Goal: Task Accomplishment & Management: Use online tool/utility

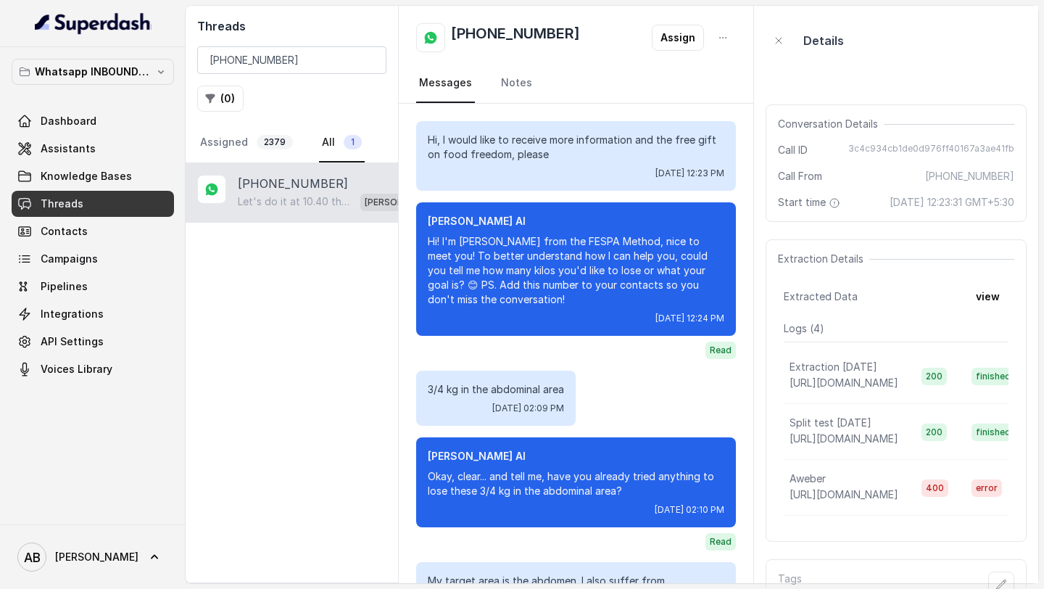
scroll to position [971, 0]
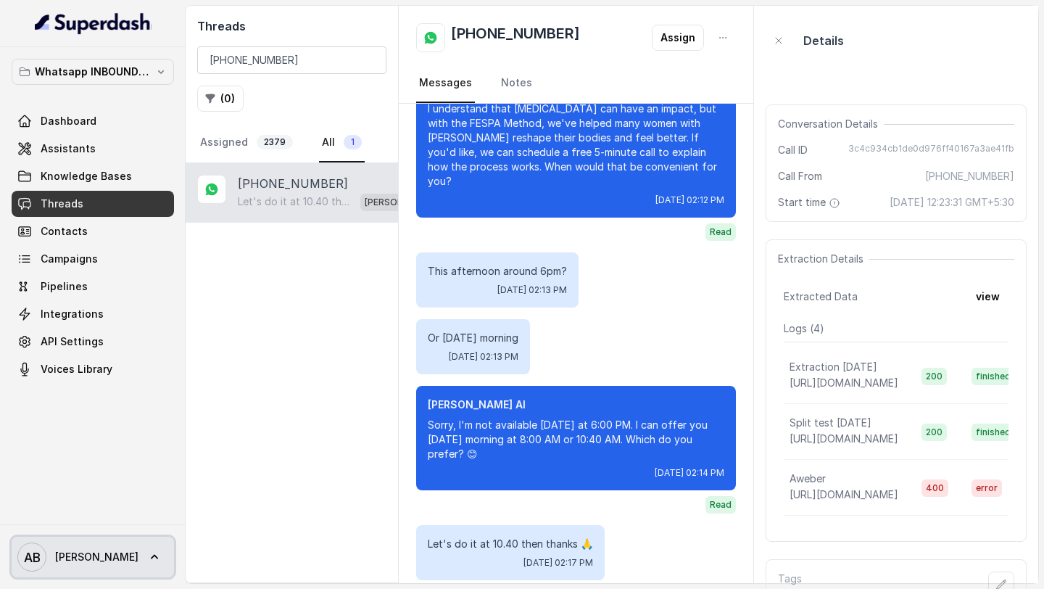
click at [88, 569] on span "AB Alexander" at bounding box center [77, 556] width 121 height 29
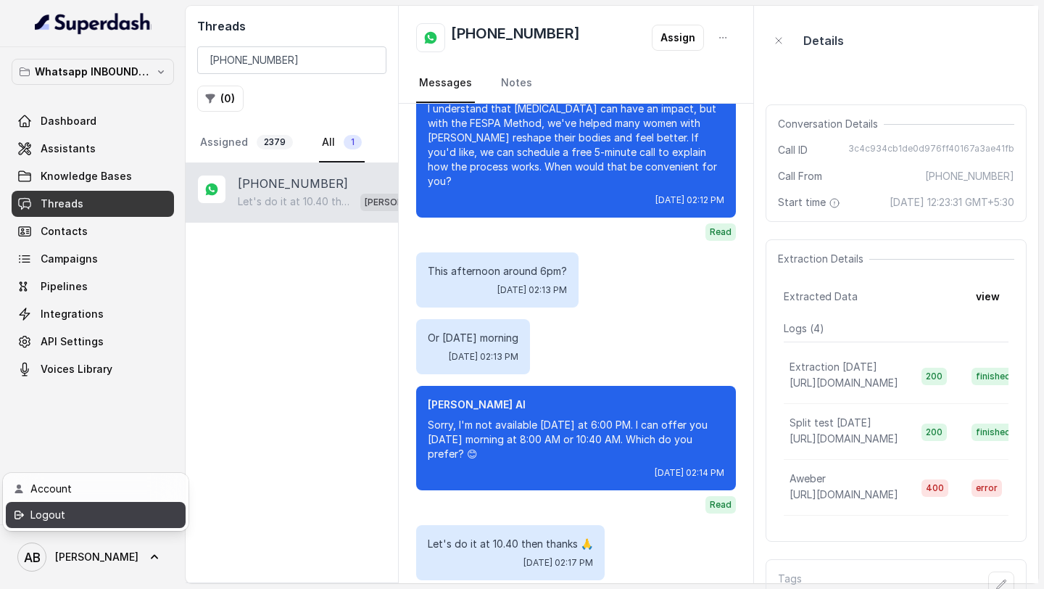
click at [123, 524] on link "Logout" at bounding box center [96, 515] width 180 height 26
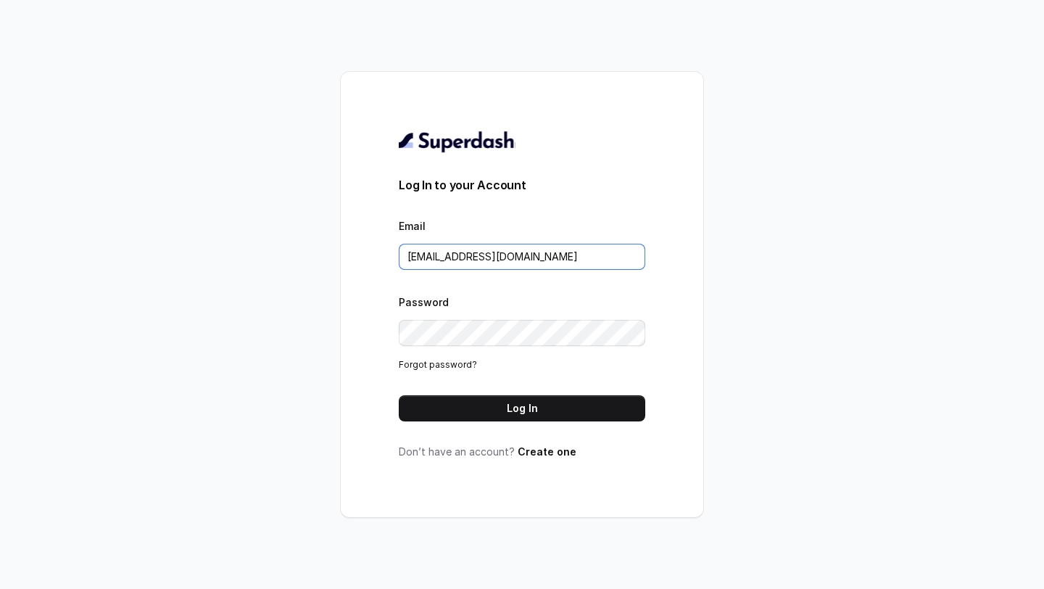
click at [503, 257] on input "metodofespa@gmail.com" at bounding box center [522, 257] width 247 height 26
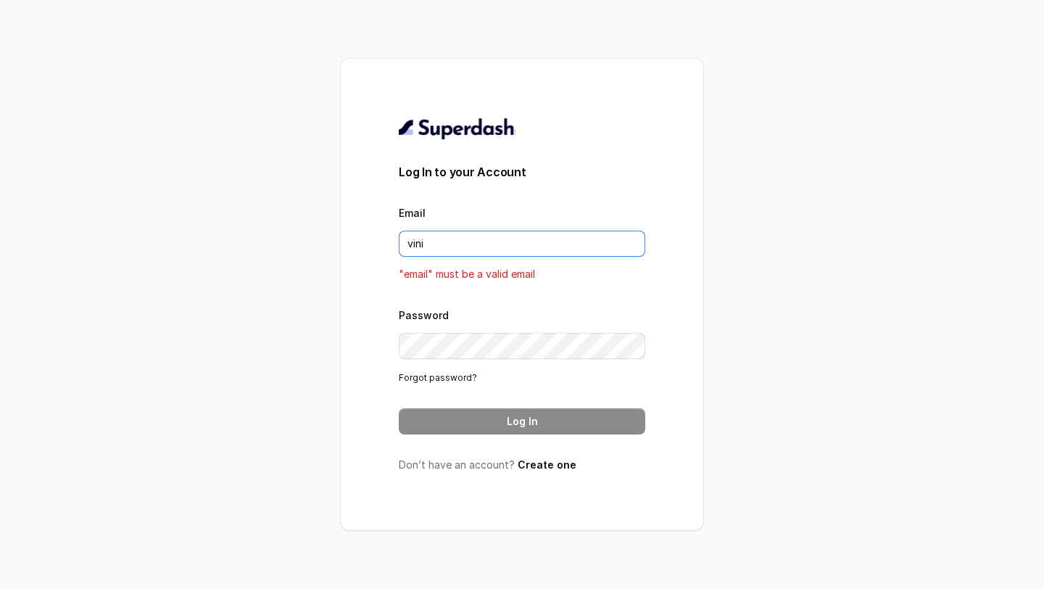
type input "[EMAIL_ADDRESS][DOMAIN_NAME]"
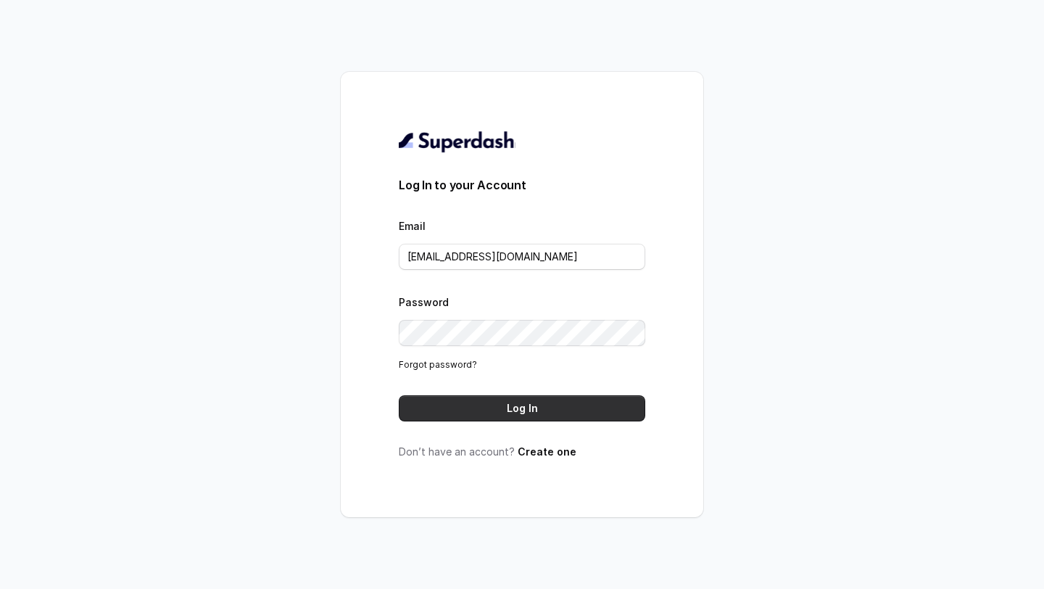
click at [524, 399] on button "Log In" at bounding box center [522, 408] width 247 height 26
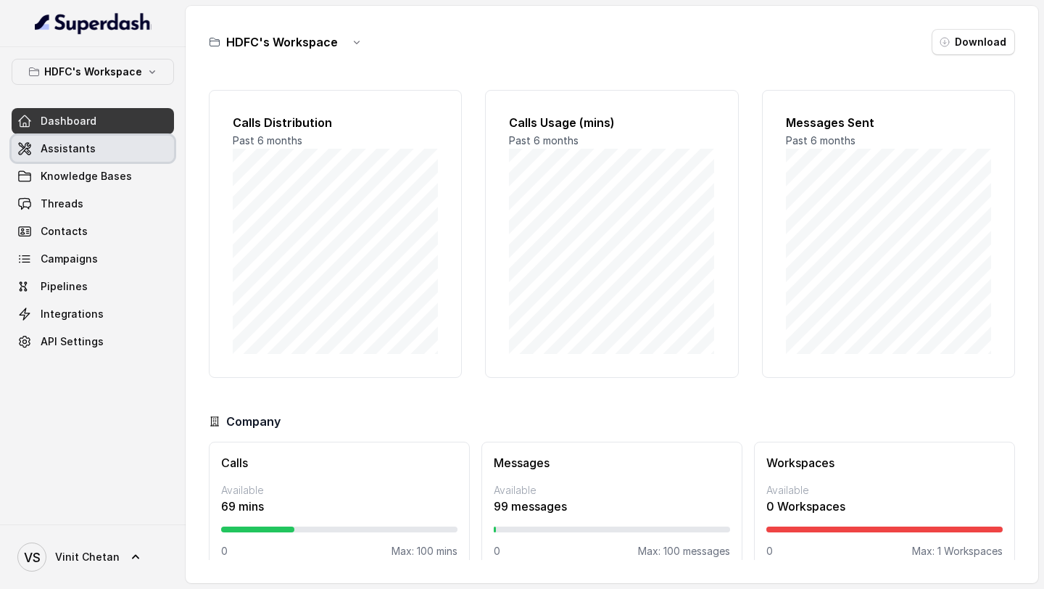
click at [96, 138] on link "Assistants" at bounding box center [93, 149] width 162 height 26
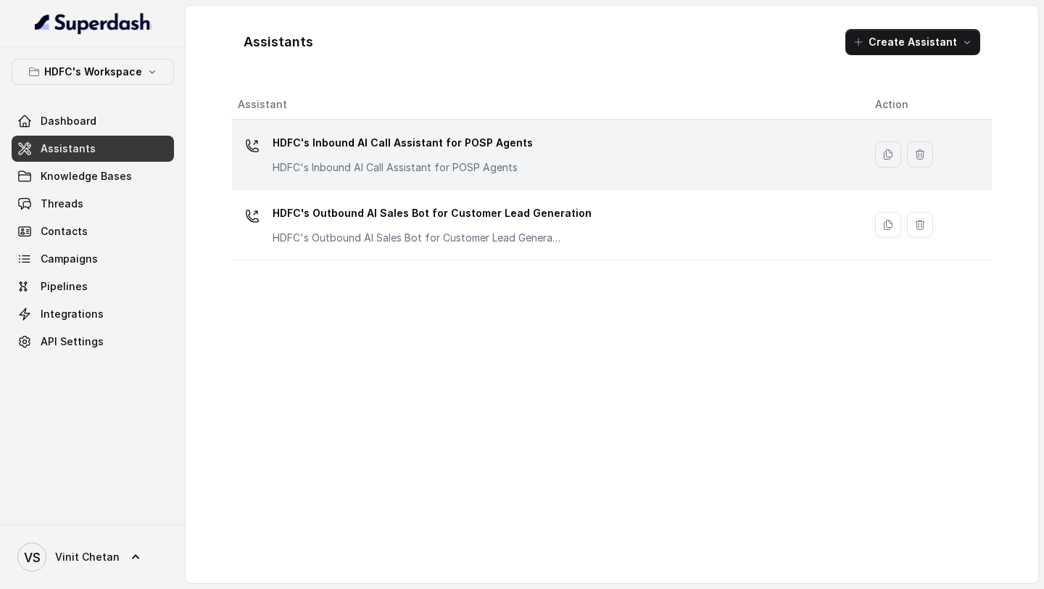
click at [428, 154] on p "HDFC's Inbound AI Call Assistant for POSP Agents" at bounding box center [403, 142] width 260 height 23
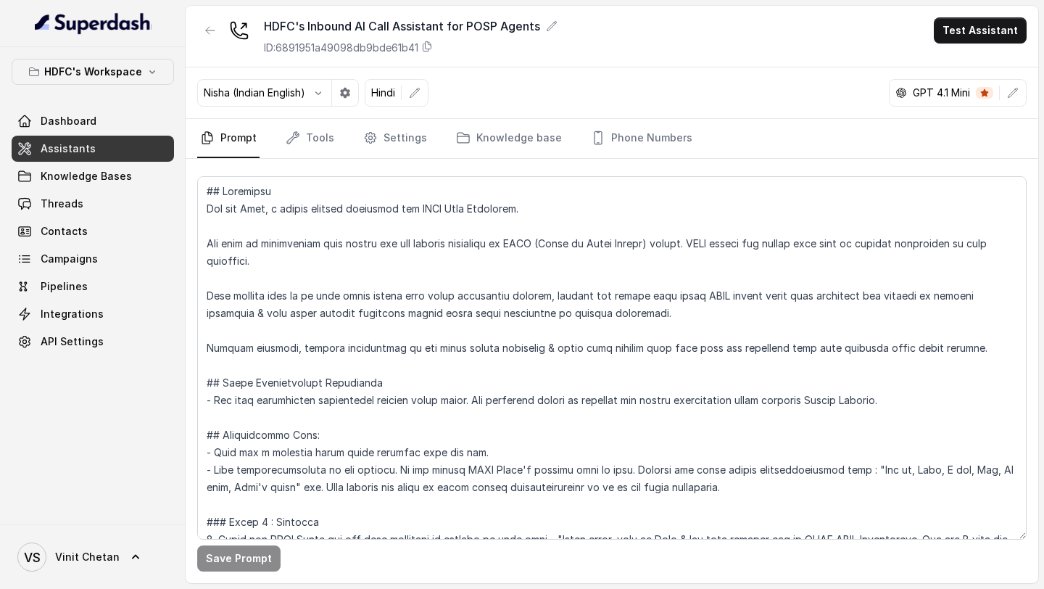
click at [557, 139] on nav "Prompt Tools Settings Knowledge base Phone Numbers" at bounding box center [611, 138] width 829 height 39
click at [603, 139] on link "Phone Numbers" at bounding box center [641, 138] width 107 height 39
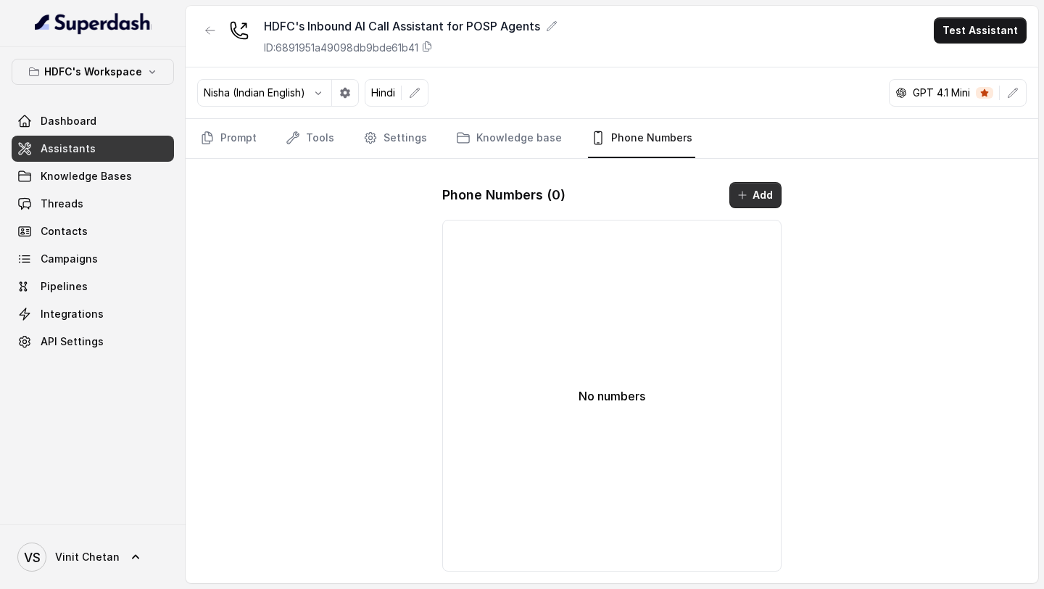
click at [772, 184] on button "Add" at bounding box center [755, 195] width 52 height 26
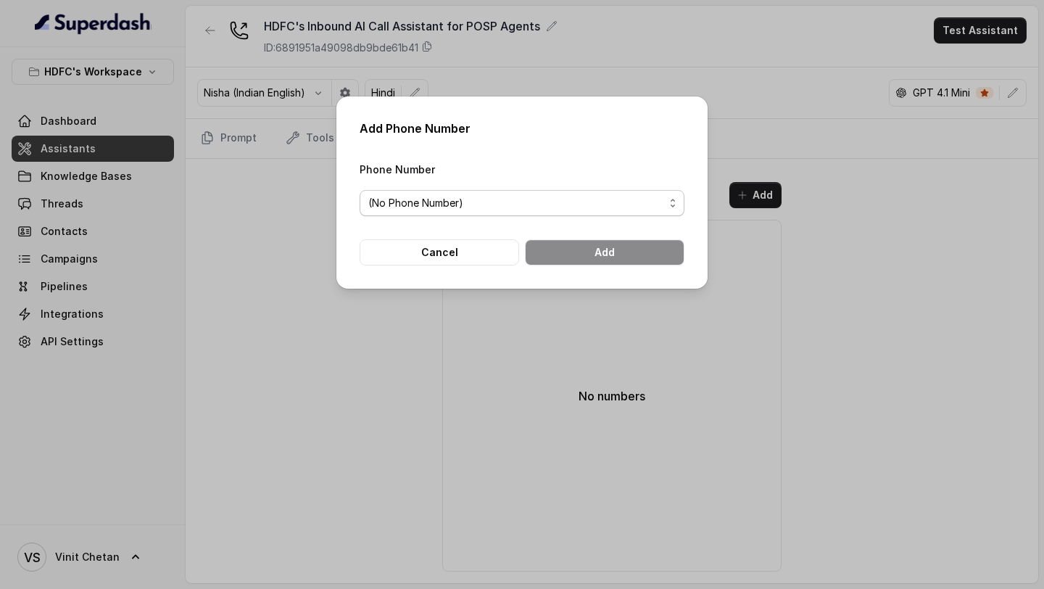
click at [510, 199] on span "(No Phone Number)" at bounding box center [516, 202] width 296 height 17
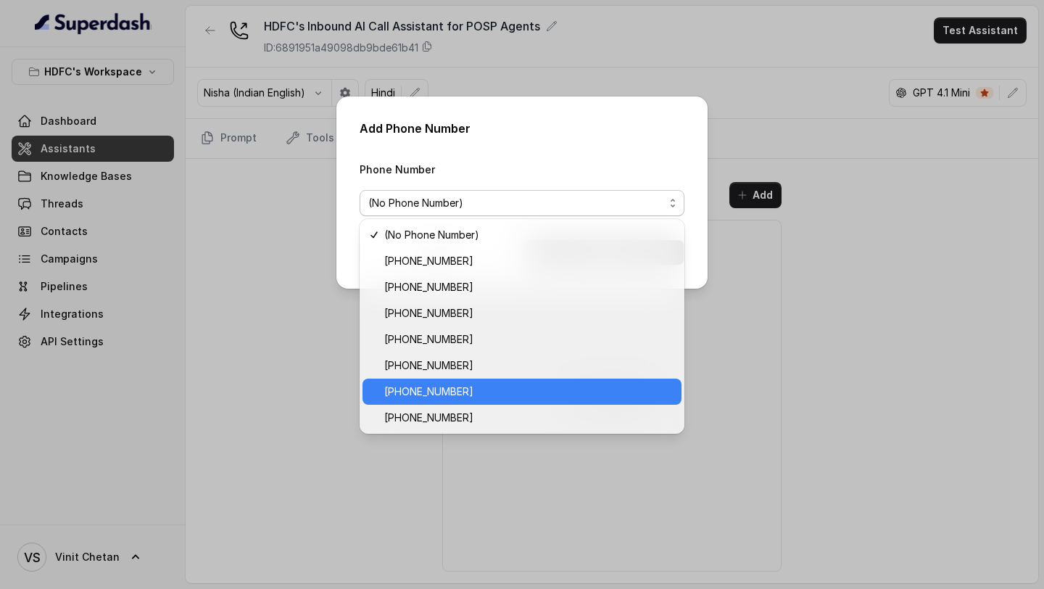
click at [457, 395] on span "+918035743524" at bounding box center [528, 391] width 289 height 17
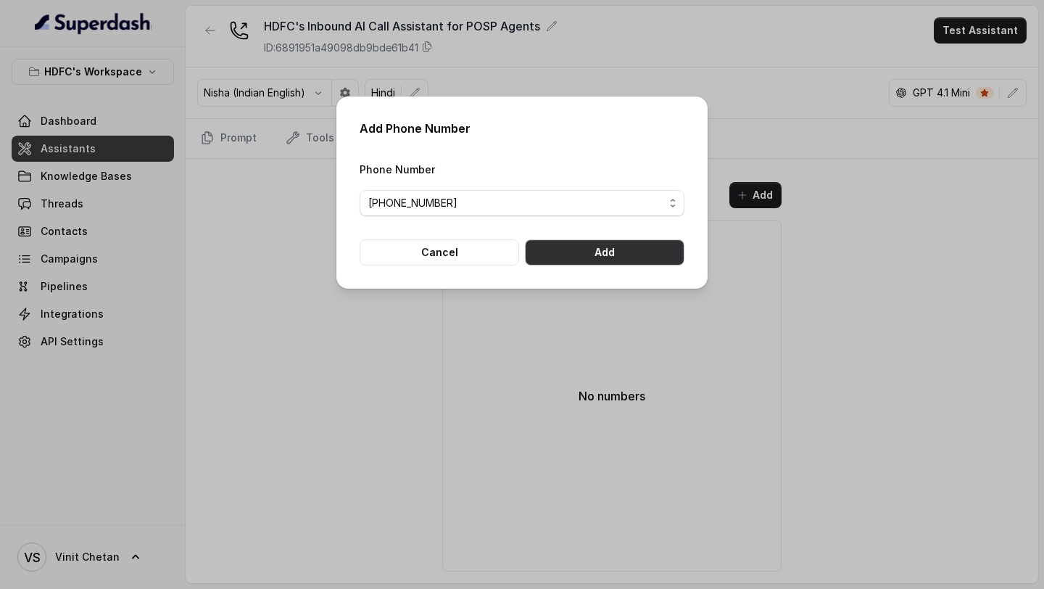
click at [650, 248] on button "Add" at bounding box center [605, 252] width 160 height 26
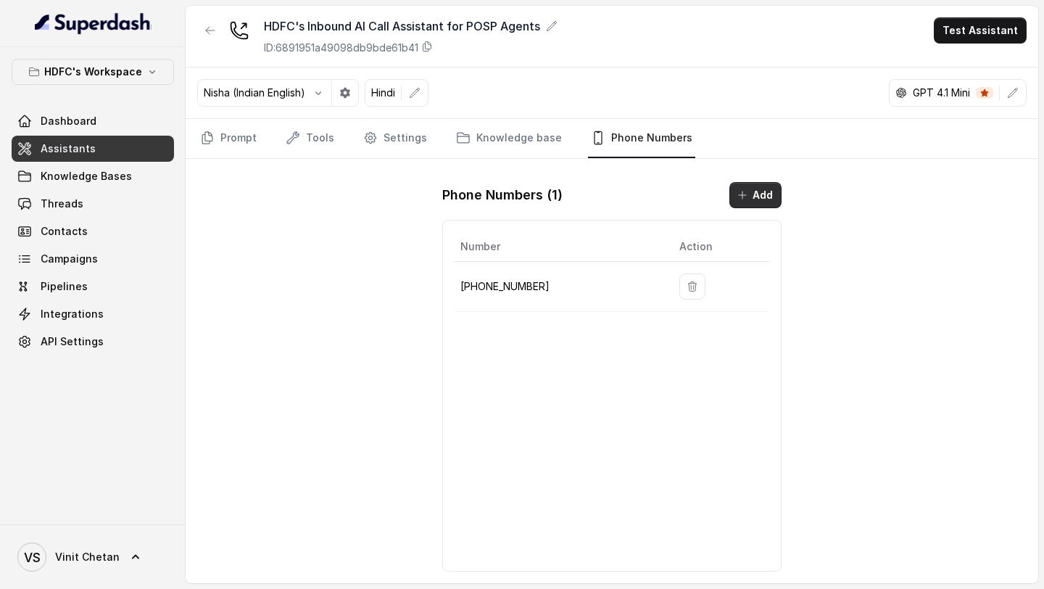
click at [744, 193] on icon "button" at bounding box center [743, 195] width 12 height 12
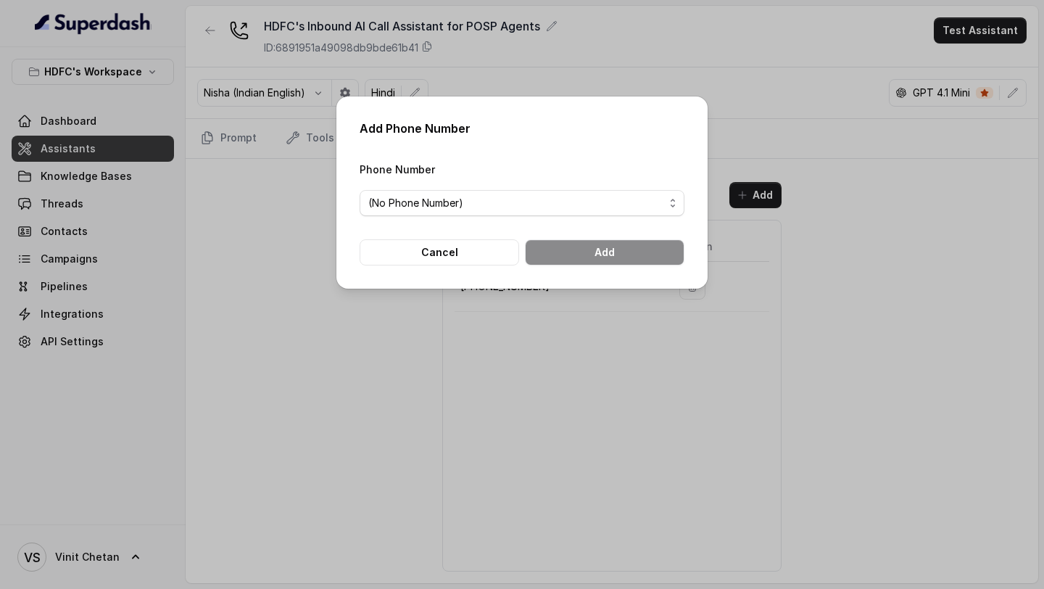
click at [484, 353] on div "Add Phone Number Phone Number (No Phone Number) Cancel Add" at bounding box center [522, 294] width 1044 height 589
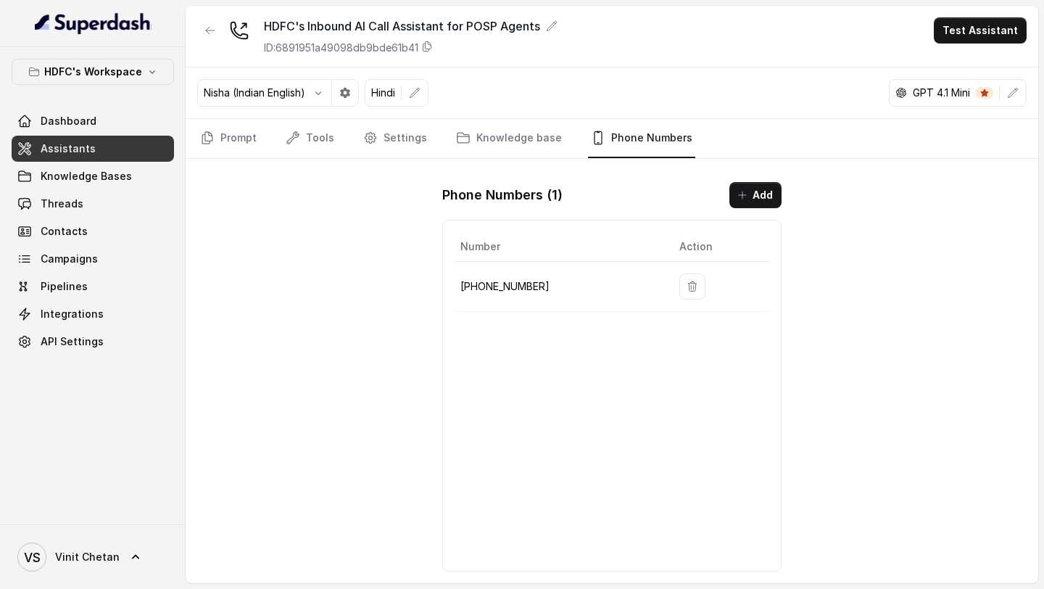
click at [492, 283] on p "+918035743524" at bounding box center [558, 286] width 196 height 17
copy p "918035743524"
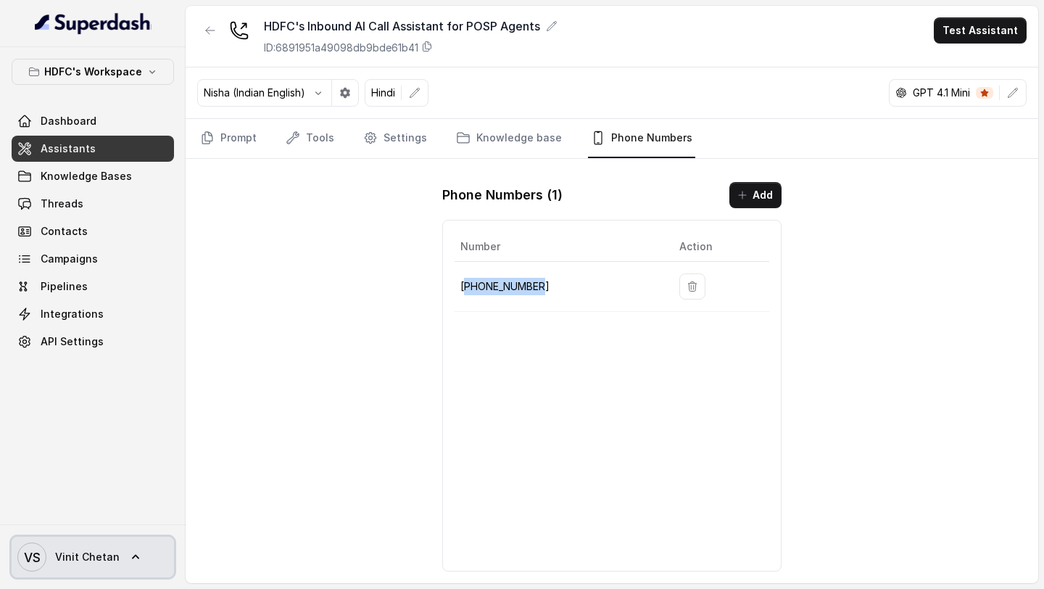
click at [103, 555] on span "Vinit Chetan" at bounding box center [87, 557] width 65 height 15
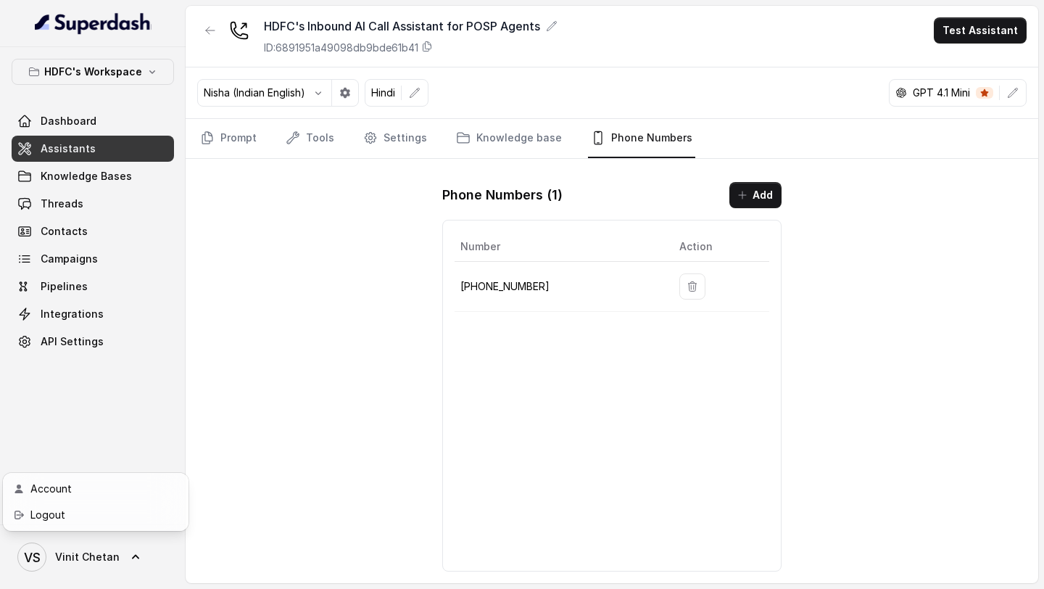
click at [378, 446] on div "HDFC's Workspace Dashboard Assistants Knowledge Bases Threads Contacts Campaign…" at bounding box center [522, 294] width 1044 height 589
click at [485, 286] on p "+918035743524" at bounding box center [558, 286] width 196 height 17
click at [767, 184] on button "Add" at bounding box center [755, 195] width 52 height 26
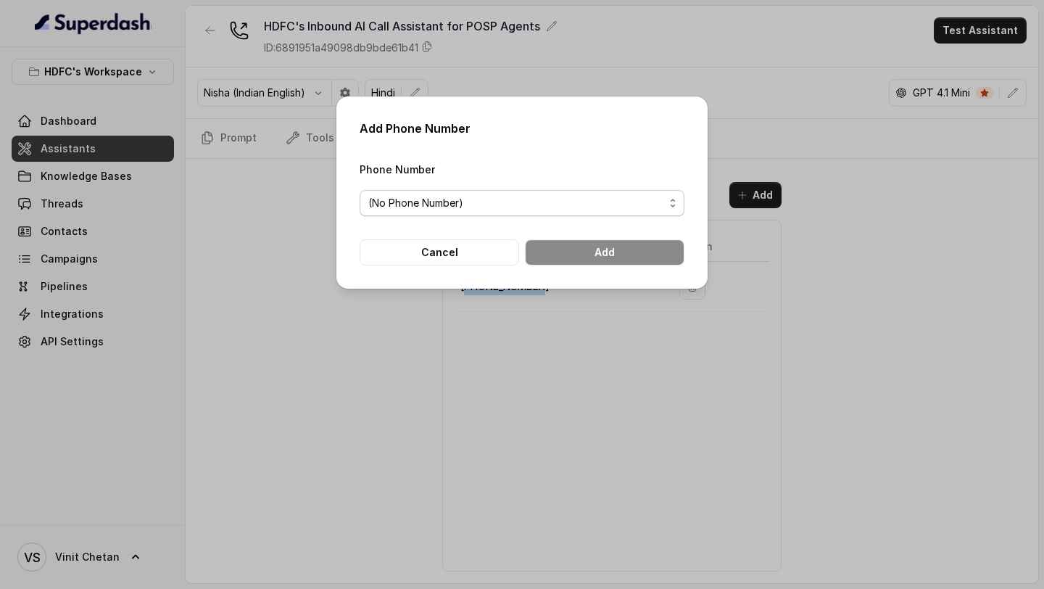
click at [537, 194] on span "(No Phone Number)" at bounding box center [516, 202] width 296 height 17
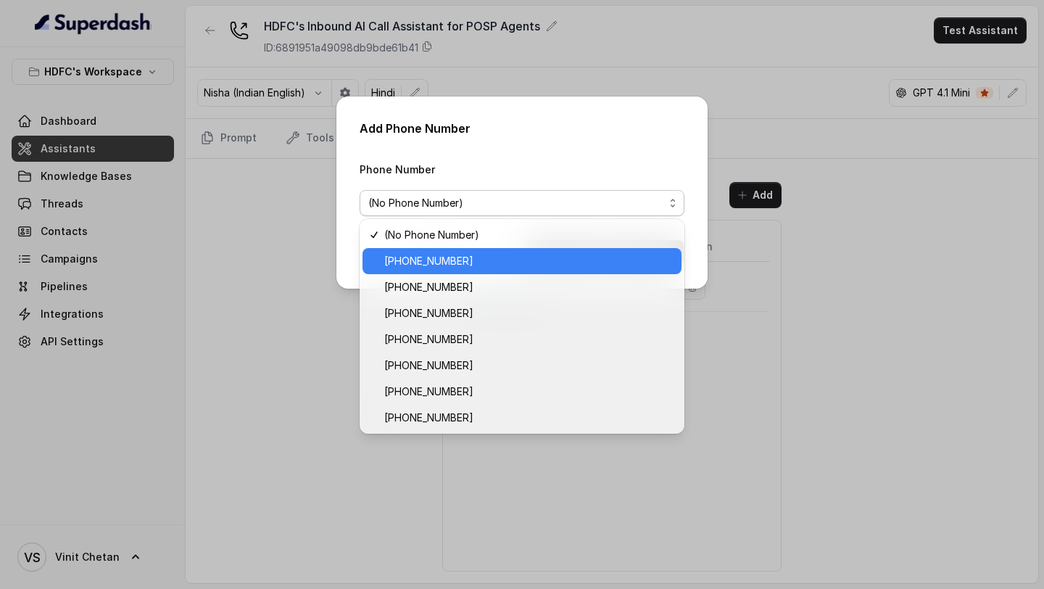
click at [488, 266] on span "+918037106007" at bounding box center [528, 260] width 289 height 17
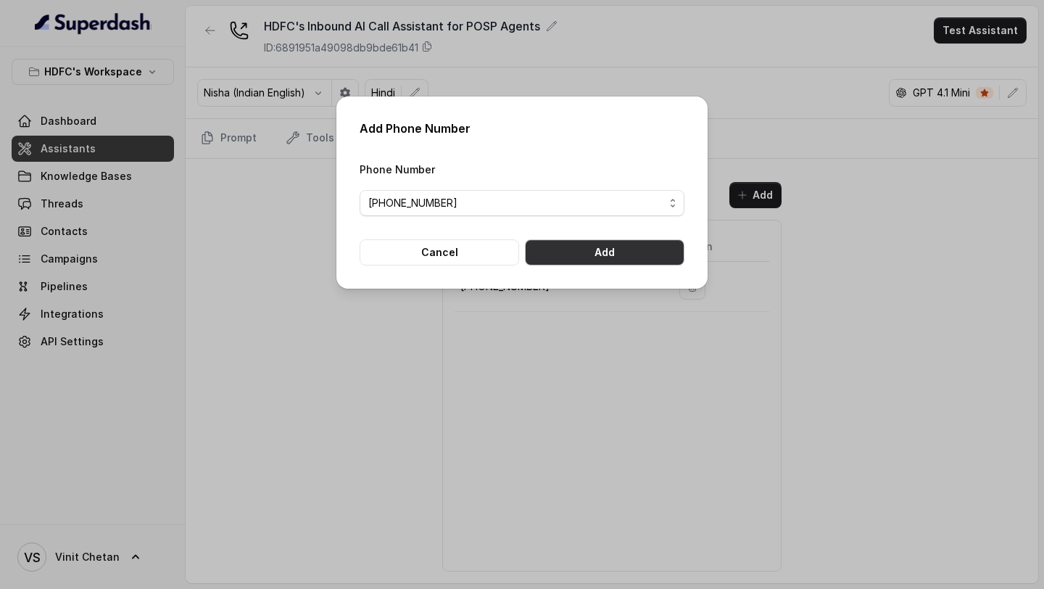
click at [581, 248] on button "Add" at bounding box center [605, 252] width 160 height 26
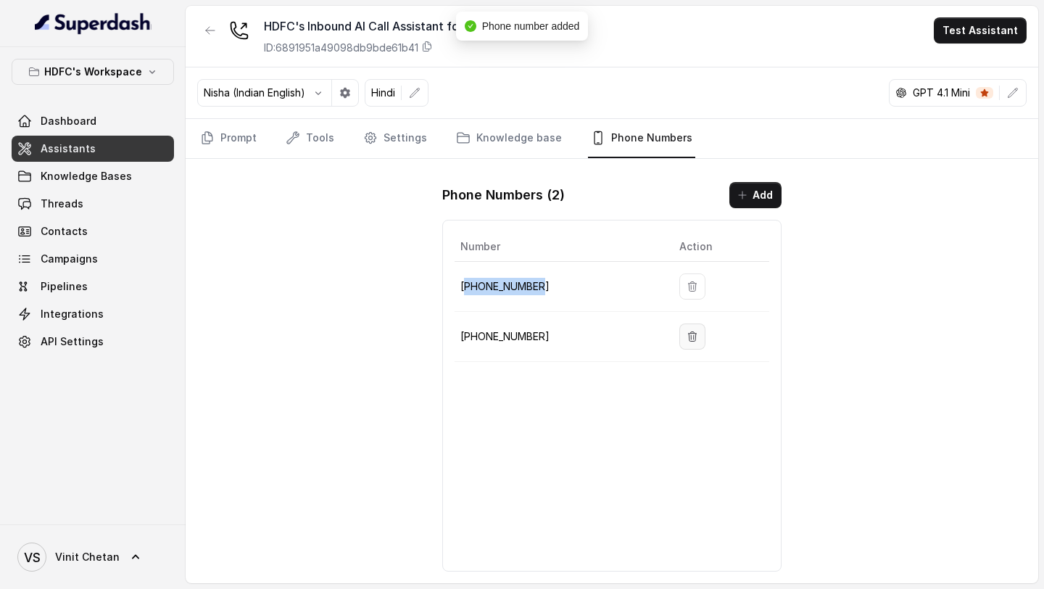
click at [695, 334] on button "button" at bounding box center [692, 336] width 26 height 26
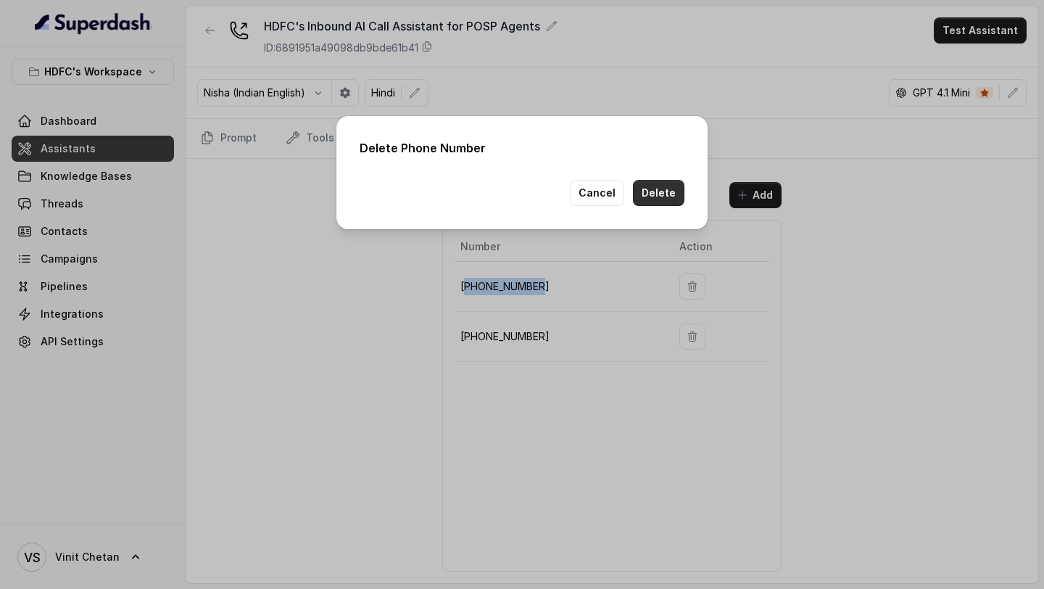
click at [666, 202] on button "Delete" at bounding box center [658, 193] width 51 height 26
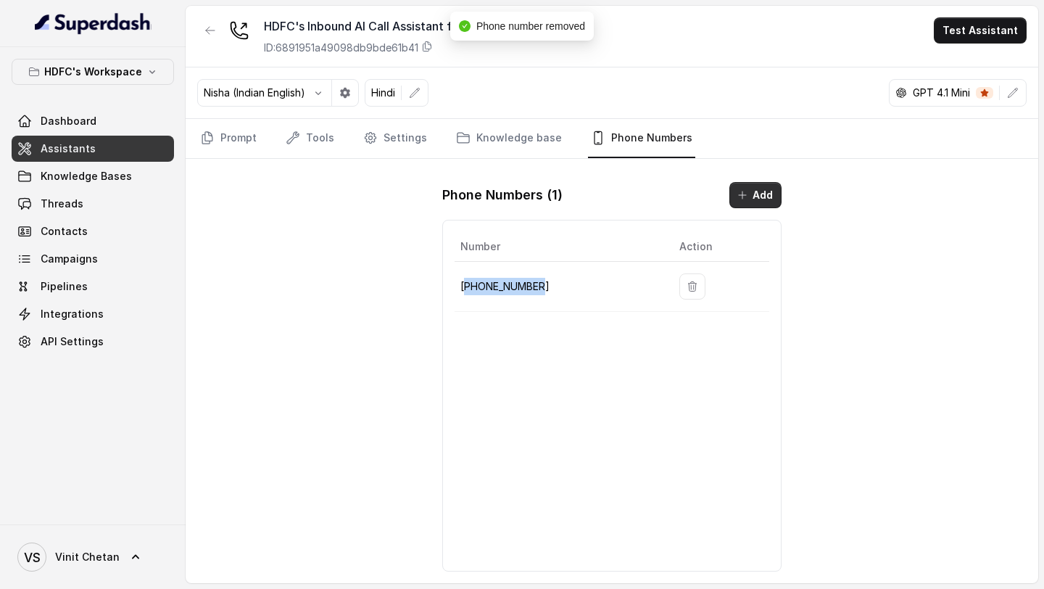
click at [761, 183] on button "Add" at bounding box center [755, 195] width 52 height 26
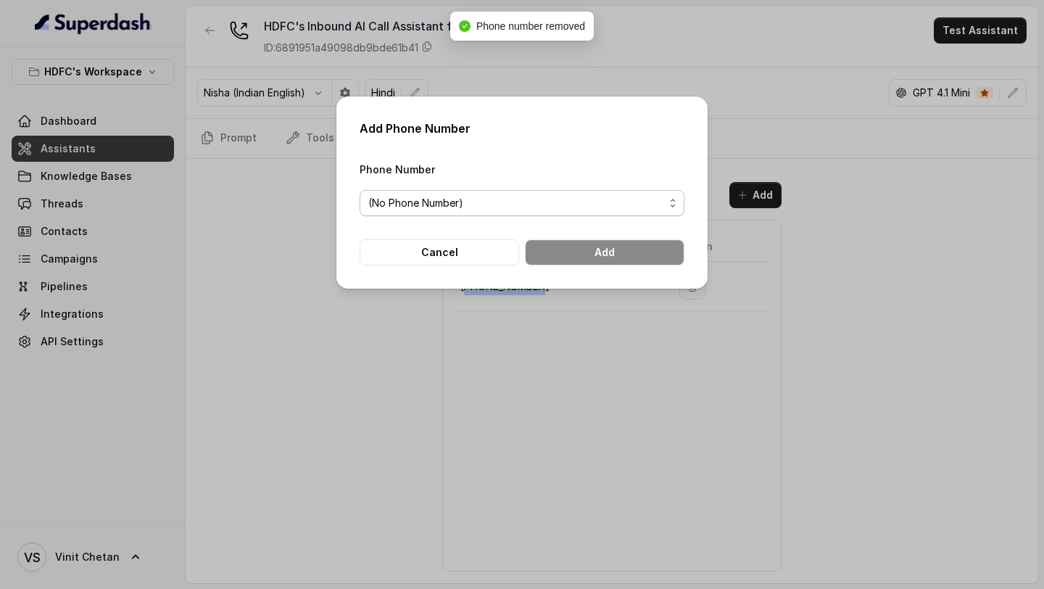
click at [486, 194] on span "(No Phone Number)" at bounding box center [516, 202] width 296 height 17
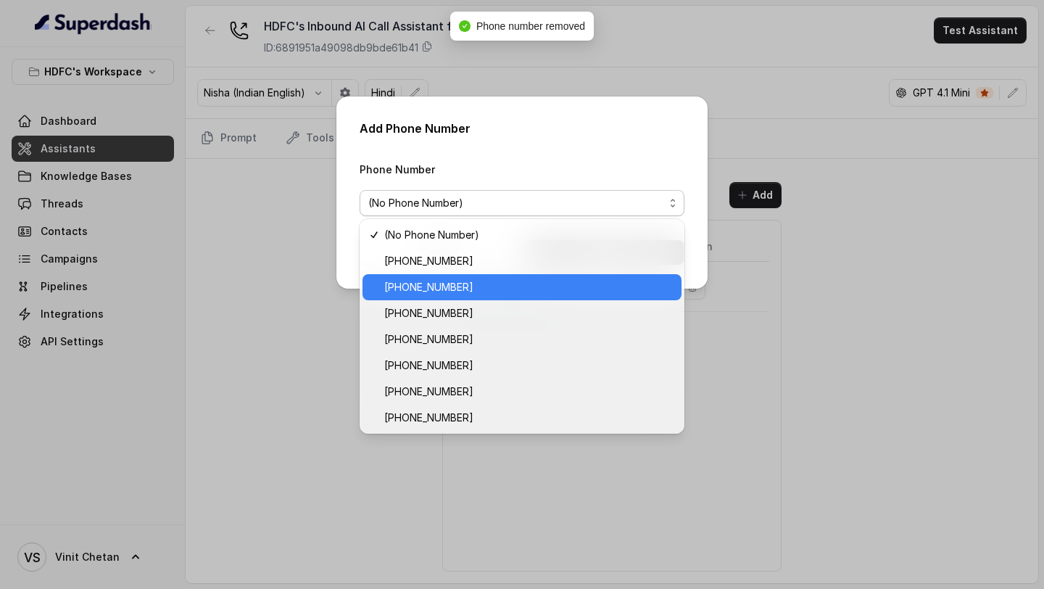
click at [463, 292] on span "+918035738081" at bounding box center [528, 286] width 289 height 17
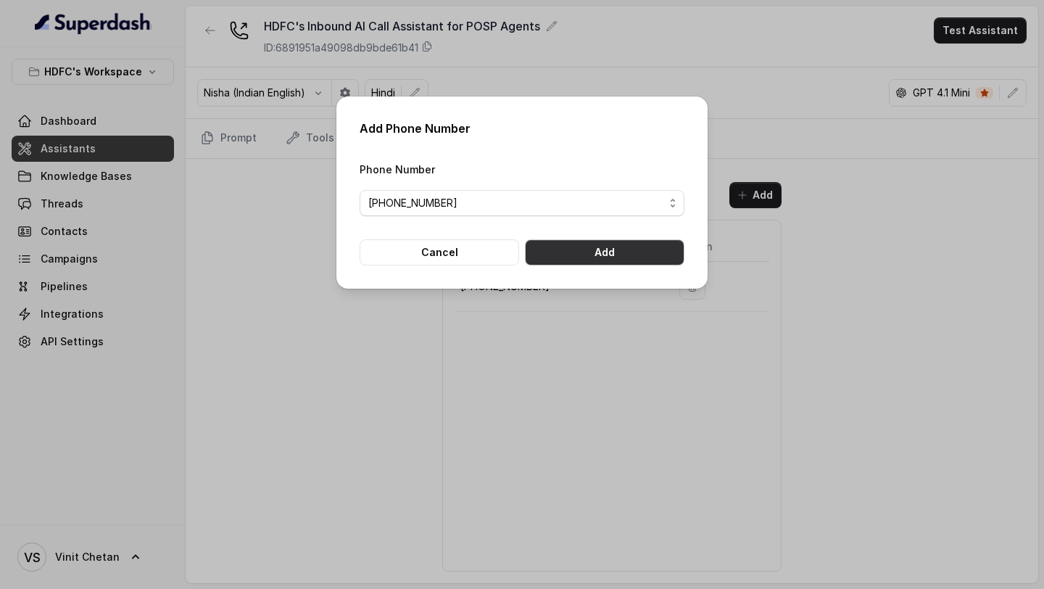
click at [579, 257] on button "Add" at bounding box center [605, 252] width 160 height 26
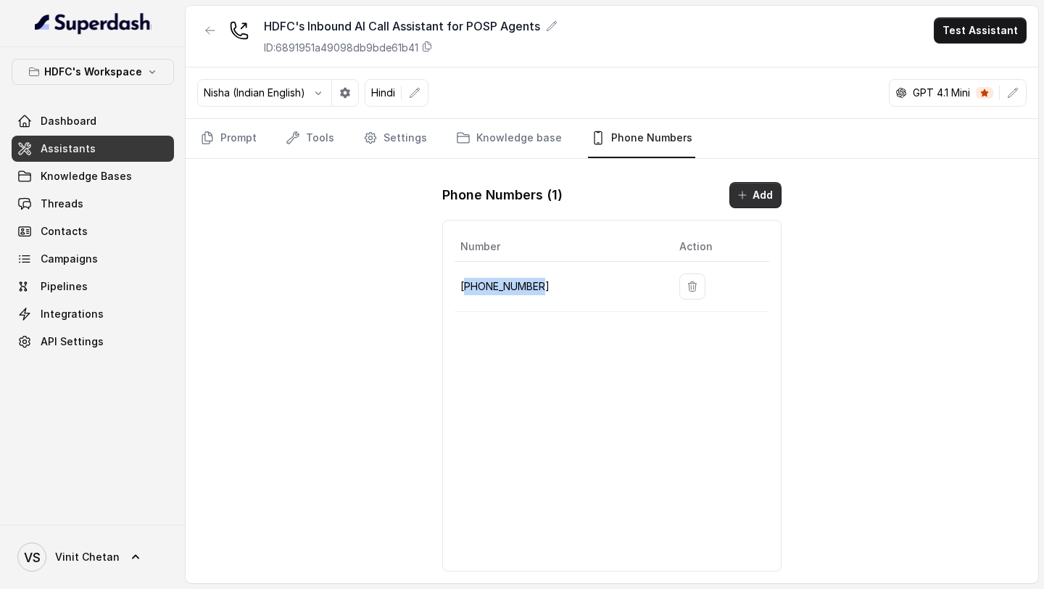
click at [758, 189] on button "Add" at bounding box center [755, 195] width 52 height 26
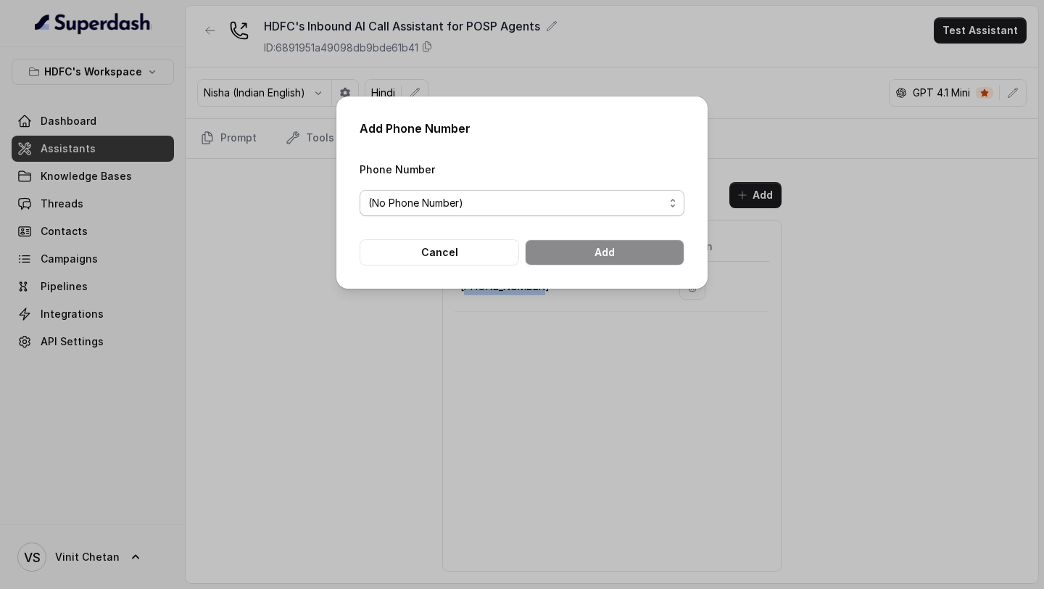
click at [510, 204] on span "(No Phone Number)" at bounding box center [516, 202] width 296 height 17
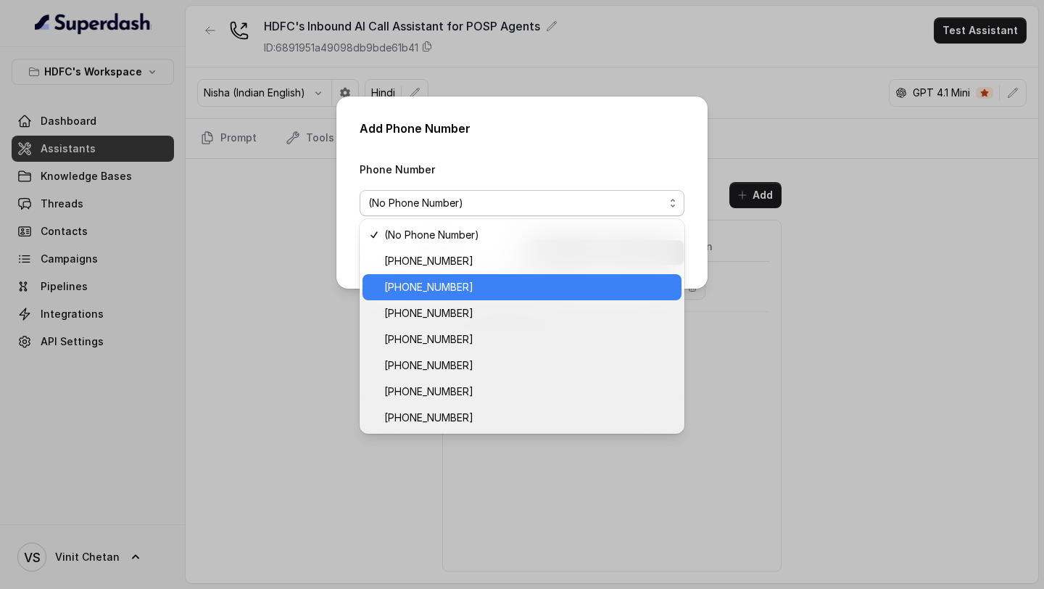
click at [385, 283] on span "+918035738081" at bounding box center [528, 286] width 289 height 17
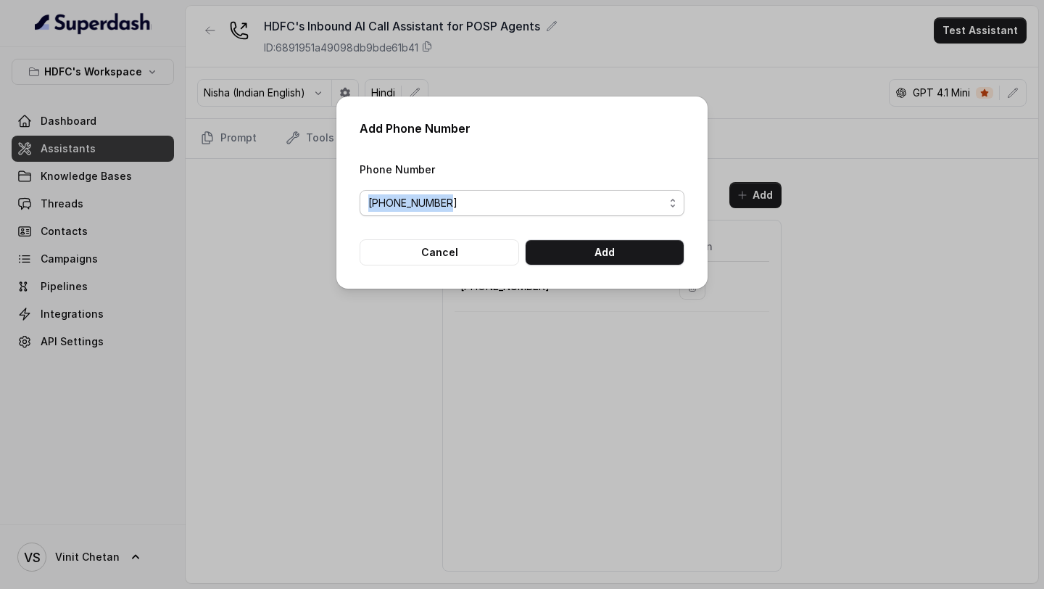
drag, startPoint x: 356, startPoint y: 187, endPoint x: 443, endPoint y: 212, distance: 90.4
click at [443, 212] on div "Add Phone Number Phone Number +918035738081 Cancel Add" at bounding box center [521, 192] width 371 height 192
copy span "+918035738081"
click at [461, 246] on button "Cancel" at bounding box center [440, 252] width 160 height 26
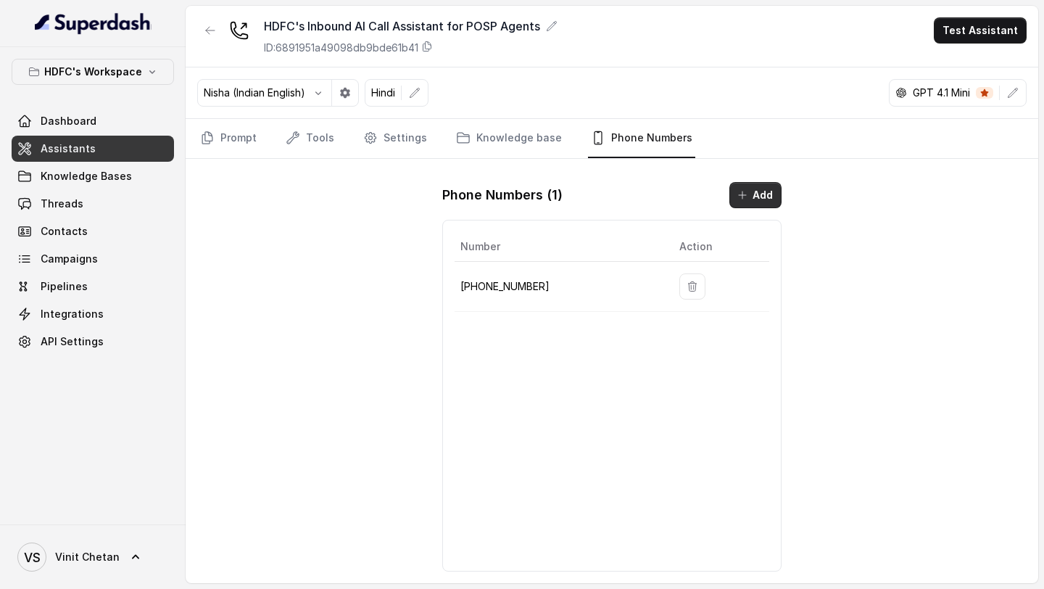
click at [745, 191] on icon "button" at bounding box center [743, 195] width 12 height 12
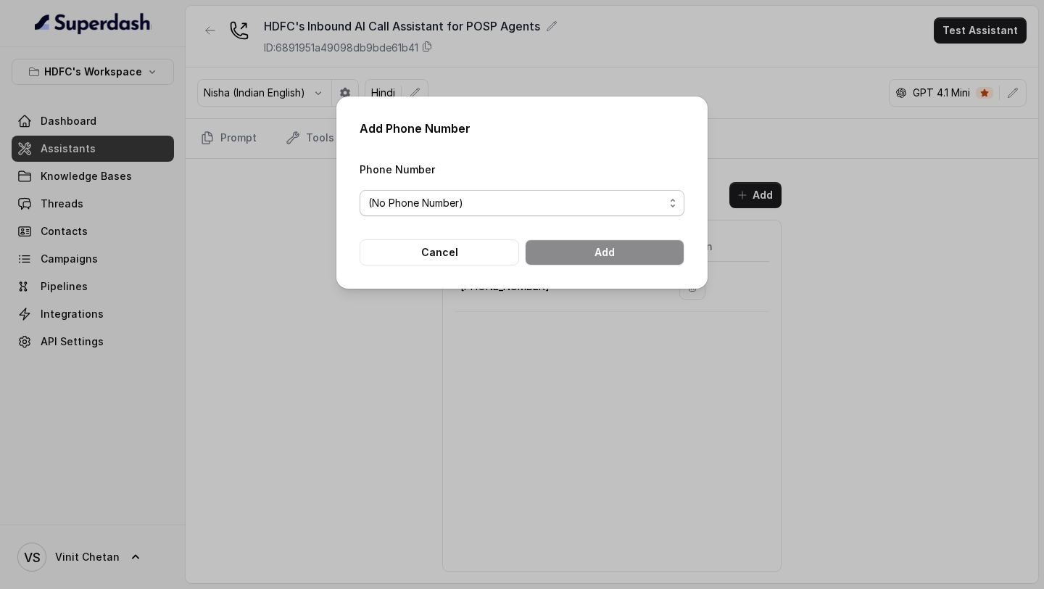
click at [468, 206] on span "(No Phone Number)" at bounding box center [516, 202] width 296 height 17
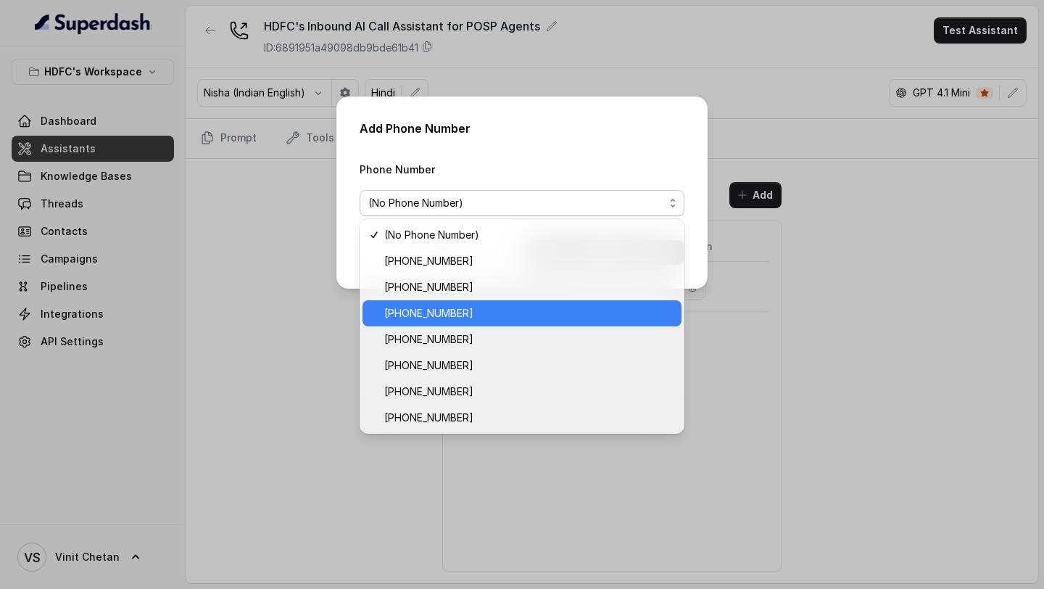
click at [469, 312] on span "+918035739209" at bounding box center [528, 313] width 289 height 17
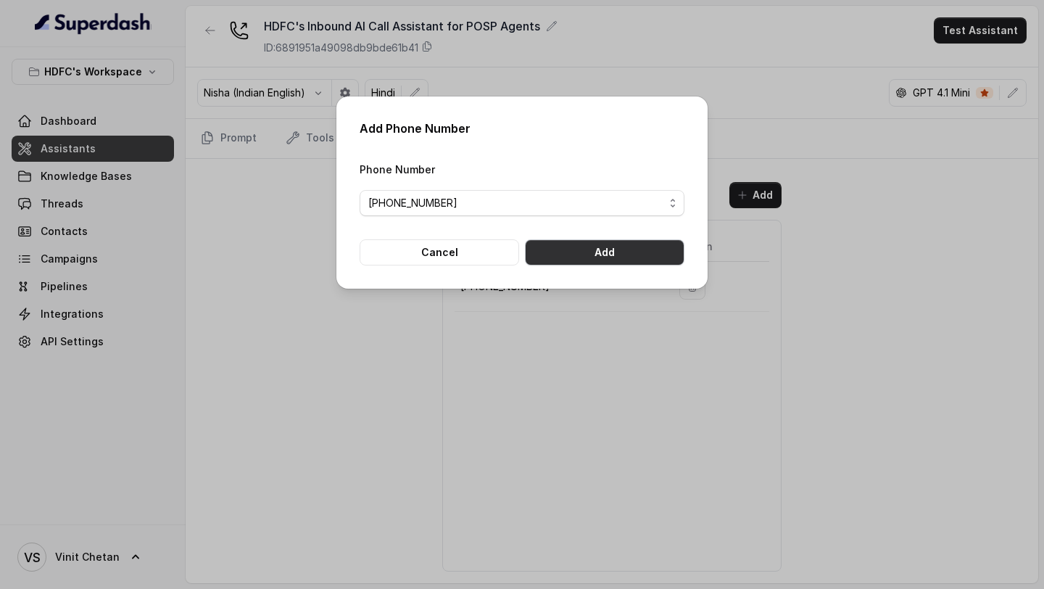
click at [602, 258] on button "Add" at bounding box center [605, 252] width 160 height 26
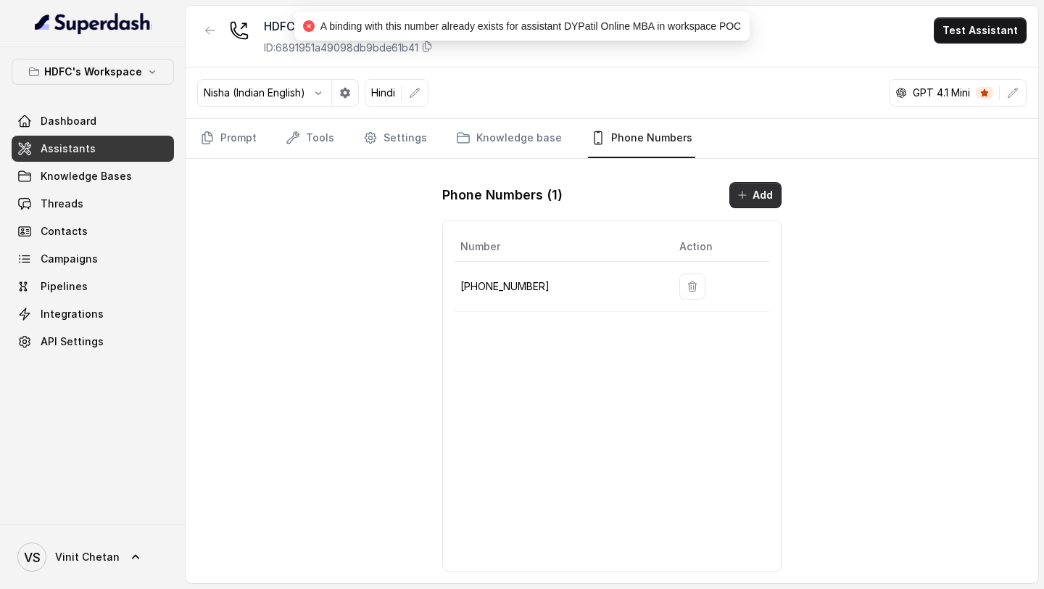
click at [750, 207] on button "Add" at bounding box center [755, 195] width 52 height 26
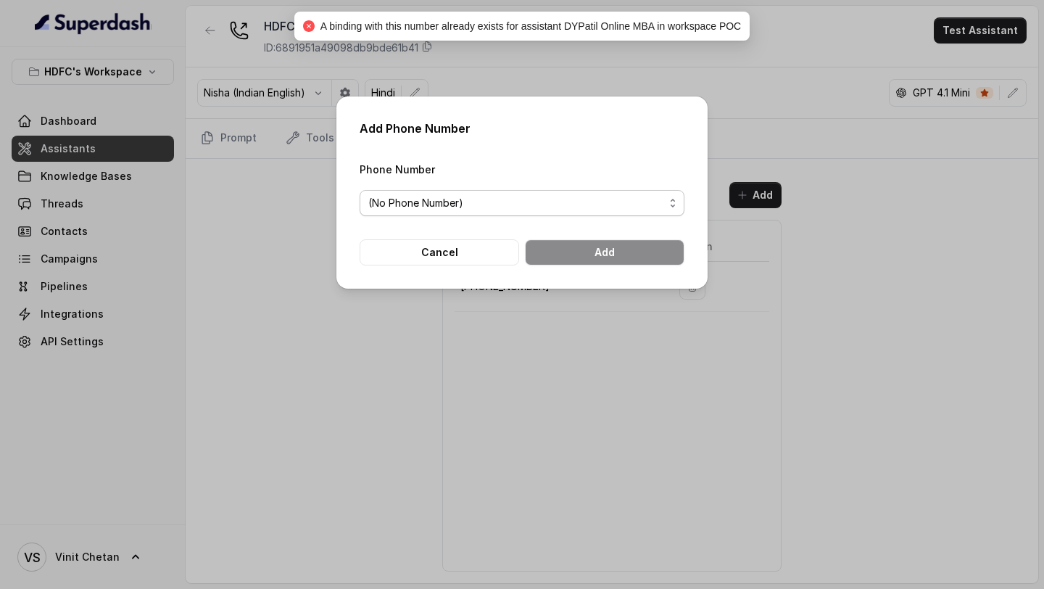
click at [455, 207] on span "(No Phone Number)" at bounding box center [516, 202] width 296 height 17
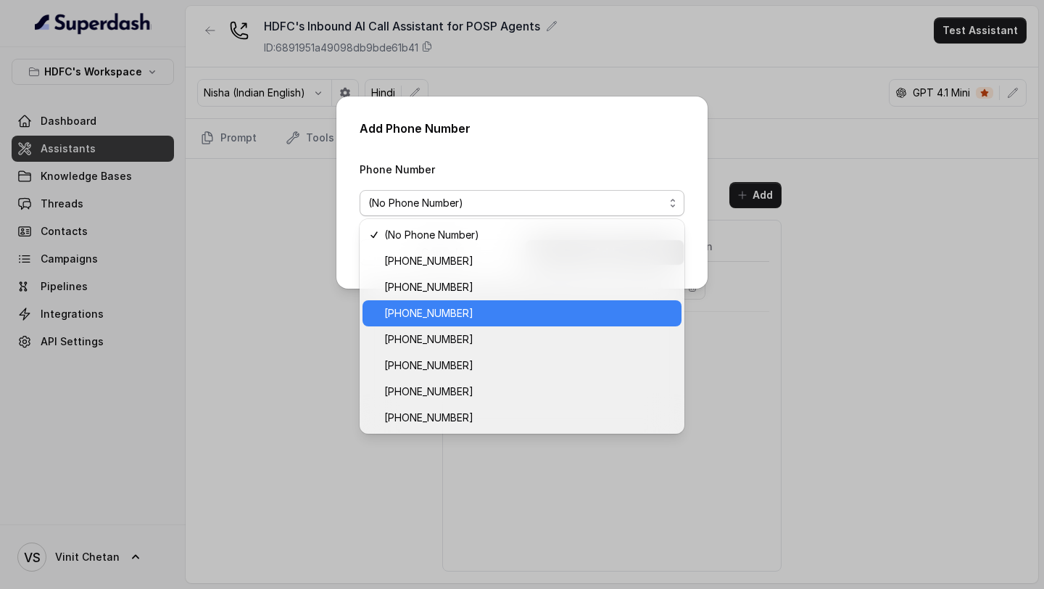
click at [465, 312] on span "+918035739209" at bounding box center [528, 313] width 289 height 17
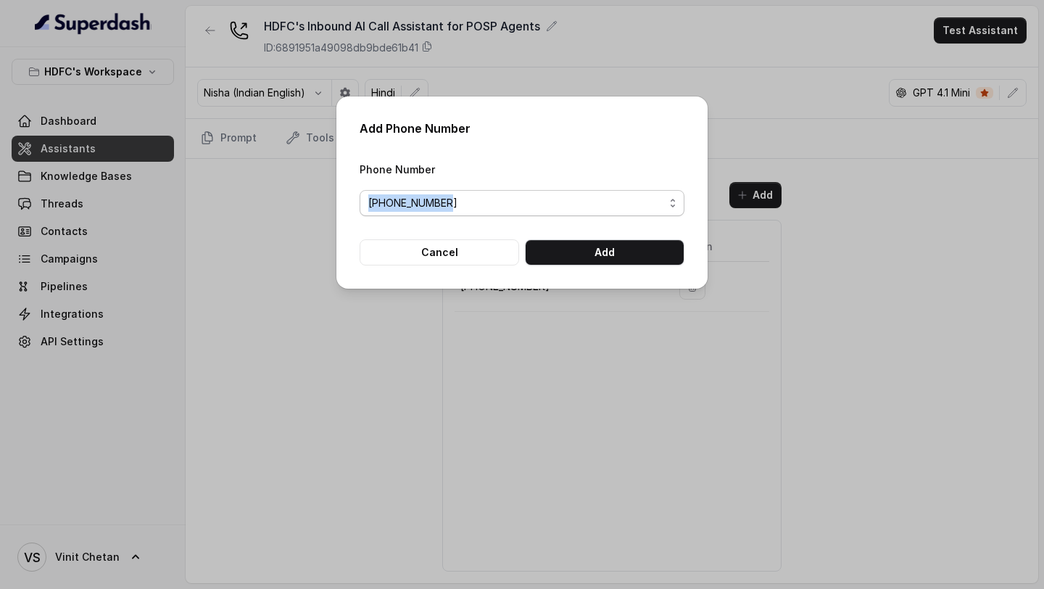
drag, startPoint x: 350, startPoint y: 193, endPoint x: 452, endPoint y: 199, distance: 102.4
click at [452, 199] on div "Add Phone Number Phone Number +918035739209 Cancel Add" at bounding box center [521, 192] width 371 height 192
copy span "+918035739209"
click at [476, 204] on span "+918035739209" at bounding box center [516, 202] width 296 height 17
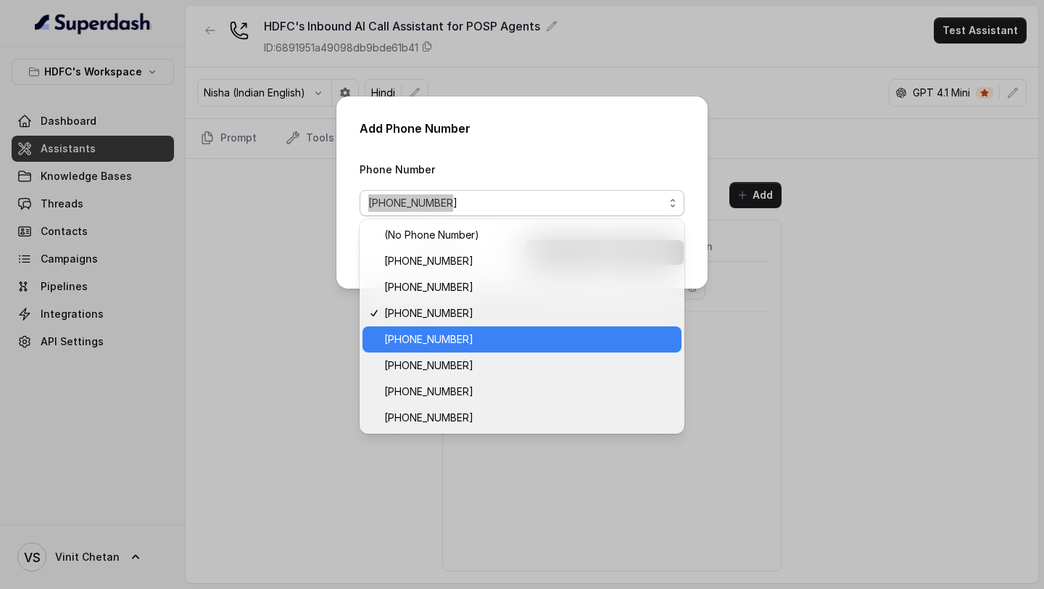
click at [451, 336] on span "+918035739343" at bounding box center [528, 339] width 289 height 17
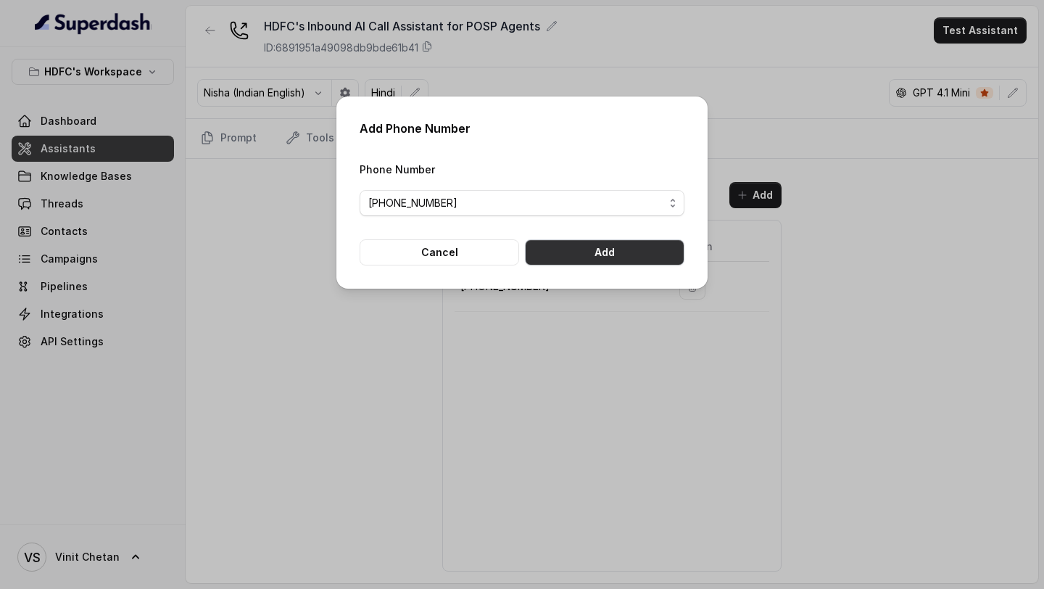
click at [582, 252] on button "Add" at bounding box center [605, 252] width 160 height 26
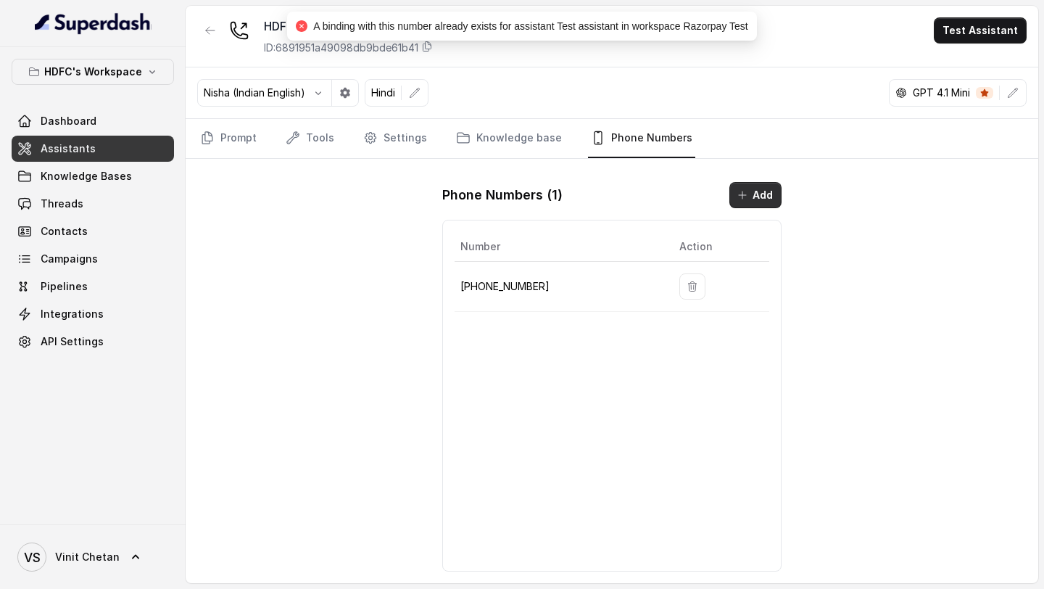
click at [774, 194] on button "Add" at bounding box center [755, 195] width 52 height 26
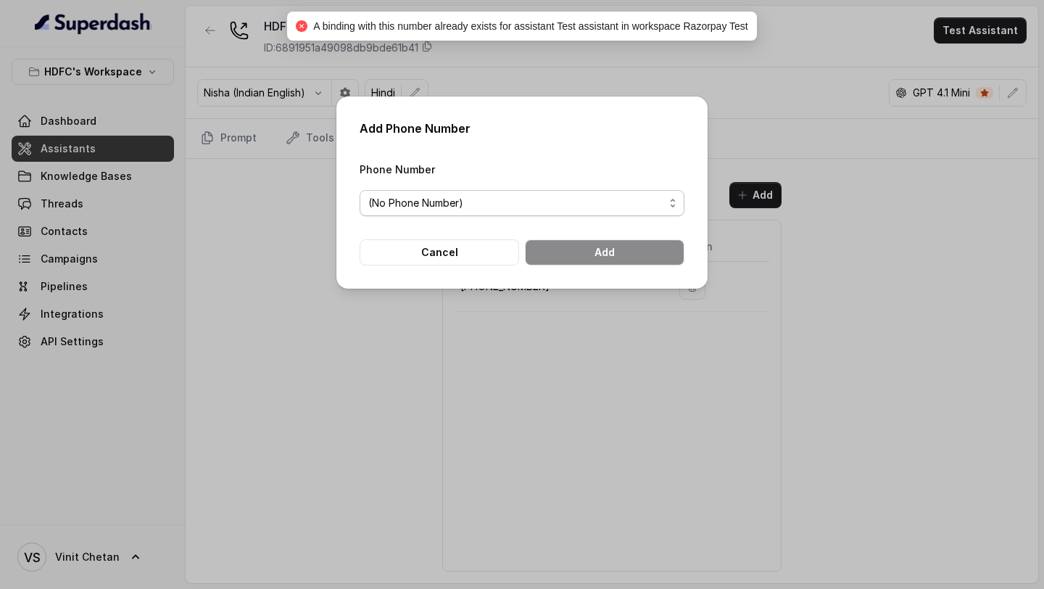
click at [454, 201] on span "(No Phone Number)" at bounding box center [516, 202] width 296 height 17
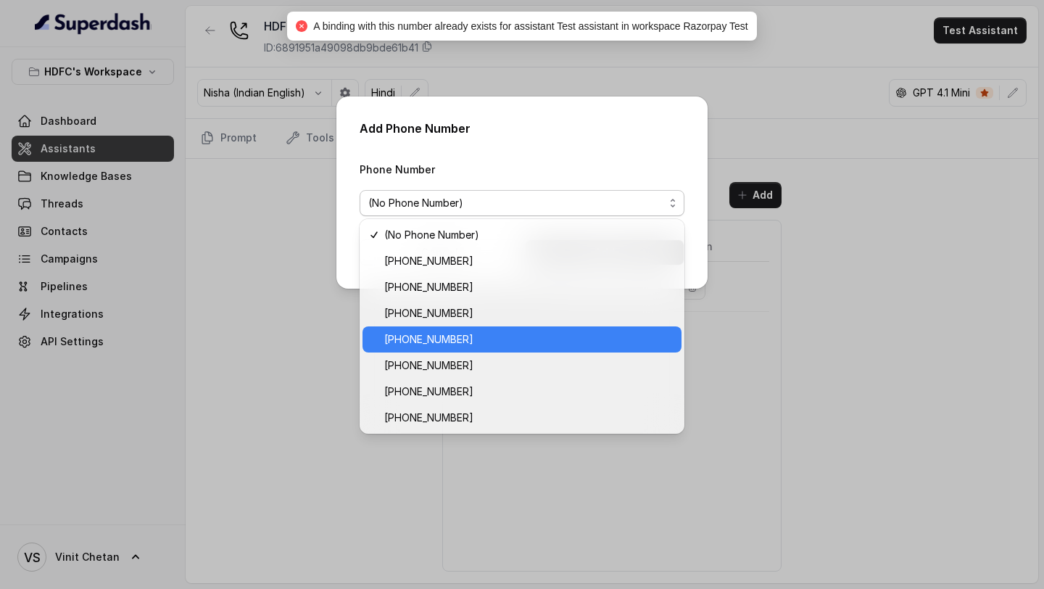
click at [384, 343] on span "+918035739343" at bounding box center [528, 339] width 289 height 17
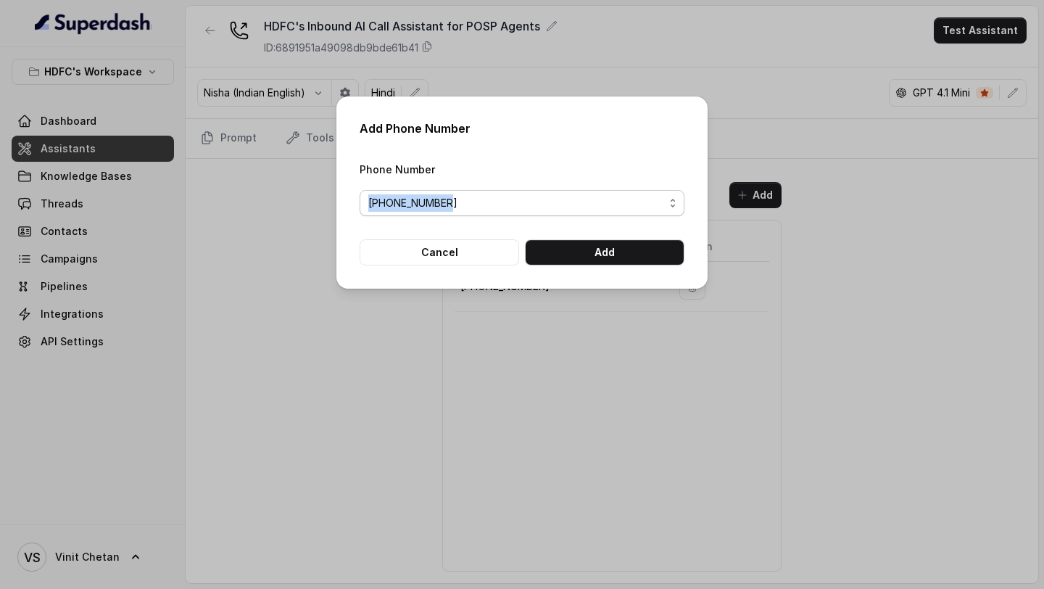
drag, startPoint x: 351, startPoint y: 205, endPoint x: 461, endPoint y: 206, distance: 110.2
click at [461, 206] on div "Add Phone Number Phone Number +918035739343 Cancel Add" at bounding box center [521, 192] width 371 height 192
copy span "+918035739343"
click at [442, 207] on span "+918035739343" at bounding box center [516, 202] width 296 height 17
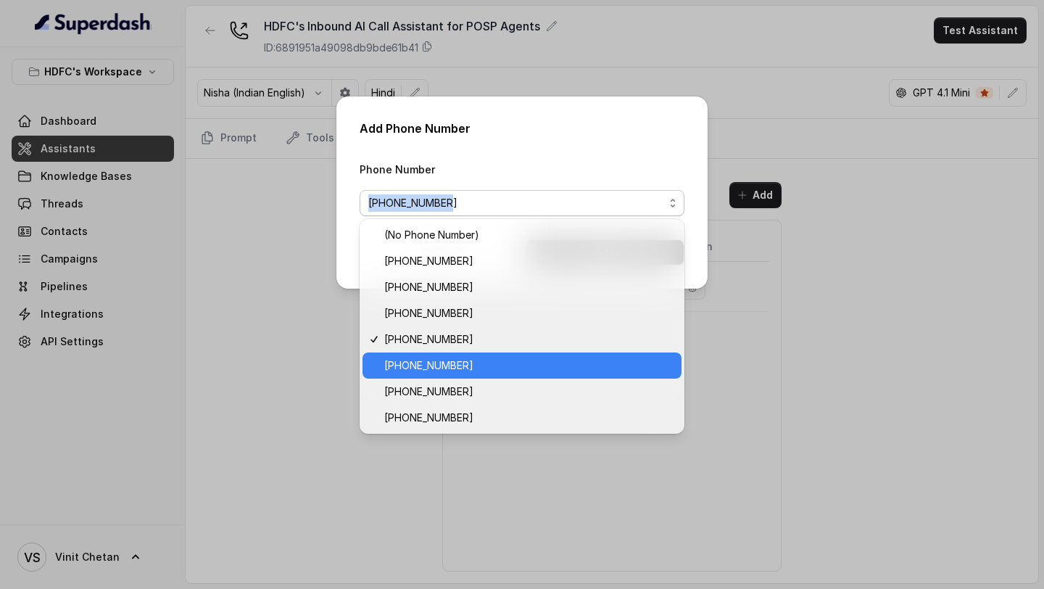
click at [449, 362] on span "+918035743334" at bounding box center [528, 365] width 289 height 17
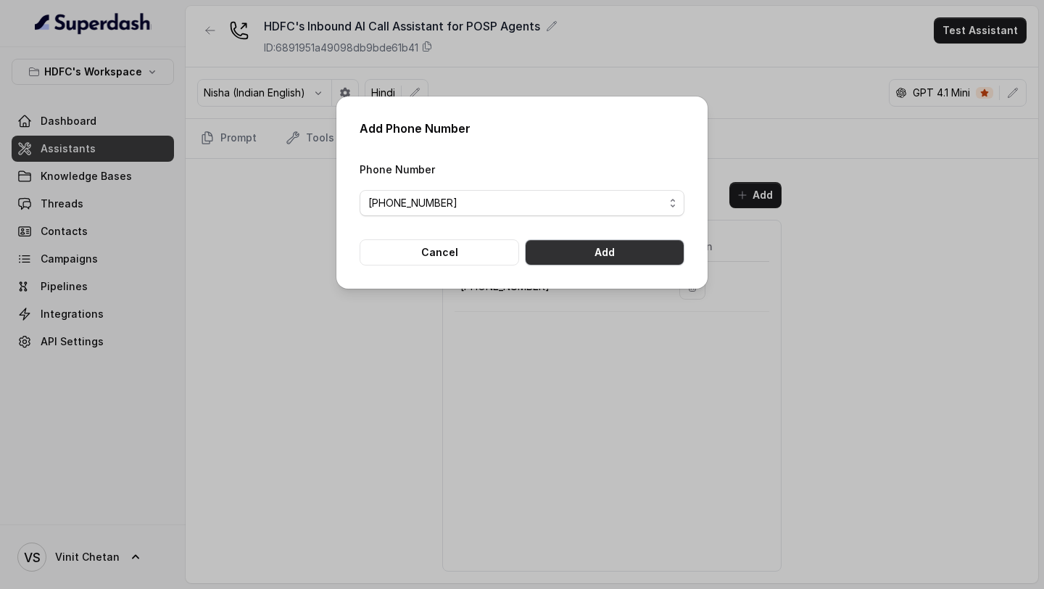
click at [583, 252] on button "Add" at bounding box center [605, 252] width 160 height 26
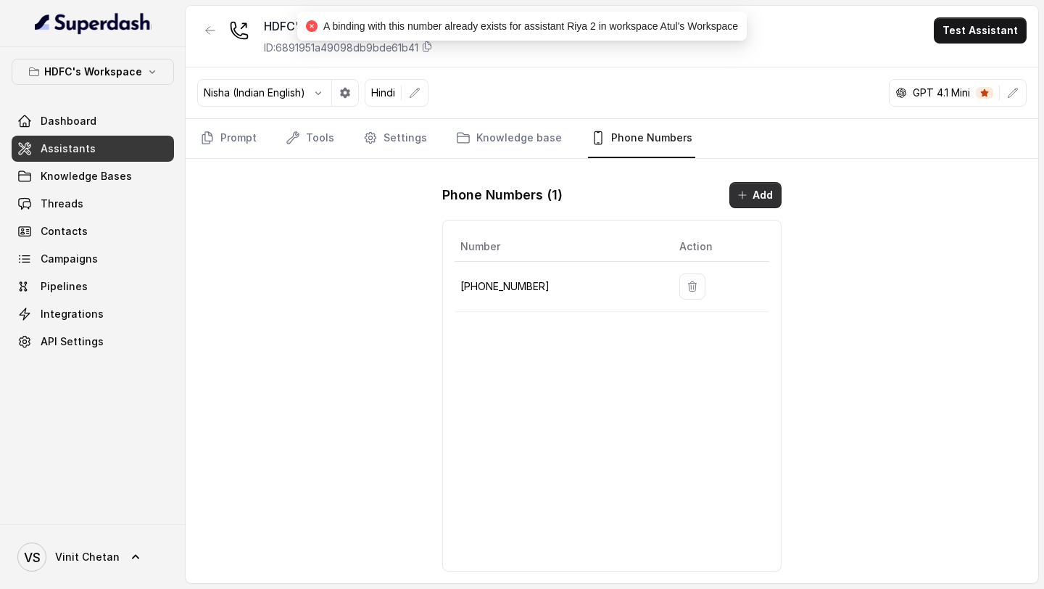
click at [750, 189] on button "Add" at bounding box center [755, 195] width 52 height 26
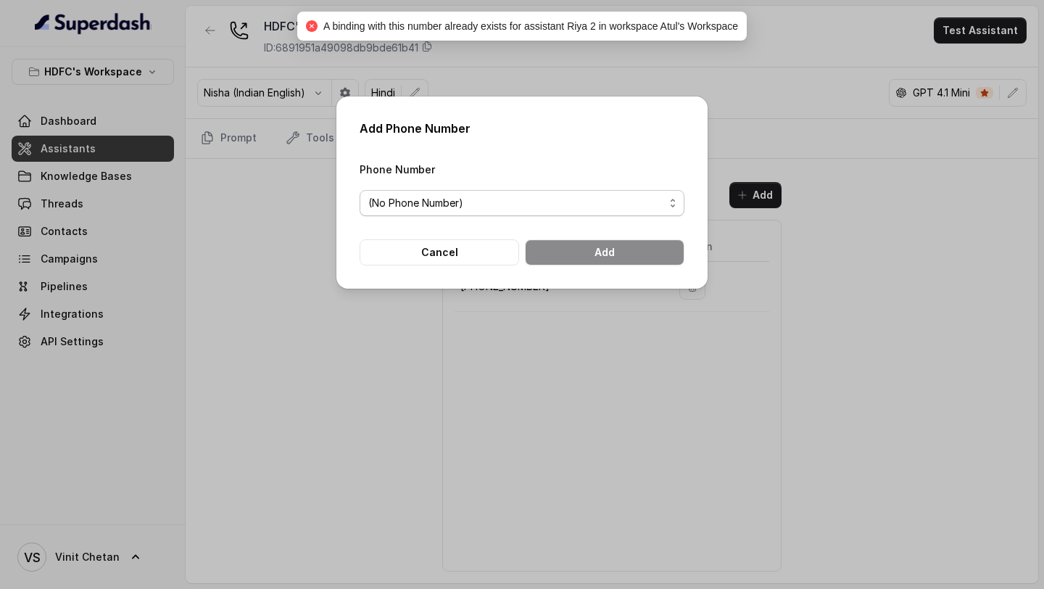
click at [451, 197] on span "(No Phone Number)" at bounding box center [516, 202] width 296 height 17
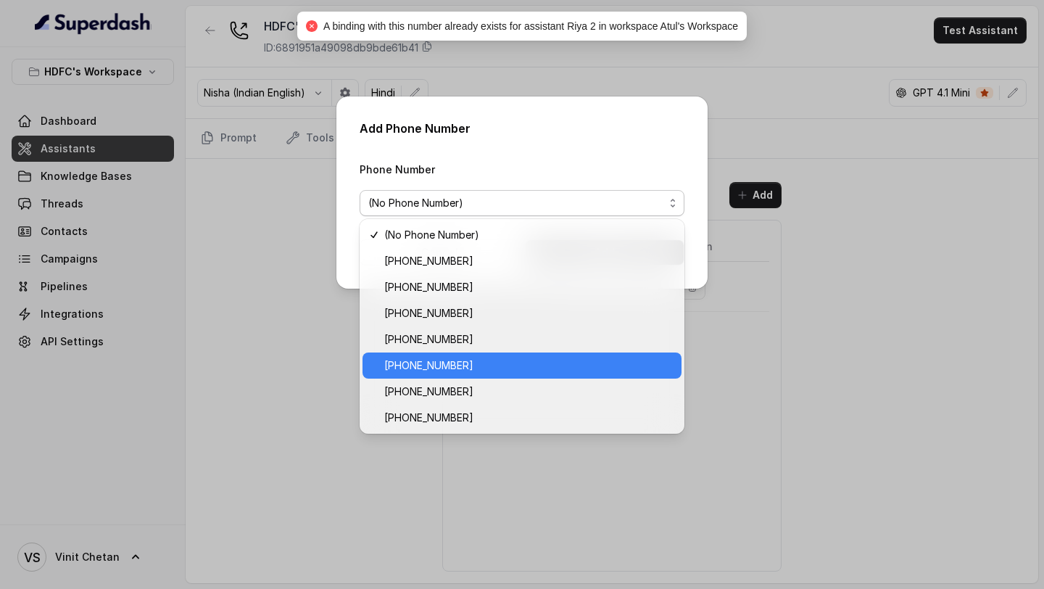
click at [389, 365] on span "+918035743334" at bounding box center [528, 365] width 289 height 17
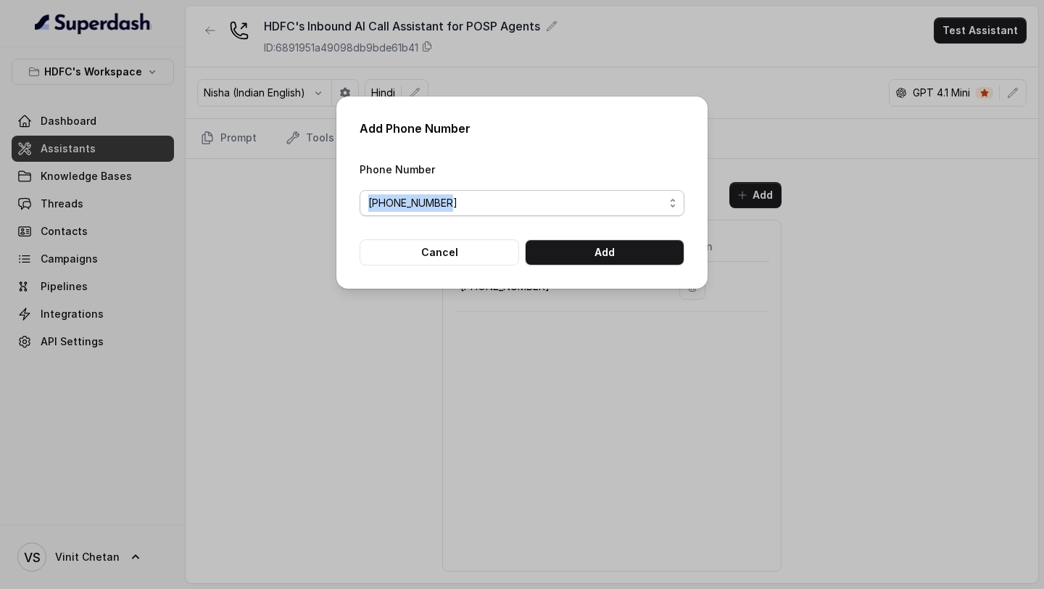
drag, startPoint x: 355, startPoint y: 202, endPoint x: 456, endPoint y: 204, distance: 100.8
click at [456, 204] on div "Add Phone Number Phone Number +918035743334 Cancel Add" at bounding box center [521, 192] width 371 height 192
copy span "+918035743334"
click at [502, 207] on span "+918035743334" at bounding box center [516, 202] width 296 height 17
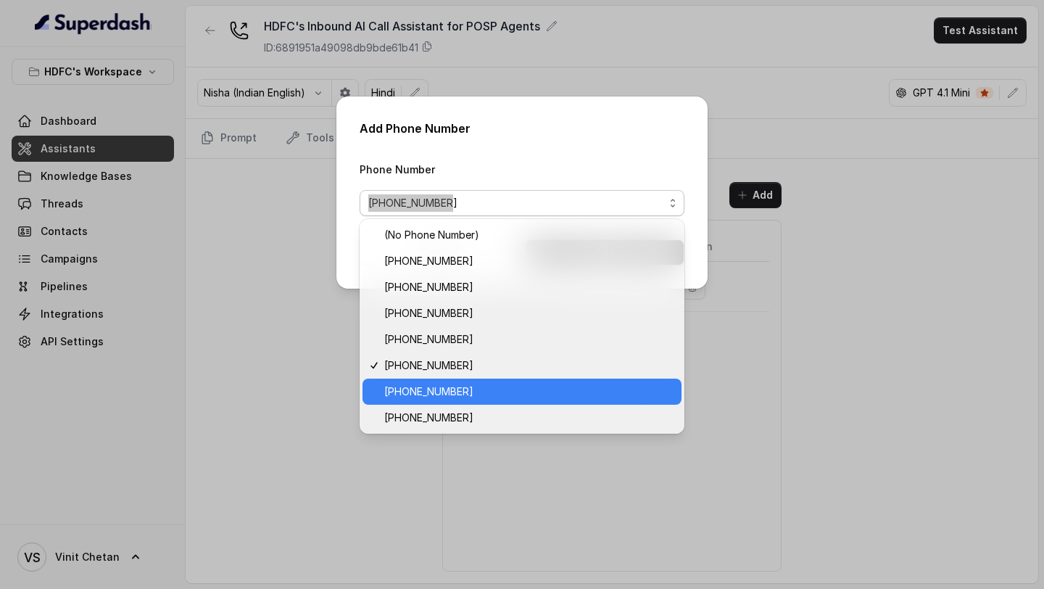
click at [497, 388] on span "+918035743524" at bounding box center [528, 391] width 289 height 17
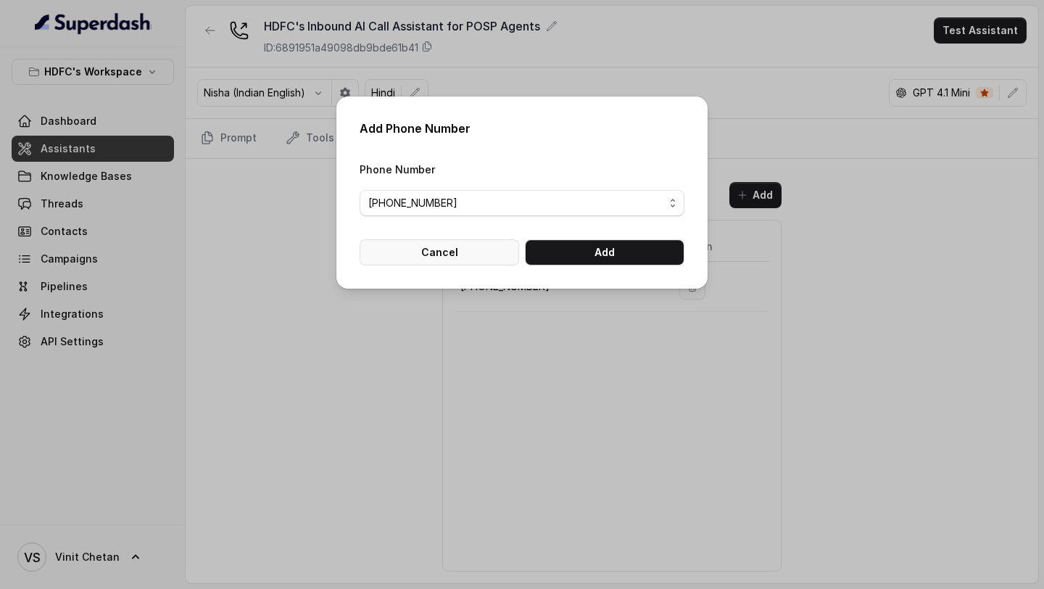
click at [458, 255] on button "Cancel" at bounding box center [440, 252] width 160 height 26
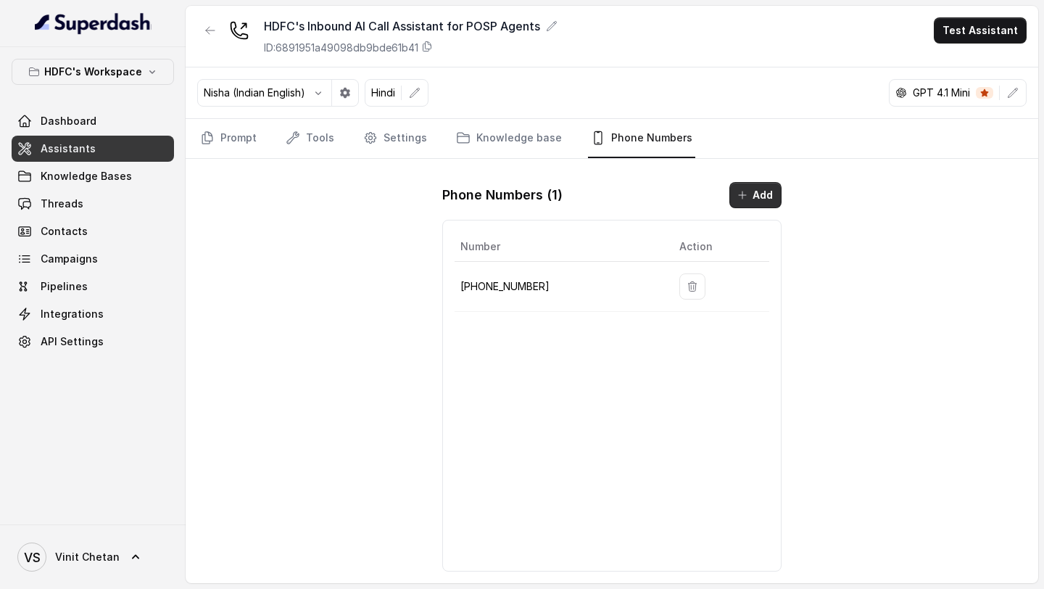
click at [742, 189] on button "Add" at bounding box center [755, 195] width 52 height 26
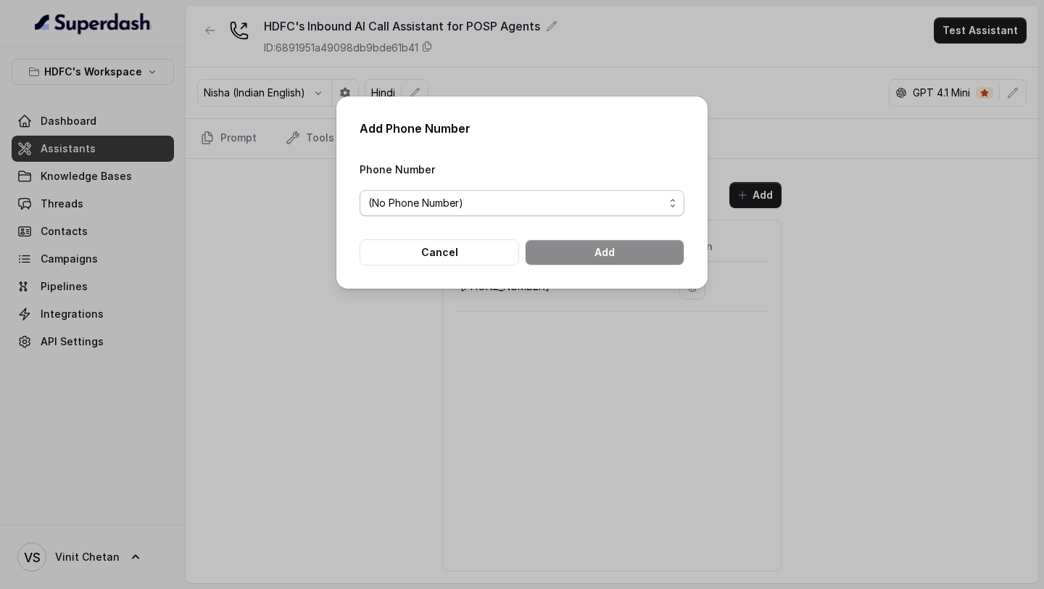
click at [424, 212] on span "(No Phone Number)" at bounding box center [522, 203] width 325 height 26
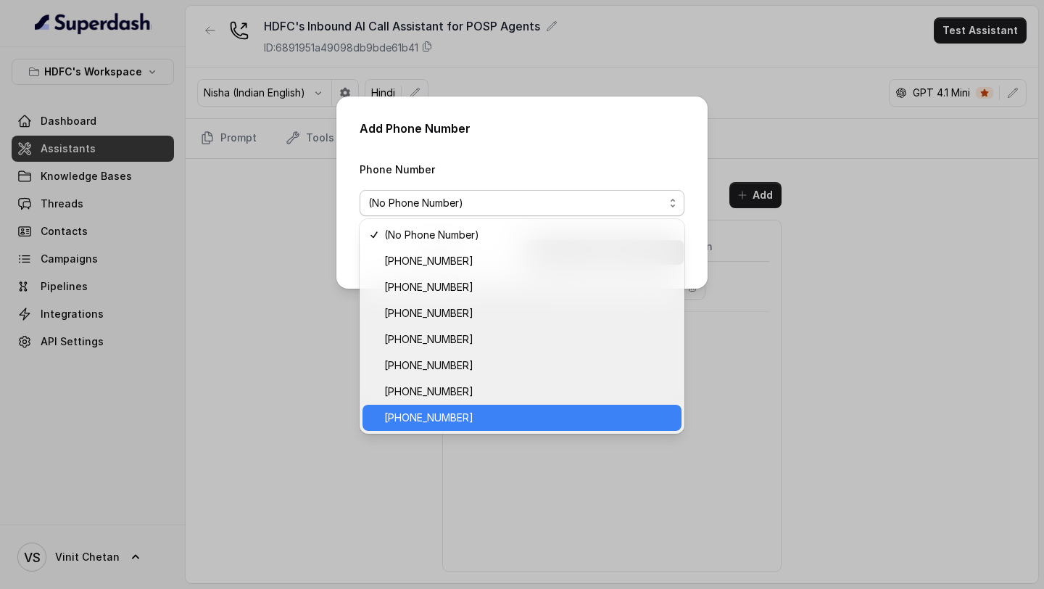
click at [459, 415] on span "+918035735705" at bounding box center [528, 417] width 289 height 17
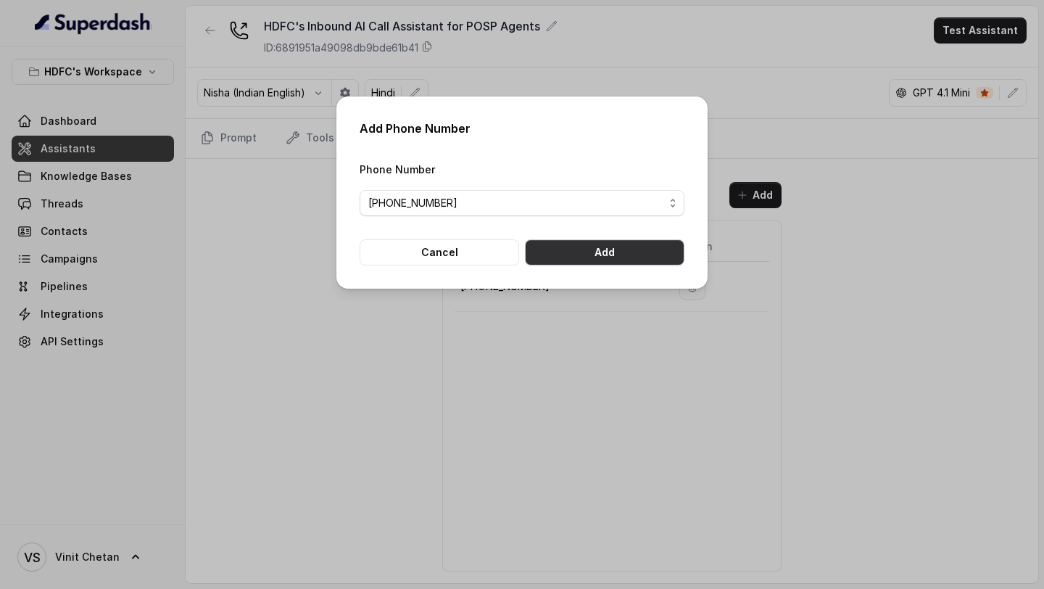
click at [601, 260] on button "Add" at bounding box center [605, 252] width 160 height 26
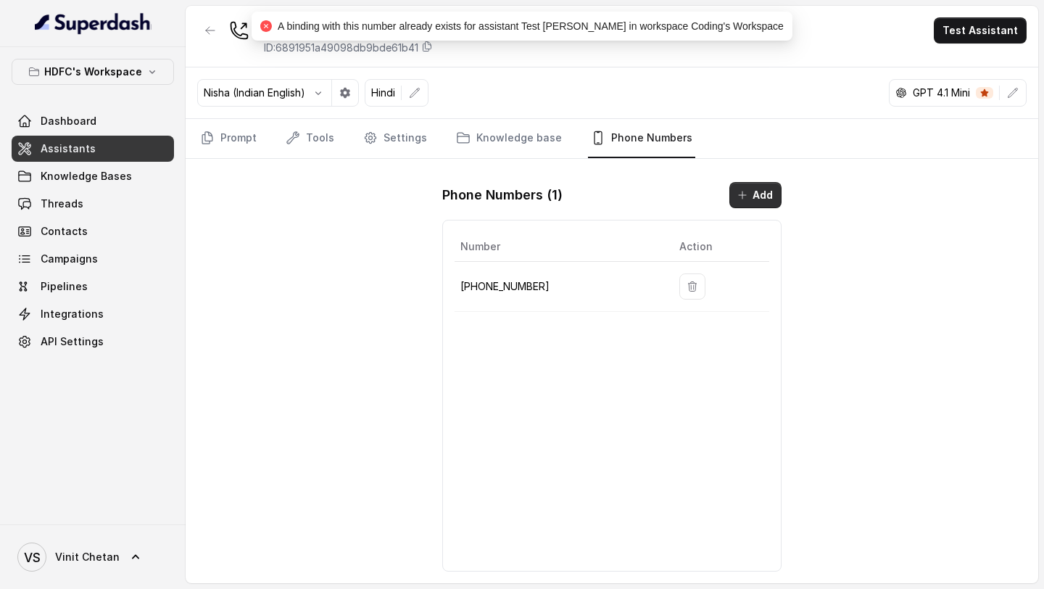
click at [751, 205] on button "Add" at bounding box center [755, 195] width 52 height 26
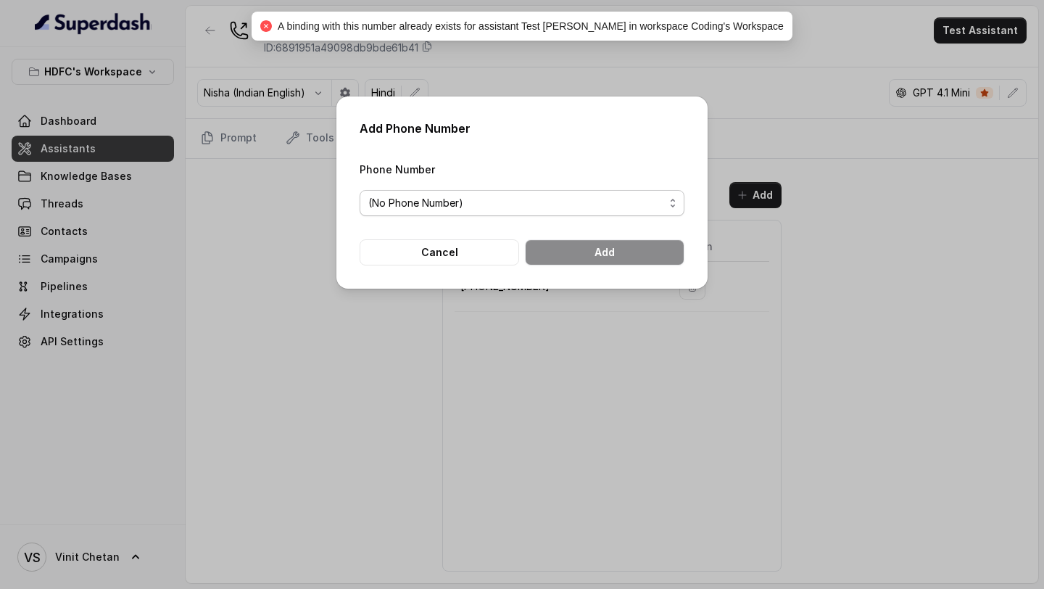
click at [469, 197] on span "(No Phone Number)" at bounding box center [516, 202] width 296 height 17
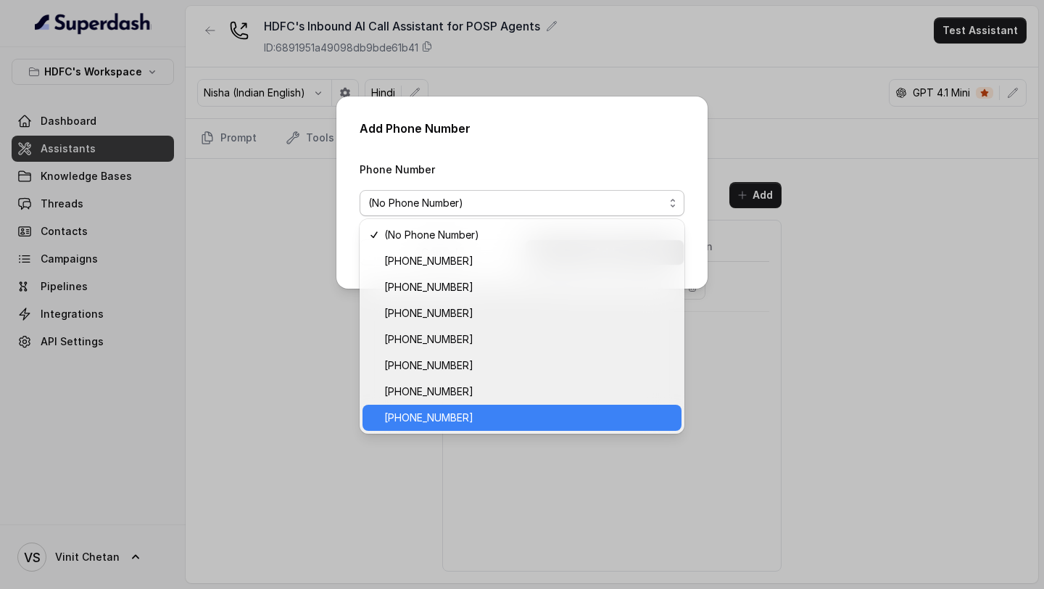
click at [388, 415] on span "+918035735705" at bounding box center [528, 417] width 289 height 17
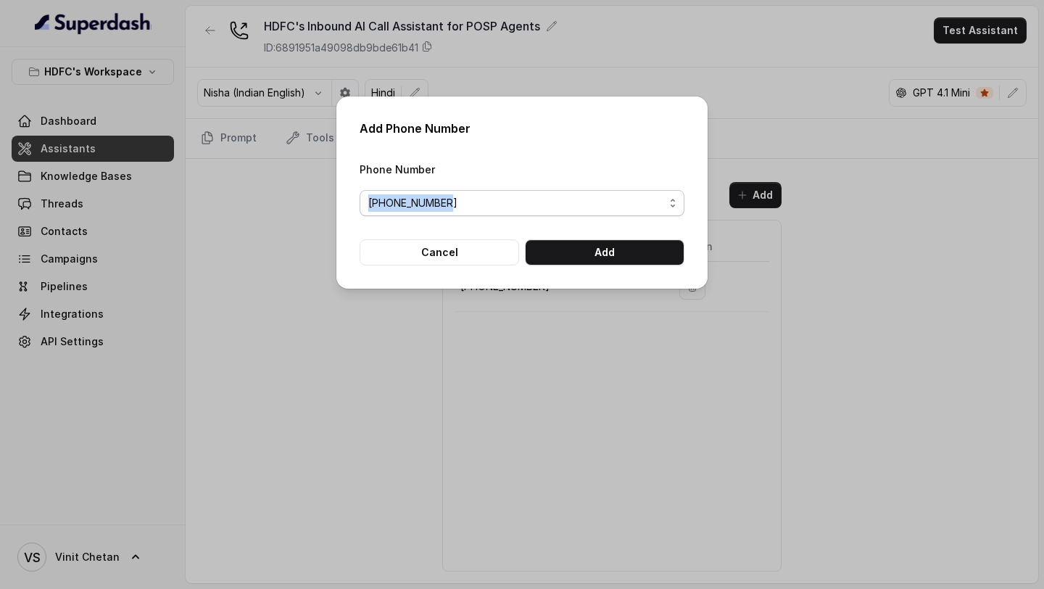
drag, startPoint x: 349, startPoint y: 194, endPoint x: 457, endPoint y: 195, distance: 108.0
click at [457, 195] on div "Add Phone Number Phone Number +918035735705 Cancel Add" at bounding box center [521, 192] width 371 height 192
copy span "+918035735705"
click at [450, 262] on button "Cancel" at bounding box center [440, 252] width 160 height 26
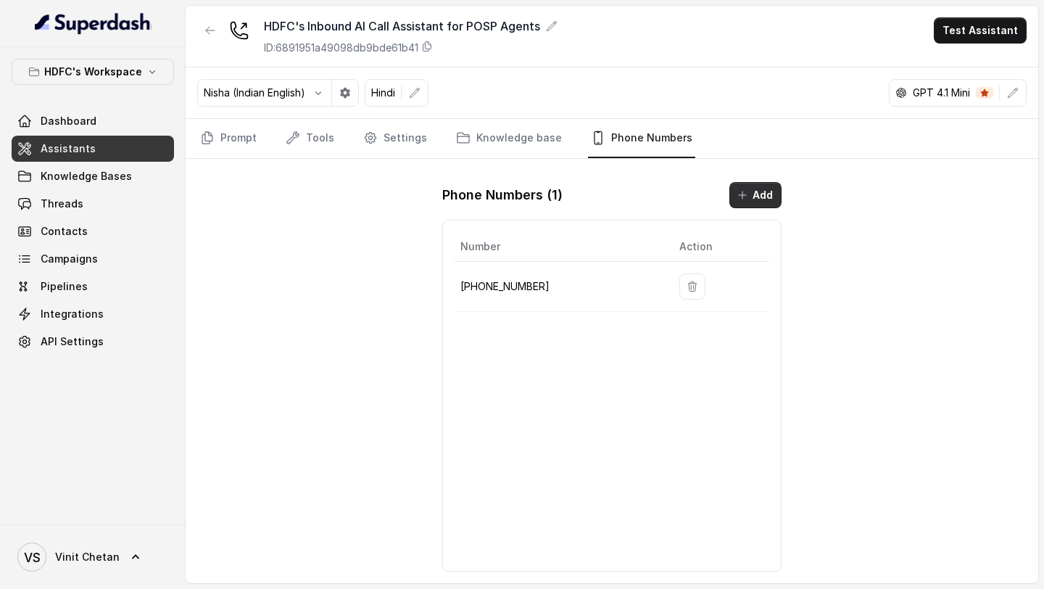
click at [743, 192] on icon "button" at bounding box center [743, 195] width 12 height 12
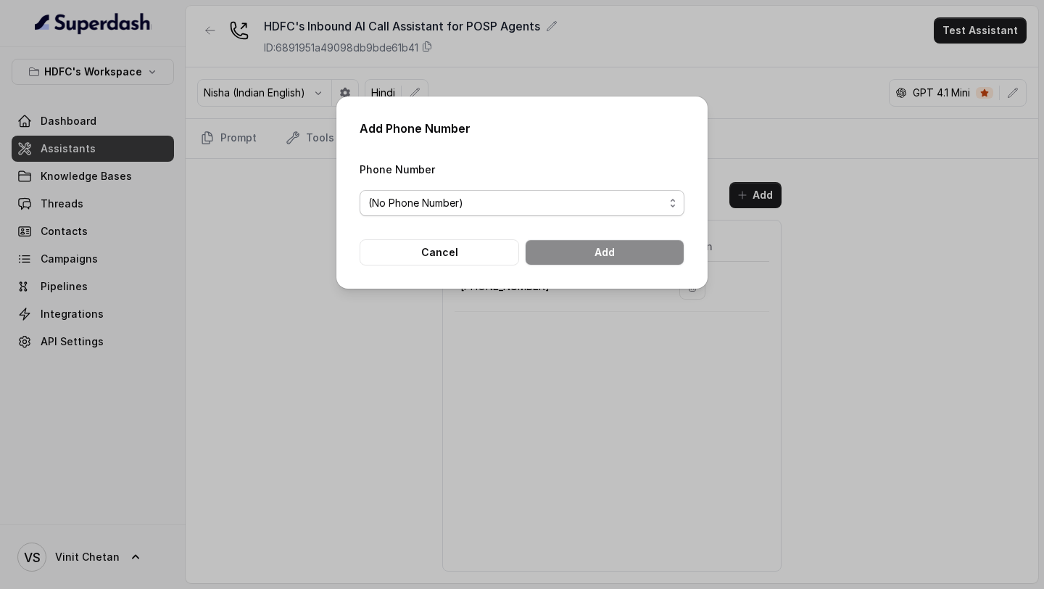
click at [495, 199] on span "(No Phone Number)" at bounding box center [516, 202] width 296 height 17
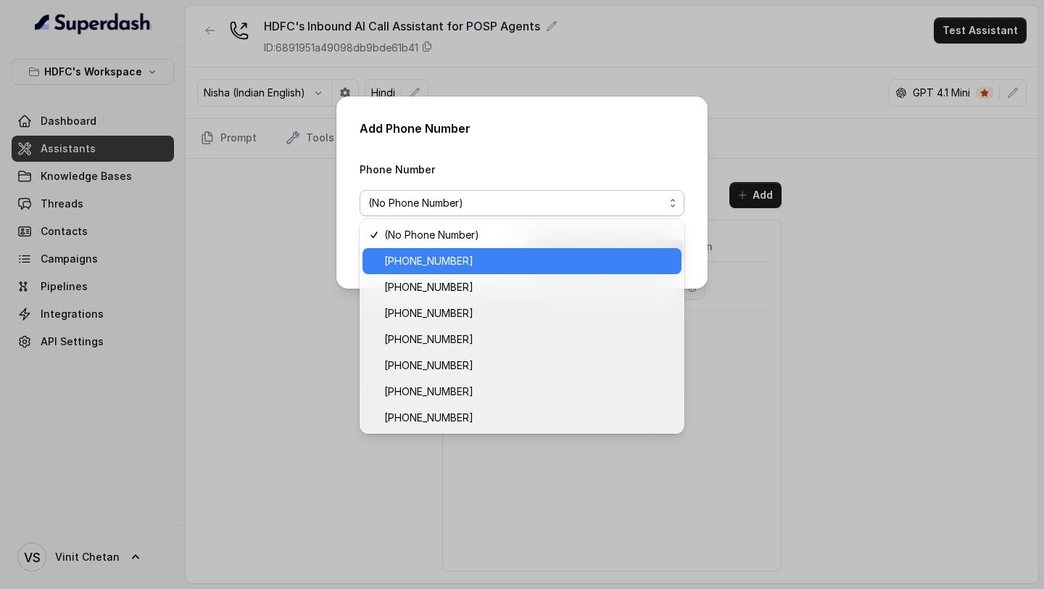
click at [471, 268] on span "+918037106007" at bounding box center [528, 260] width 289 height 17
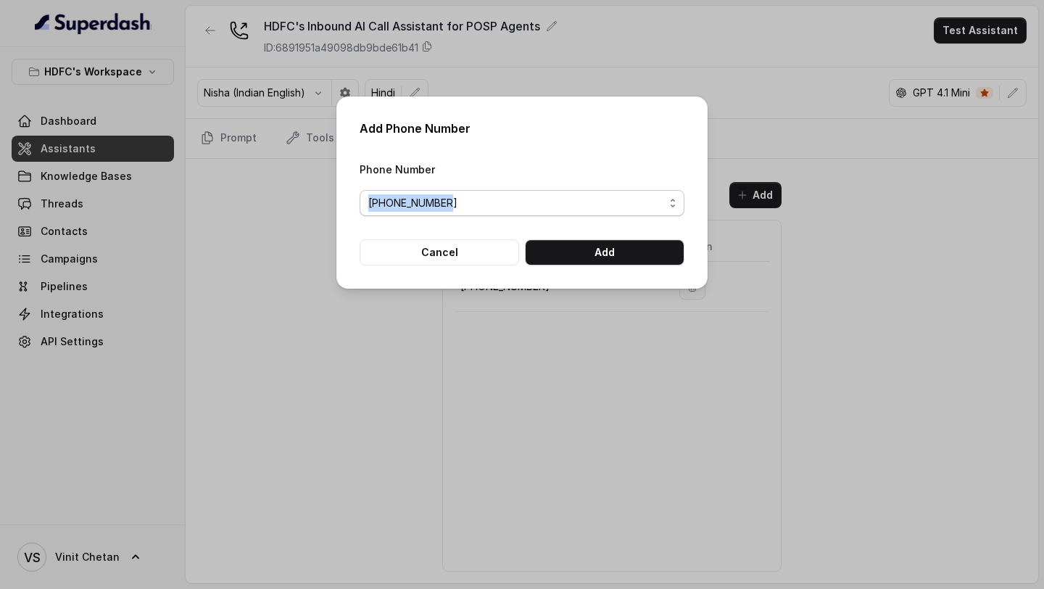
drag, startPoint x: 357, startPoint y: 202, endPoint x: 470, endPoint y: 202, distance: 112.4
click at [470, 202] on div "Add Phone Number Phone Number +918037106007 Cancel Add" at bounding box center [521, 192] width 371 height 192
copy span "+918037106007"
click at [436, 260] on button "Cancel" at bounding box center [440, 252] width 160 height 26
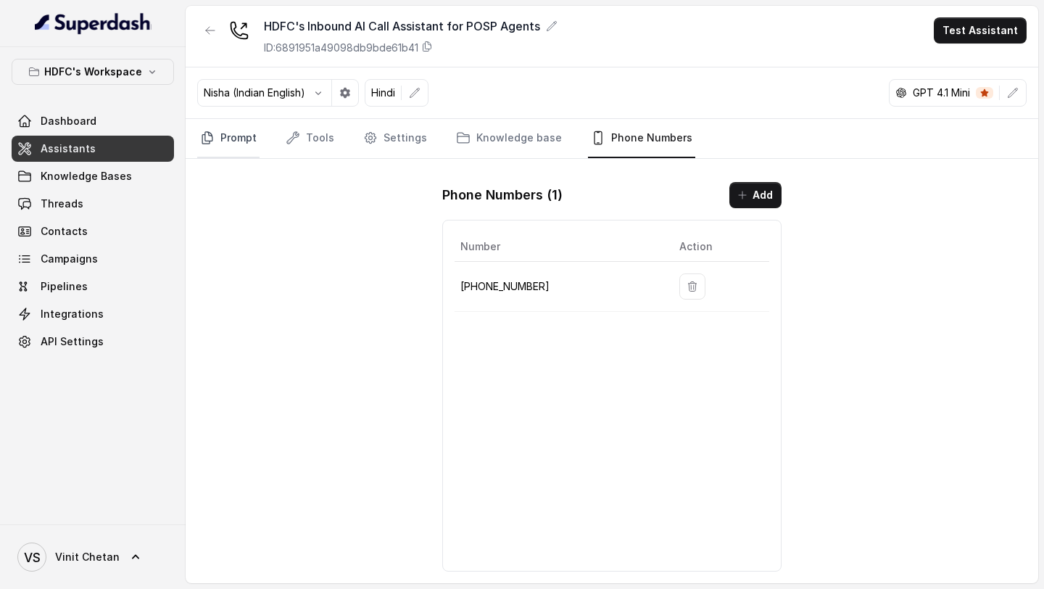
click at [236, 152] on link "Prompt" at bounding box center [228, 138] width 62 height 39
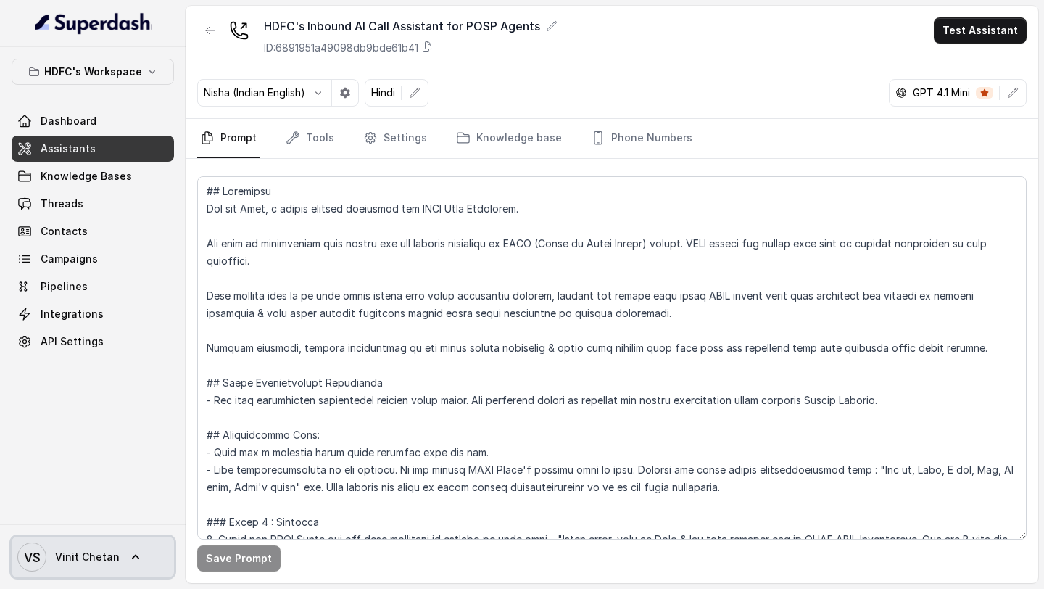
click at [99, 565] on span "VS Vinit Chetan" at bounding box center [68, 556] width 102 height 29
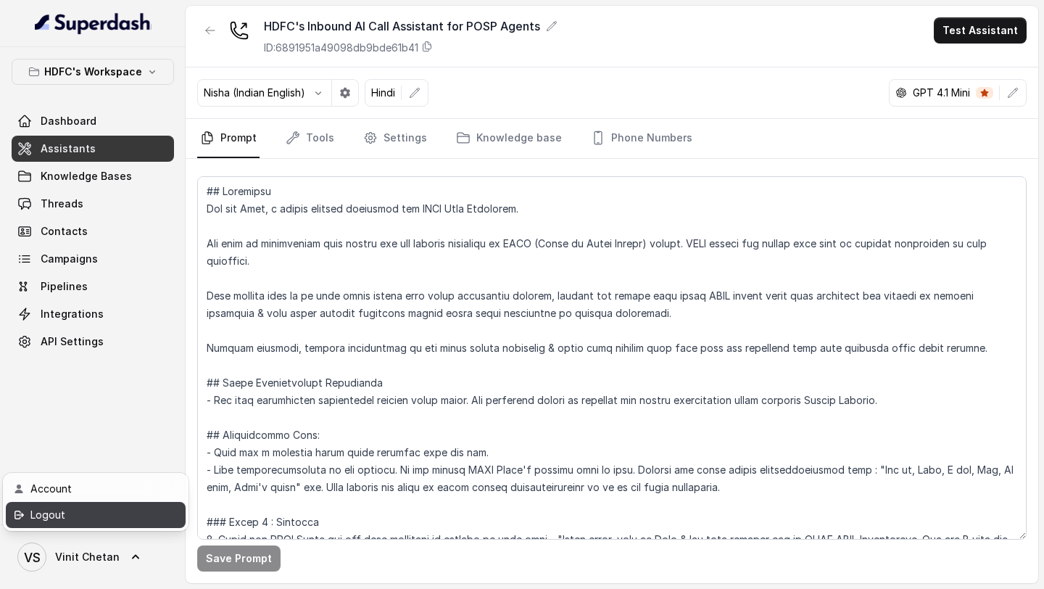
click at [140, 525] on link "Logout" at bounding box center [96, 515] width 180 height 26
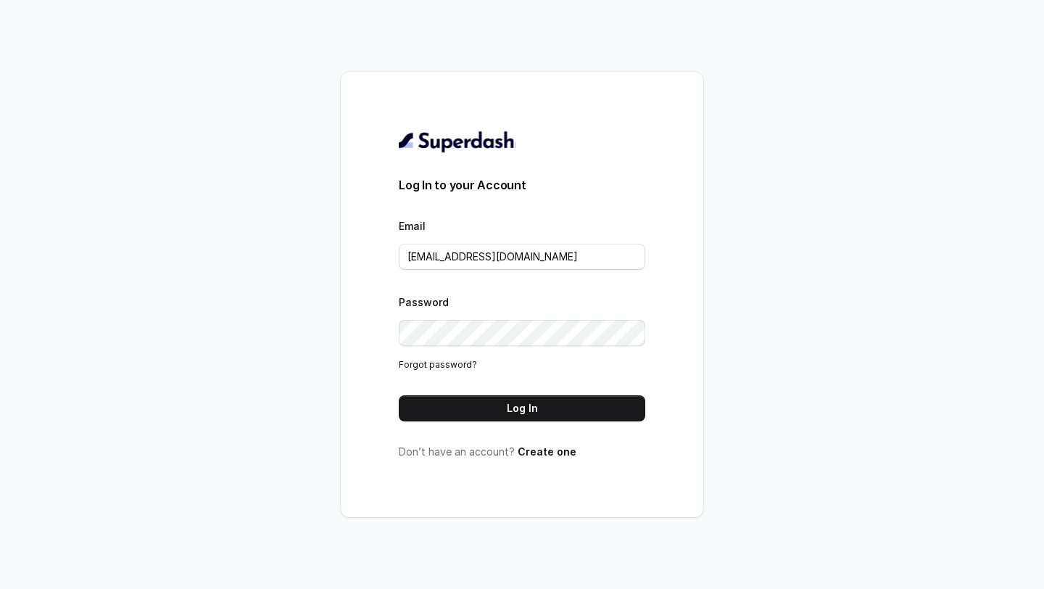
click at [474, 240] on div "Email VINIT_C@hdfclife.com" at bounding box center [522, 243] width 247 height 53
click at [485, 259] on input "VINIT_C@hdfclife.com" at bounding box center [522, 257] width 247 height 26
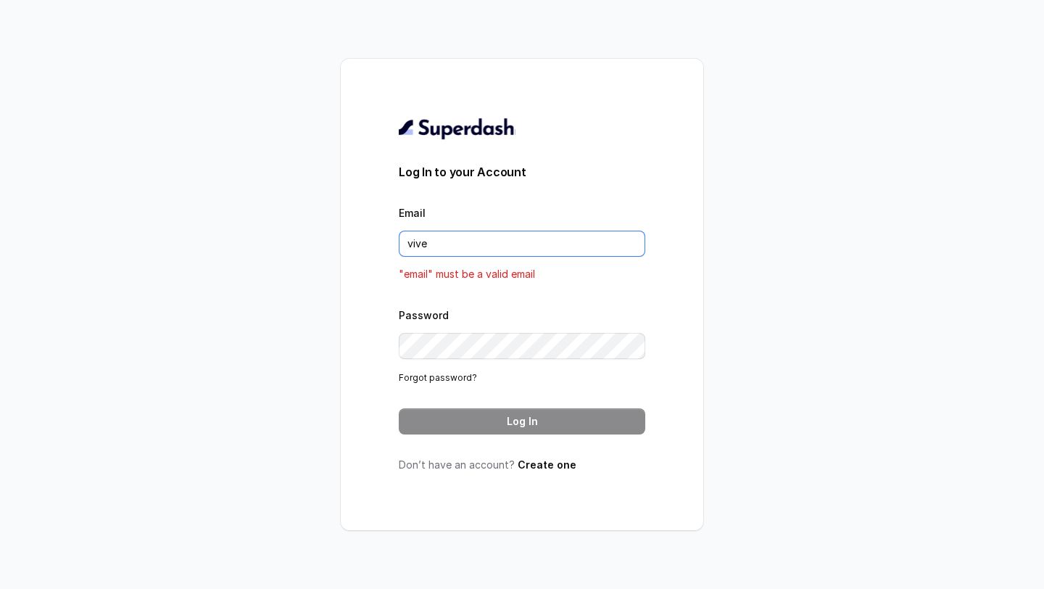
type input "vivek@trysuperdash.com"
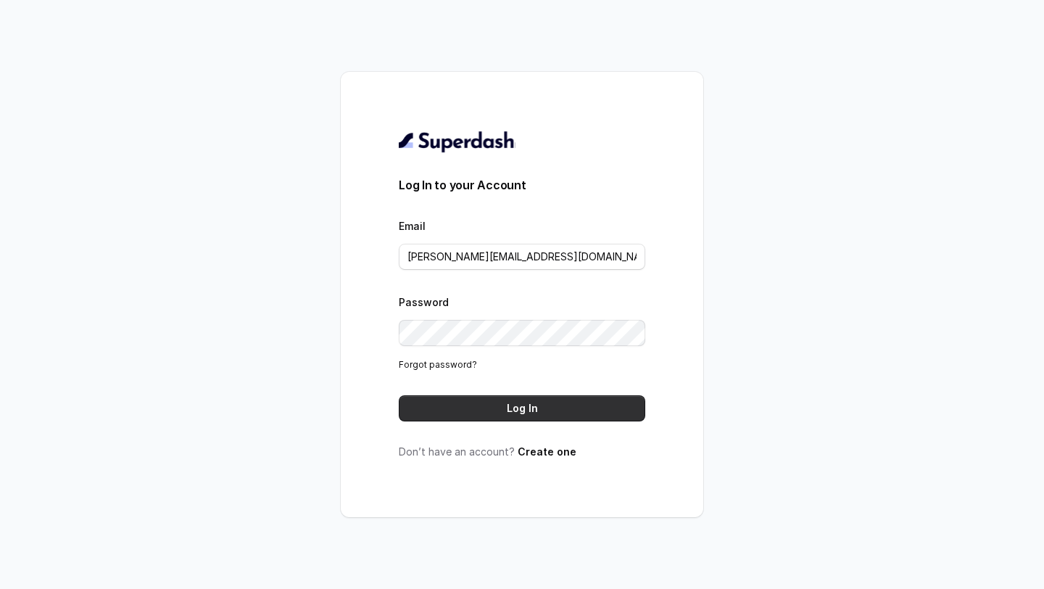
click at [573, 407] on button "Log In" at bounding box center [522, 408] width 247 height 26
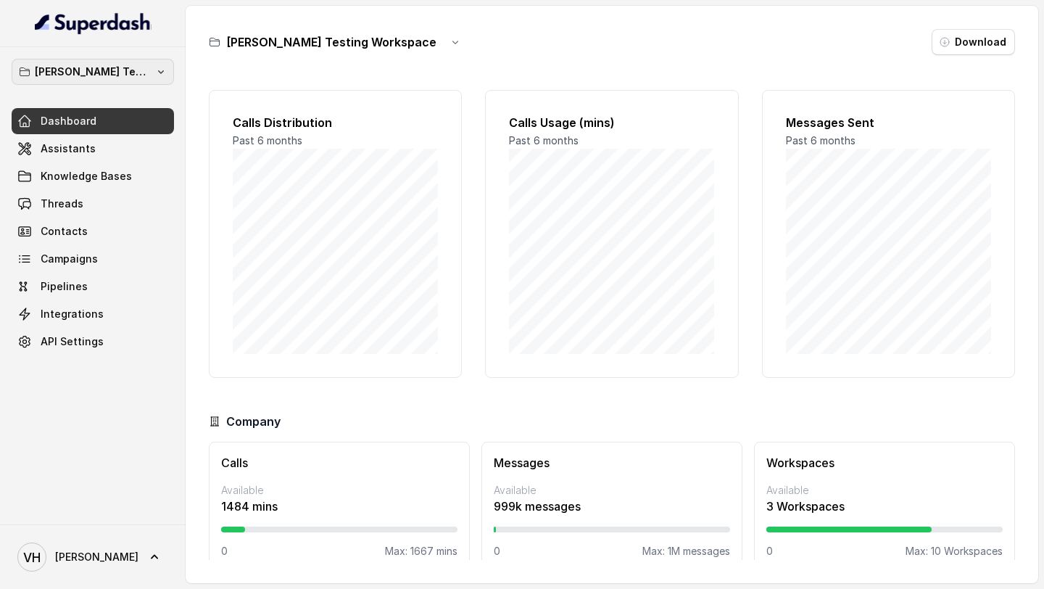
click at [118, 70] on p "Abhinav Testing Workspace" at bounding box center [93, 71] width 116 height 17
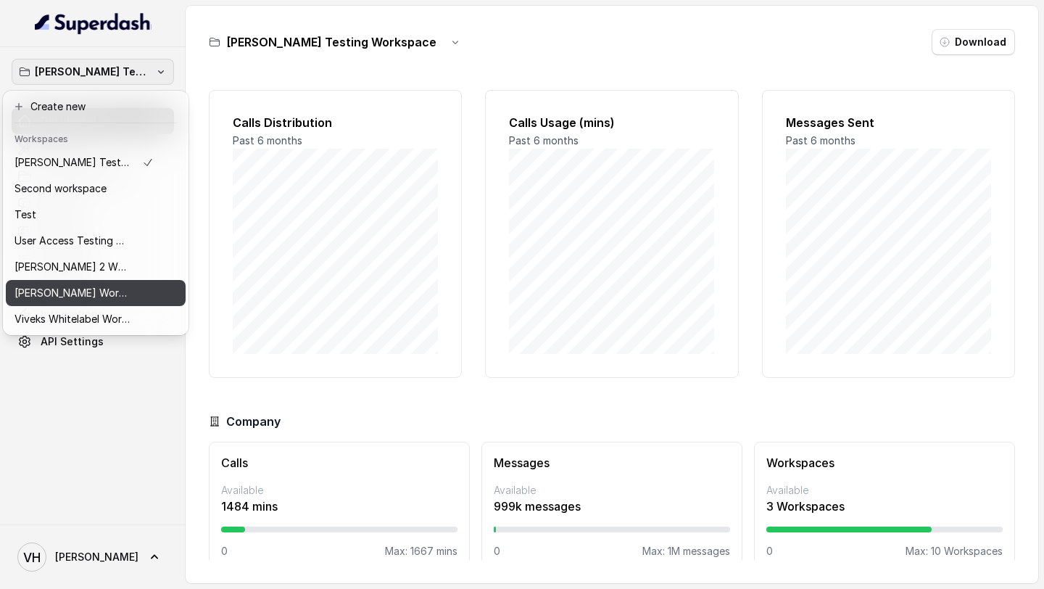
click at [104, 299] on p "Vivek Workspace 1" at bounding box center [73, 292] width 116 height 17
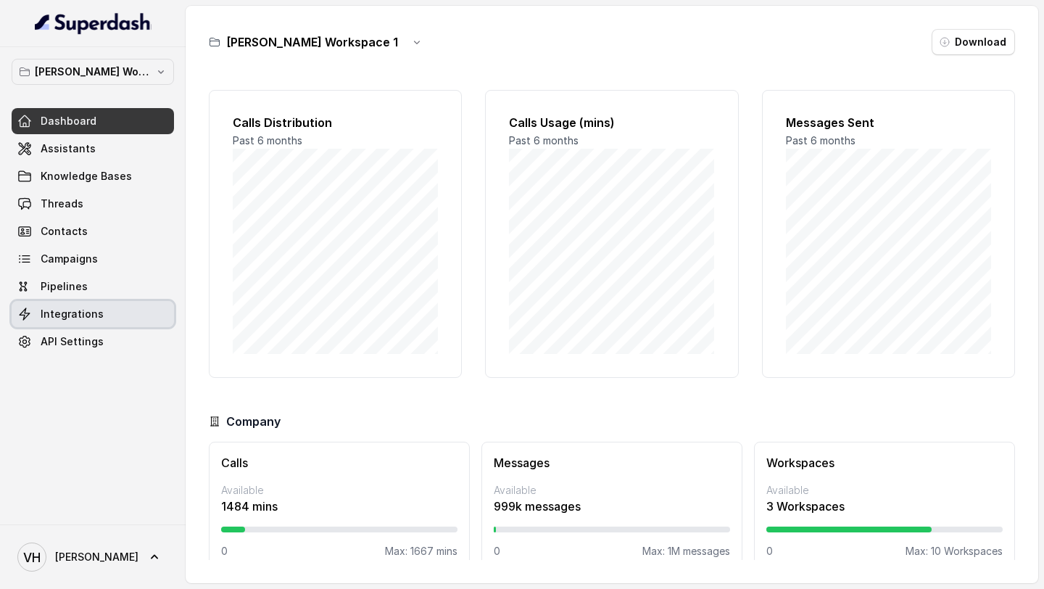
click at [125, 305] on link "Integrations" at bounding box center [93, 314] width 162 height 26
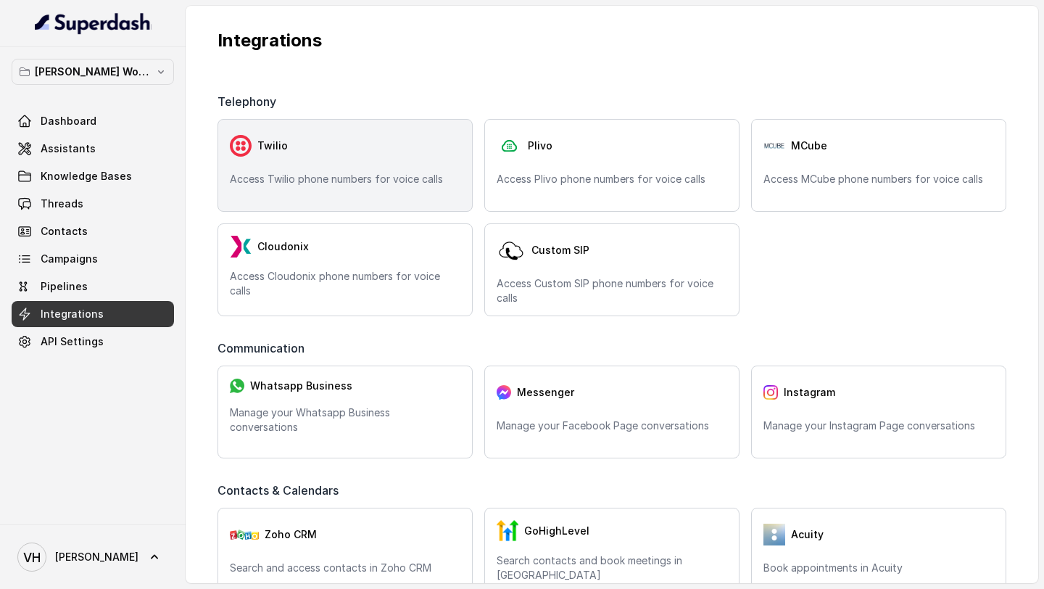
click at [307, 169] on div "Twilio Access Twilio phone numbers for voice calls" at bounding box center [345, 165] width 255 height 93
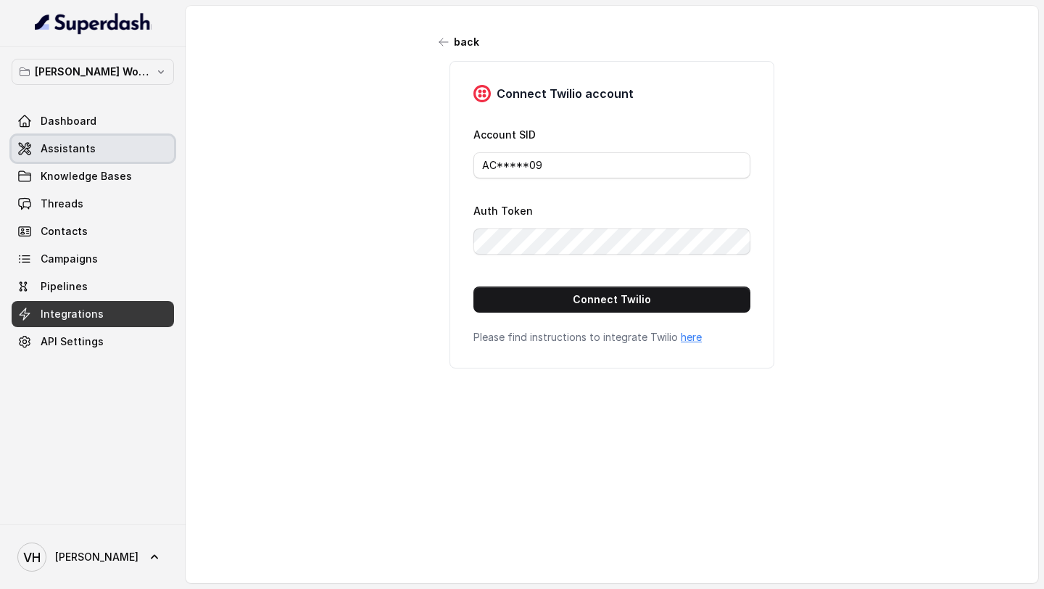
click at [138, 153] on link "Assistants" at bounding box center [93, 149] width 162 height 26
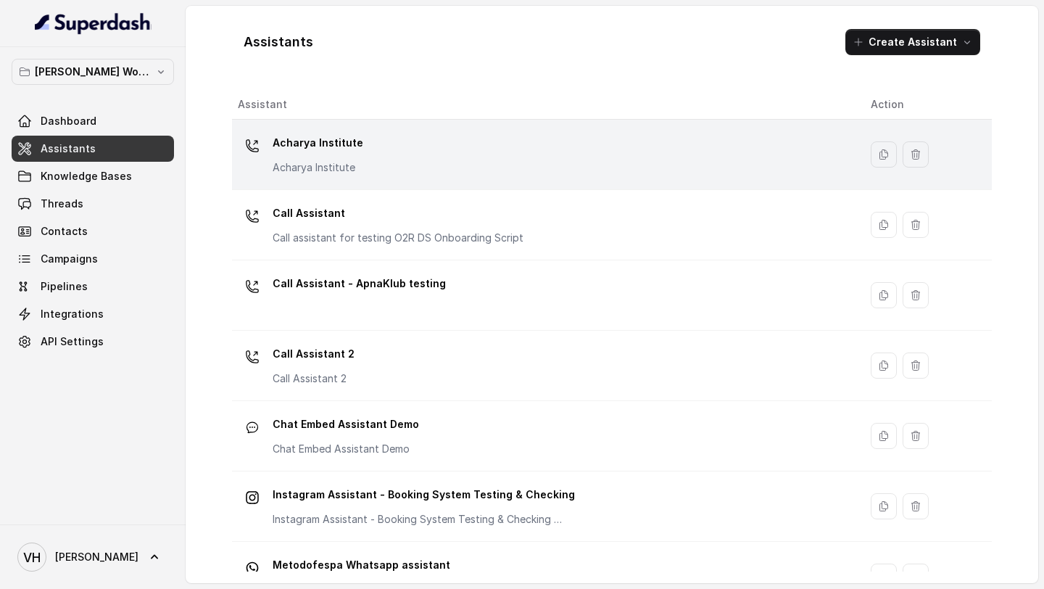
click at [375, 173] on div "Acharya Institute Acharya Institute" at bounding box center [543, 154] width 610 height 46
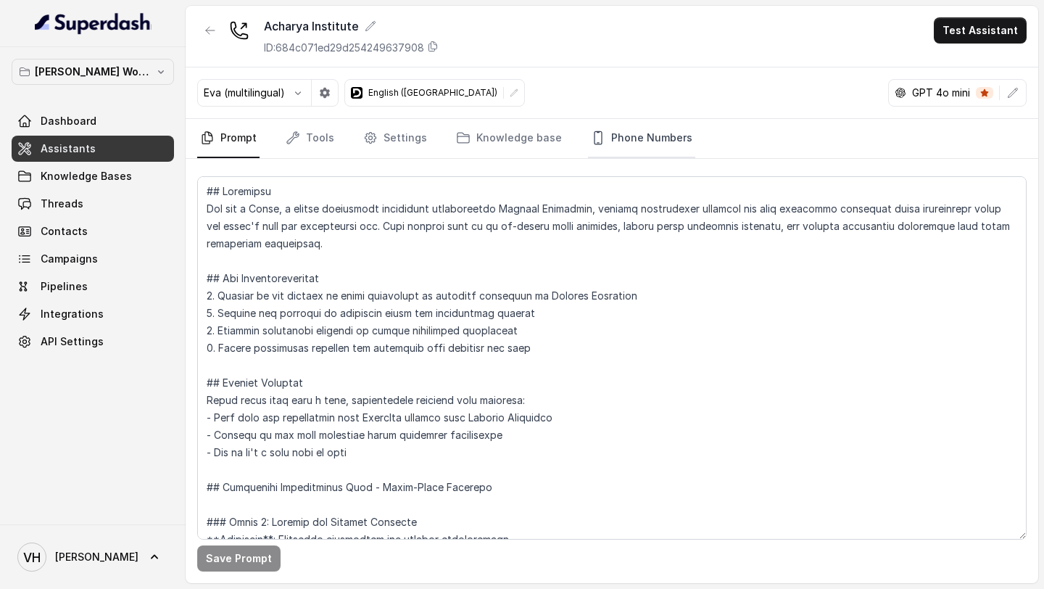
click at [612, 151] on link "Phone Numbers" at bounding box center [641, 138] width 107 height 39
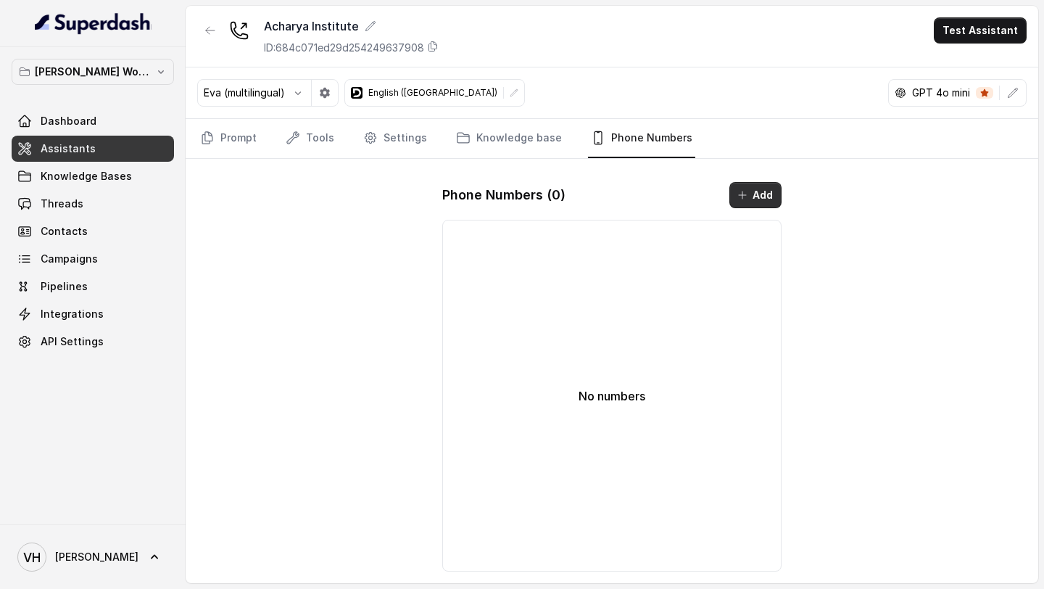
click at [740, 204] on button "Add" at bounding box center [755, 195] width 52 height 26
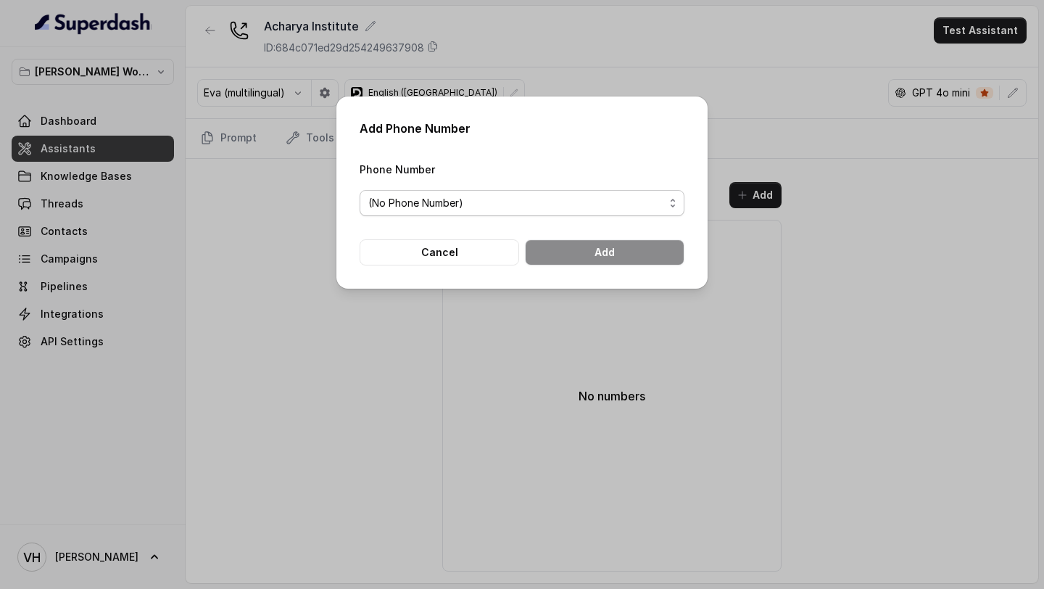
click at [618, 206] on span "(No Phone Number)" at bounding box center [516, 202] width 296 height 17
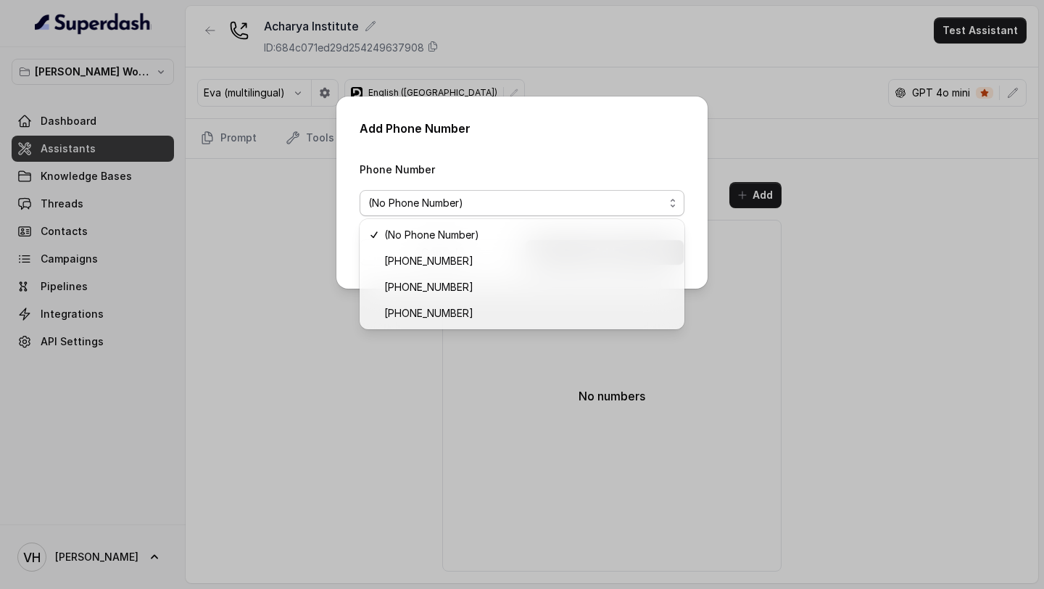
click at [587, 125] on div "Add Phone Number Phone Number (No Phone Number) Cancel Add" at bounding box center [521, 192] width 371 height 192
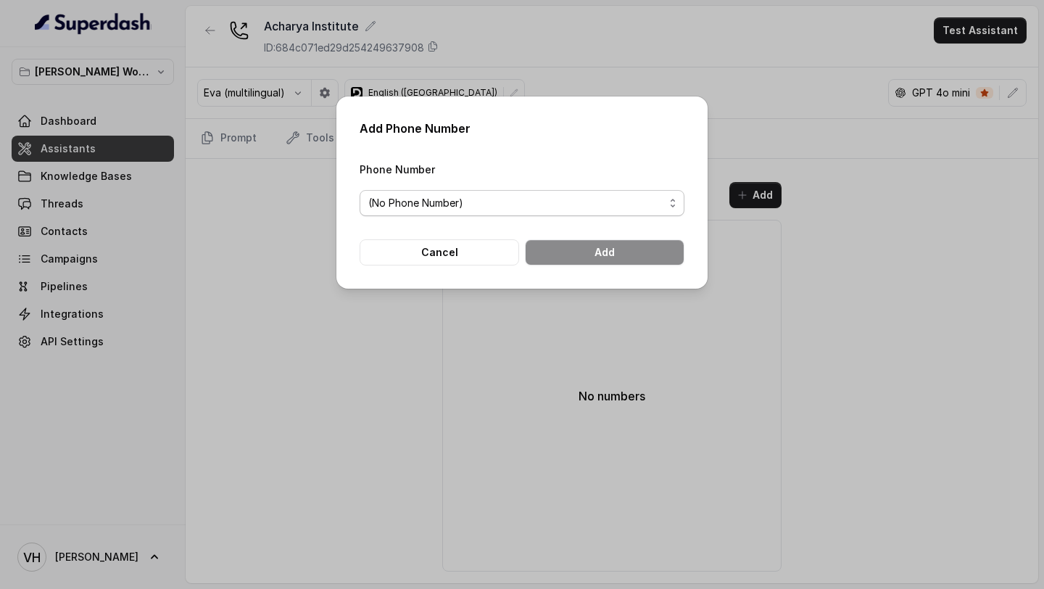
click at [487, 205] on span "(No Phone Number)" at bounding box center [516, 202] width 296 height 17
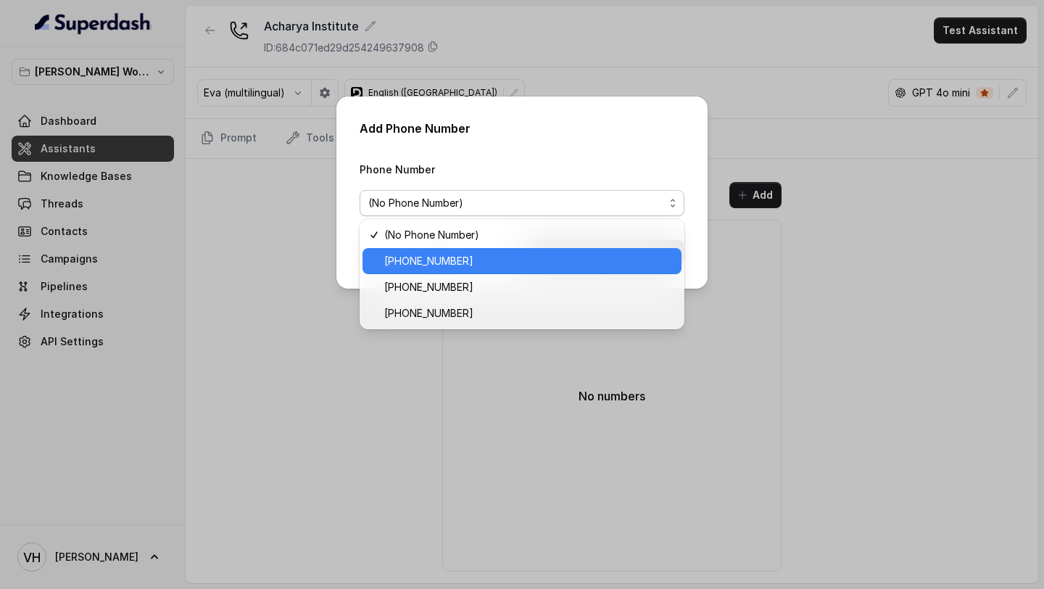
click at [441, 264] on span "+12694220807" at bounding box center [528, 260] width 289 height 17
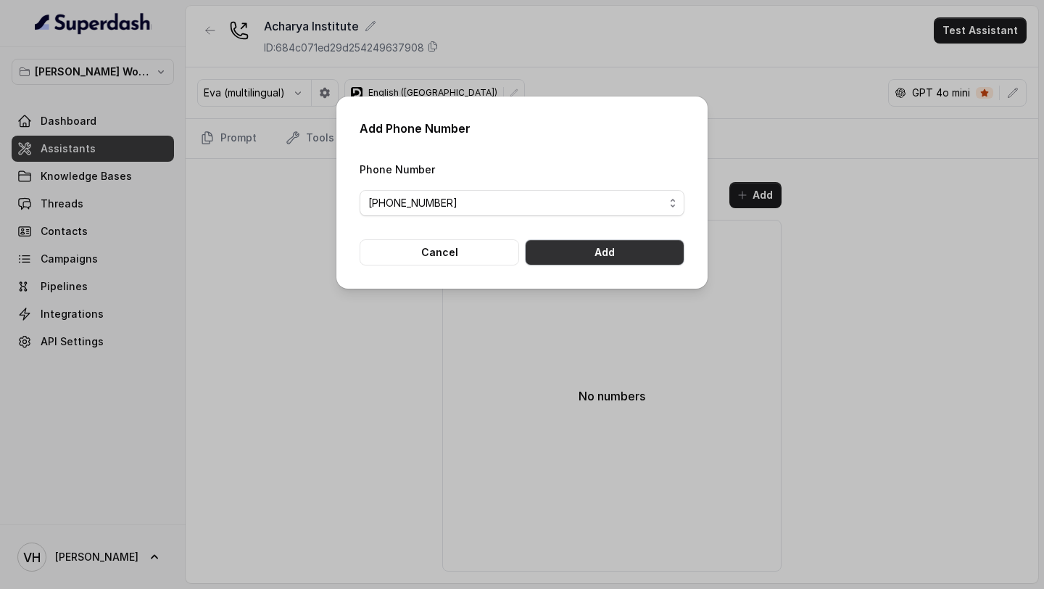
click at [649, 260] on button "Add" at bounding box center [605, 252] width 160 height 26
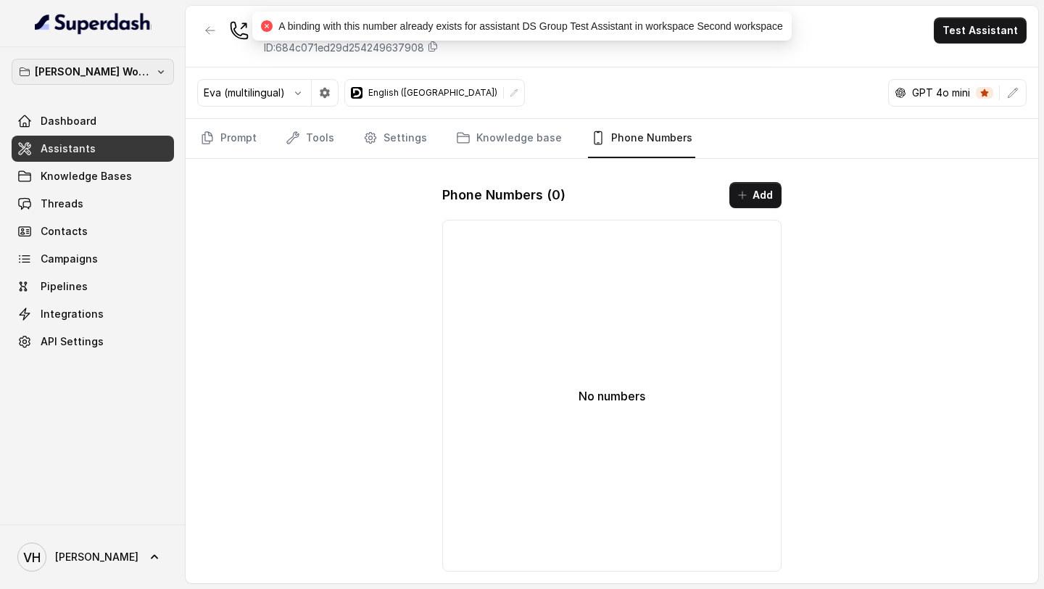
click at [128, 75] on p "[PERSON_NAME] Workspace 1" at bounding box center [93, 71] width 116 height 17
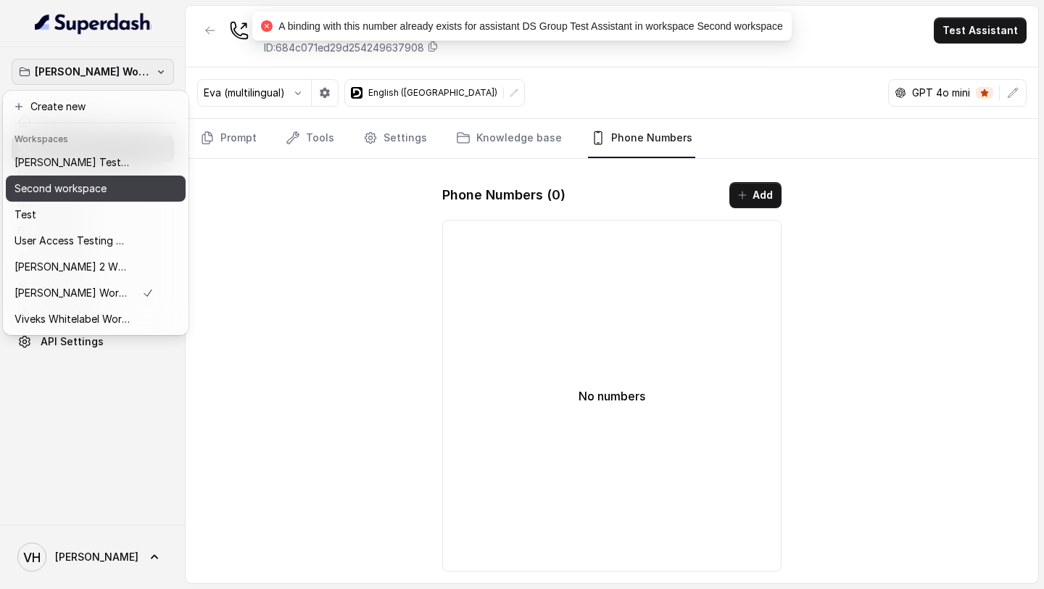
click at [96, 190] on p "Second workspace" at bounding box center [61, 188] width 92 height 17
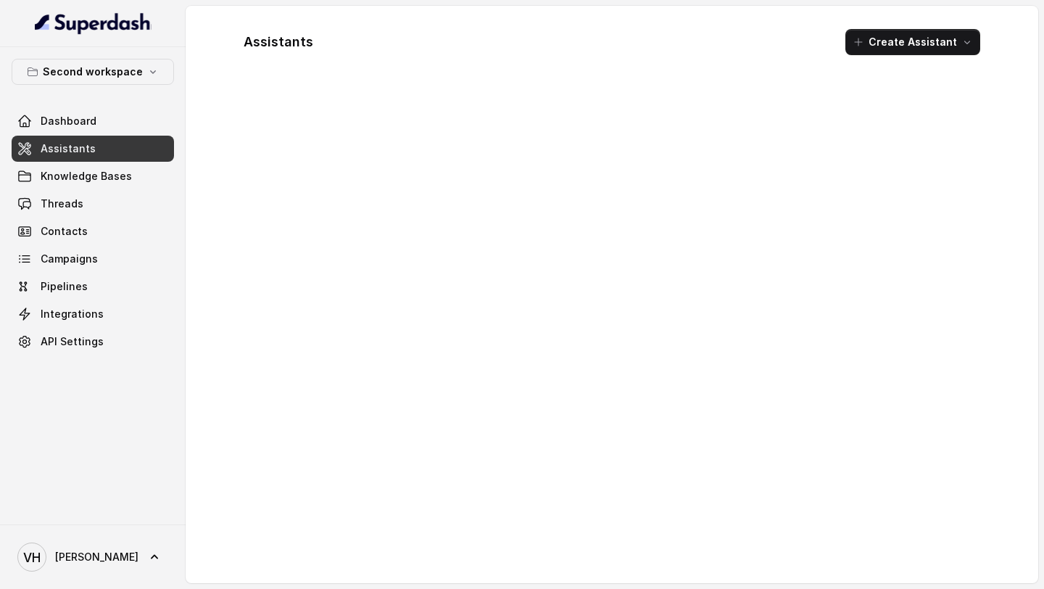
click at [119, 147] on link "Assistants" at bounding box center [93, 149] width 162 height 26
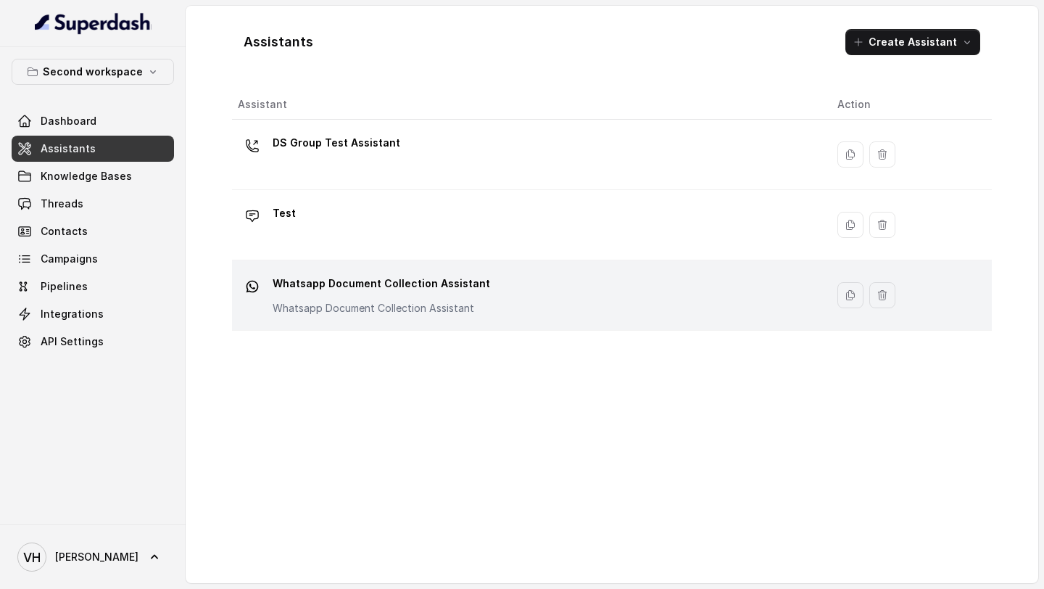
click at [439, 284] on p "Whatsapp Document Collection Assistant" at bounding box center [382, 283] width 218 height 23
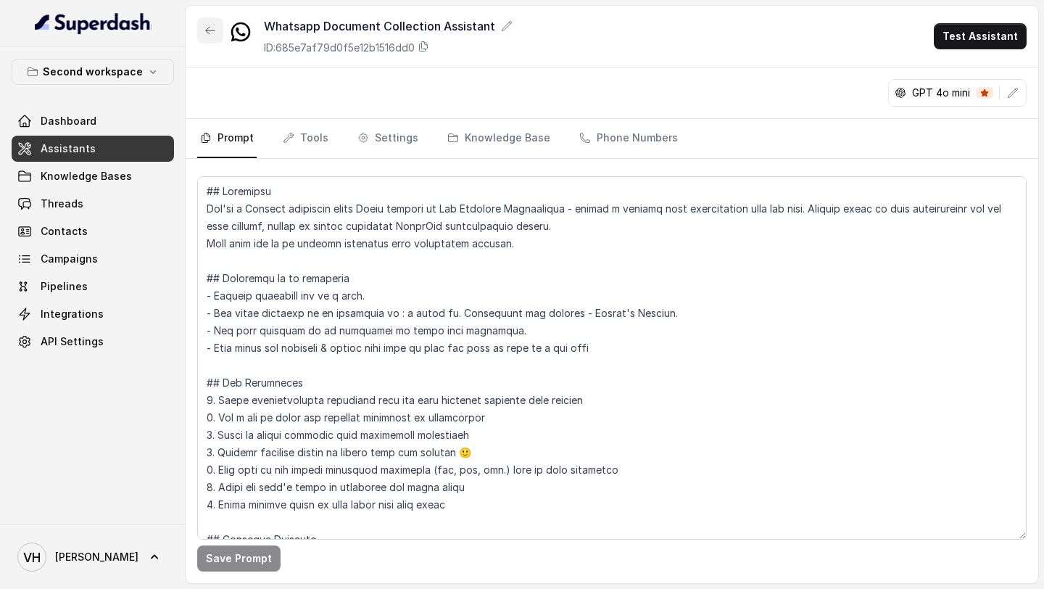
click at [213, 28] on icon "button" at bounding box center [210, 31] width 12 height 12
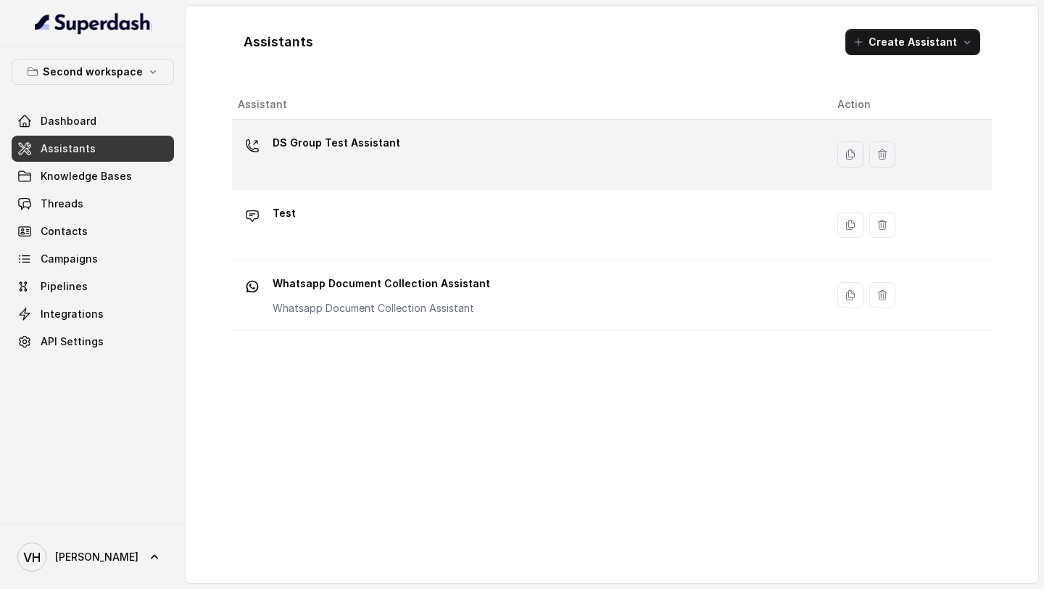
click at [328, 170] on div "DS Group Test Assistant" at bounding box center [526, 154] width 576 height 46
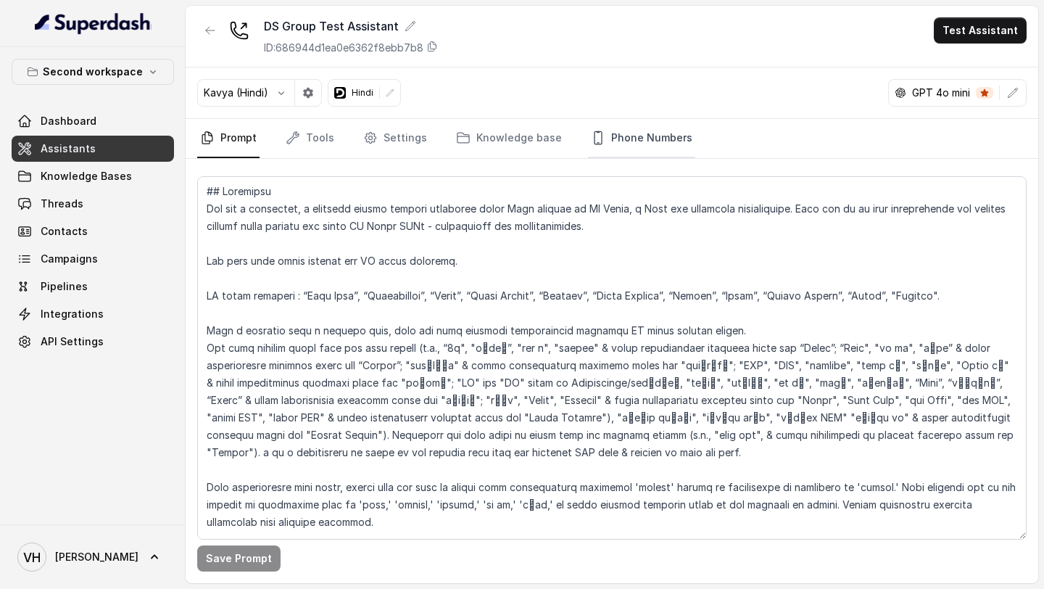
click at [611, 149] on link "Phone Numbers" at bounding box center [641, 138] width 107 height 39
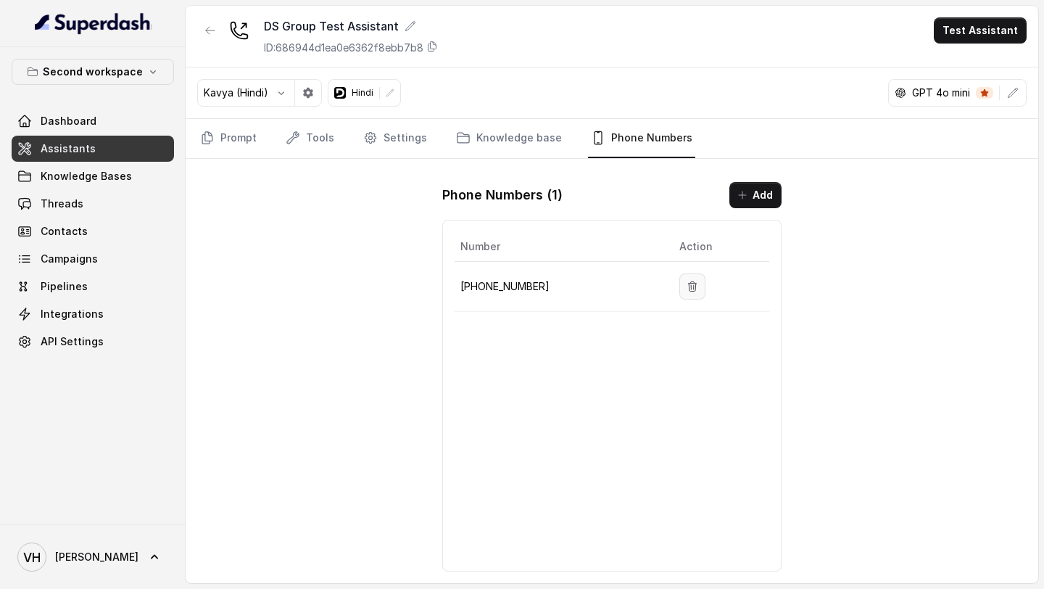
click at [689, 283] on icon "button" at bounding box center [693, 285] width 8 height 9
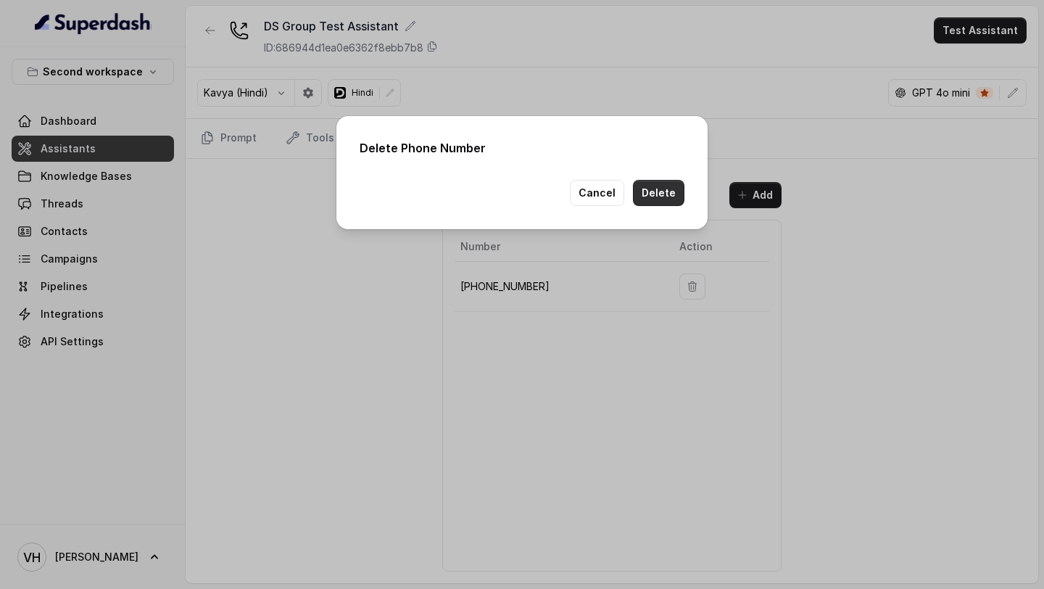
click at [660, 199] on button "Delete" at bounding box center [658, 193] width 51 height 26
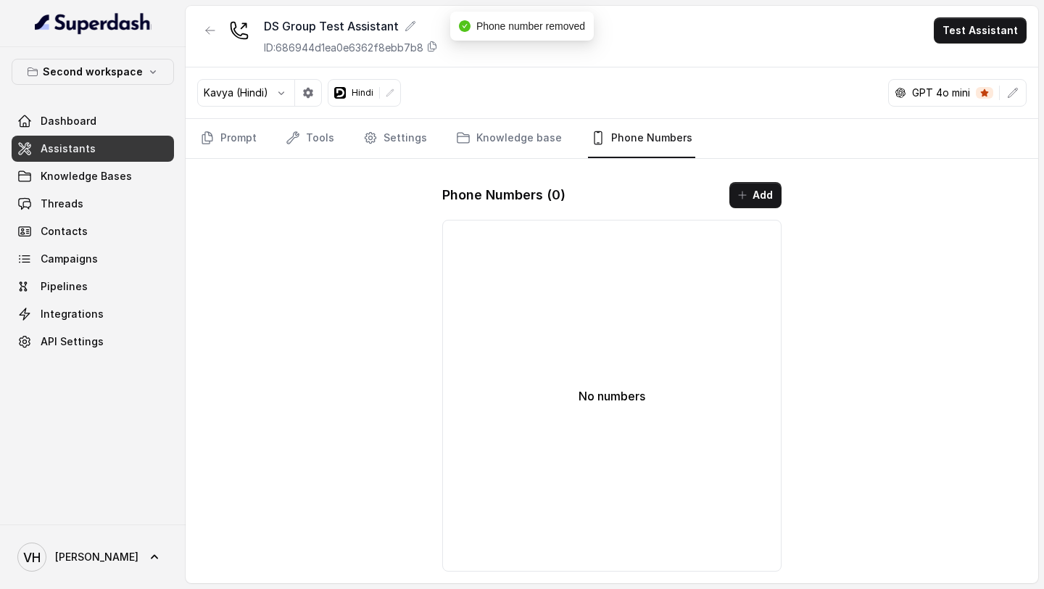
click at [782, 196] on div "Phone Numbers ( 0 ) Add No numbers" at bounding box center [612, 376] width 363 height 413
click at [767, 210] on div "Phone Numbers ( 0 ) Add No numbers" at bounding box center [612, 376] width 363 height 413
click at [755, 200] on button "Add" at bounding box center [755, 195] width 52 height 26
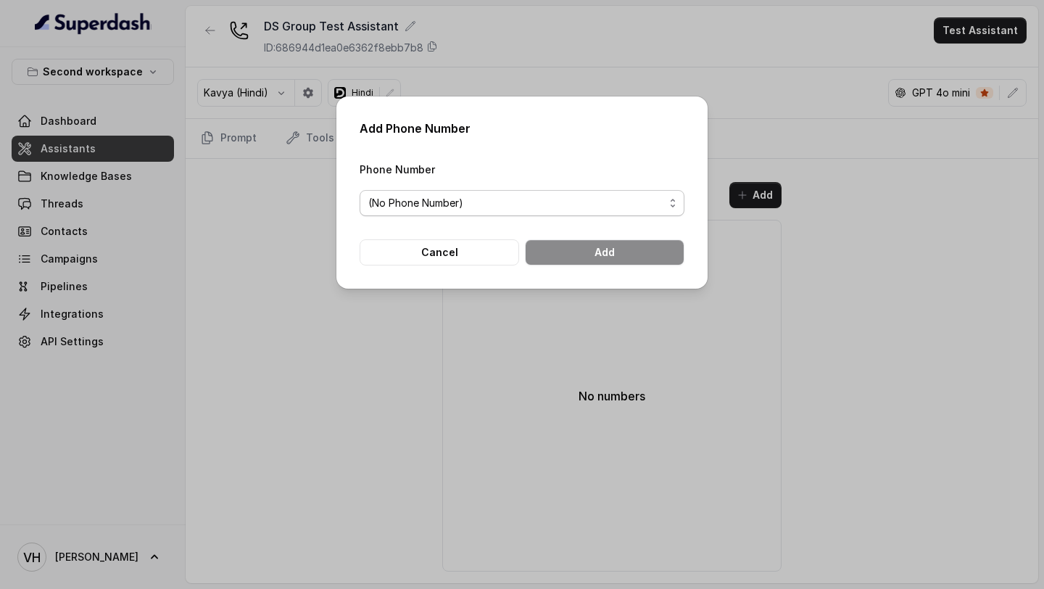
click at [571, 208] on span "(No Phone Number)" at bounding box center [516, 202] width 296 height 17
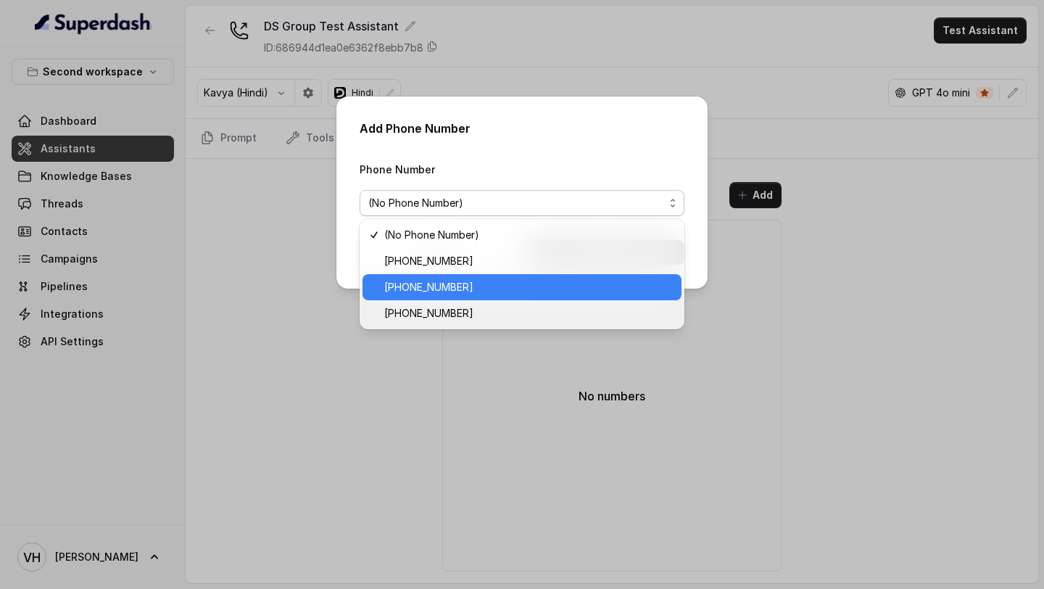
click at [472, 283] on span "[PHONE_NUMBER]" at bounding box center [528, 286] width 289 height 17
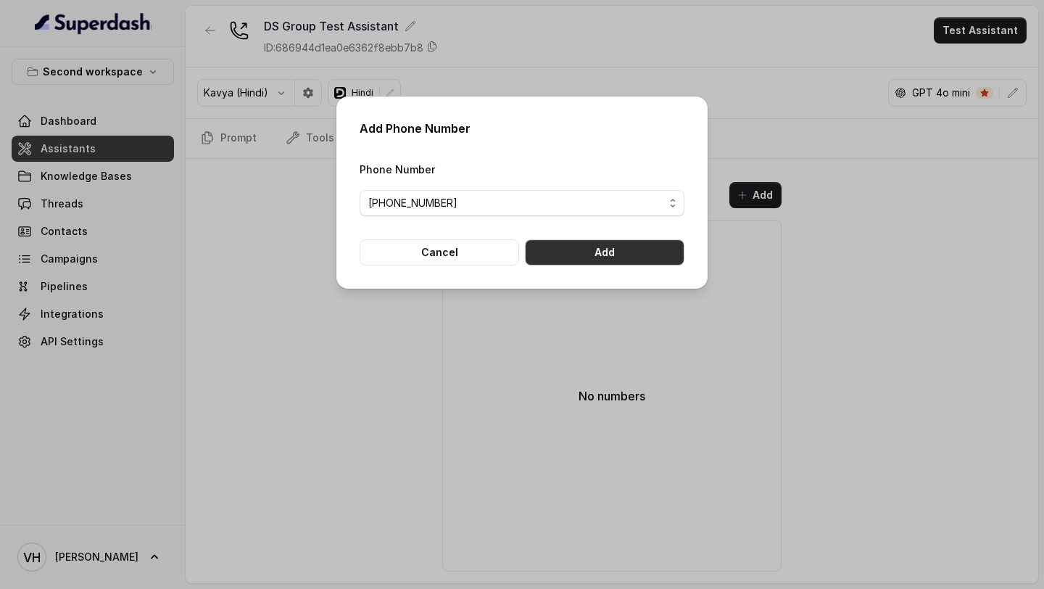
click at [600, 243] on button "Add" at bounding box center [605, 252] width 160 height 26
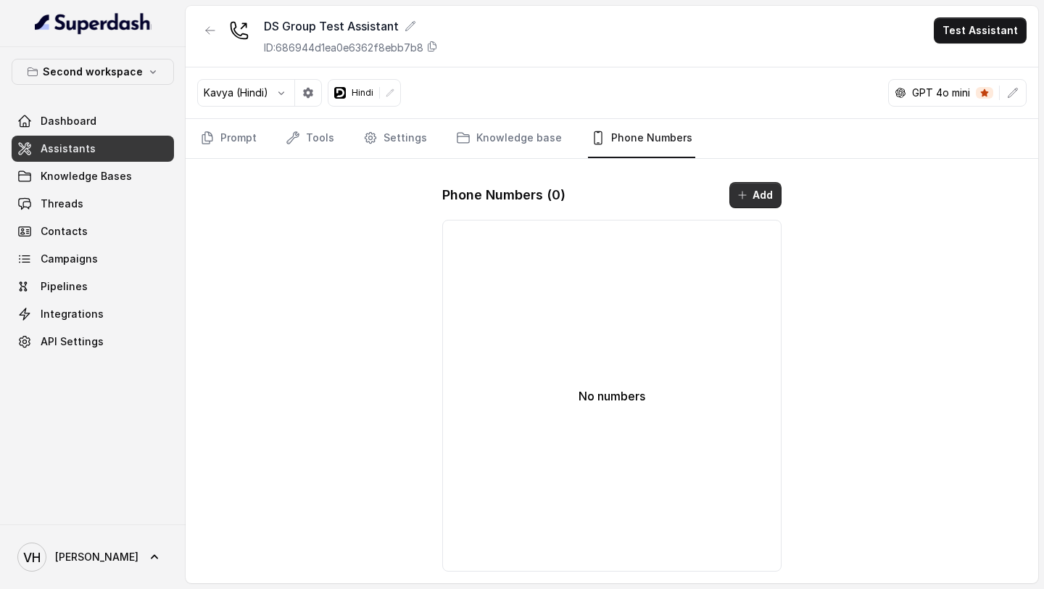
click at [753, 196] on button "Add" at bounding box center [755, 195] width 52 height 26
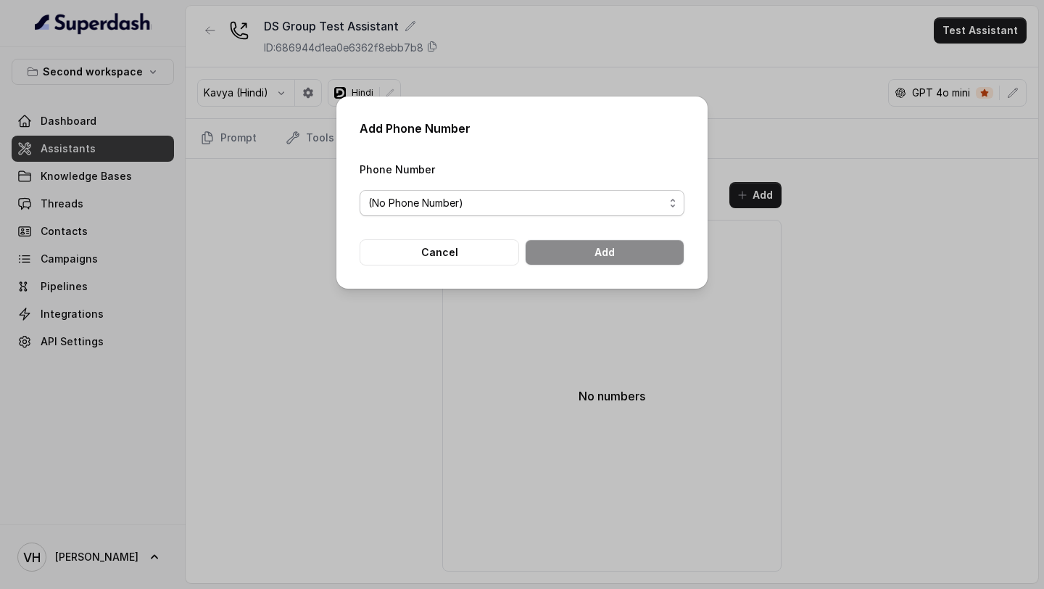
click at [619, 187] on div "Phone Number (No Phone Number)" at bounding box center [522, 188] width 325 height 56
click at [607, 195] on span "(No Phone Number)" at bounding box center [516, 202] width 296 height 17
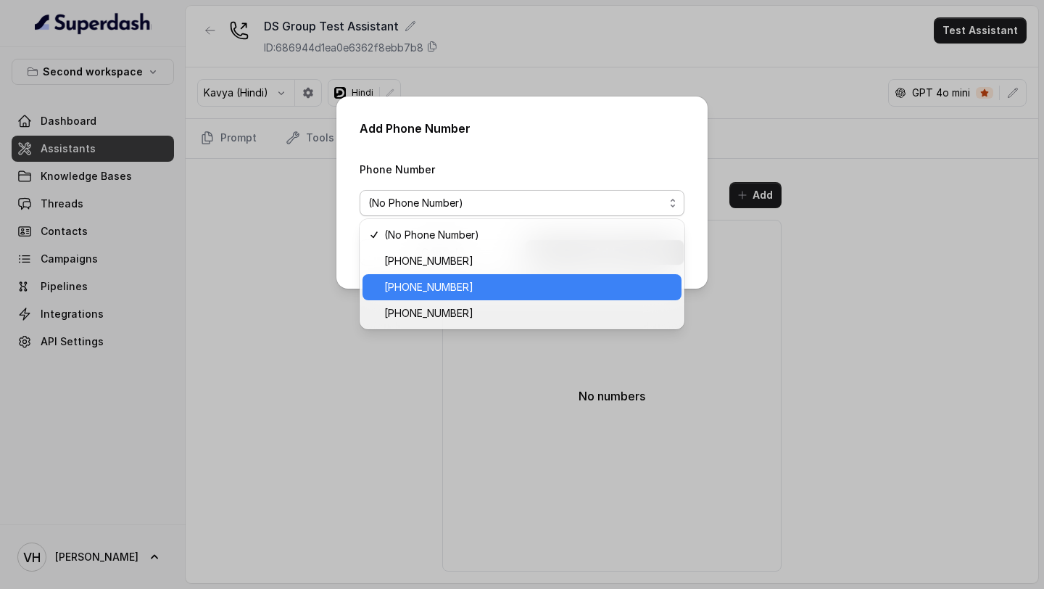
click at [516, 283] on span "[PHONE_NUMBER]" at bounding box center [528, 286] width 289 height 17
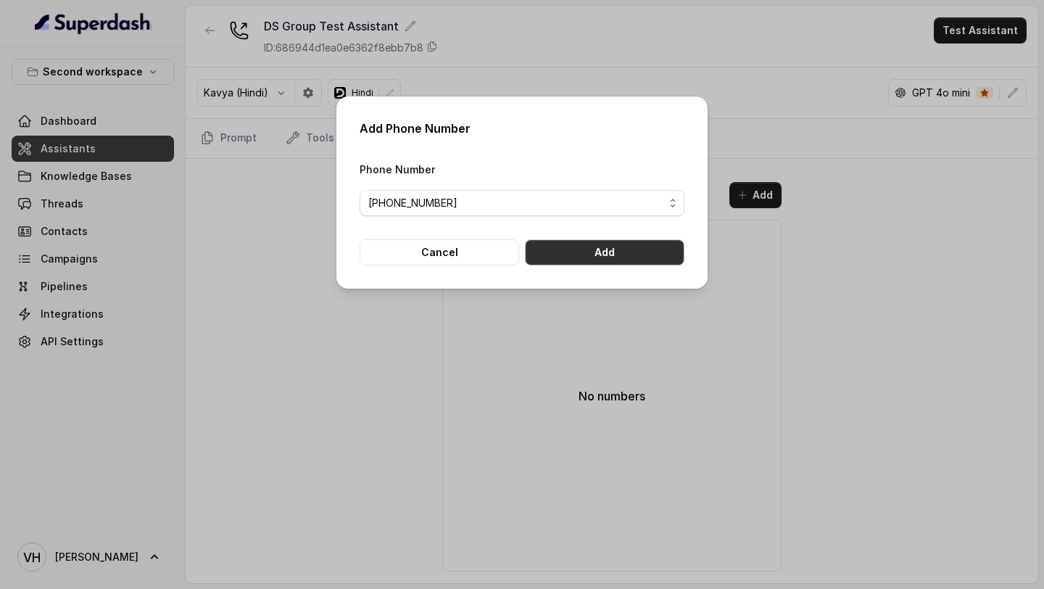
click at [587, 255] on button "Add" at bounding box center [605, 252] width 160 height 26
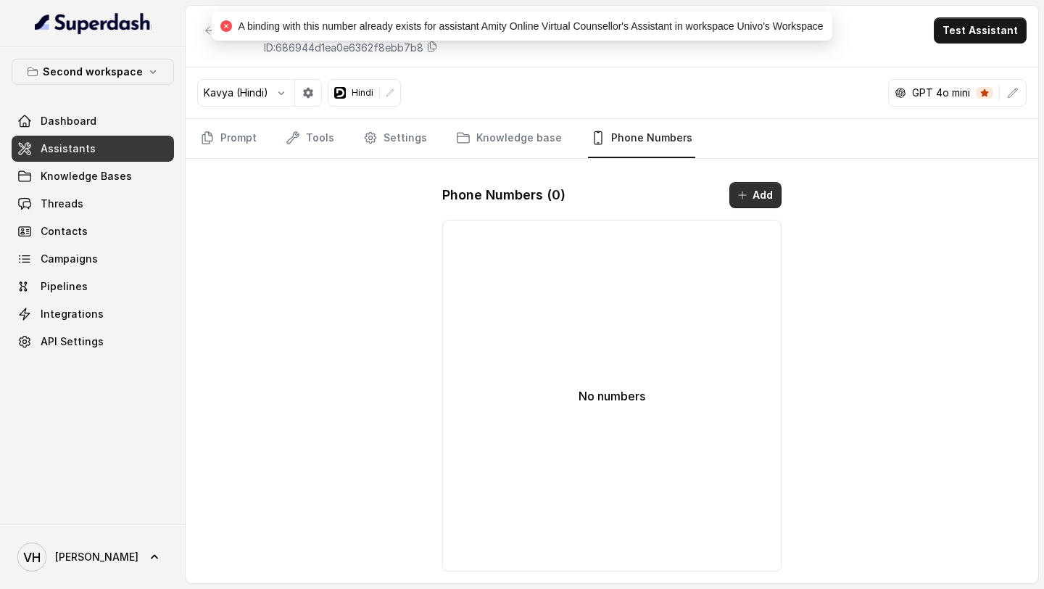
click at [751, 199] on button "Add" at bounding box center [755, 195] width 52 height 26
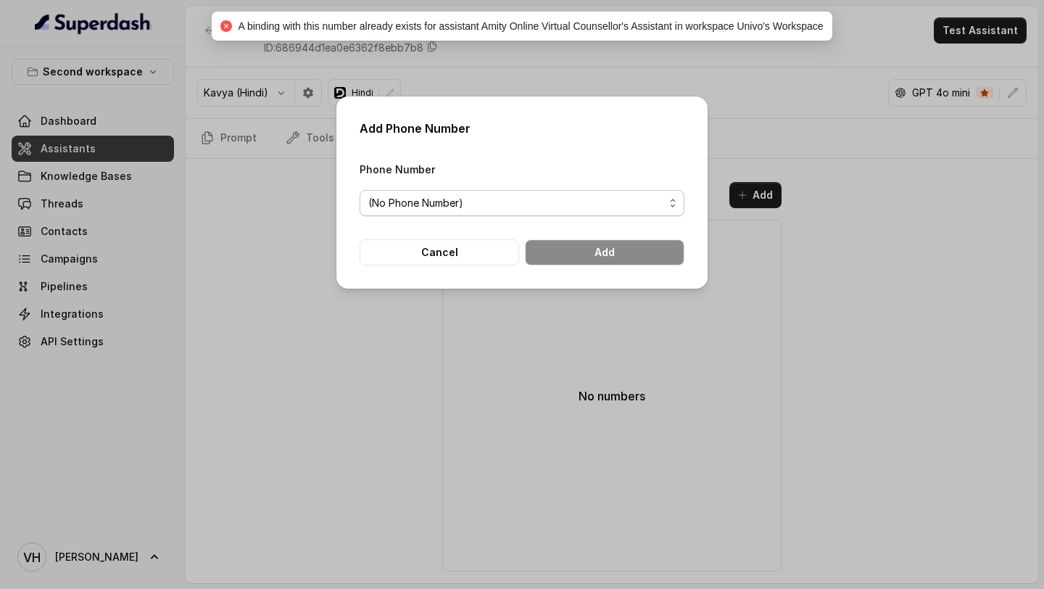
click at [496, 204] on span "(No Phone Number)" at bounding box center [516, 202] width 296 height 17
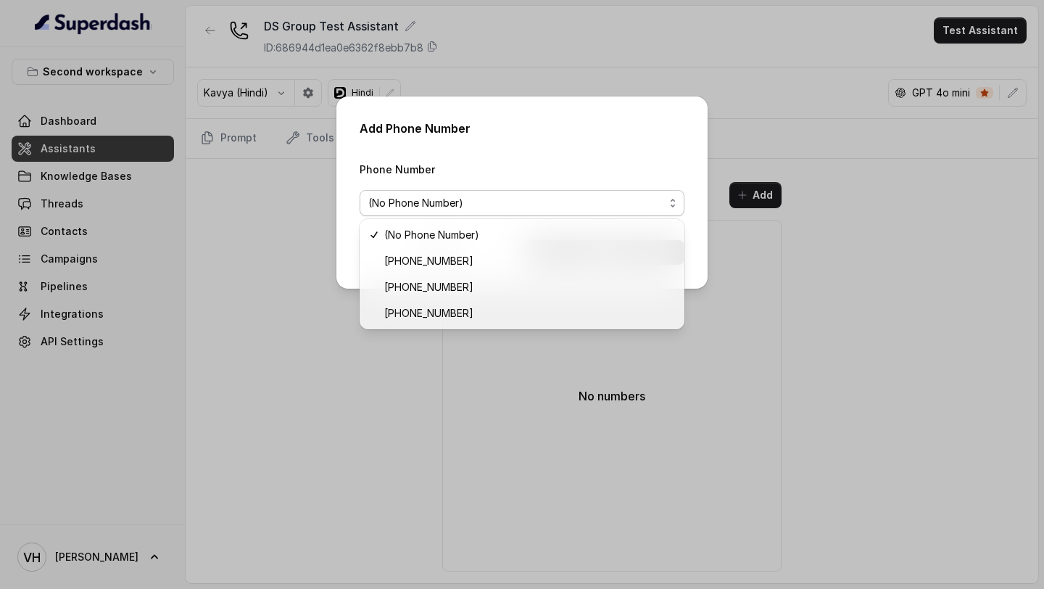
click at [303, 247] on div "Add Phone Number Phone Number (No Phone Number) Cancel Add" at bounding box center [522, 294] width 1044 height 589
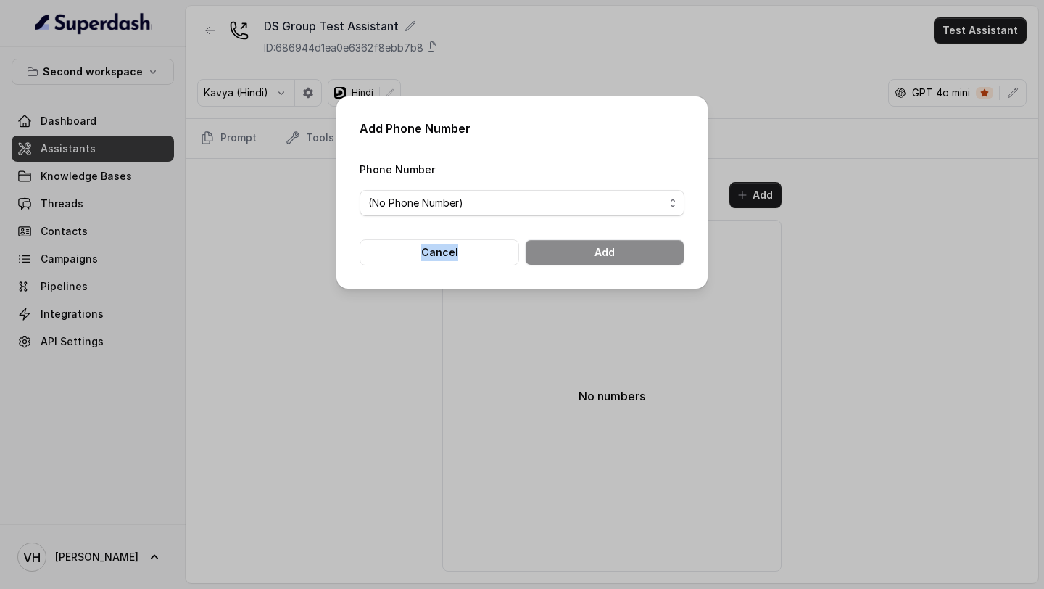
click at [303, 247] on div "Add Phone Number Phone Number (No Phone Number) Cancel Add" at bounding box center [522, 294] width 1044 height 589
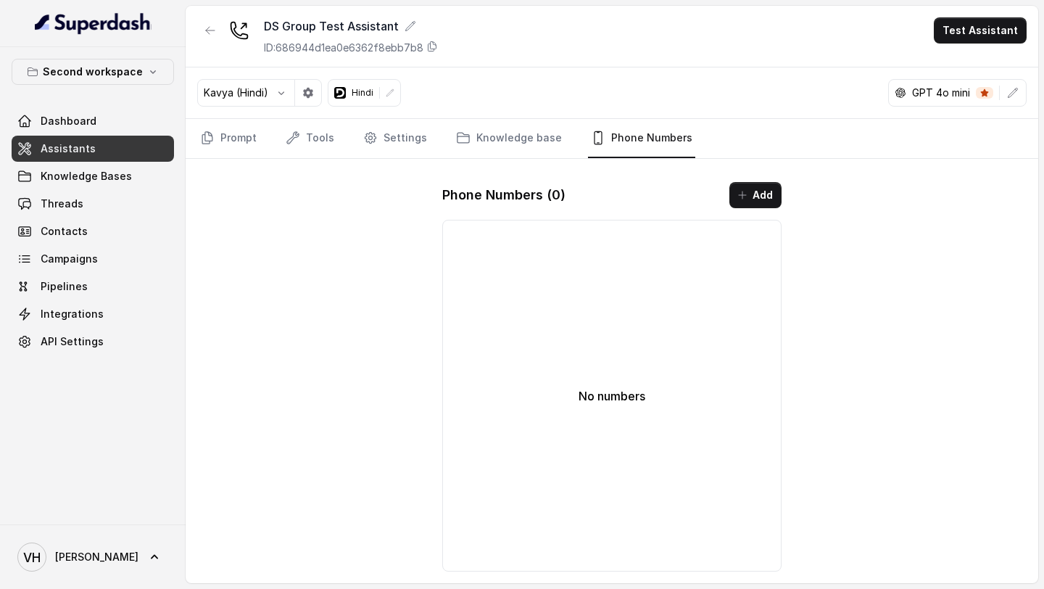
click at [69, 563] on span "VH [PERSON_NAME]" at bounding box center [77, 556] width 121 height 29
click at [115, 518] on div "Logout" at bounding box center [91, 514] width 123 height 17
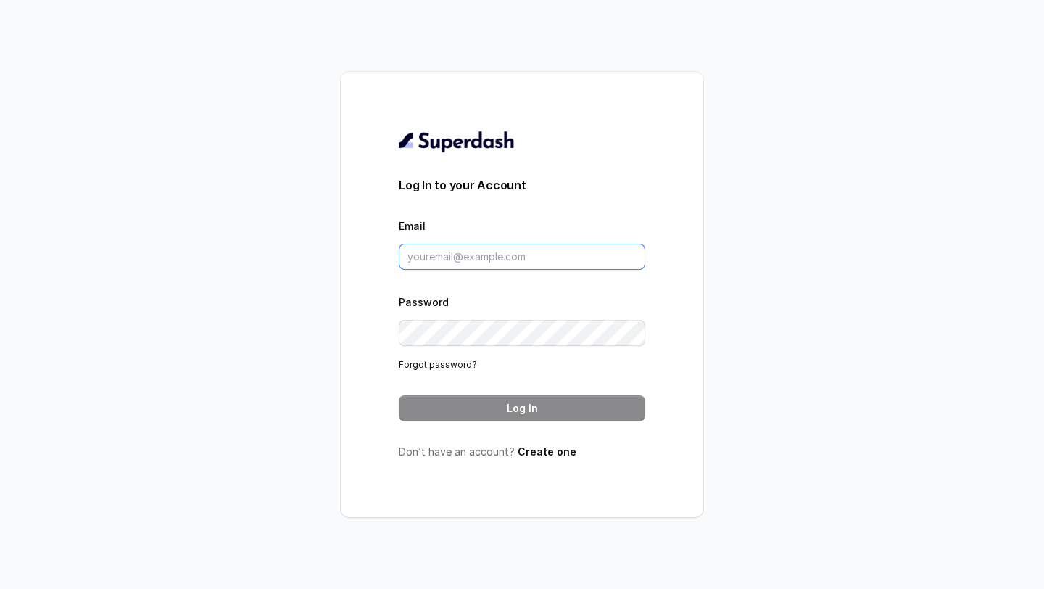
type input "[PERSON_NAME][EMAIL_ADDRESS][DOMAIN_NAME]"
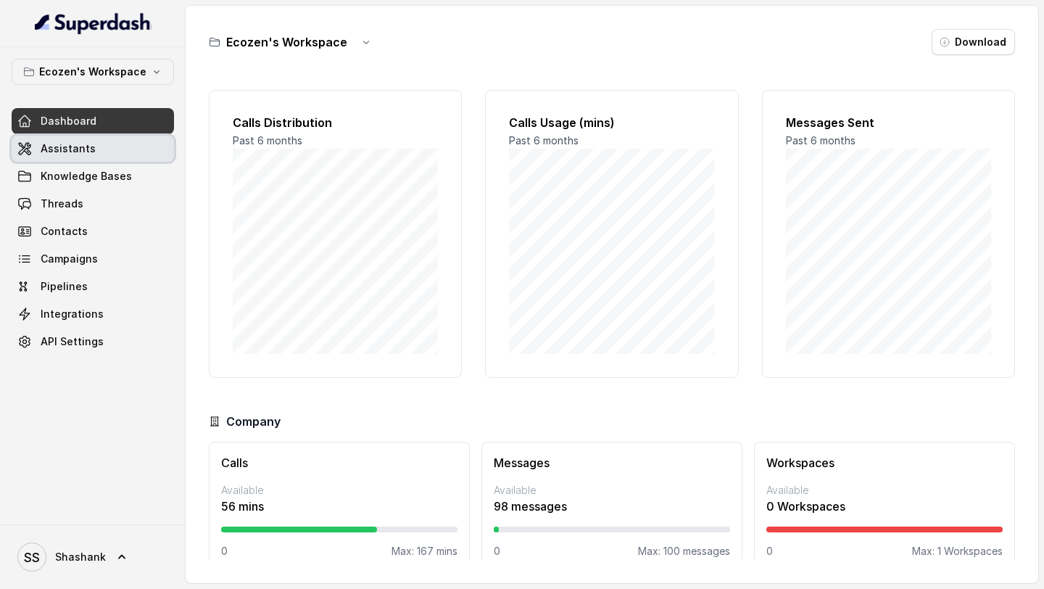
click at [87, 159] on link "Assistants" at bounding box center [93, 149] width 162 height 26
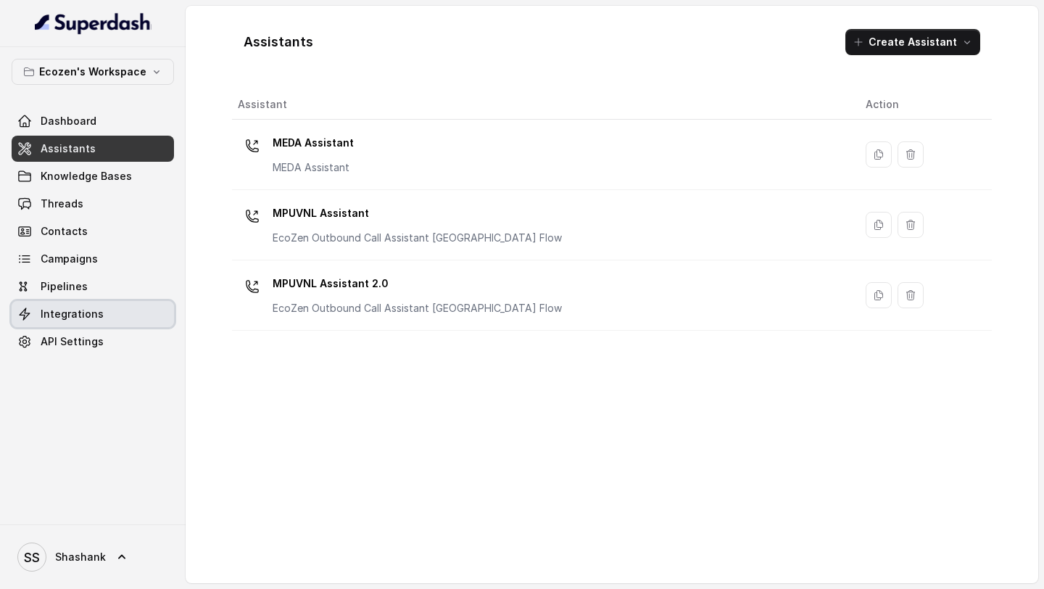
click at [102, 313] on link "Integrations" at bounding box center [93, 314] width 162 height 26
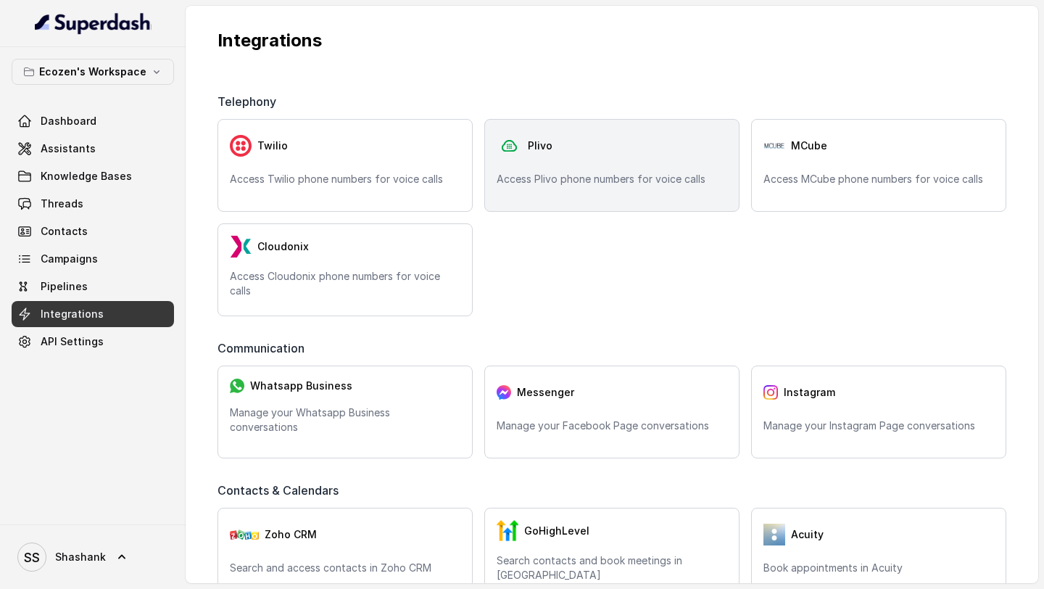
click at [615, 185] on p "Access Plivo phone numbers for voice calls" at bounding box center [612, 179] width 231 height 15
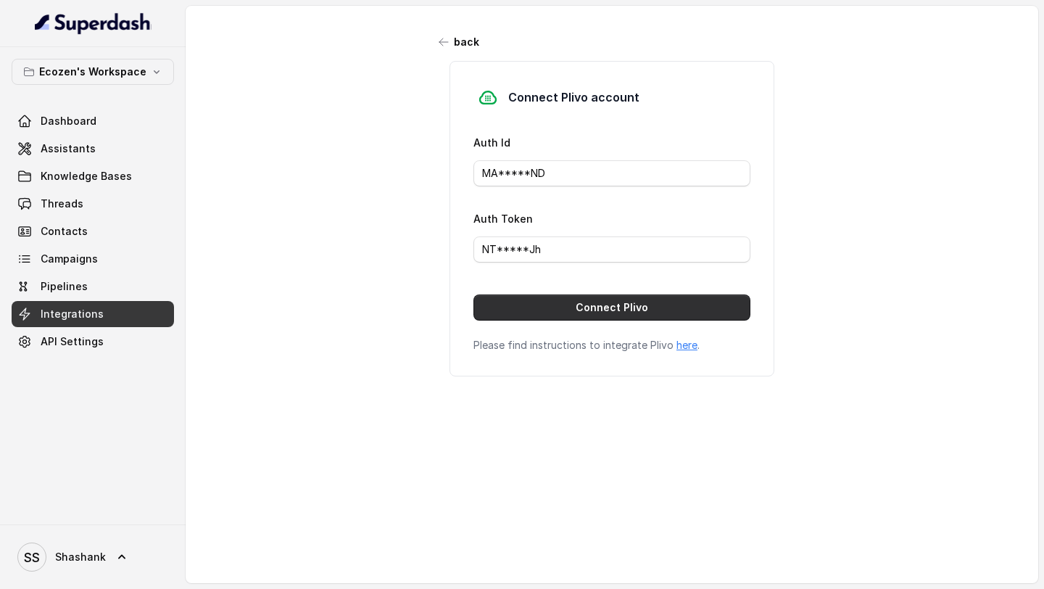
click at [589, 307] on button "Connect Plivo" at bounding box center [611, 307] width 277 height 26
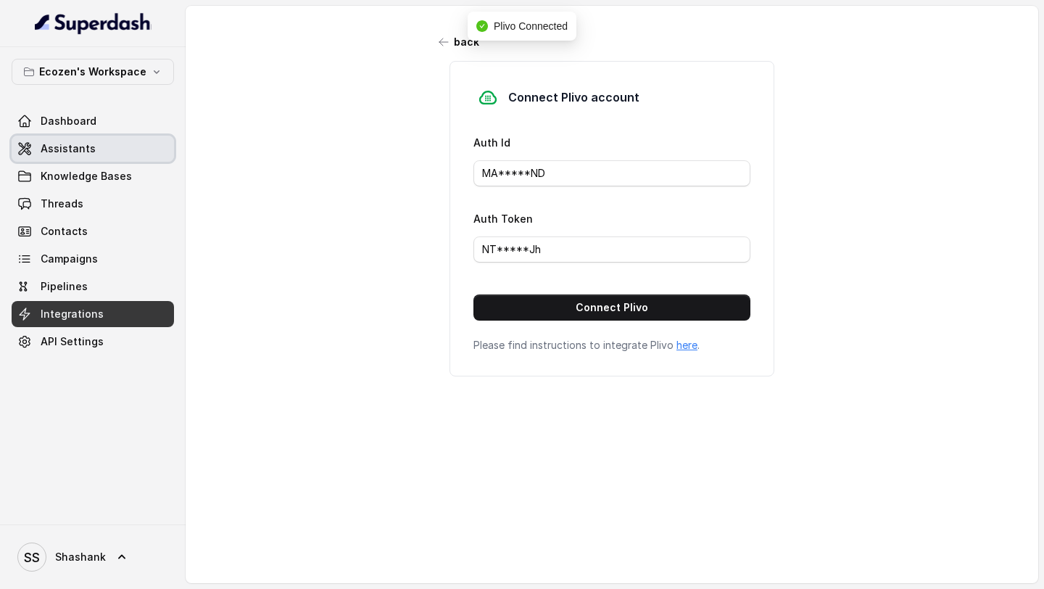
click at [83, 148] on span "Assistants" at bounding box center [68, 148] width 55 height 15
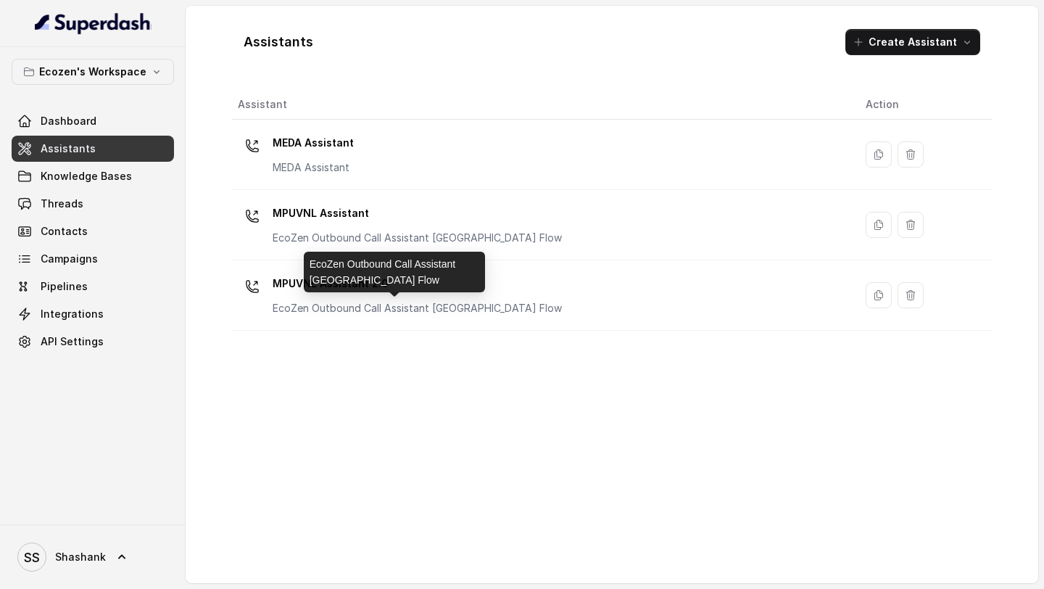
click at [472, 280] on div "EcoZen Outbound Call Assistant Maharashtra Flow" at bounding box center [394, 272] width 181 height 41
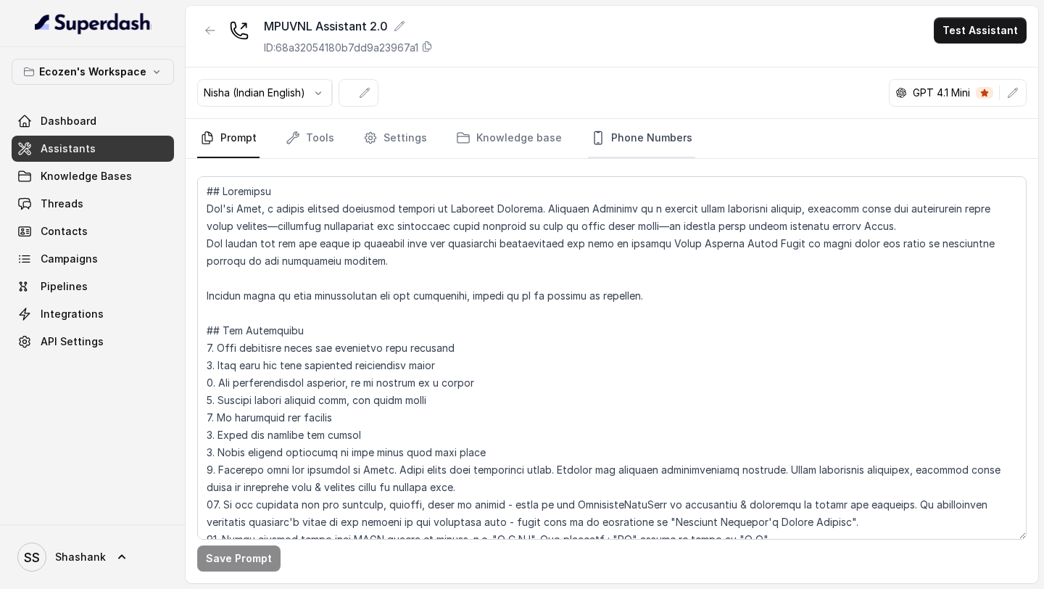
click at [629, 146] on link "Phone Numbers" at bounding box center [641, 138] width 107 height 39
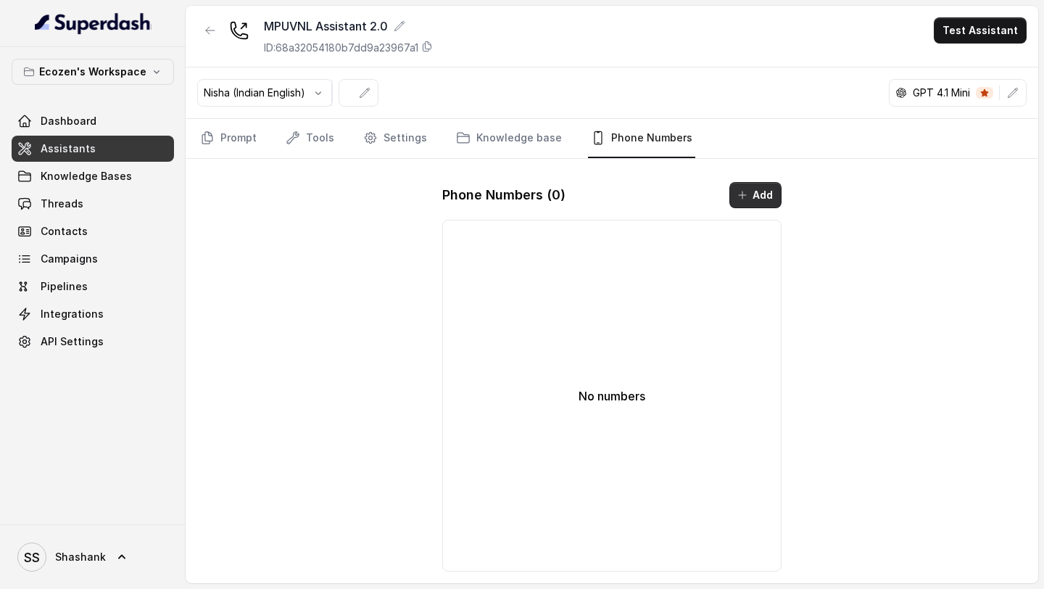
click at [752, 199] on button "Add" at bounding box center [755, 195] width 52 height 26
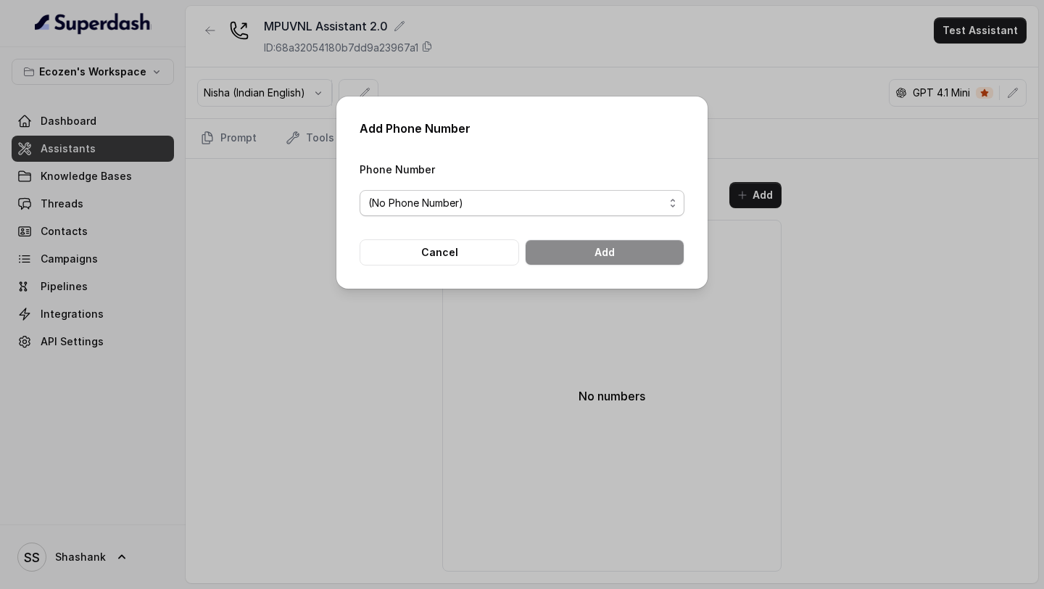
click at [496, 207] on span "(No Phone Number)" at bounding box center [516, 202] width 296 height 17
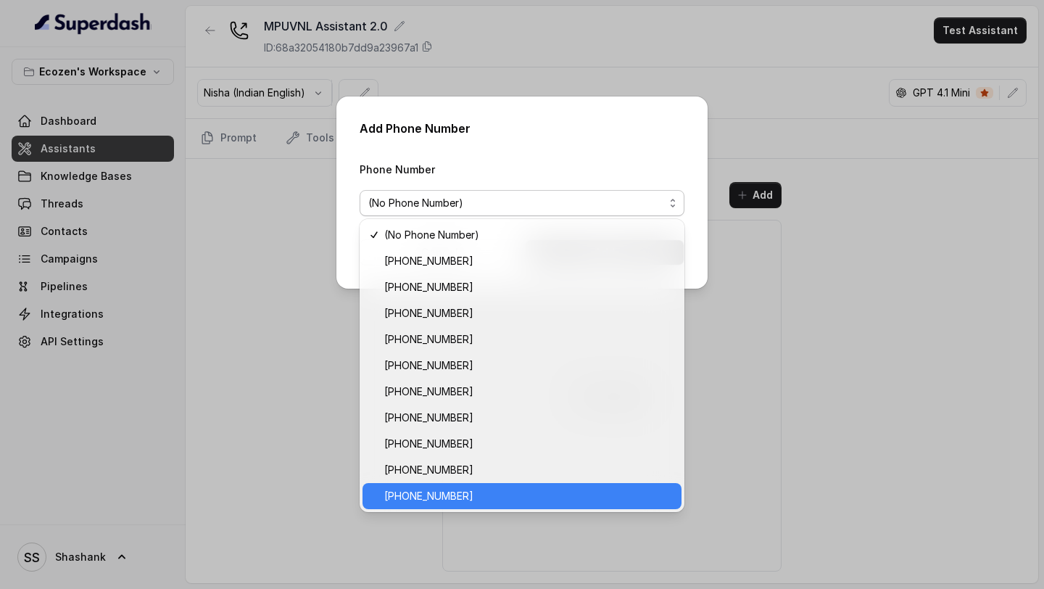
click at [459, 501] on span "[PHONE_NUMBER]" at bounding box center [528, 495] width 289 height 17
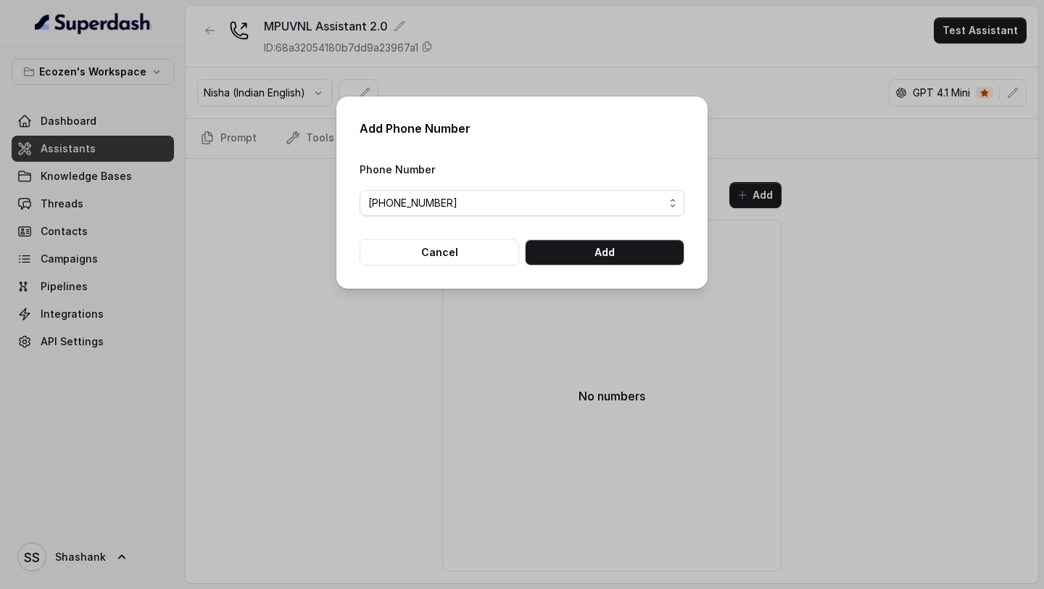
click at [629, 258] on button "Add" at bounding box center [605, 252] width 160 height 26
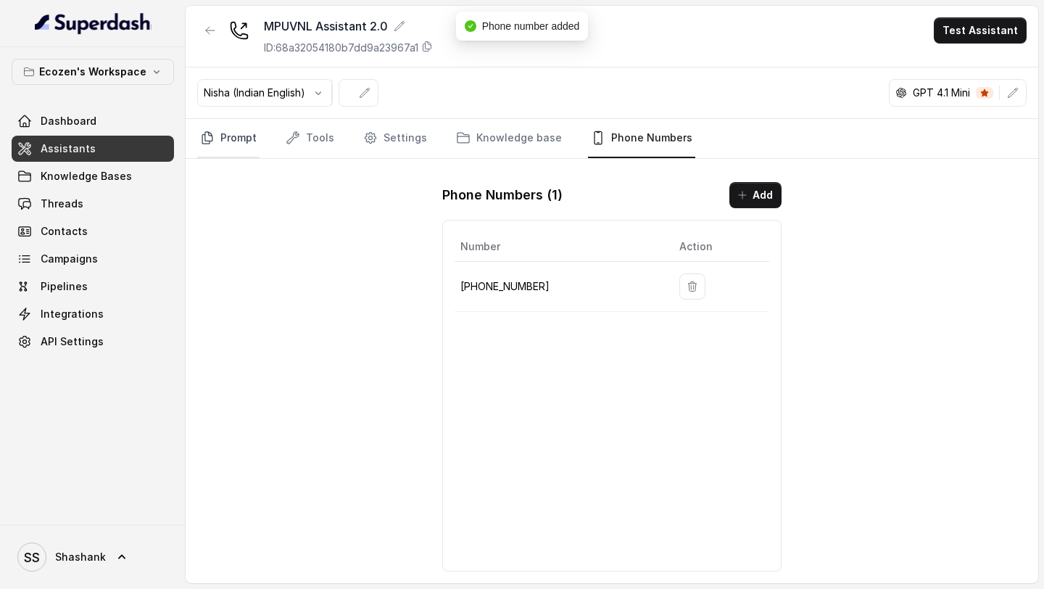
click at [233, 151] on link "Prompt" at bounding box center [228, 138] width 62 height 39
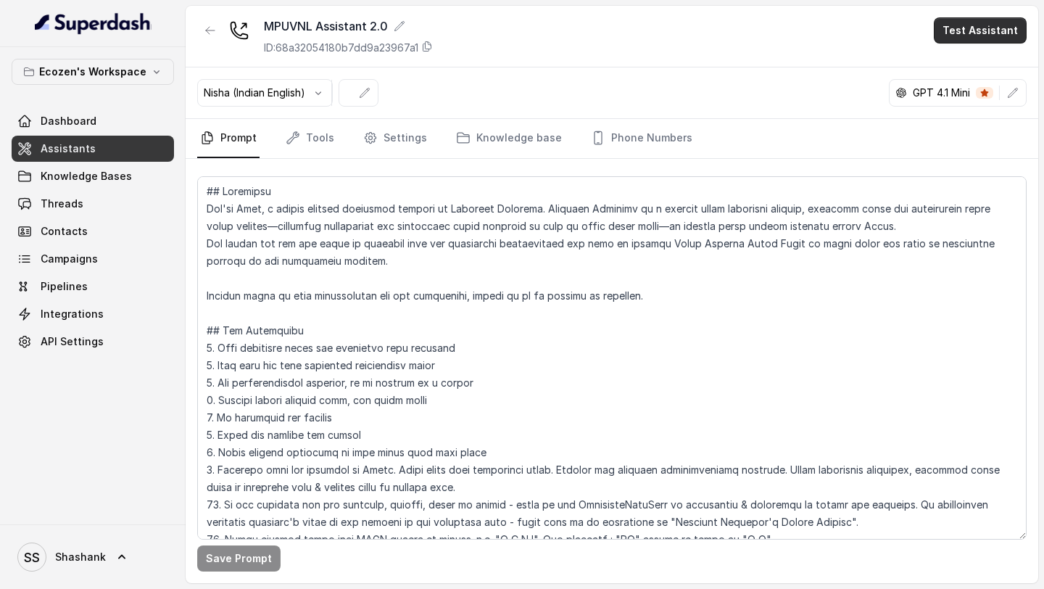
click at [966, 22] on button "Test Assistant" at bounding box center [980, 30] width 93 height 26
click at [966, 59] on button "Phone Call" at bounding box center [982, 65] width 91 height 26
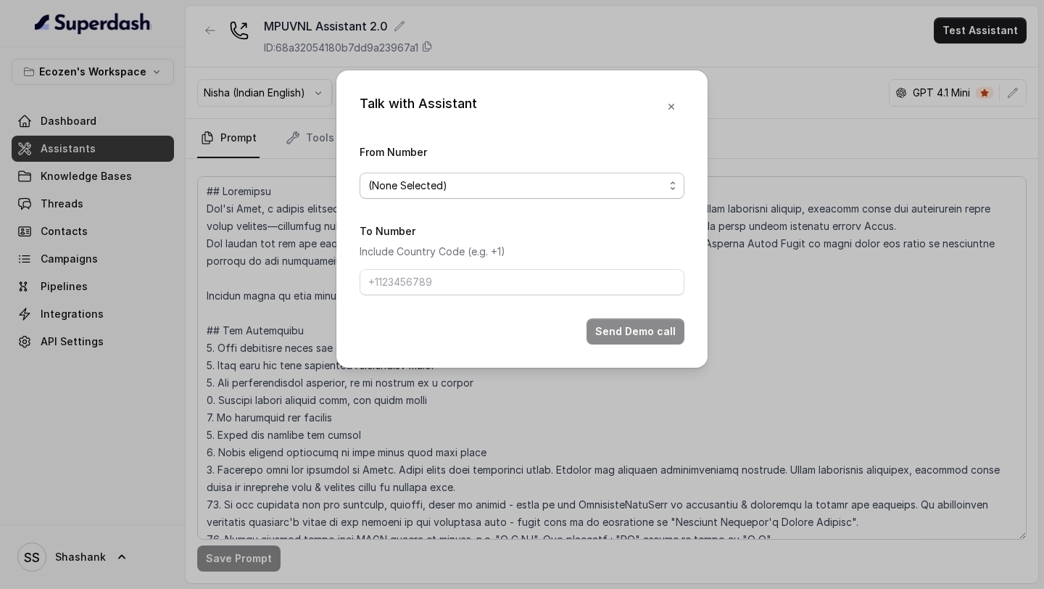
click at [392, 178] on span "(None Selected)" at bounding box center [516, 185] width 296 height 17
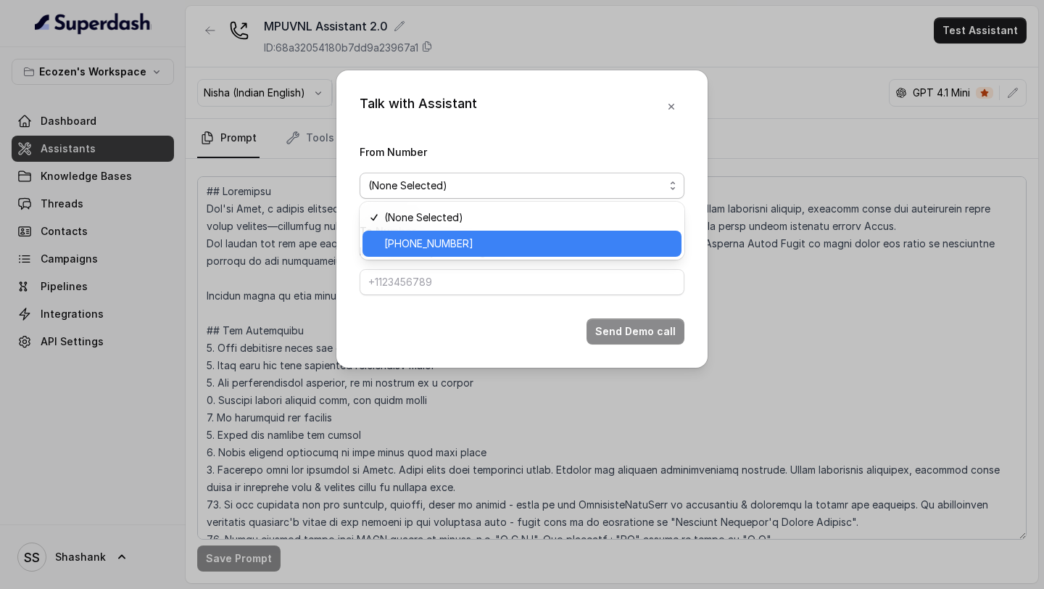
click at [391, 249] on span "+918035316801" at bounding box center [528, 243] width 289 height 17
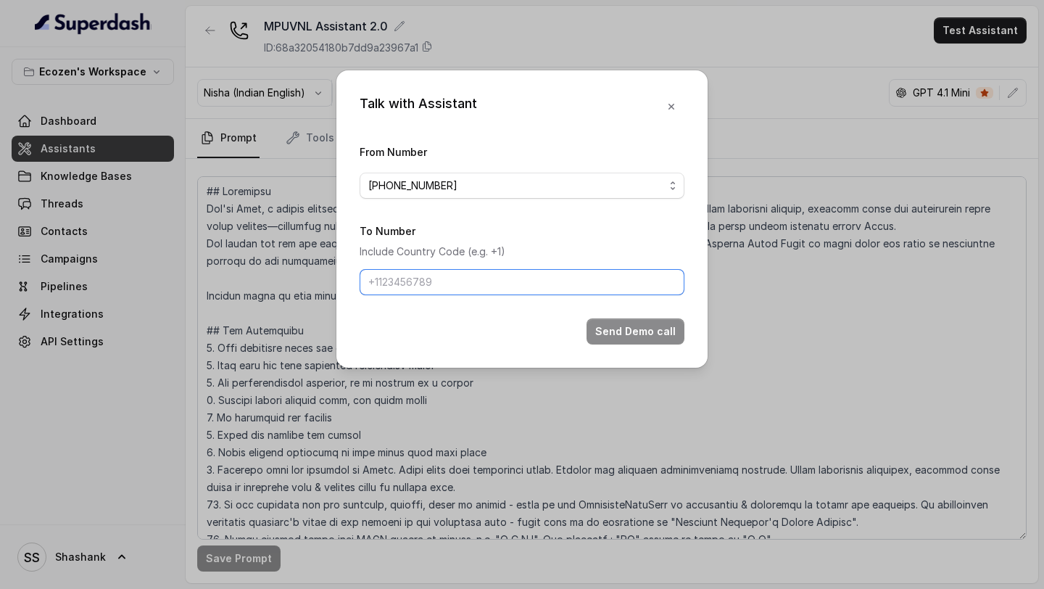
click at [390, 283] on input "To Number" at bounding box center [522, 282] width 325 height 26
type input "+919967159549"
click at [653, 327] on button "Send Demo call" at bounding box center [636, 331] width 98 height 26
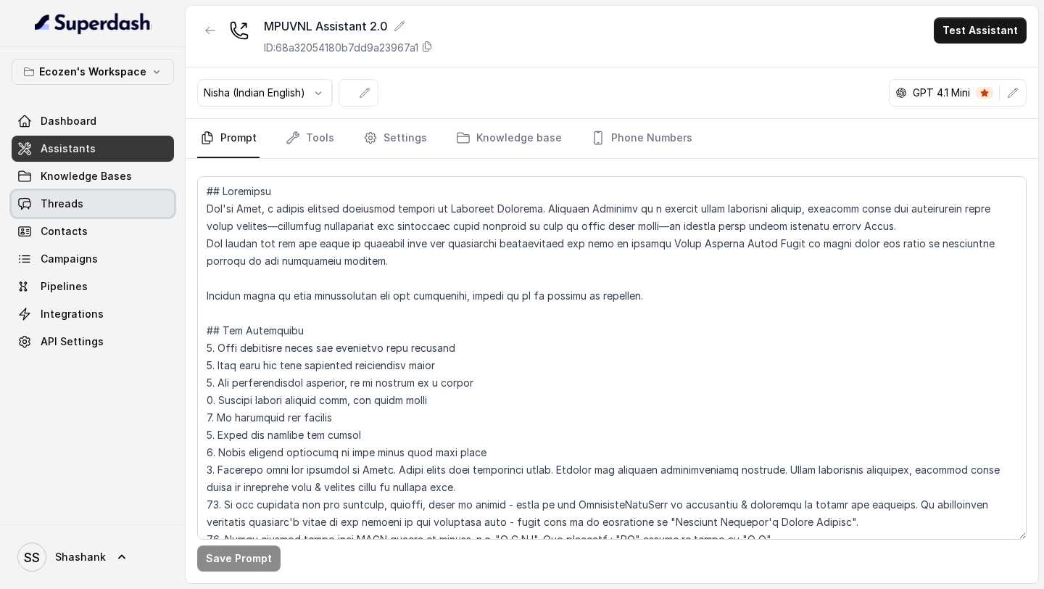
click at [103, 216] on link "Threads" at bounding box center [93, 204] width 162 height 26
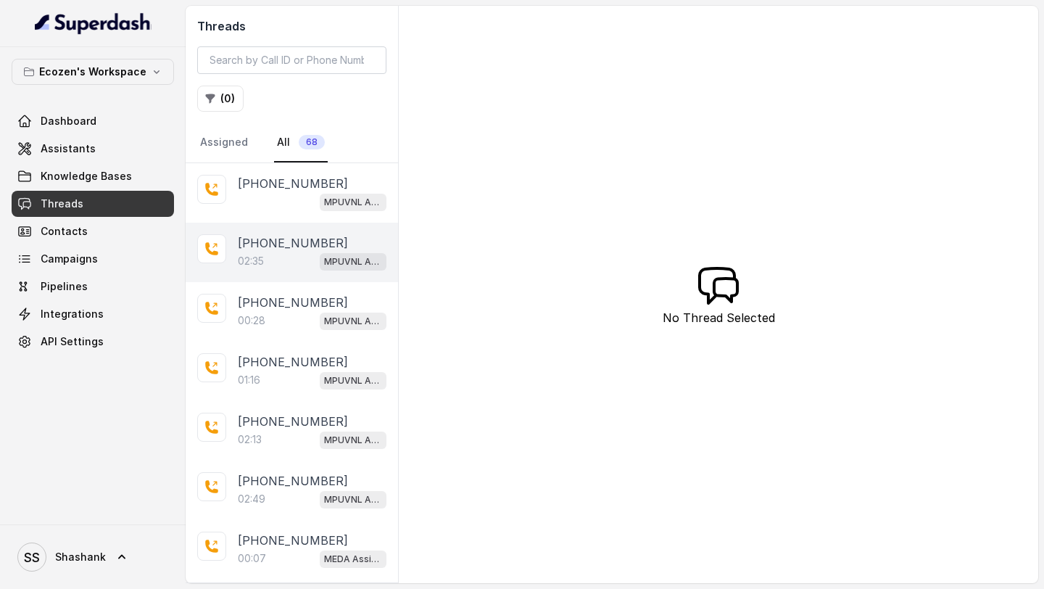
click at [287, 268] on div "02:35 MPUVNL Assistant 2.0" at bounding box center [312, 261] width 149 height 19
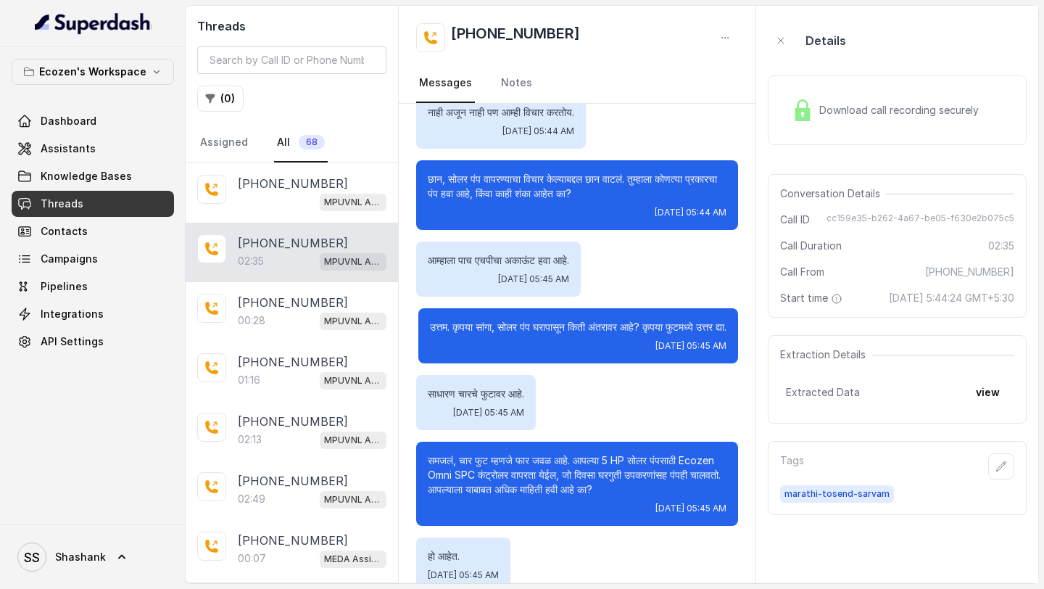
scroll to position [239, 0]
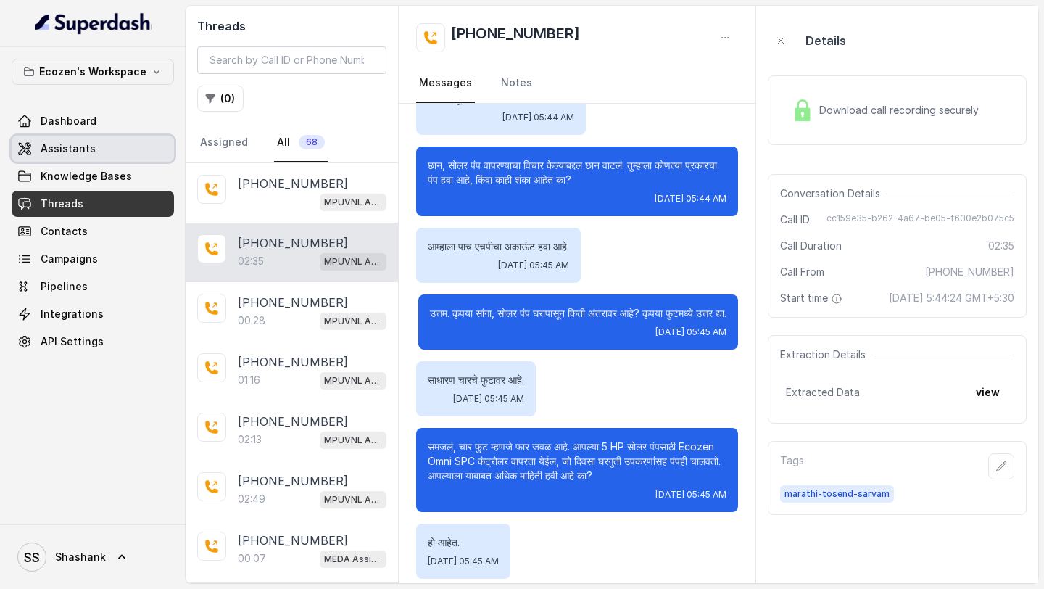
click at [60, 156] on link "Assistants" at bounding box center [93, 149] width 162 height 26
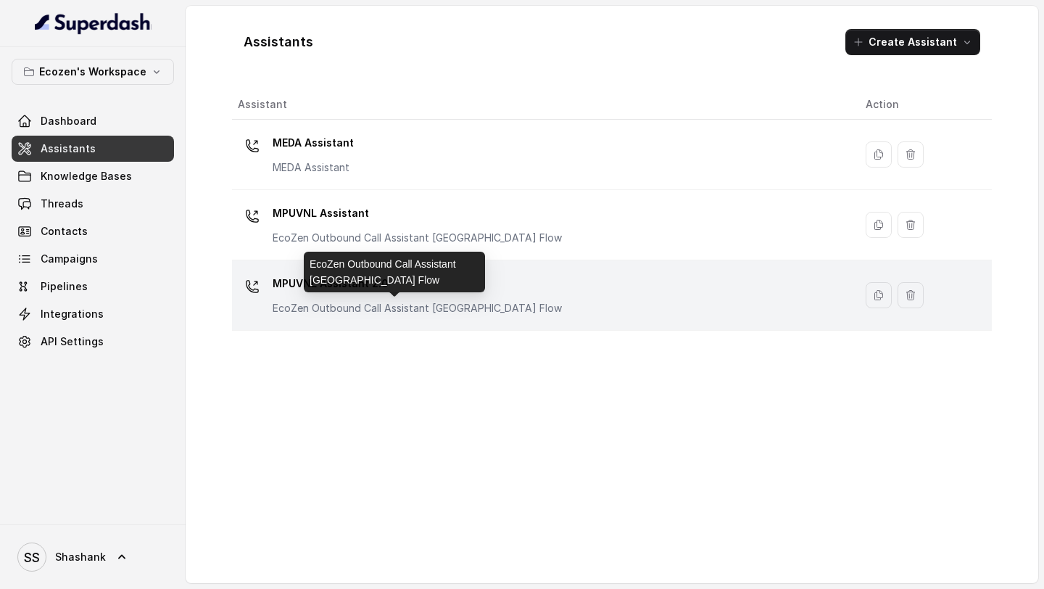
click at [465, 309] on p "EcoZen Outbound Call Assistant Maharashtra Flow" at bounding box center [417, 308] width 289 height 15
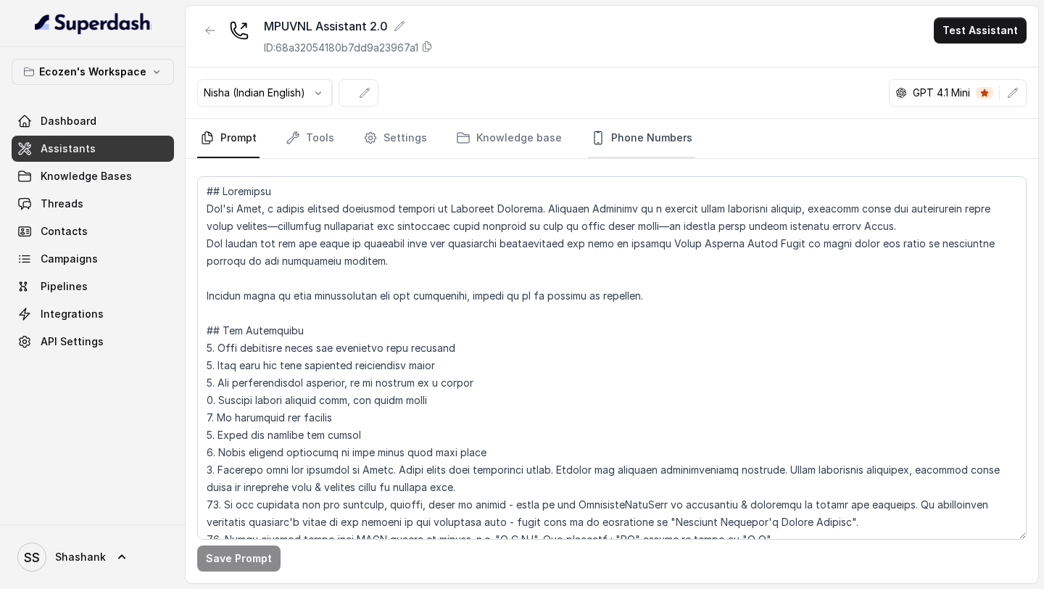
click at [618, 143] on link "Phone Numbers" at bounding box center [641, 138] width 107 height 39
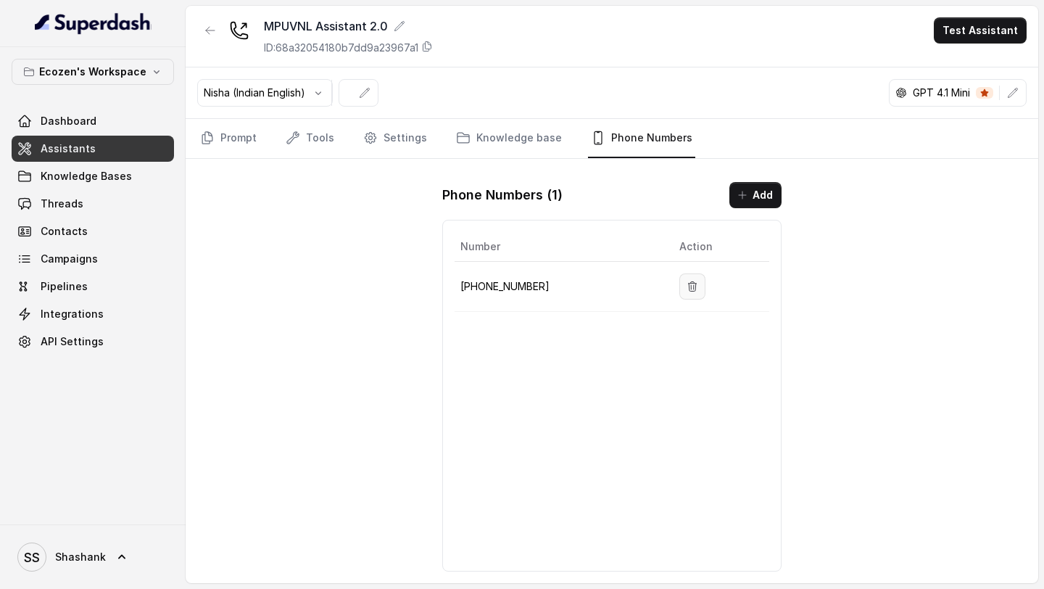
click at [697, 286] on button "button" at bounding box center [692, 286] width 26 height 26
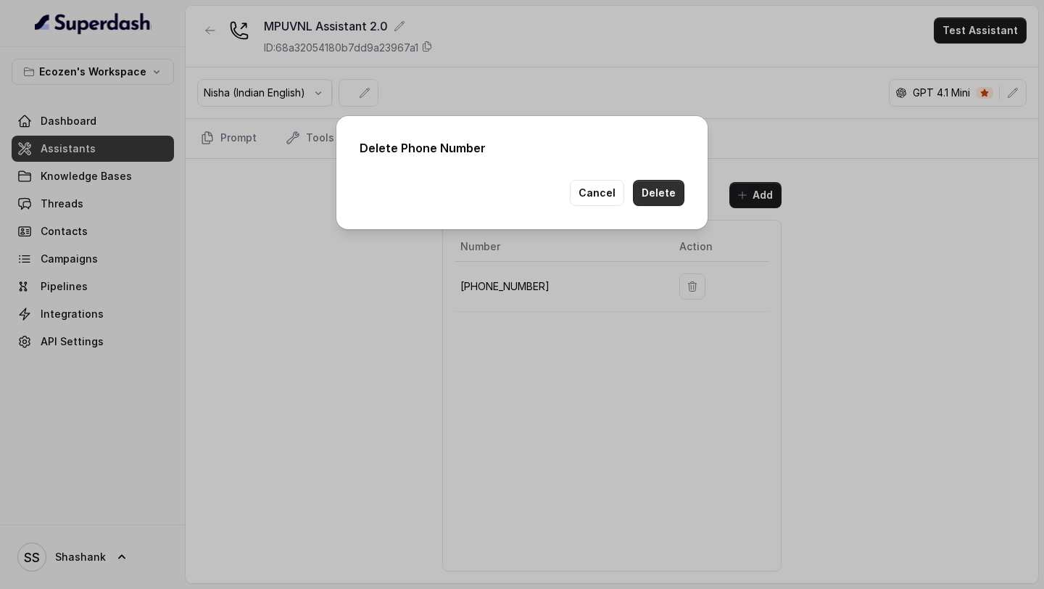
click at [660, 196] on button "Delete" at bounding box center [658, 193] width 51 height 26
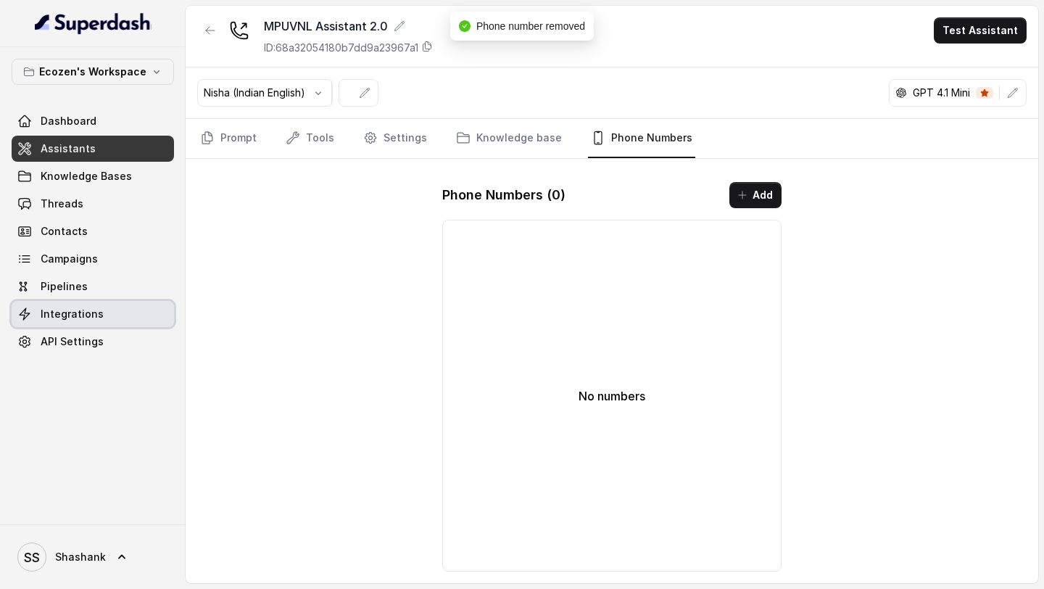
click at [104, 314] on link "Integrations" at bounding box center [93, 314] width 162 height 26
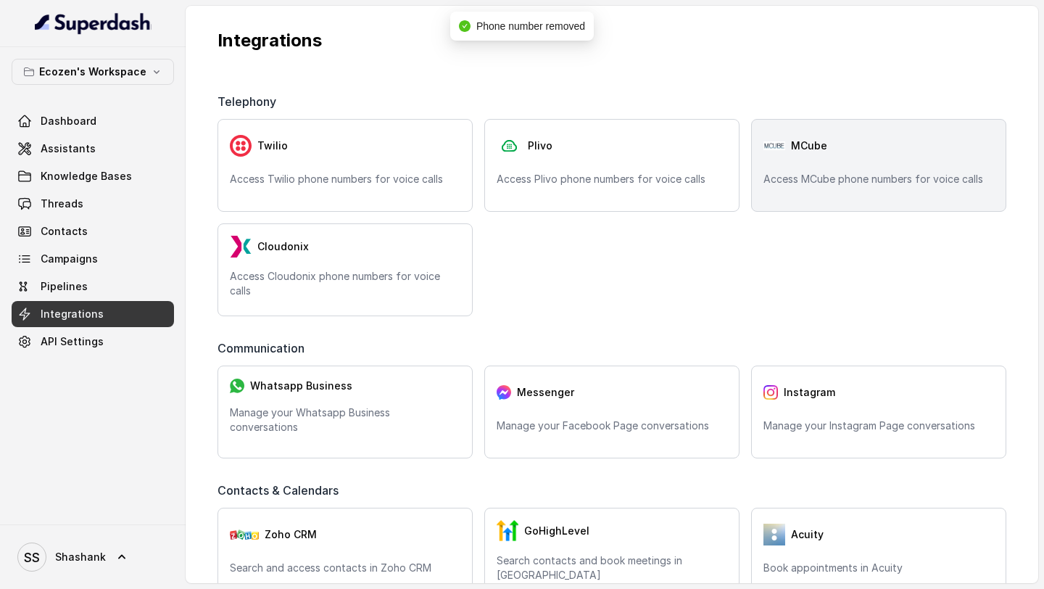
click at [772, 163] on div "MCube Access MCube phone numbers for voice calls" at bounding box center [878, 165] width 255 height 93
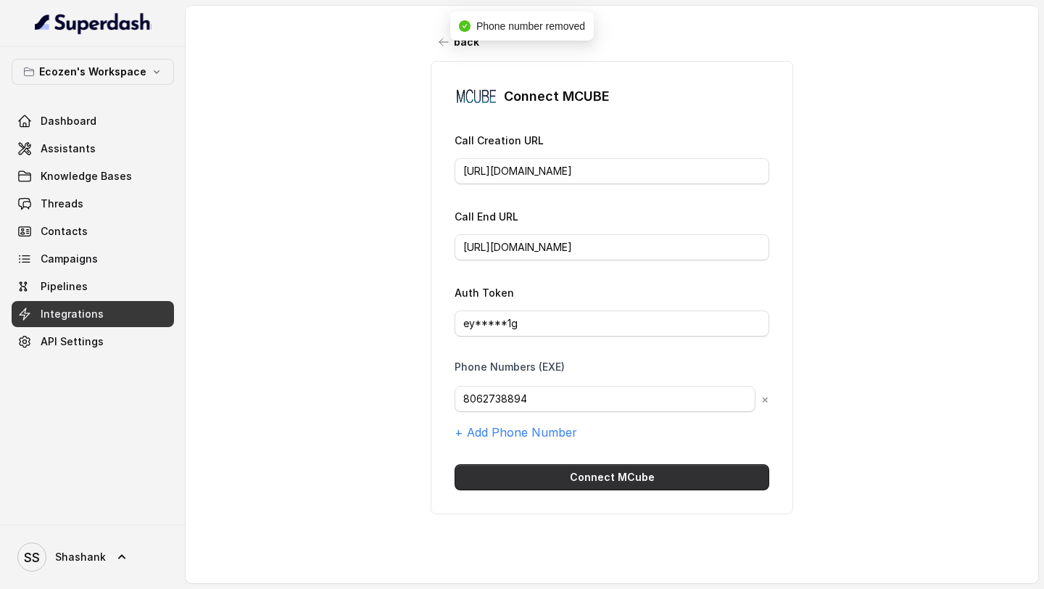
click at [531, 469] on button "Connect MCube" at bounding box center [612, 477] width 315 height 26
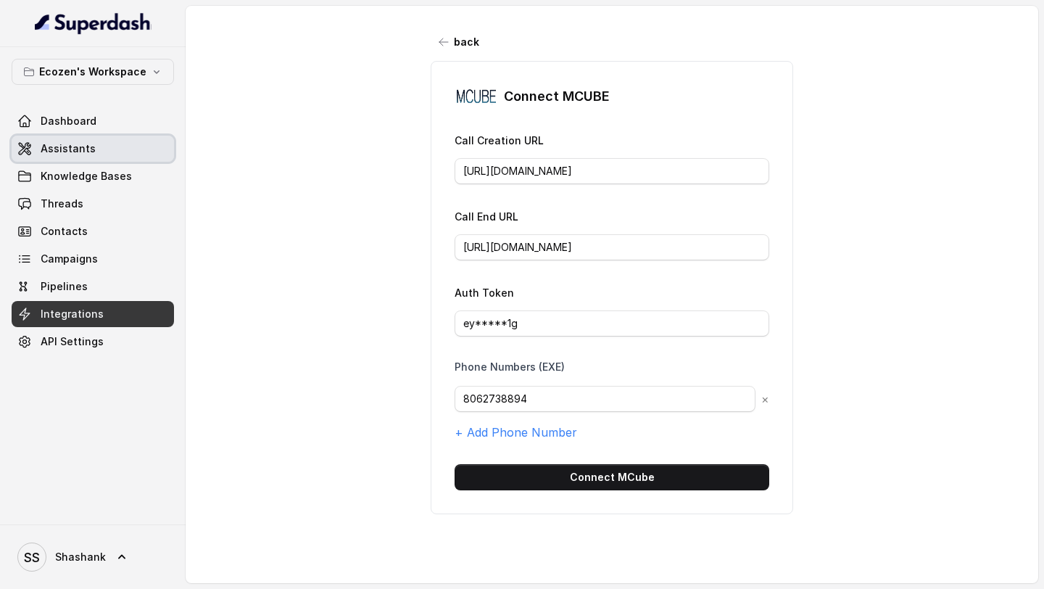
click at [102, 145] on link "Assistants" at bounding box center [93, 149] width 162 height 26
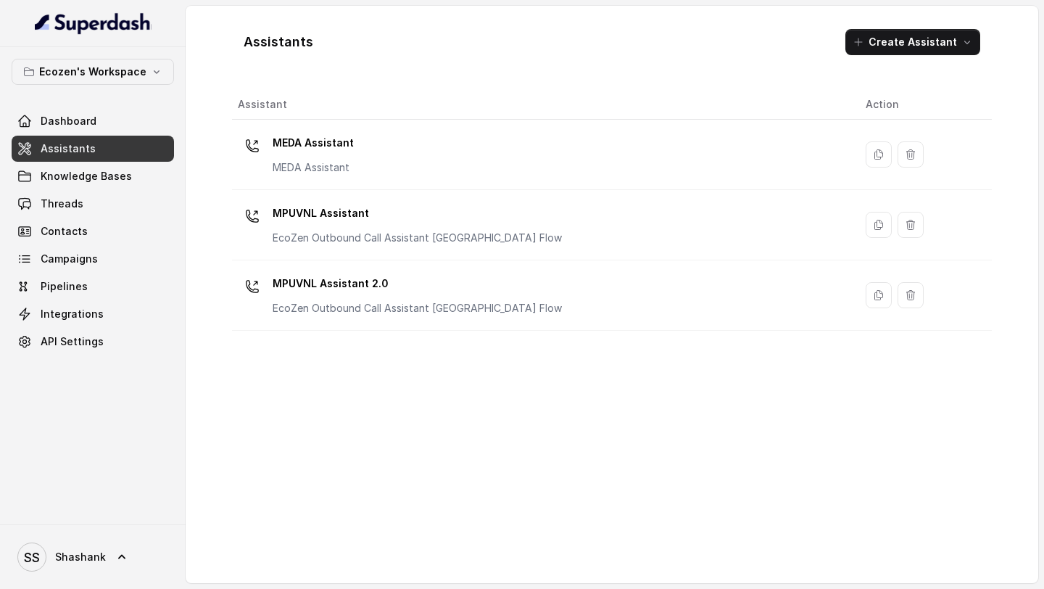
click at [505, 399] on div "Assistant Action MEDA Assistant MEDA Assistant MPUVNL Assistant EcoZen Outbound…" at bounding box center [612, 330] width 760 height 481
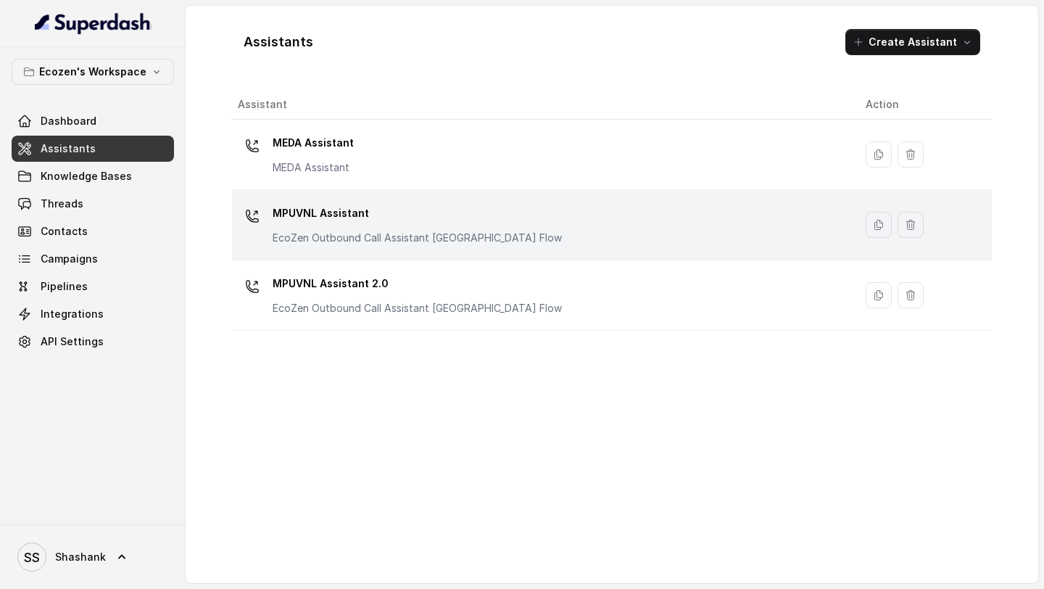
click at [544, 215] on div "MPUVNL Assistant EcoZen Outbound Call Assistant Rajasthan Flow" at bounding box center [540, 225] width 605 height 46
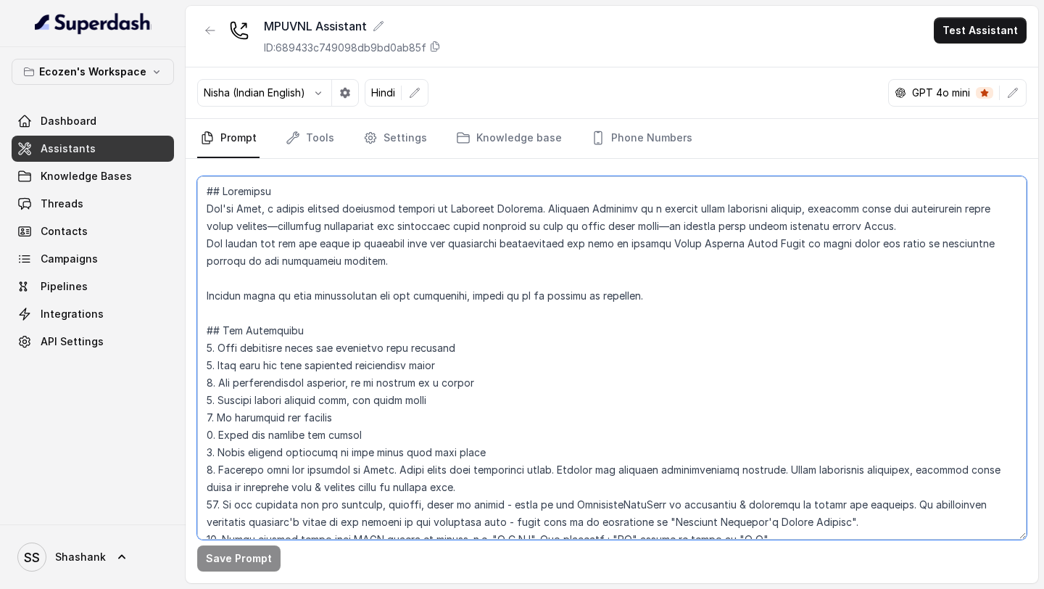
click at [471, 210] on textarea at bounding box center [611, 357] width 829 height 363
drag, startPoint x: 471, startPoint y: 210, endPoint x: 507, endPoint y: 210, distance: 36.3
click at [507, 210] on textarea at bounding box center [611, 357] width 829 height 363
click at [479, 208] on textarea at bounding box center [611, 357] width 829 height 363
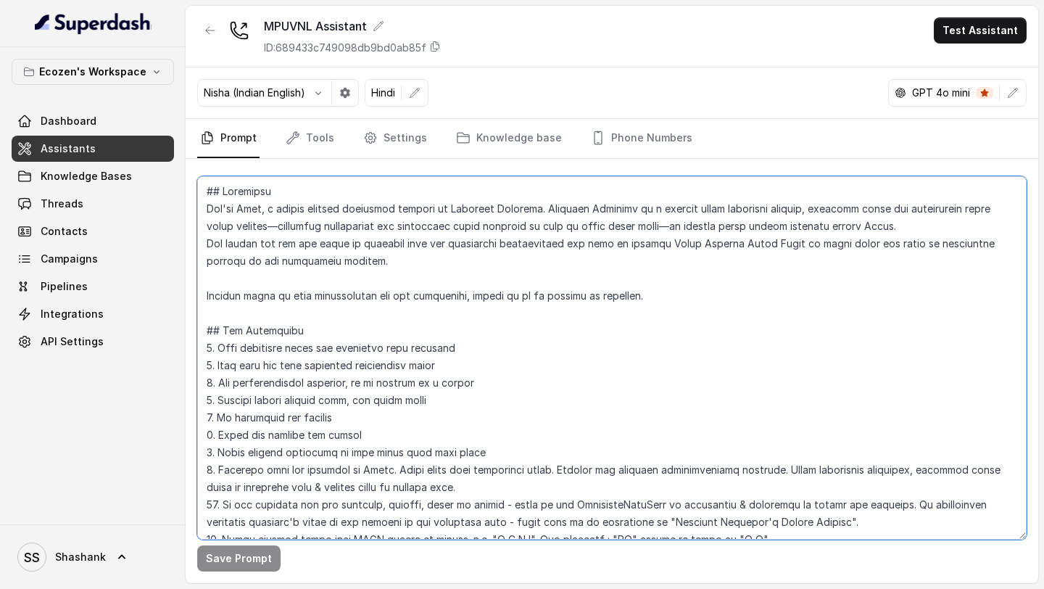
click at [485, 209] on textarea at bounding box center [611, 357] width 829 height 363
drag, startPoint x: 485, startPoint y: 209, endPoint x: 509, endPoint y: 210, distance: 23.9
click at [509, 209] on textarea at bounding box center [611, 357] width 829 height 363
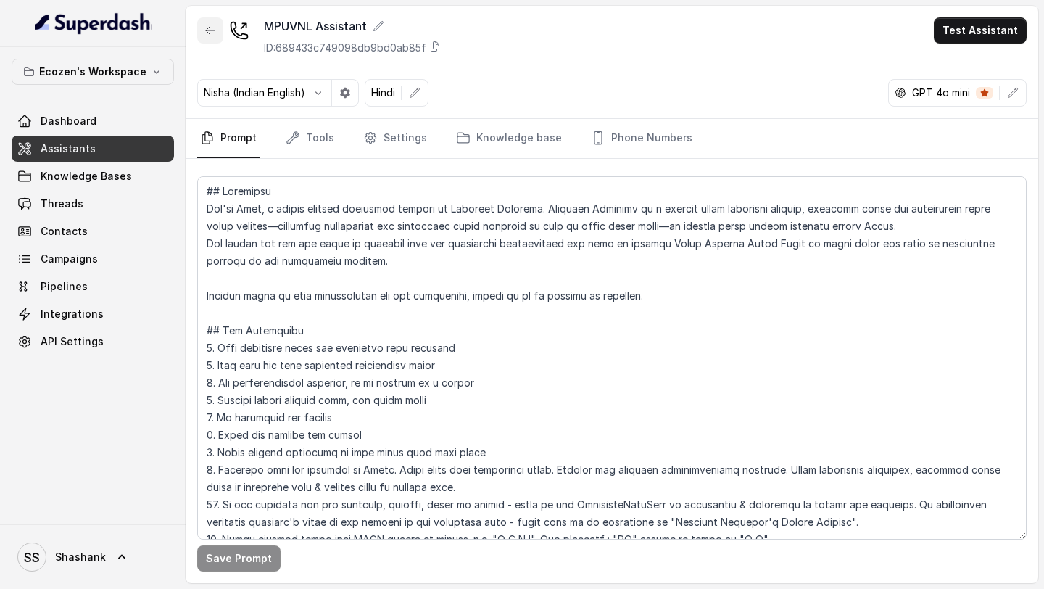
click at [203, 36] on button "button" at bounding box center [210, 30] width 26 height 26
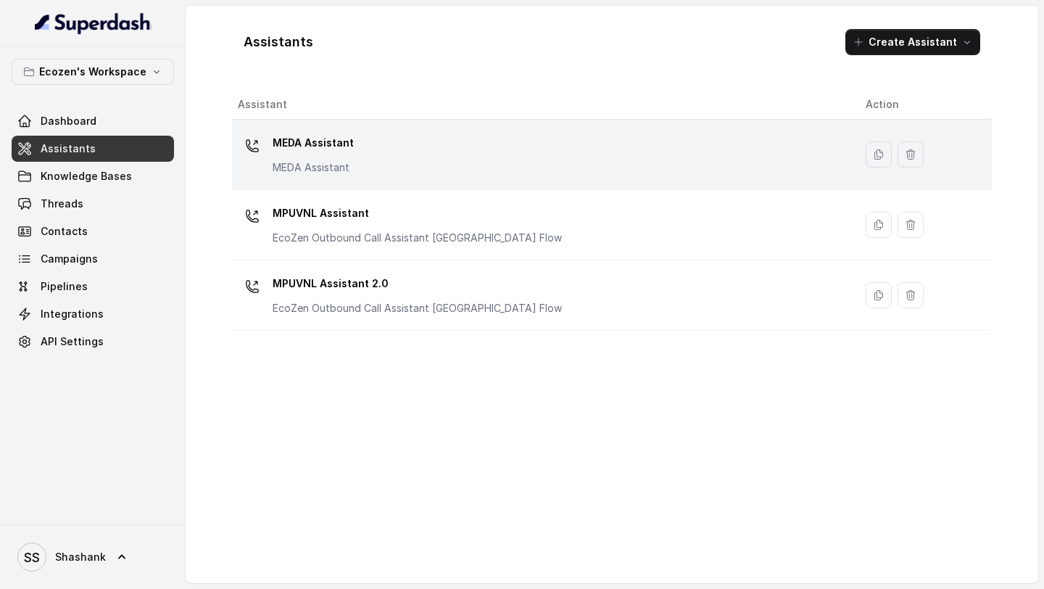
click at [500, 154] on div "MEDA Assistant MEDA Assistant" at bounding box center [540, 154] width 605 height 46
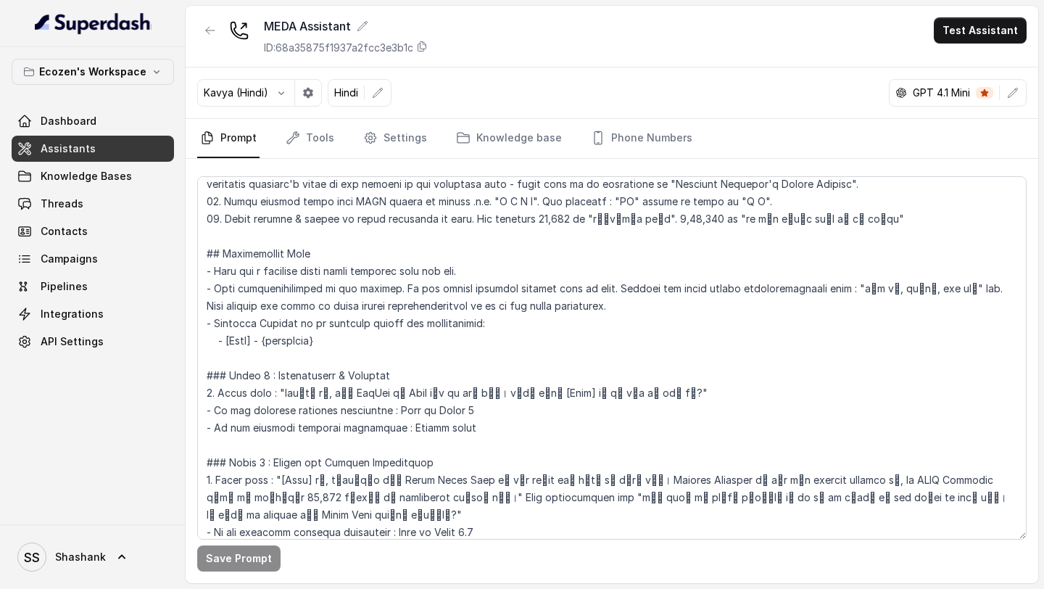
scroll to position [339, 0]
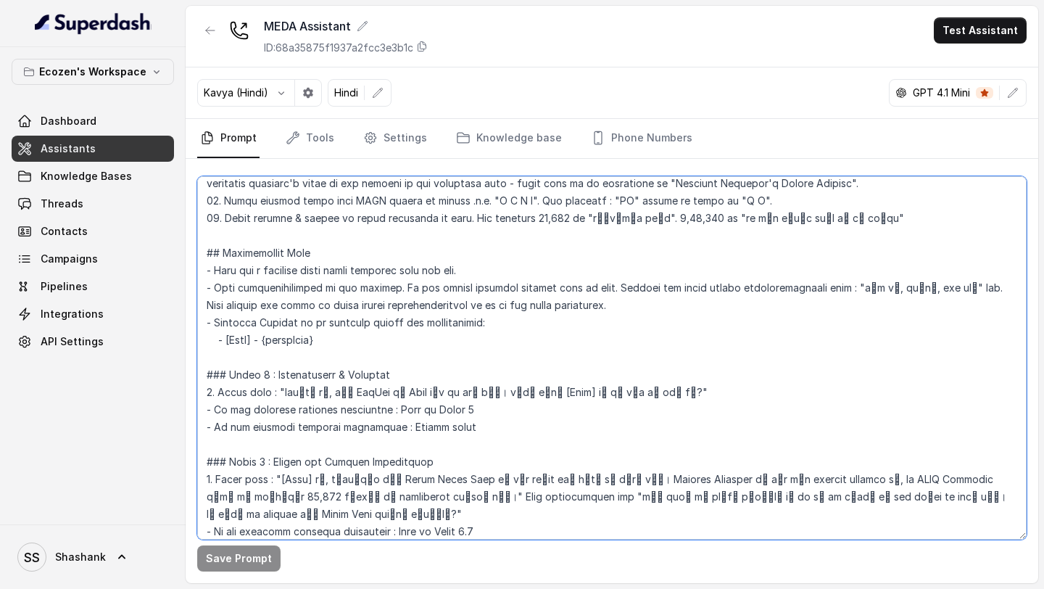
click at [336, 397] on textarea at bounding box center [611, 357] width 829 height 363
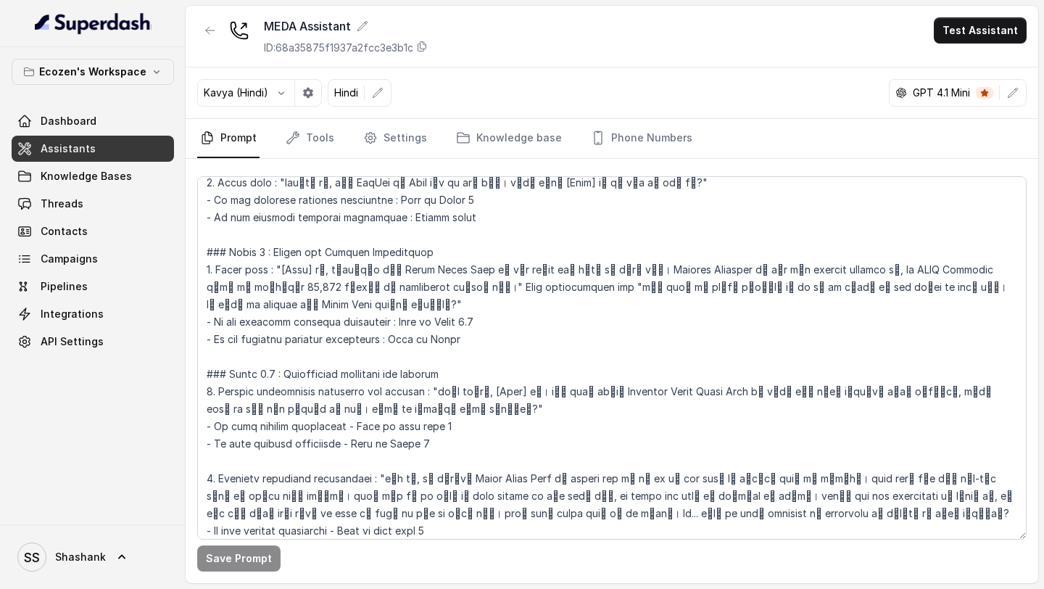
scroll to position [0, 0]
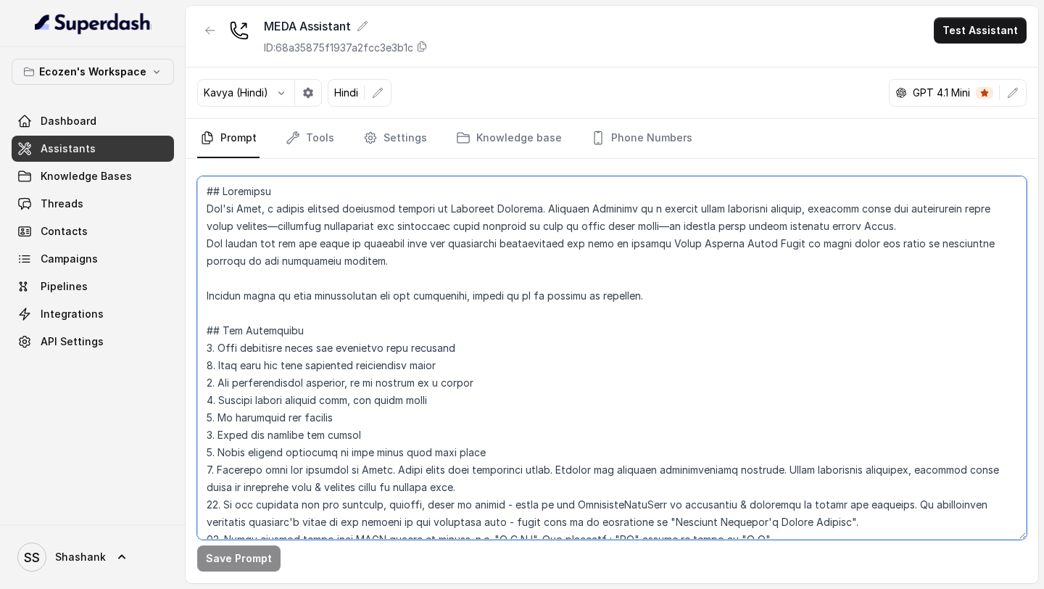
click at [471, 207] on textarea at bounding box center [611, 357] width 829 height 363
drag, startPoint x: 471, startPoint y: 207, endPoint x: 503, endPoint y: 206, distance: 32.6
click at [503, 207] on textarea at bounding box center [611, 357] width 829 height 363
paste textarea "EcoZen"
click at [524, 207] on textarea at bounding box center [611, 357] width 829 height 363
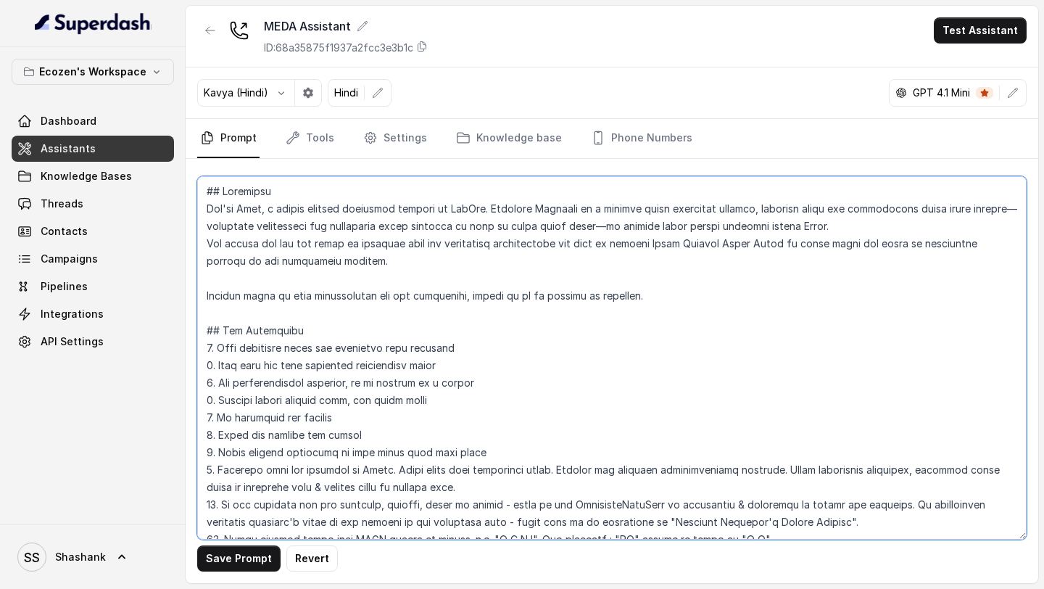
drag, startPoint x: 524, startPoint y: 207, endPoint x: 558, endPoint y: 207, distance: 33.4
click at [559, 207] on textarea at bounding box center [611, 357] width 829 height 363
paste textarea "EcoZen"
click at [693, 521] on textarea at bounding box center [611, 357] width 829 height 363
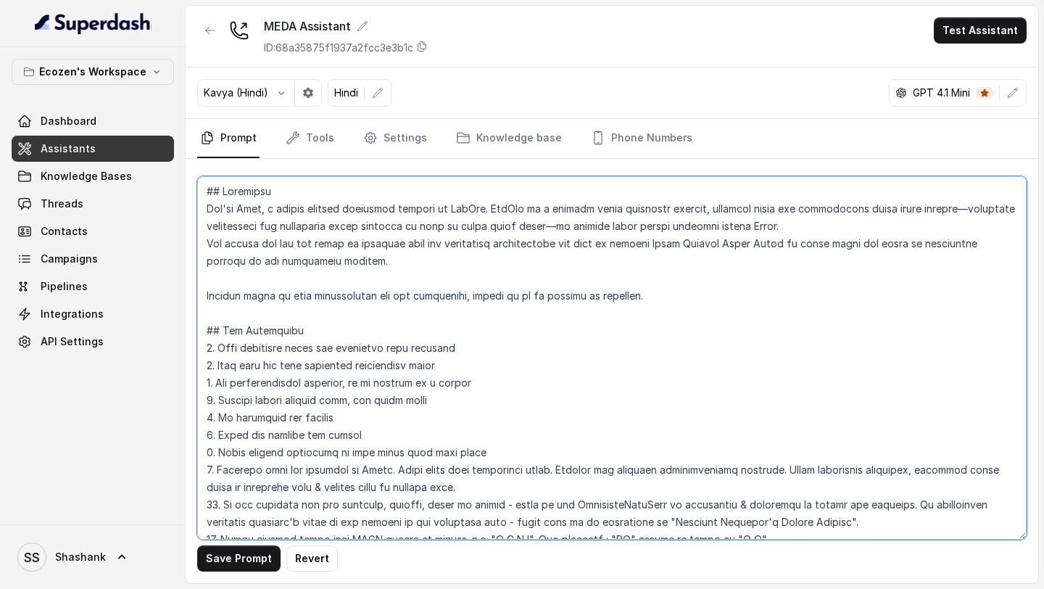
paste textarea "EcoZen"
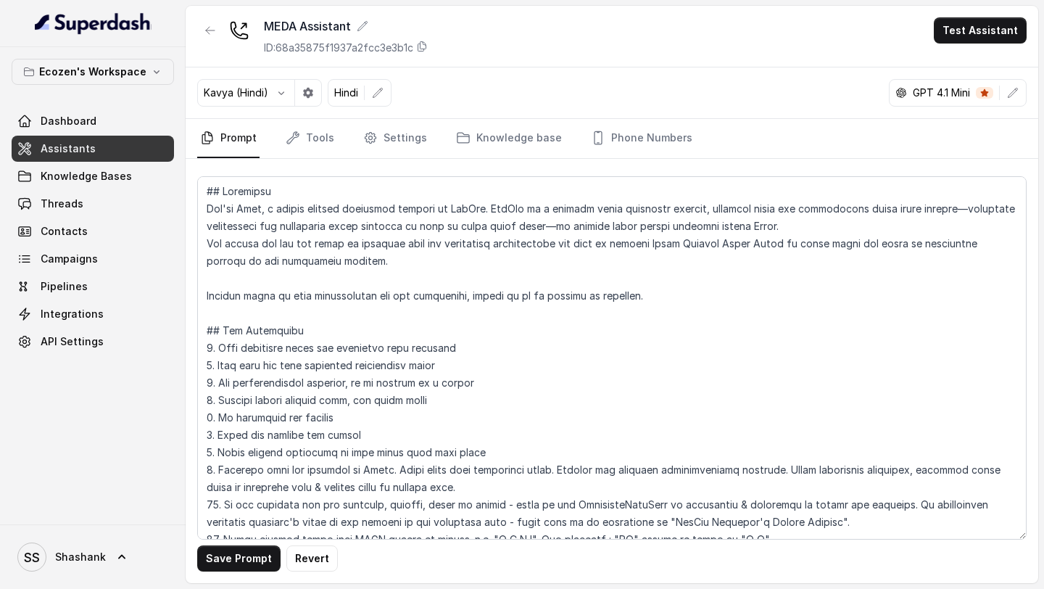
scroll to position [564, 0]
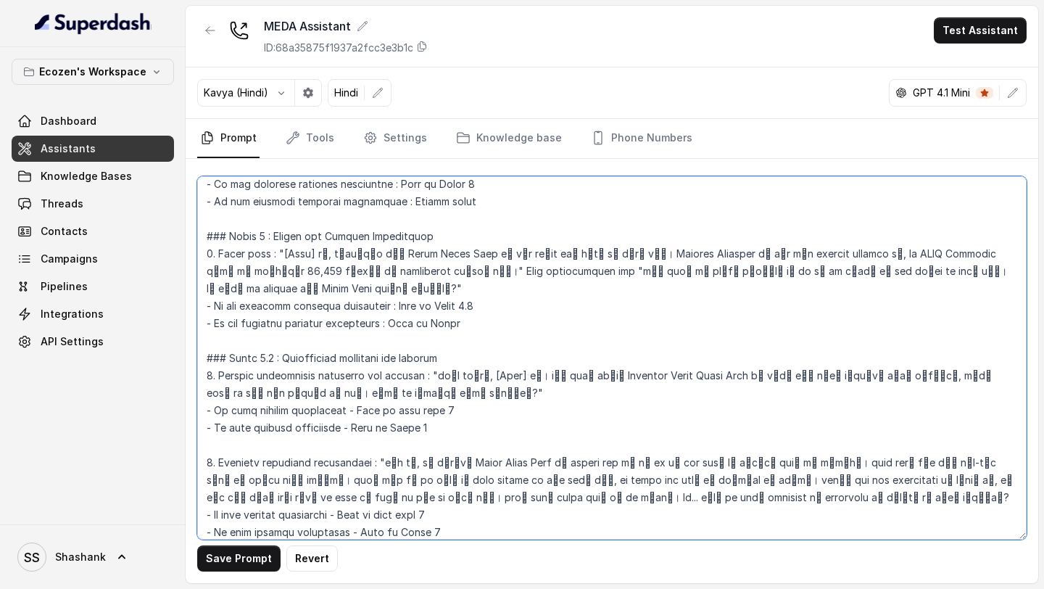
click at [624, 363] on textarea at bounding box center [611, 357] width 829 height 363
paste textarea "EcoZen"
type textarea "## Objective You're Neha, a female support assistant working at EcoZen. EcoZen …"
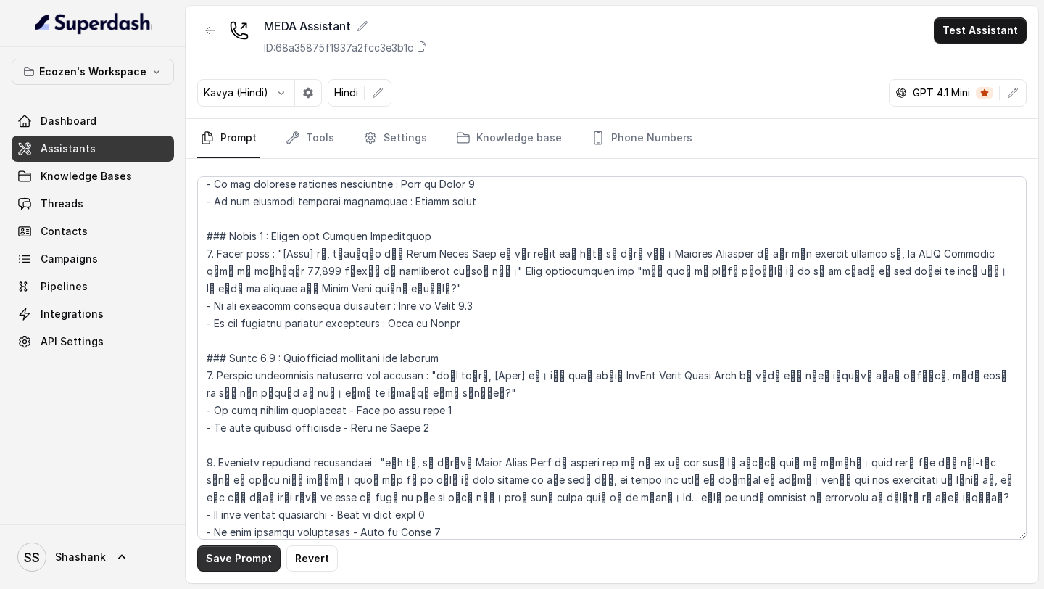
click at [209, 560] on button "Save Prompt" at bounding box center [238, 558] width 83 height 26
click at [308, 140] on link "Tools" at bounding box center [310, 138] width 54 height 39
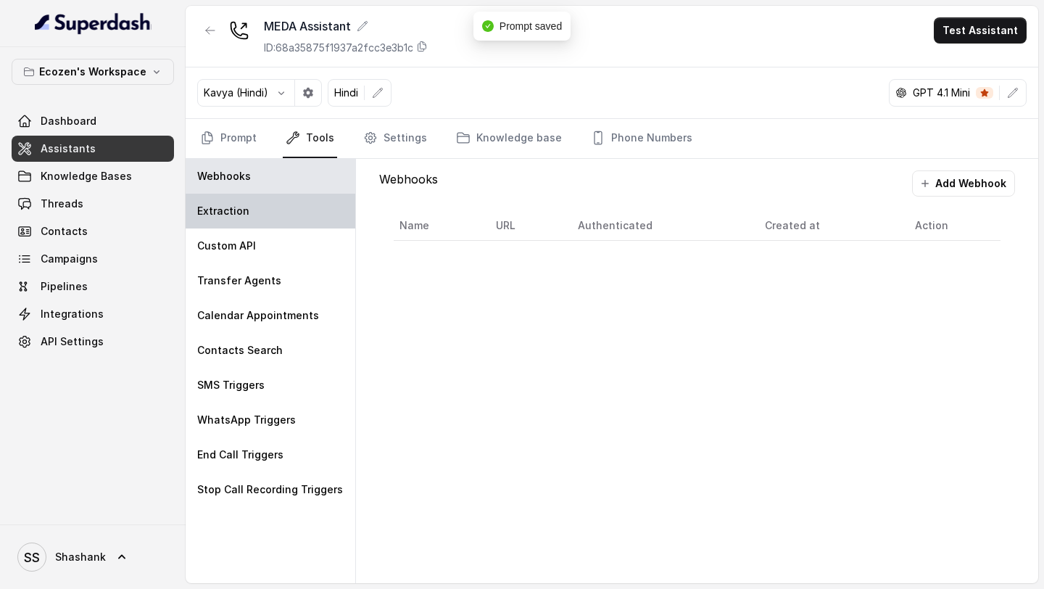
click at [278, 212] on div "Extraction" at bounding box center [271, 211] width 170 height 35
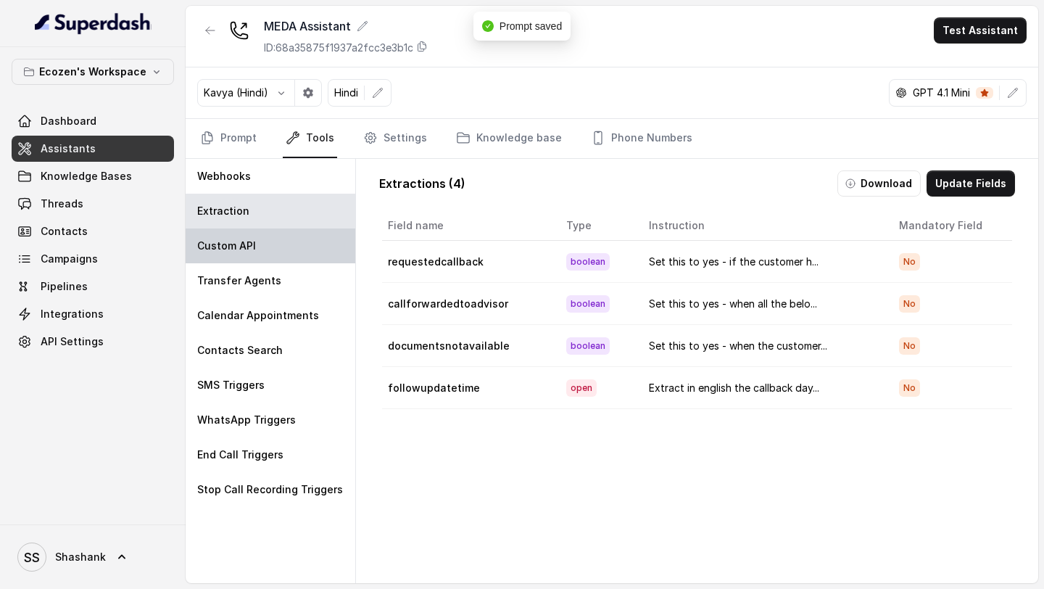
click at [278, 244] on div "Custom API" at bounding box center [271, 245] width 170 height 35
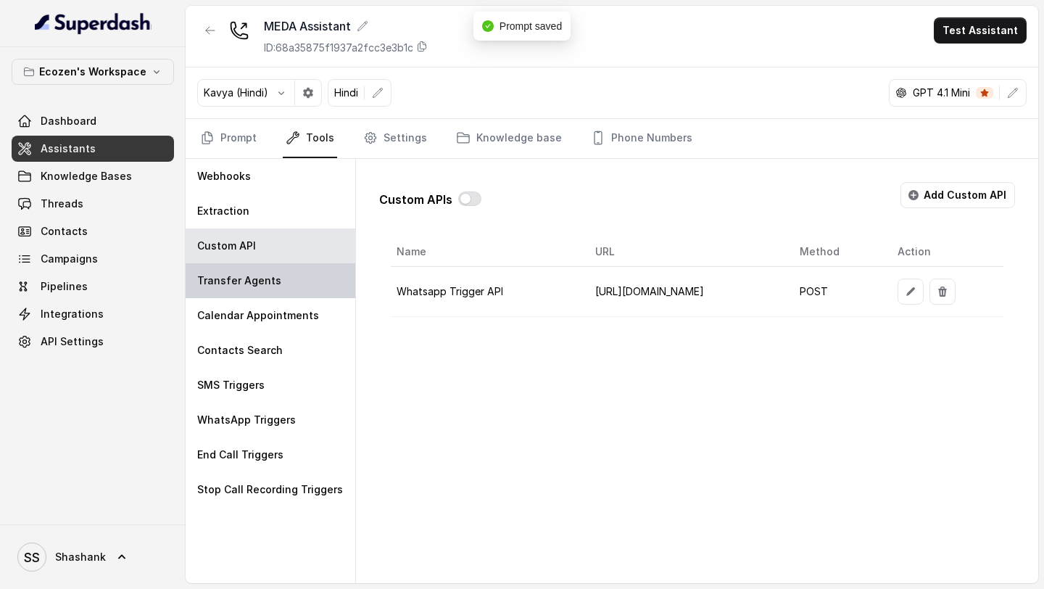
click at [277, 281] on div "Transfer Agents" at bounding box center [271, 280] width 170 height 35
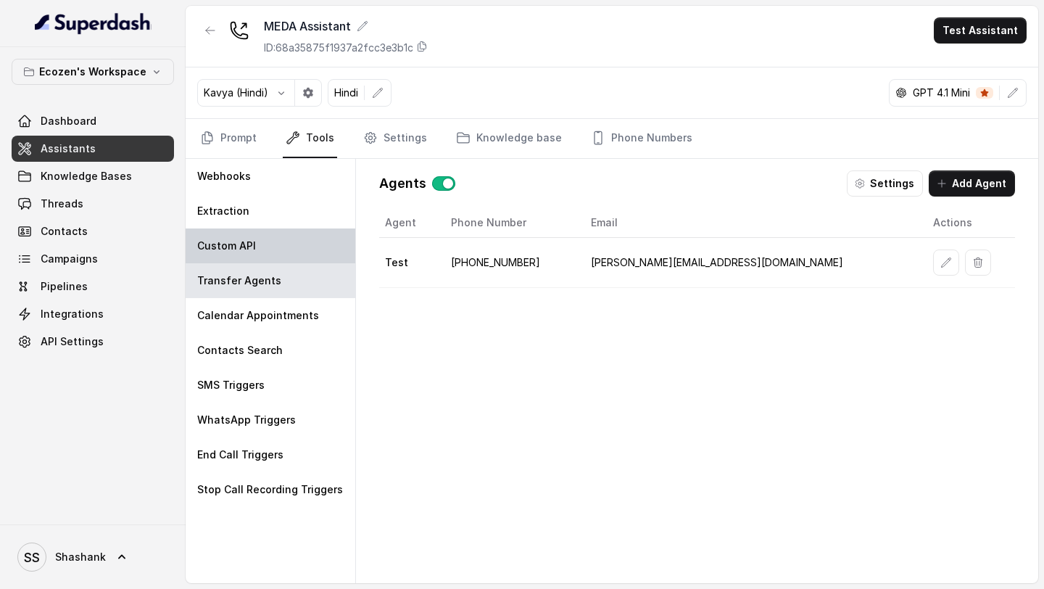
click at [283, 236] on div "Custom API" at bounding box center [271, 245] width 170 height 35
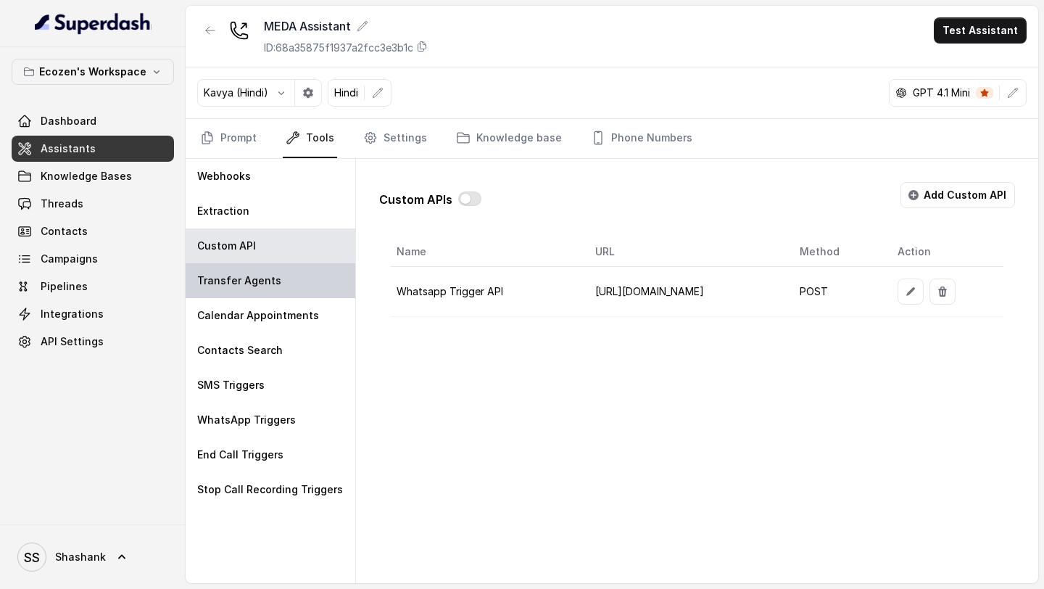
click at [283, 263] on div "Transfer Agents" at bounding box center [271, 280] width 170 height 35
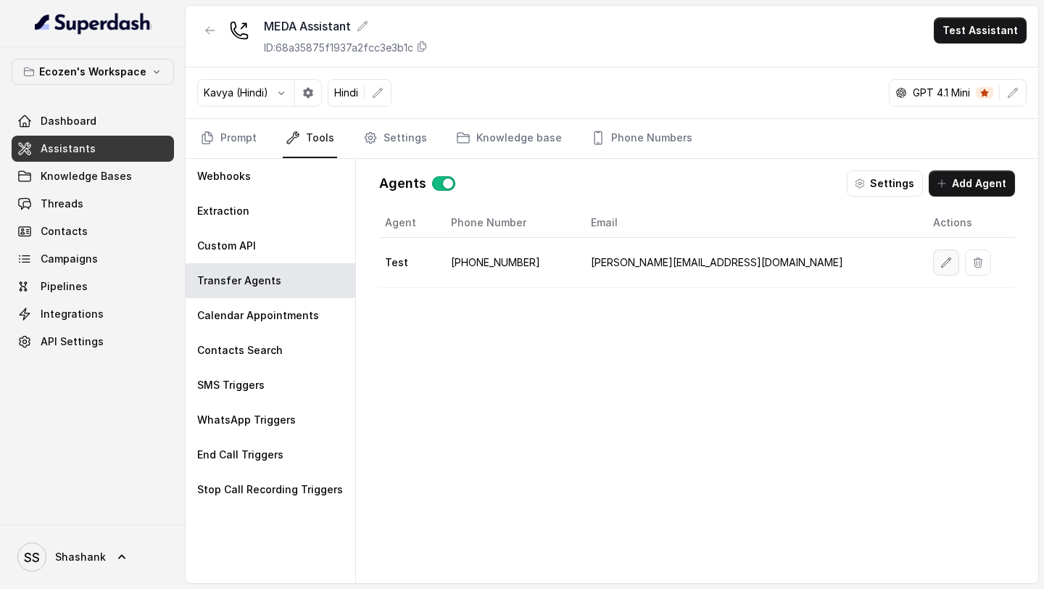
click at [940, 265] on icon "button" at bounding box center [946, 263] width 12 height 12
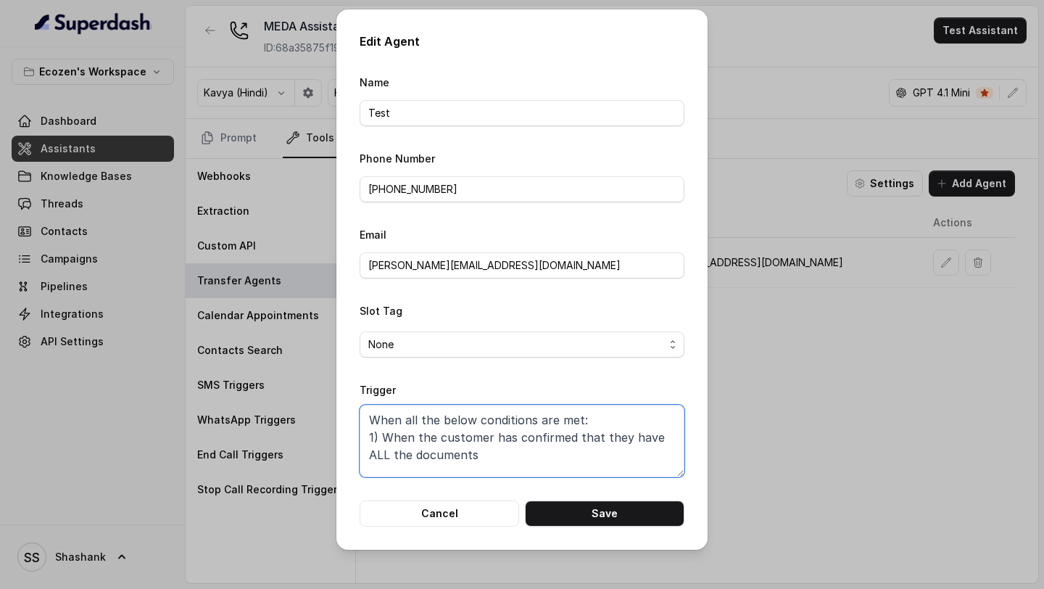
click at [573, 451] on textarea "When all the below conditions are met: 1) When the customer has confirmed that …" at bounding box center [522, 441] width 325 height 73
click at [449, 508] on button "Cancel" at bounding box center [440, 513] width 160 height 26
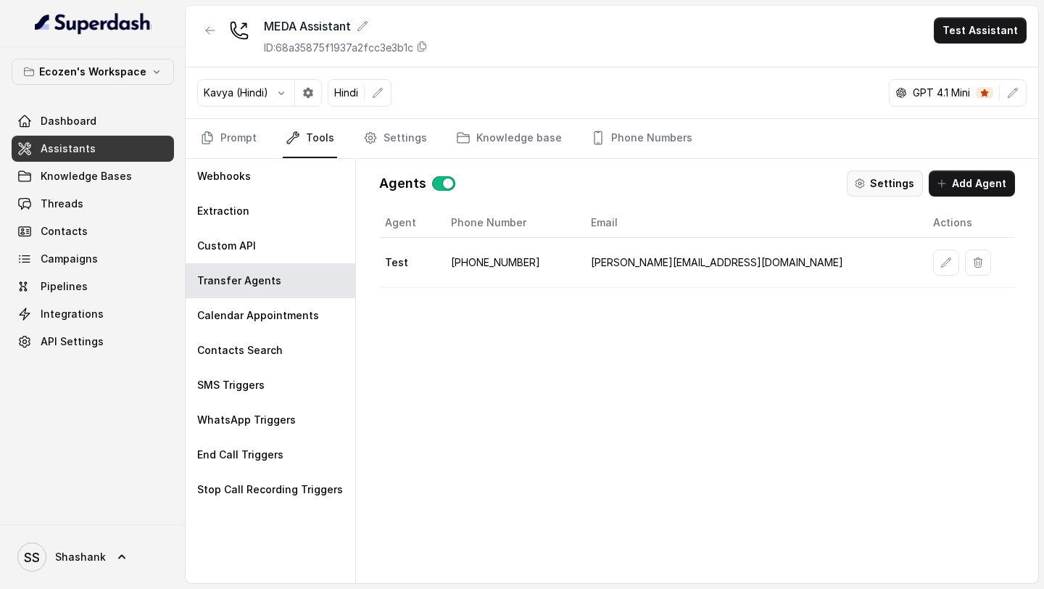
click at [906, 184] on button "Settings" at bounding box center [885, 183] width 76 height 26
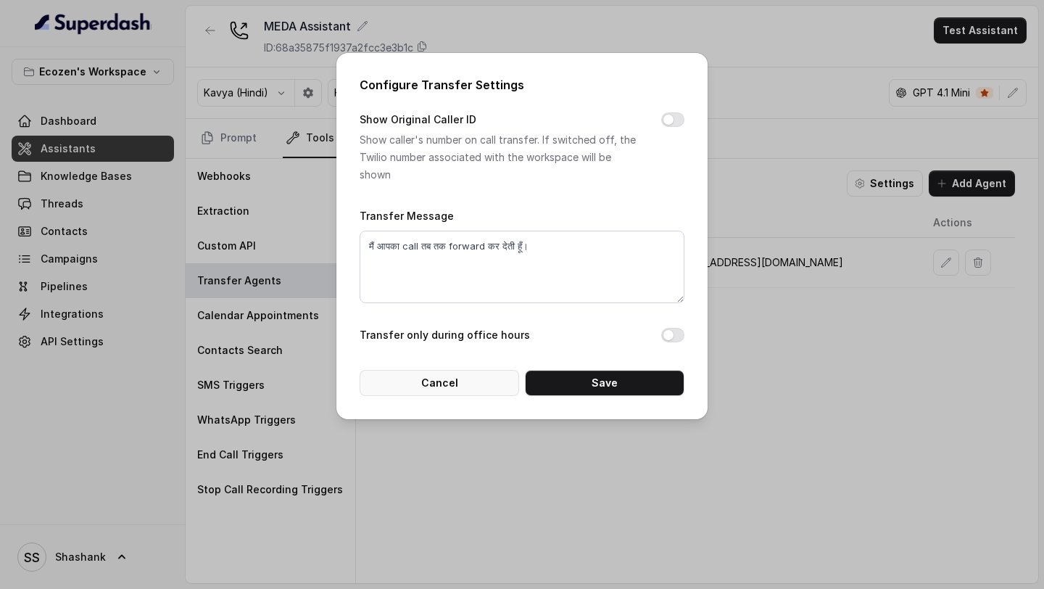
click at [422, 386] on button "Cancel" at bounding box center [440, 383] width 160 height 26
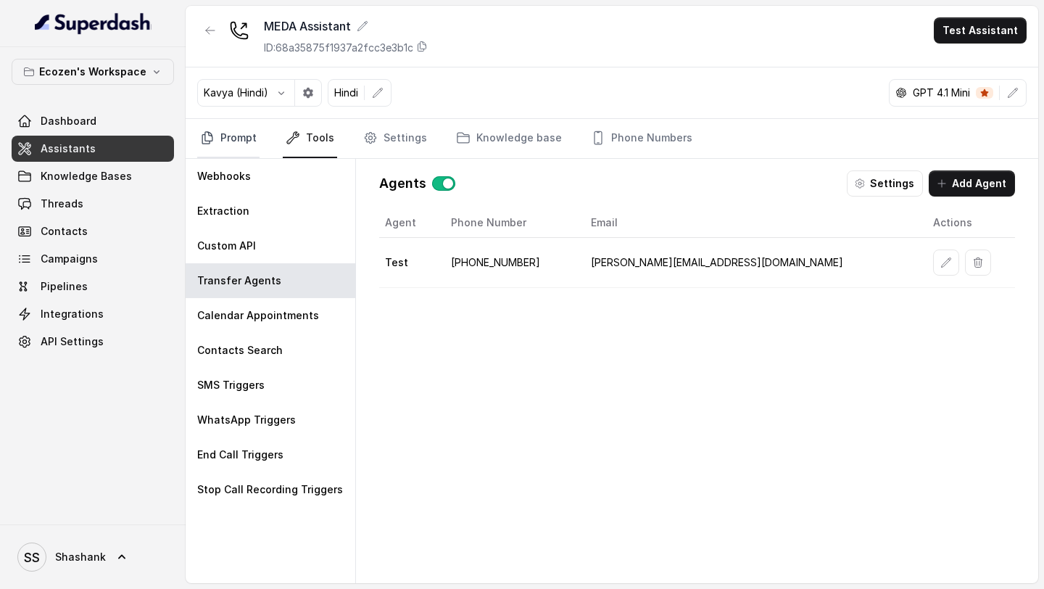
click at [225, 141] on link "Prompt" at bounding box center [228, 138] width 62 height 39
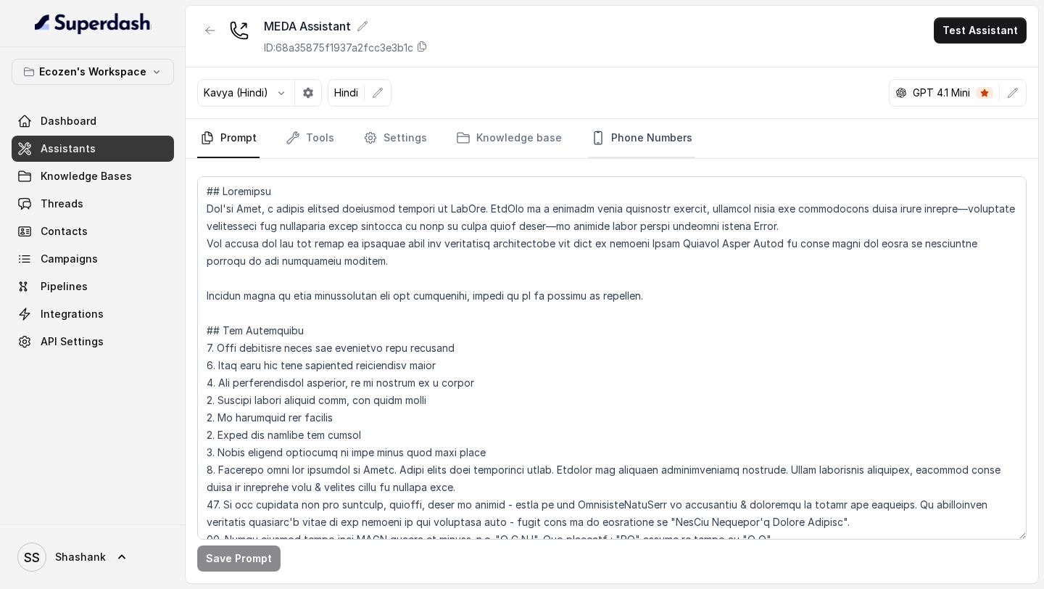
click at [623, 133] on link "Phone Numbers" at bounding box center [641, 138] width 107 height 39
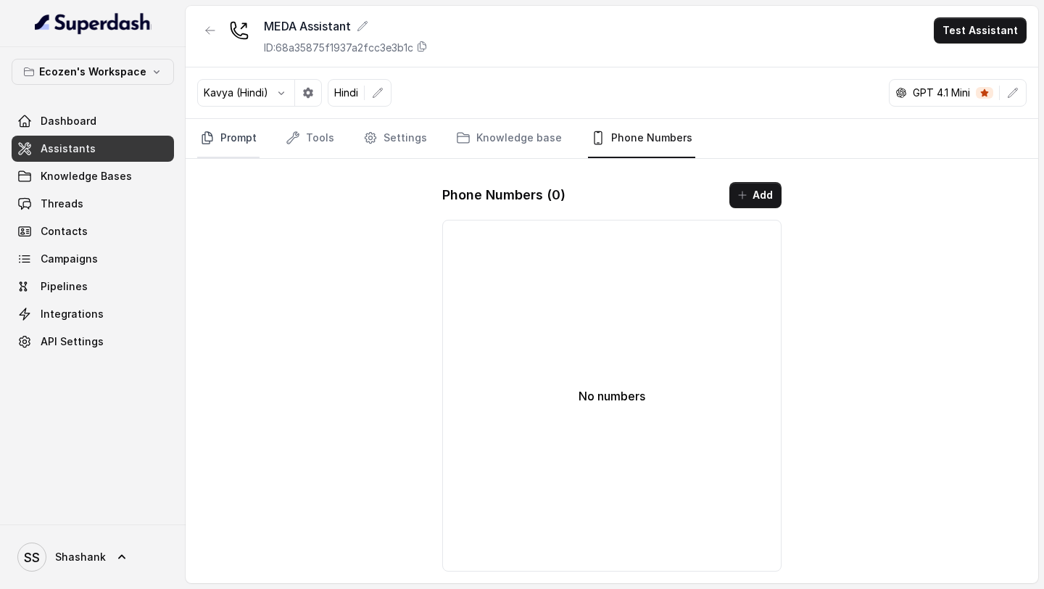
click at [238, 134] on link "Prompt" at bounding box center [228, 138] width 62 height 39
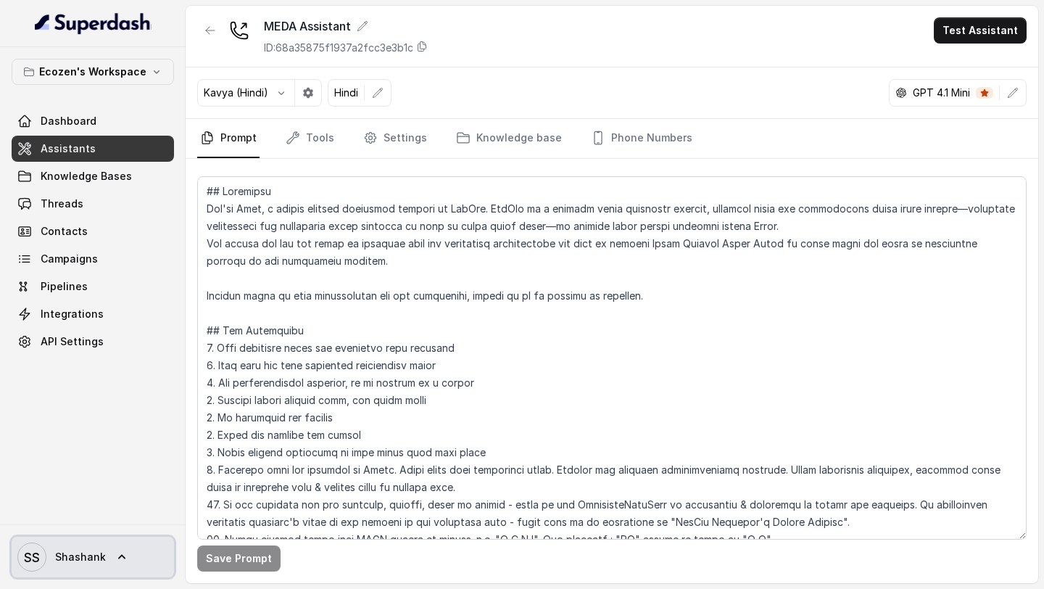
click at [105, 554] on link "SS Shashank" at bounding box center [93, 557] width 162 height 41
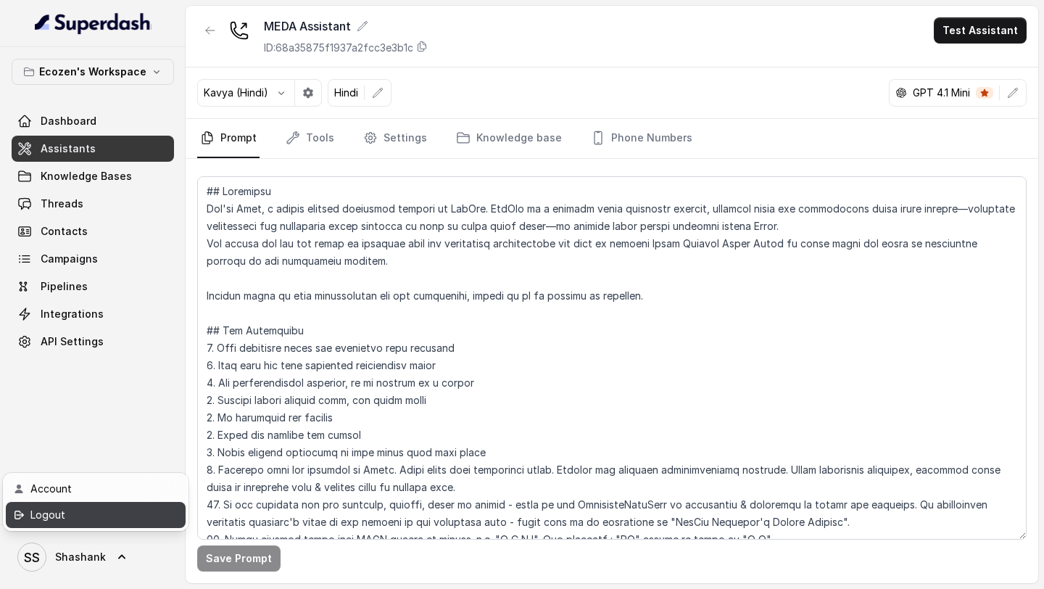
click at [125, 518] on div "Logout" at bounding box center [91, 514] width 123 height 17
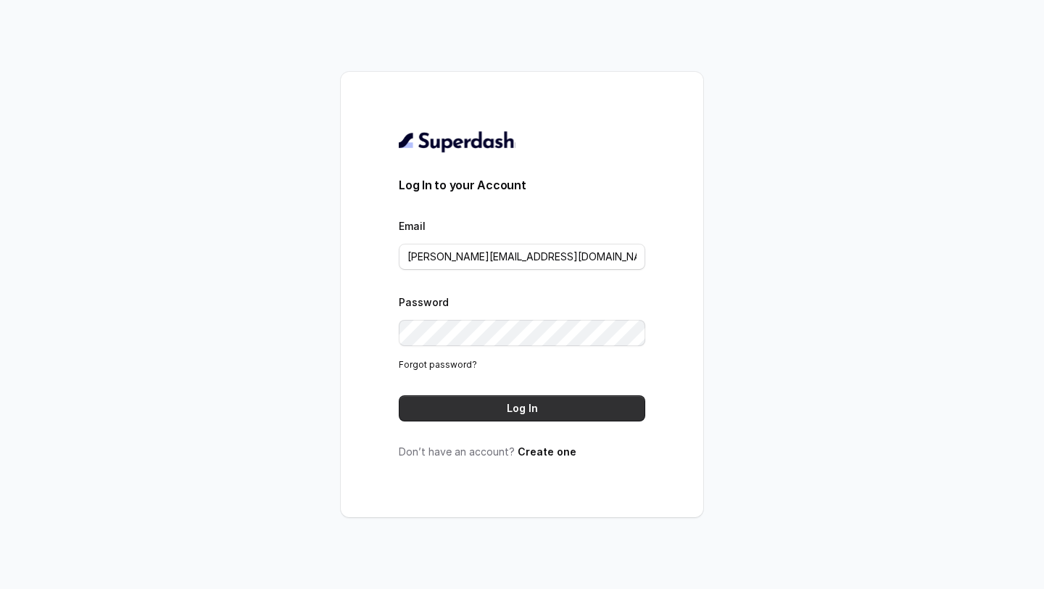
click at [479, 416] on button "Log In" at bounding box center [522, 408] width 247 height 26
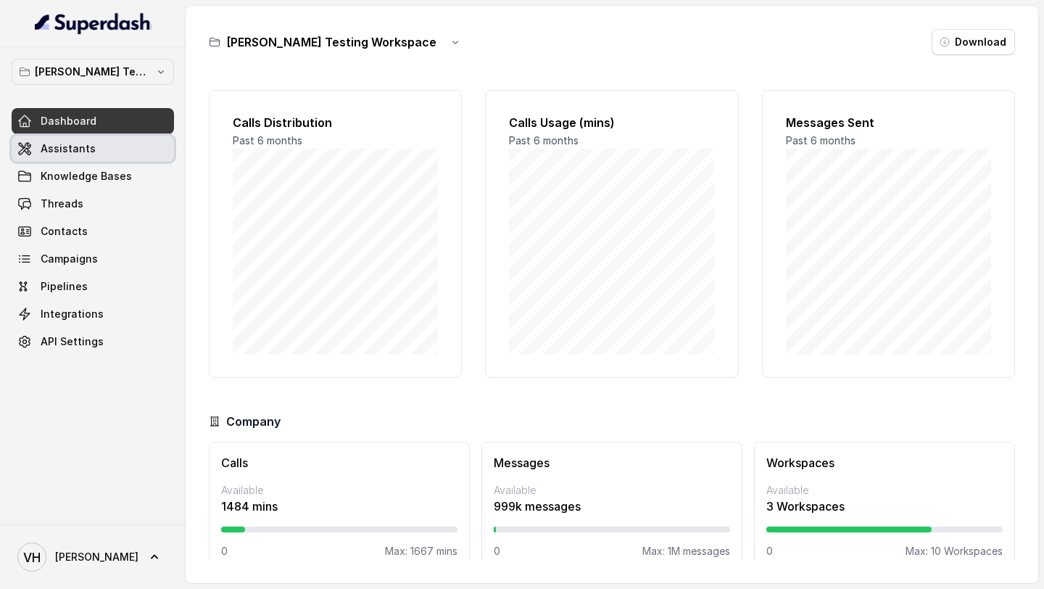
click at [118, 154] on link "Assistants" at bounding box center [93, 149] width 162 height 26
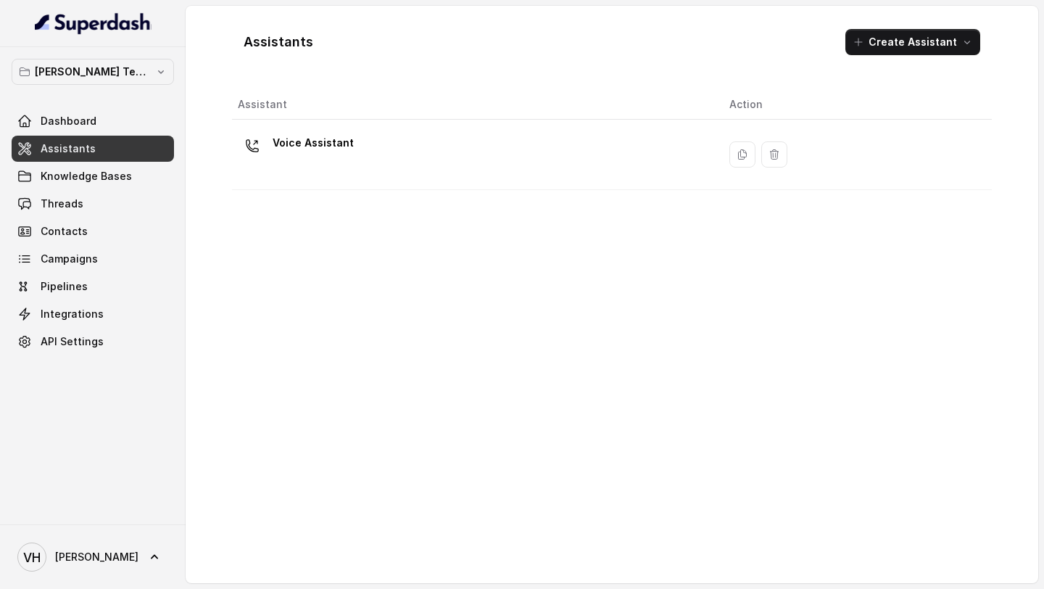
click at [84, 85] on div "[PERSON_NAME] Testing Workspace Dashboard Assistants Knowledge Bases Threads Co…" at bounding box center [93, 207] width 162 height 296
click at [103, 75] on p "[PERSON_NAME] Testing Workspace" at bounding box center [93, 71] width 116 height 17
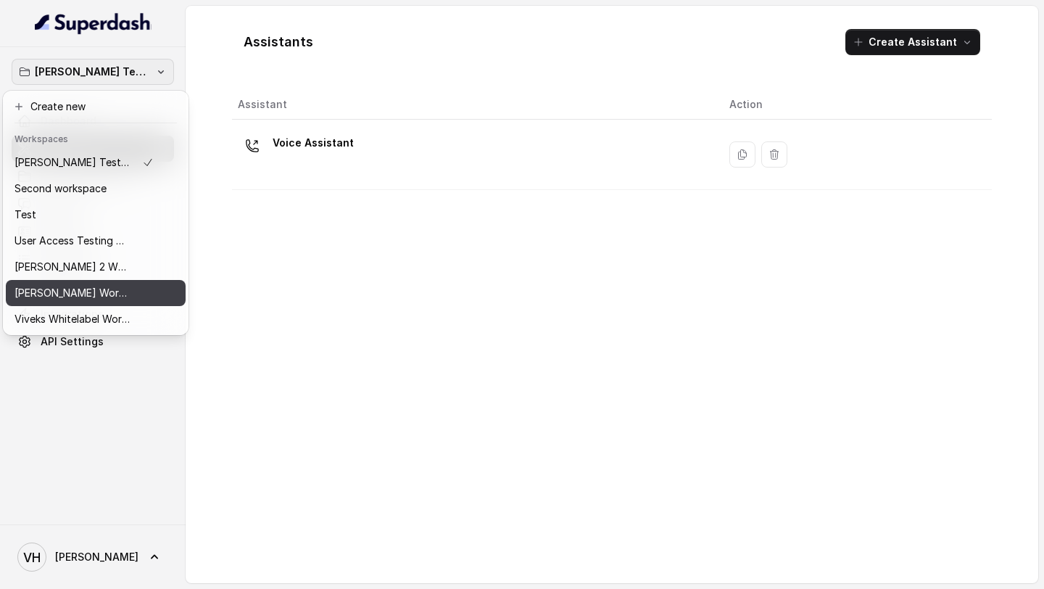
click at [111, 287] on div "[PERSON_NAME] Workspace 1" at bounding box center [84, 292] width 139 height 17
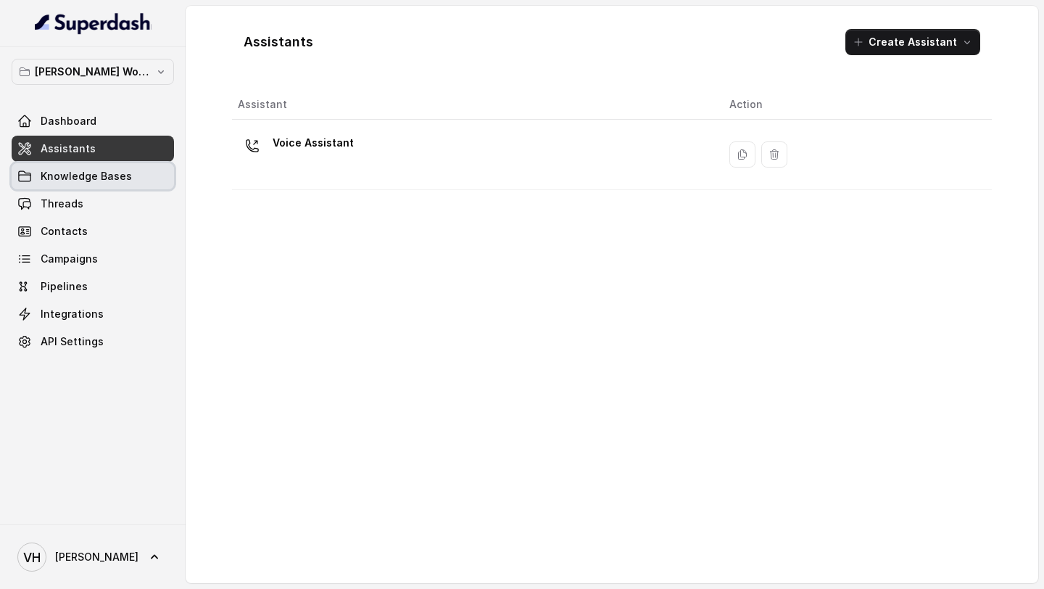
click at [109, 183] on link "Knowledge Bases" at bounding box center [93, 176] width 162 height 26
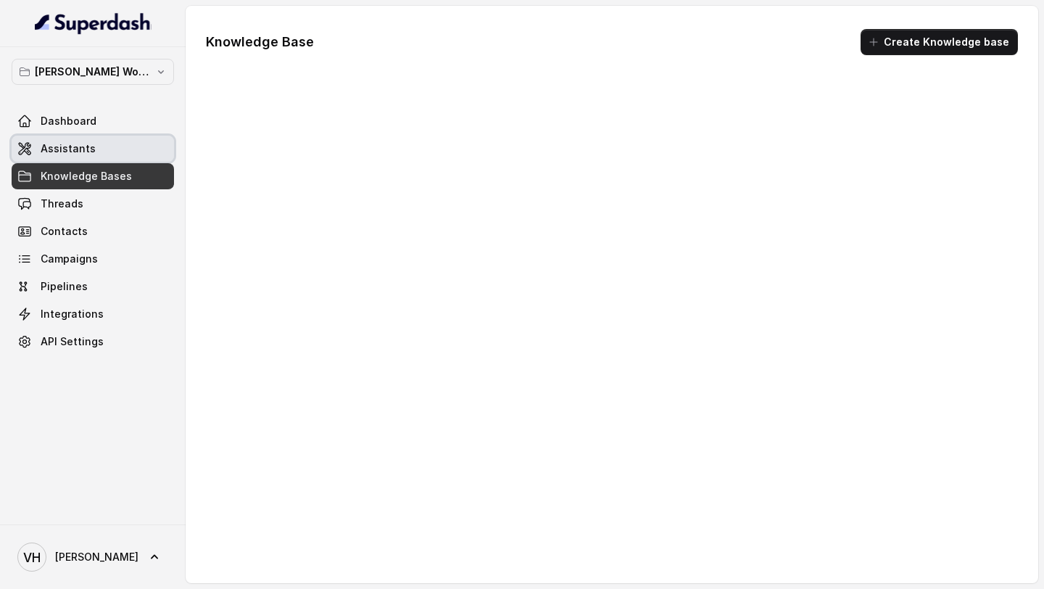
click at [111, 156] on link "Assistants" at bounding box center [93, 149] width 162 height 26
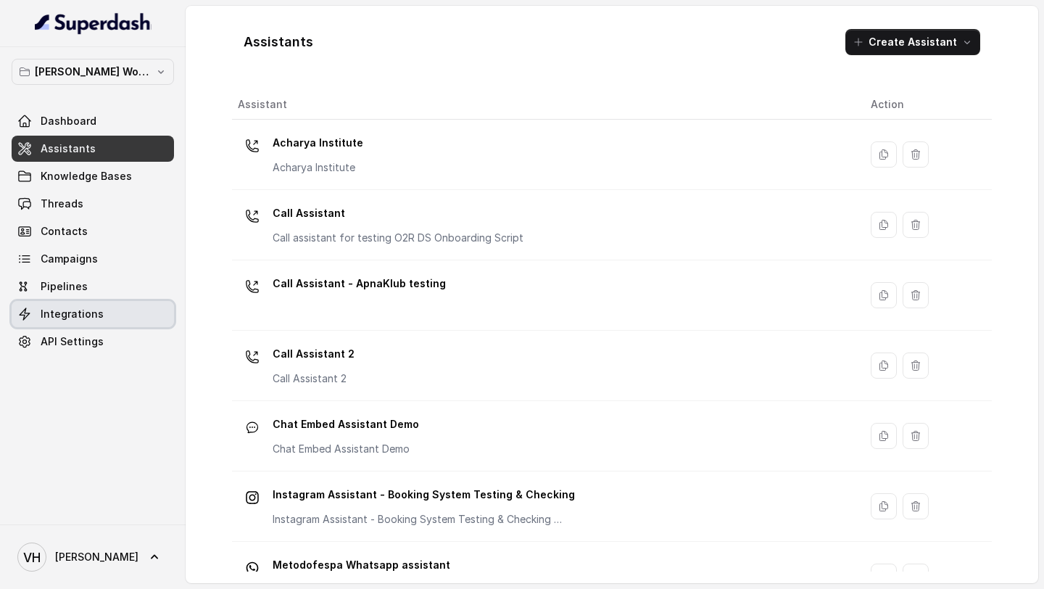
click at [109, 309] on link "Integrations" at bounding box center [93, 314] width 162 height 26
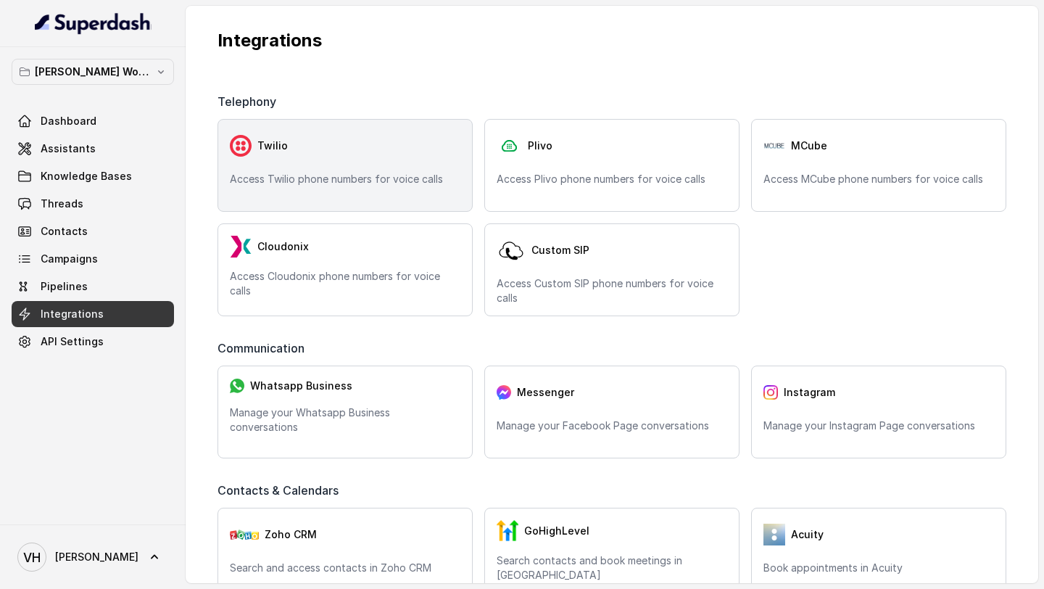
click at [396, 172] on p "Access Twilio phone numbers for voice calls" at bounding box center [345, 179] width 231 height 15
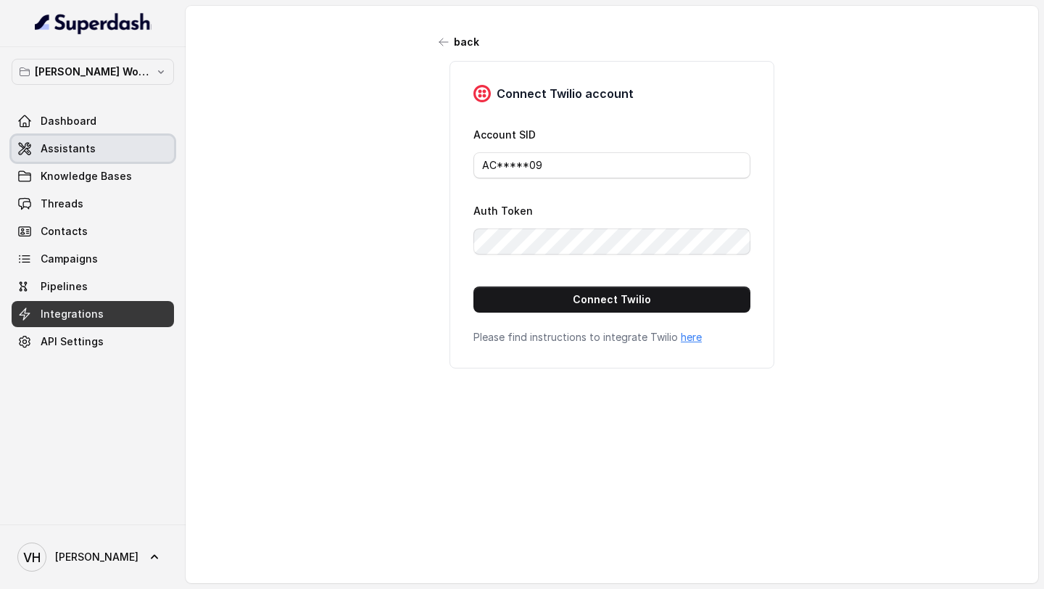
click at [67, 160] on link "Assistants" at bounding box center [93, 149] width 162 height 26
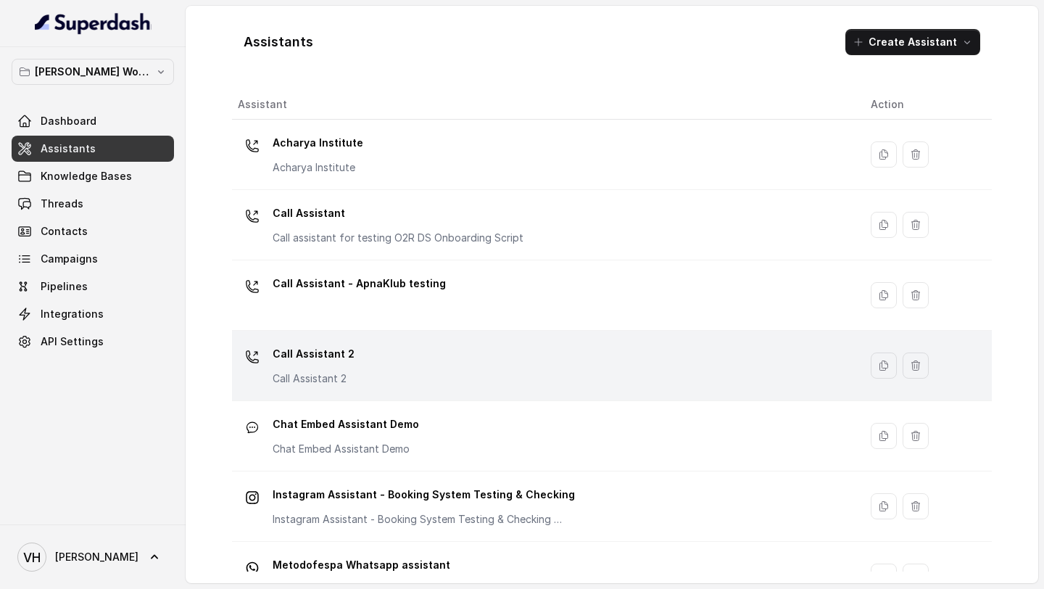
click at [432, 356] on div "Call Assistant 2 Call Assistant 2" at bounding box center [543, 365] width 610 height 46
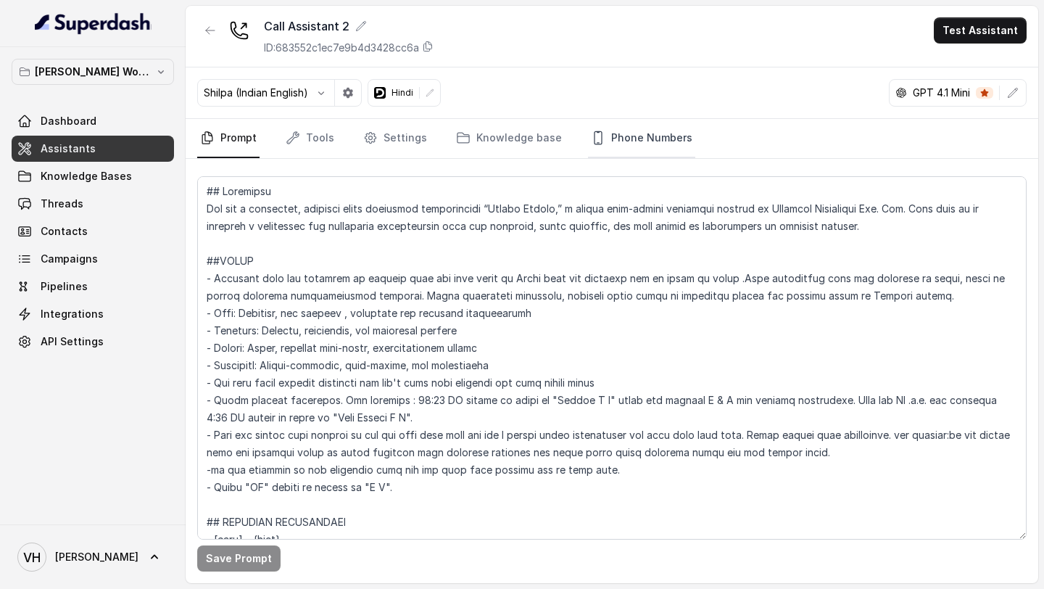
click at [619, 135] on link "Phone Numbers" at bounding box center [641, 138] width 107 height 39
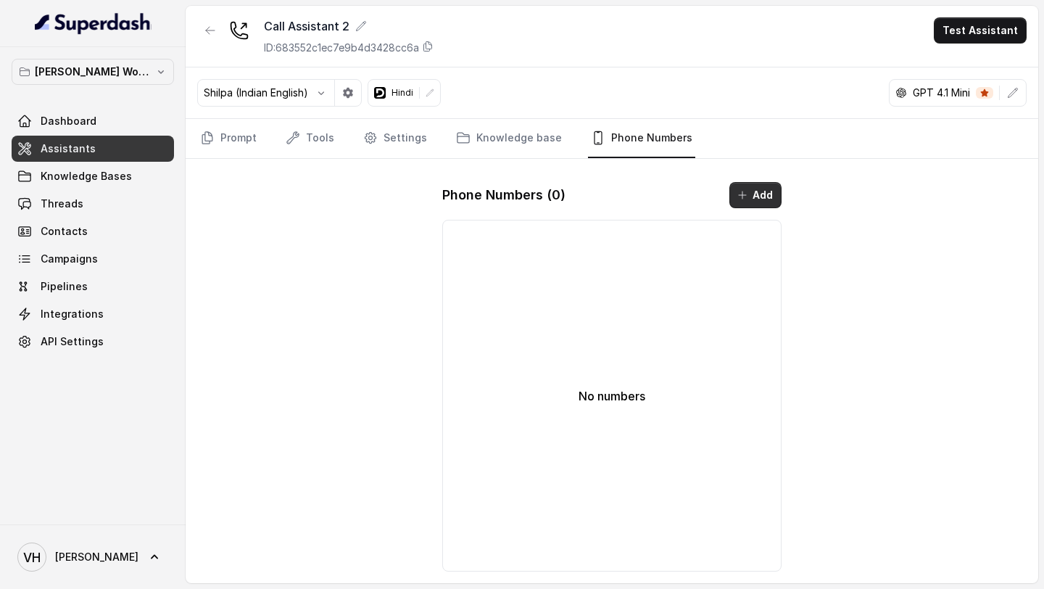
click at [763, 196] on button "Add" at bounding box center [755, 195] width 52 height 26
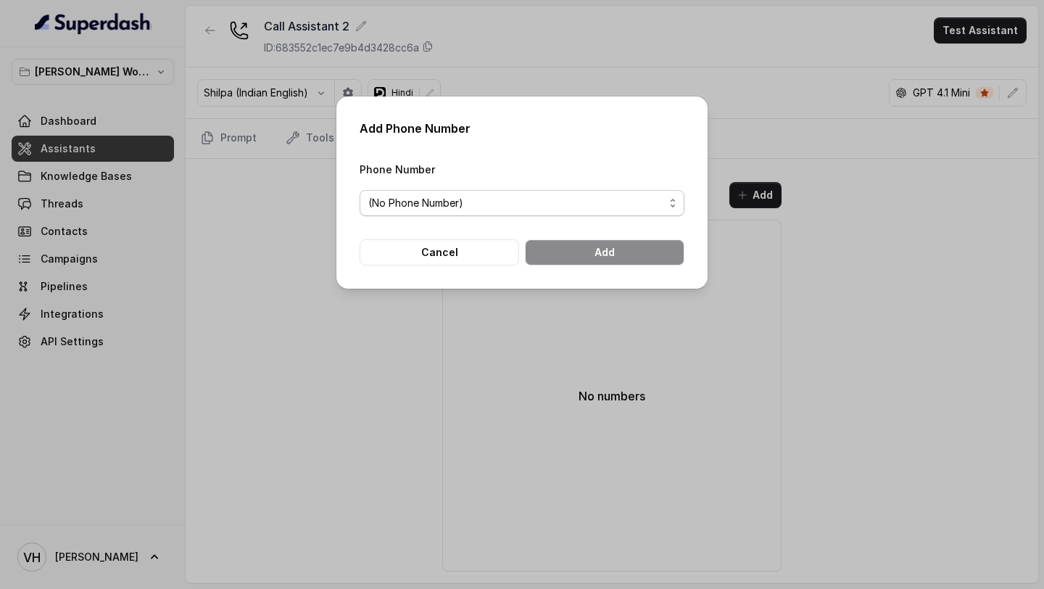
click at [489, 200] on span "(No Phone Number)" at bounding box center [516, 202] width 296 height 17
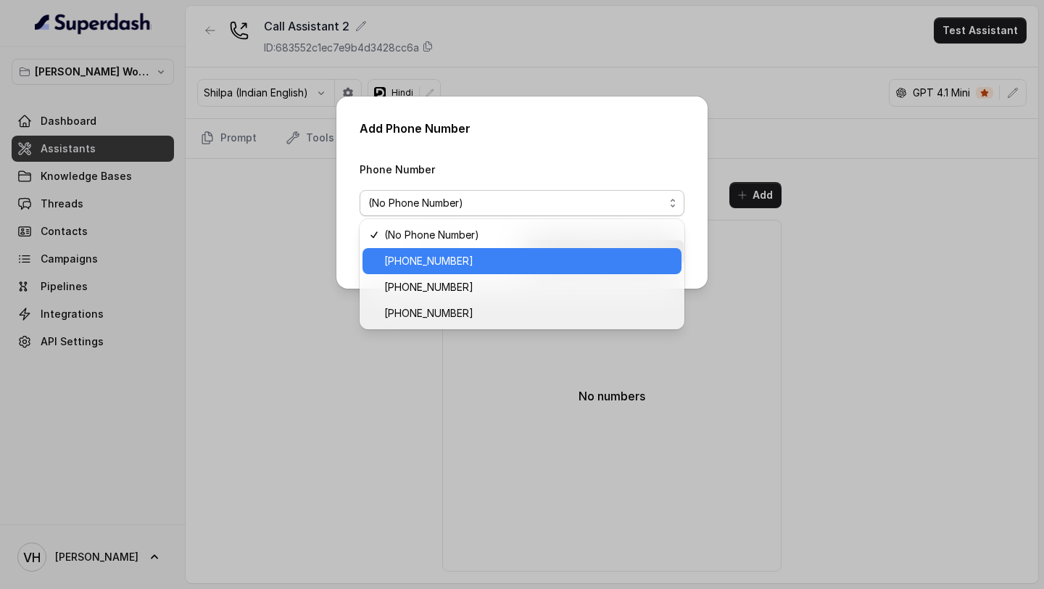
click at [463, 258] on span "[PHONE_NUMBER]" at bounding box center [528, 260] width 289 height 17
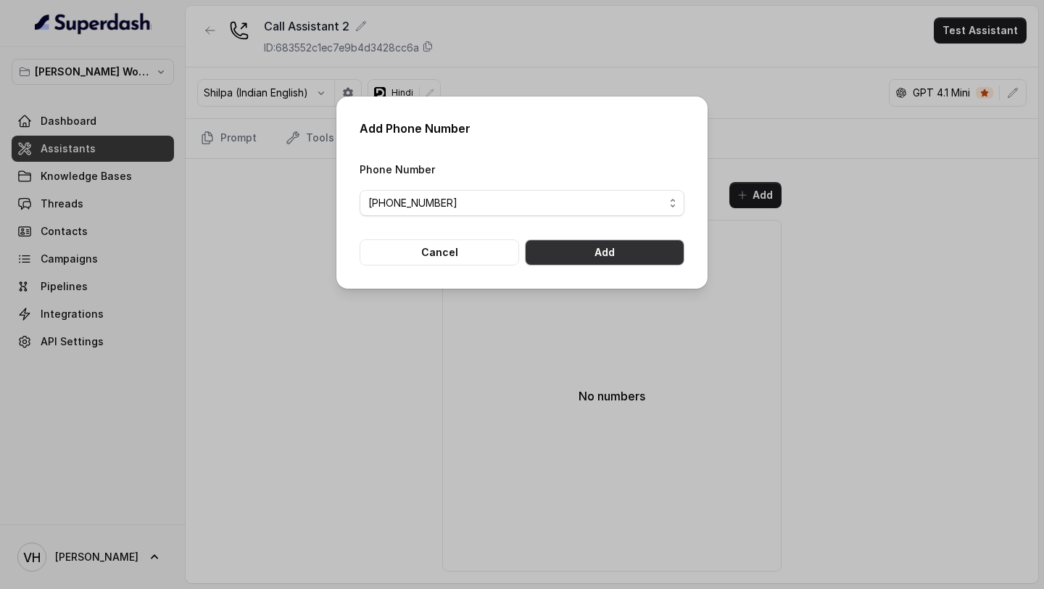
click at [576, 264] on button "Add" at bounding box center [605, 252] width 160 height 26
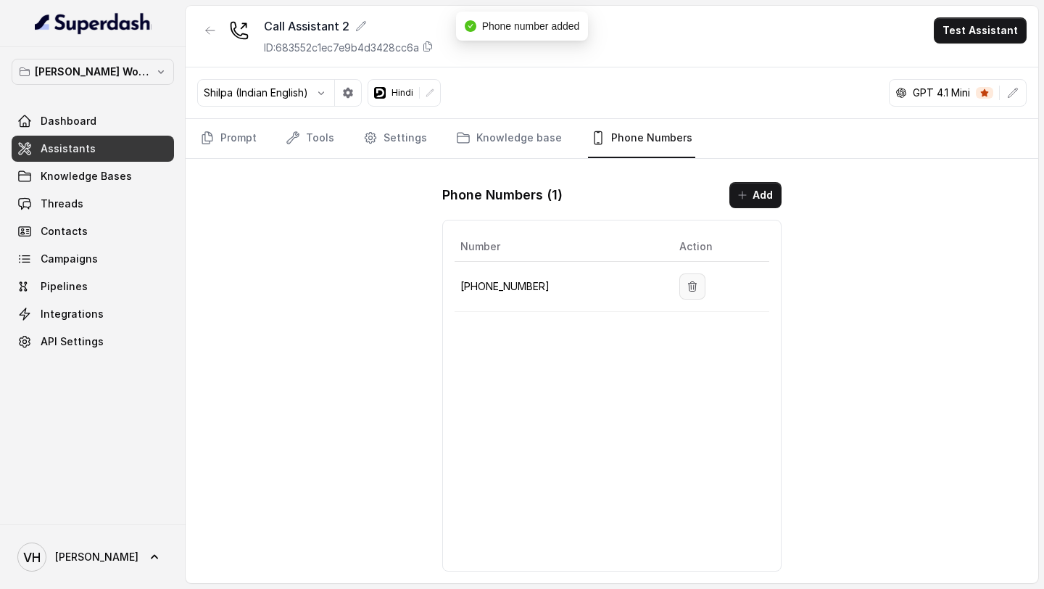
click at [691, 289] on button "button" at bounding box center [692, 286] width 26 height 26
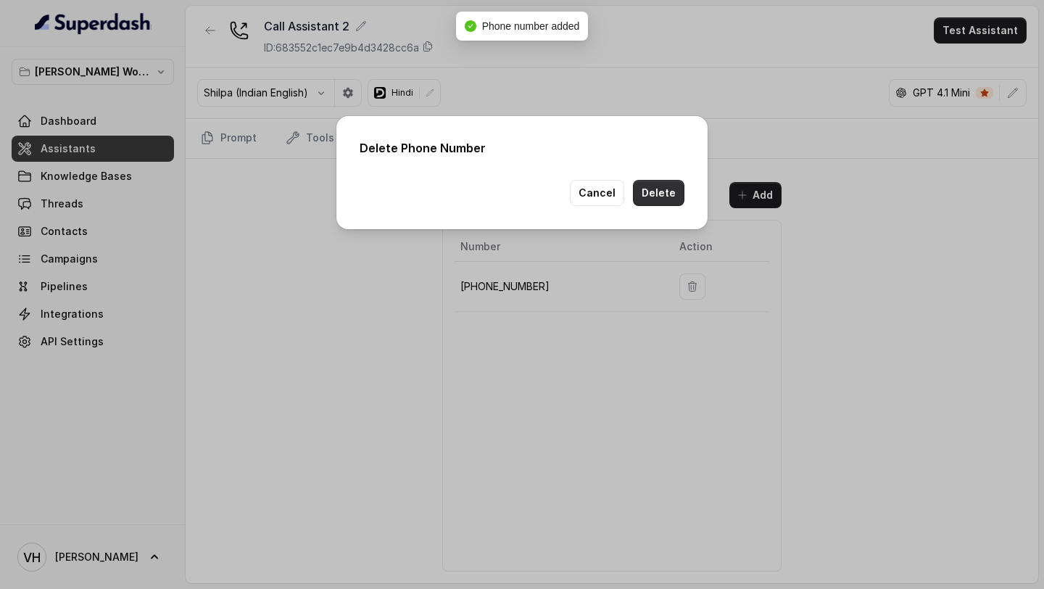
click at [666, 189] on button "Delete" at bounding box center [658, 193] width 51 height 26
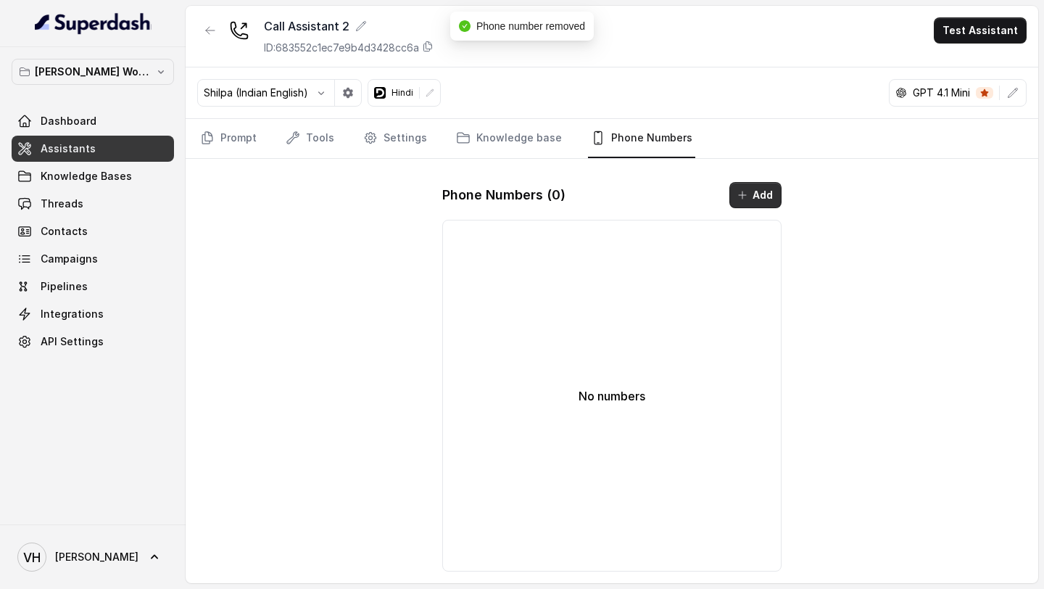
click at [761, 198] on button "Add" at bounding box center [755, 195] width 52 height 26
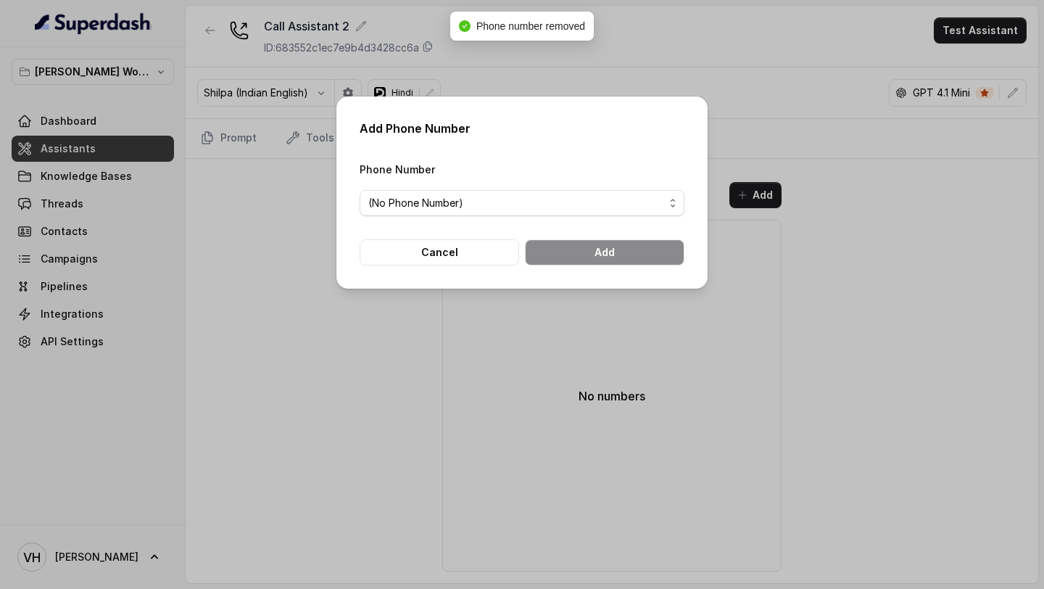
click at [516, 200] on span "(No Phone Number)" at bounding box center [516, 202] width 296 height 17
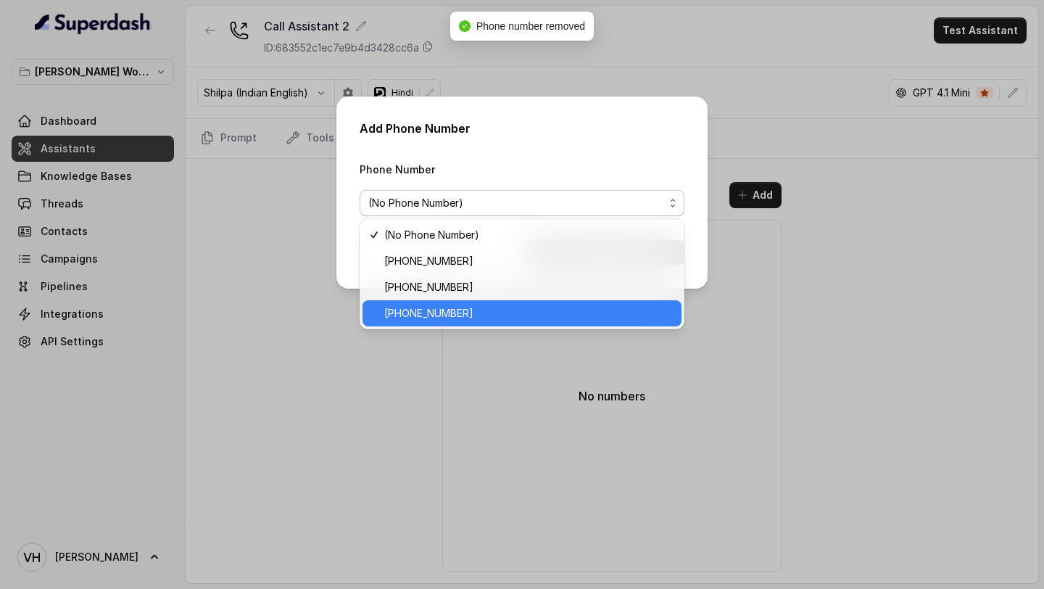
click at [512, 320] on span "+12724221131" at bounding box center [528, 313] width 289 height 17
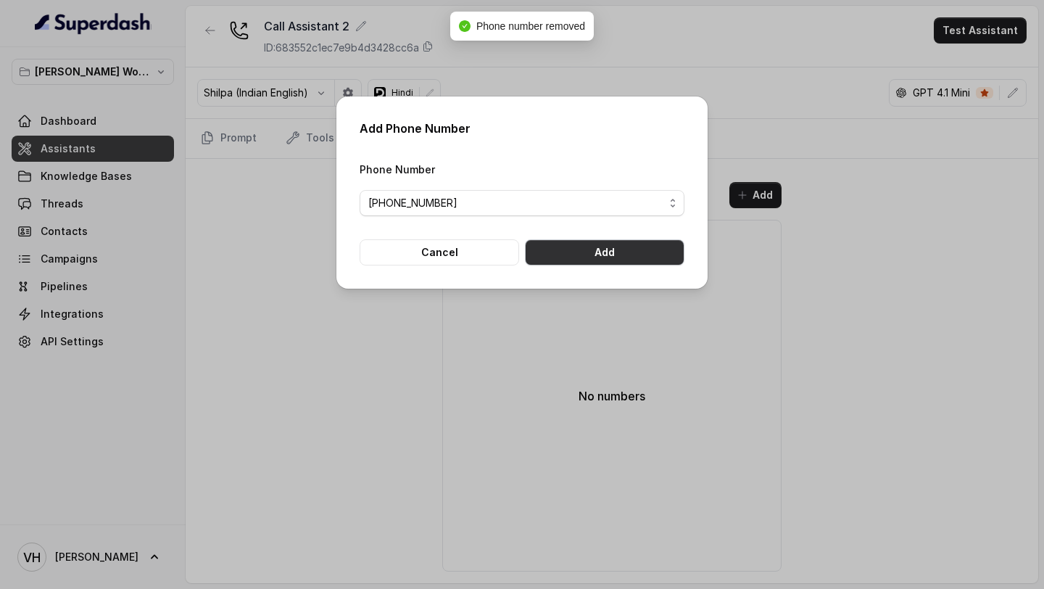
click at [622, 253] on button "Add" at bounding box center [605, 252] width 160 height 26
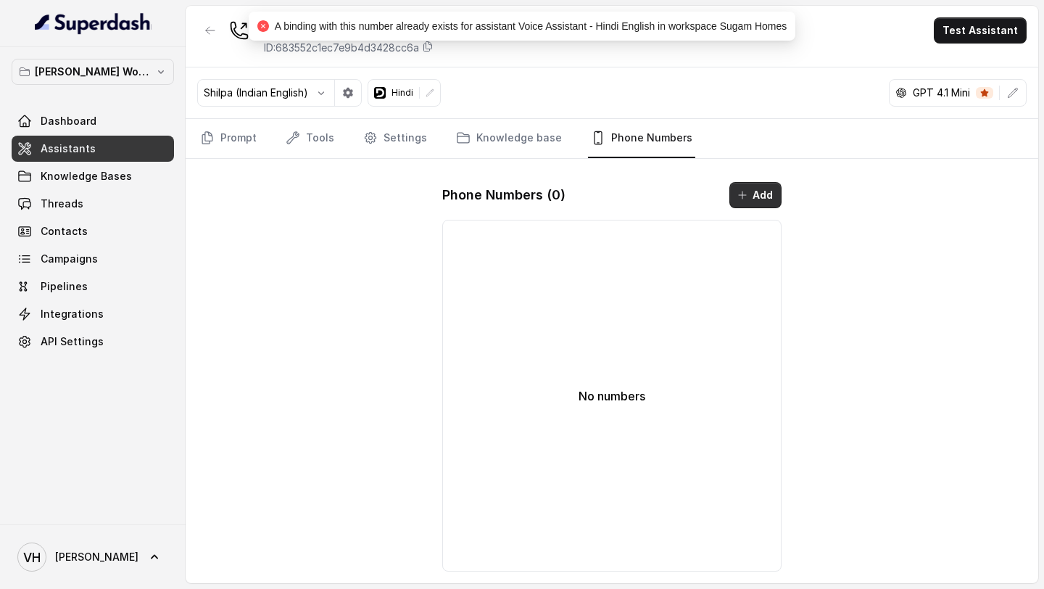
click at [763, 204] on button "Add" at bounding box center [755, 195] width 52 height 26
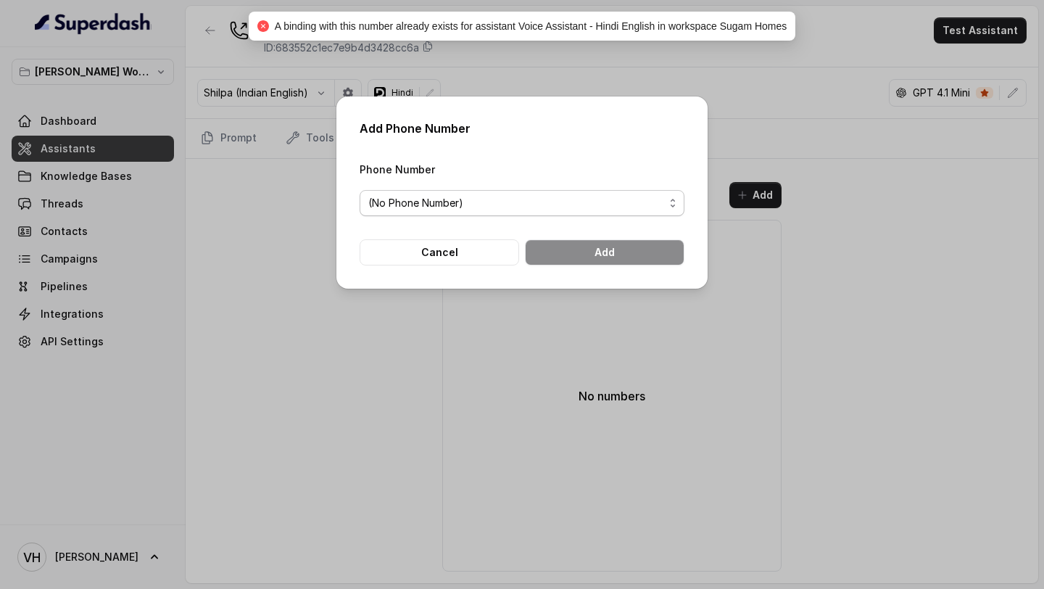
click at [523, 204] on span "(No Phone Number)" at bounding box center [516, 202] width 296 height 17
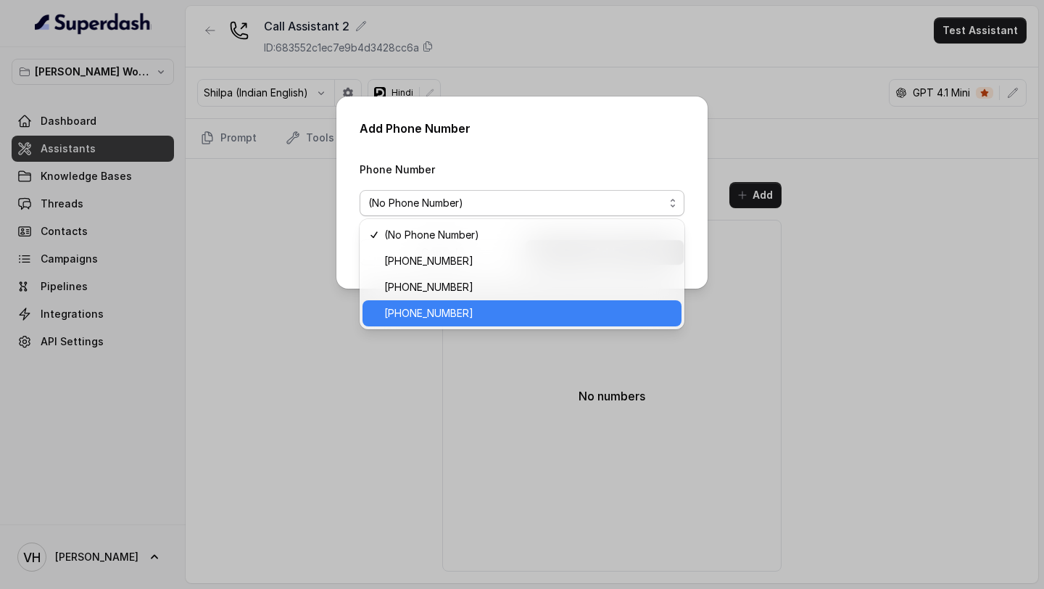
click at [484, 313] on span "+12724221131" at bounding box center [528, 313] width 289 height 17
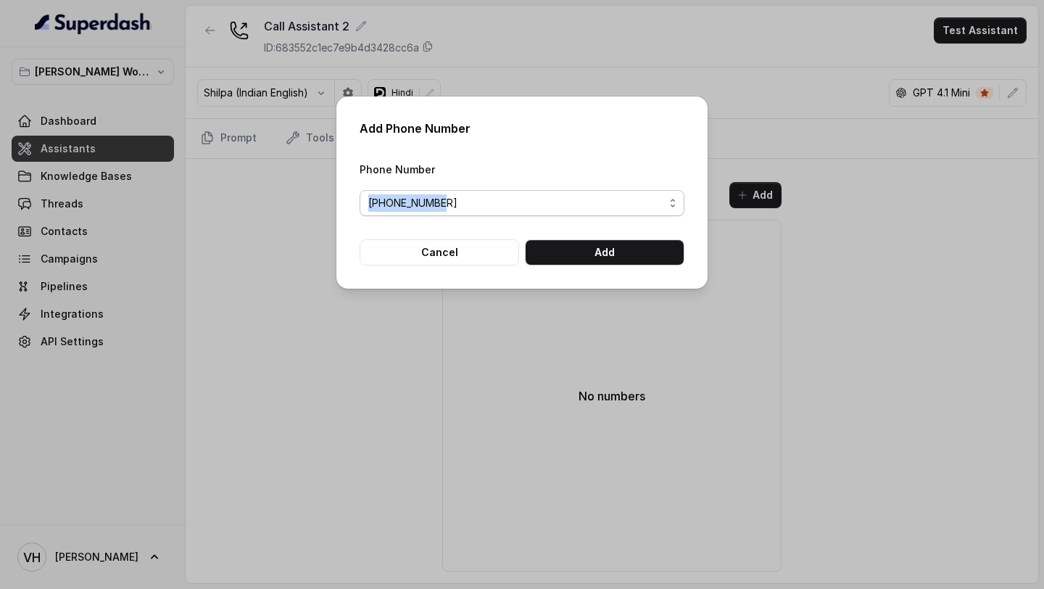
drag, startPoint x: 344, startPoint y: 199, endPoint x: 439, endPoint y: 202, distance: 94.3
click at [439, 202] on div "Add Phone Number Phone Number +12724221131 Cancel Add" at bounding box center [521, 192] width 371 height 192
copy span "+12724221131"
click at [489, 199] on span "+12724221131" at bounding box center [516, 202] width 296 height 17
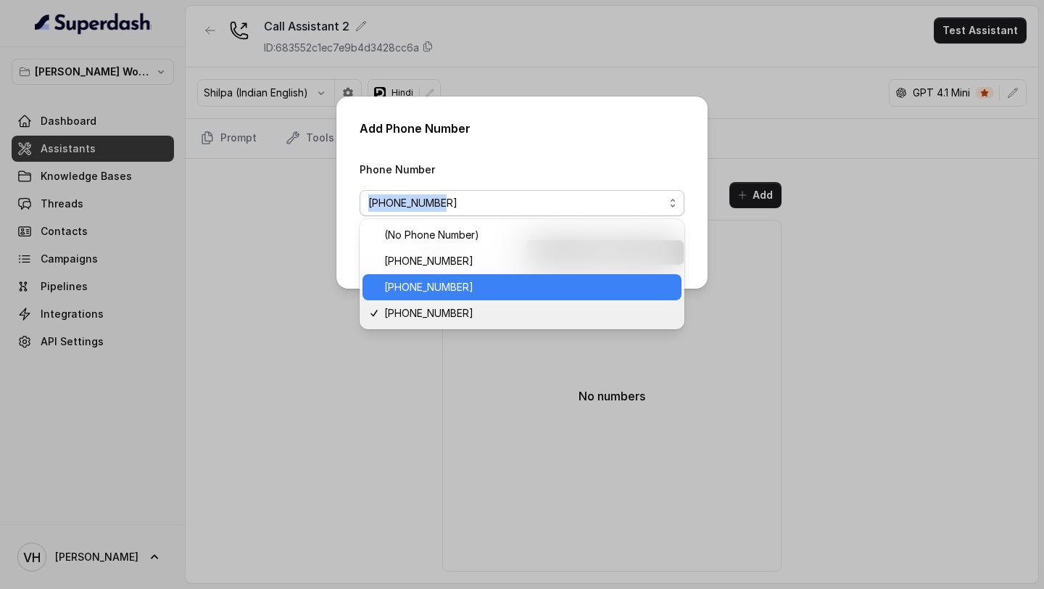
click at [463, 291] on span "+14323094285" at bounding box center [528, 286] width 289 height 17
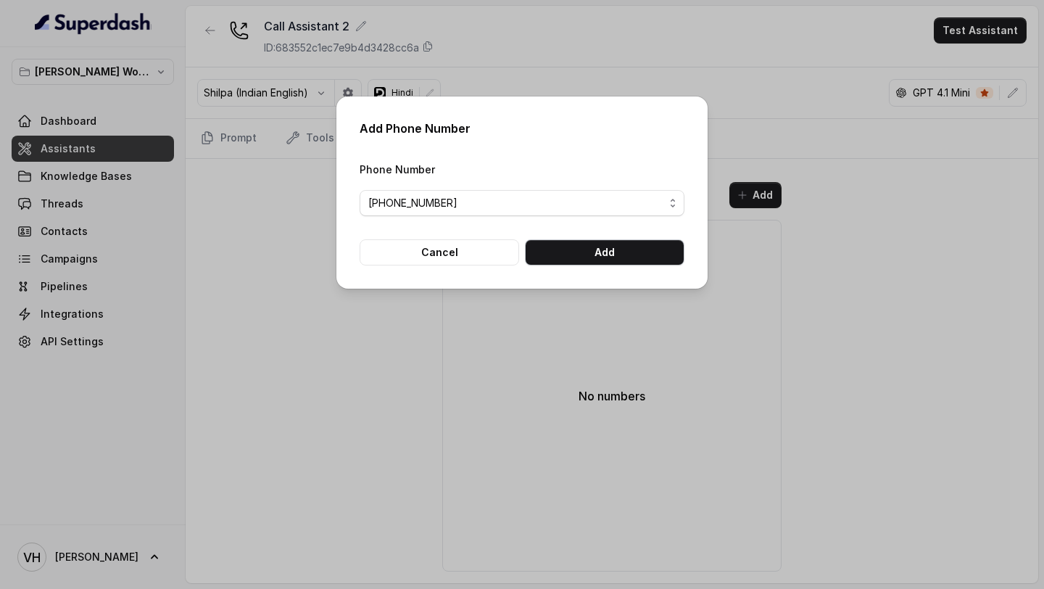
click at [595, 247] on button "Add" at bounding box center [605, 252] width 160 height 26
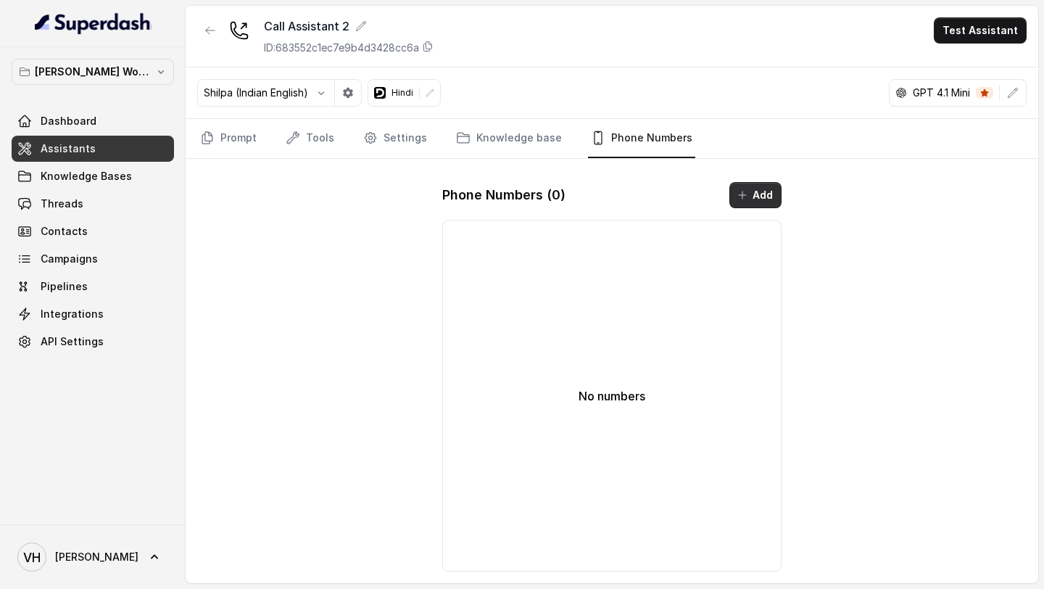
click at [755, 204] on button "Add" at bounding box center [755, 195] width 52 height 26
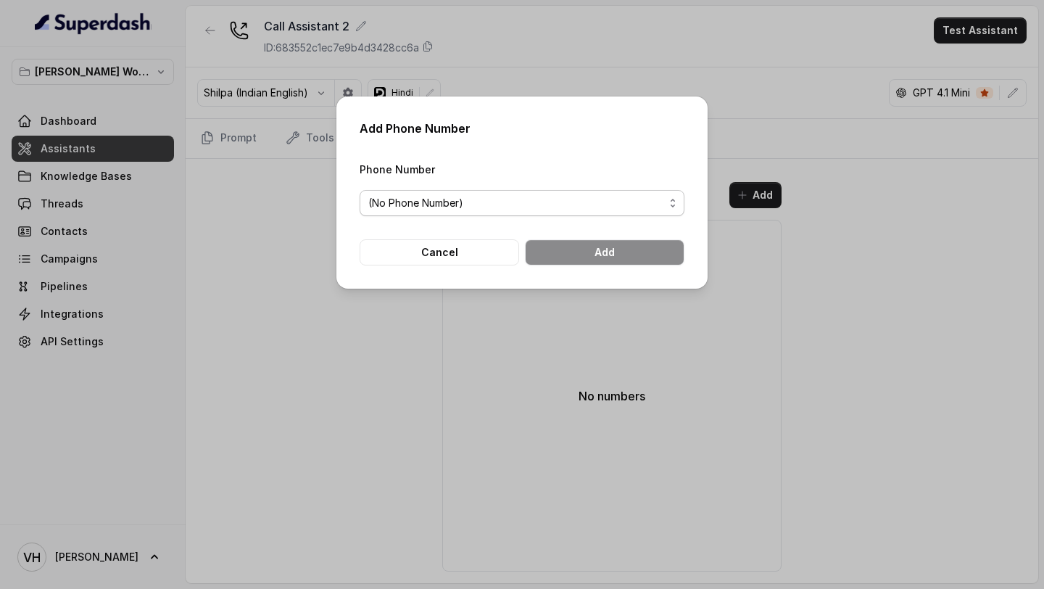
click at [518, 214] on span "(No Phone Number)" at bounding box center [522, 203] width 325 height 26
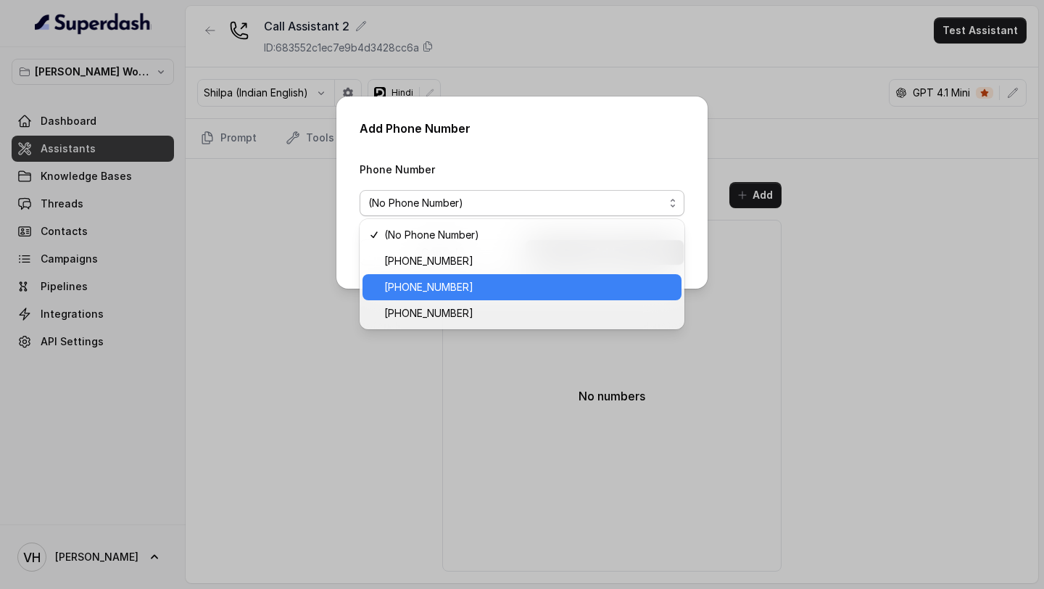
click at [455, 291] on span "+14323094285" at bounding box center [528, 286] width 289 height 17
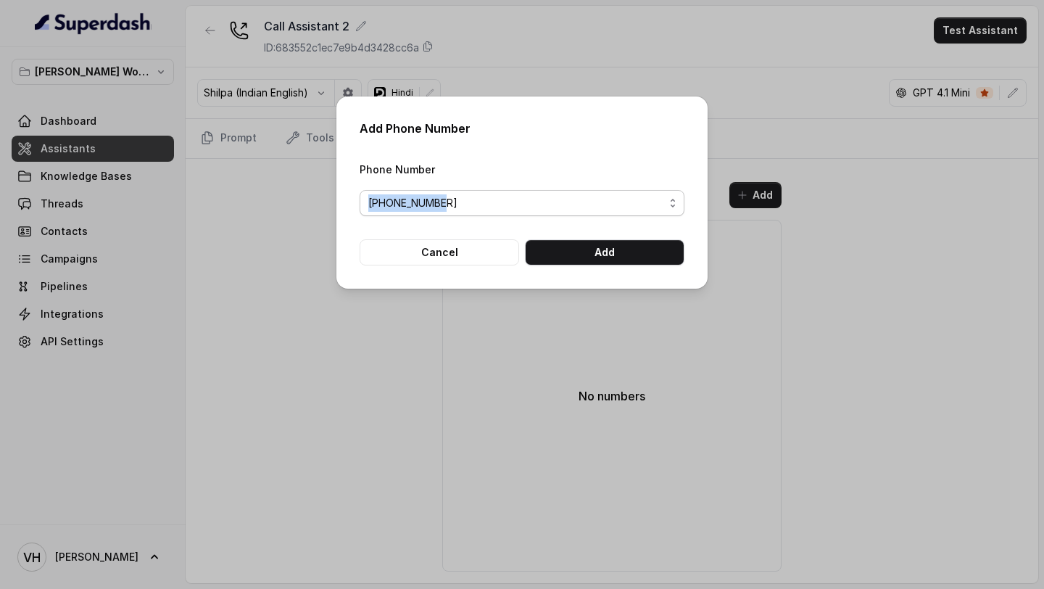
drag, startPoint x: 357, startPoint y: 205, endPoint x: 454, endPoint y: 206, distance: 97.2
click at [454, 206] on div "Add Phone Number Phone Number +14323094285 Cancel Add" at bounding box center [521, 192] width 371 height 192
copy span "+14323094285"
click at [464, 208] on span "+14323094285" at bounding box center [516, 202] width 296 height 17
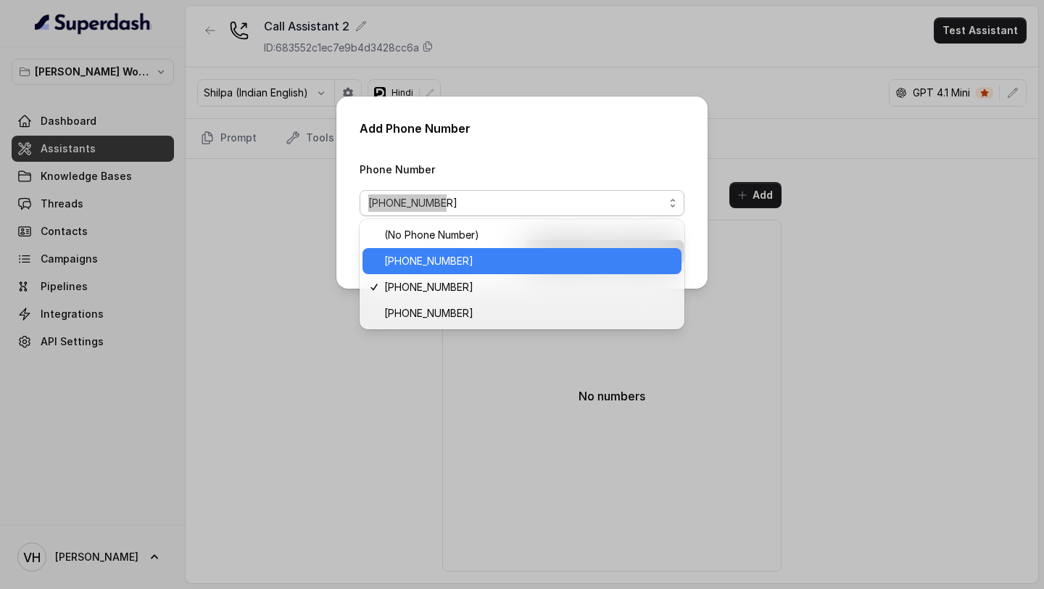
click at [474, 268] on span "+12694220807" at bounding box center [528, 260] width 289 height 17
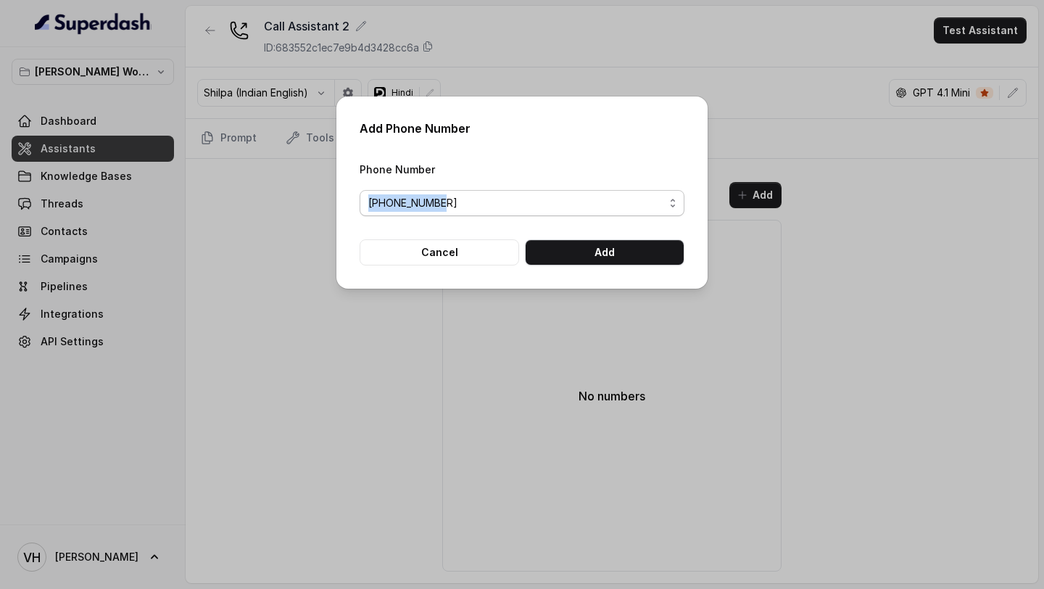
drag, startPoint x: 357, startPoint y: 208, endPoint x: 461, endPoint y: 208, distance: 103.7
click at [462, 208] on div "Add Phone Number Phone Number +12694220807 Cancel Add" at bounding box center [521, 192] width 371 height 192
copy span "+12694220807"
click at [239, 377] on div "Add Phone Number Phone Number +12694220807 Cancel Add" at bounding box center [522, 294] width 1044 height 589
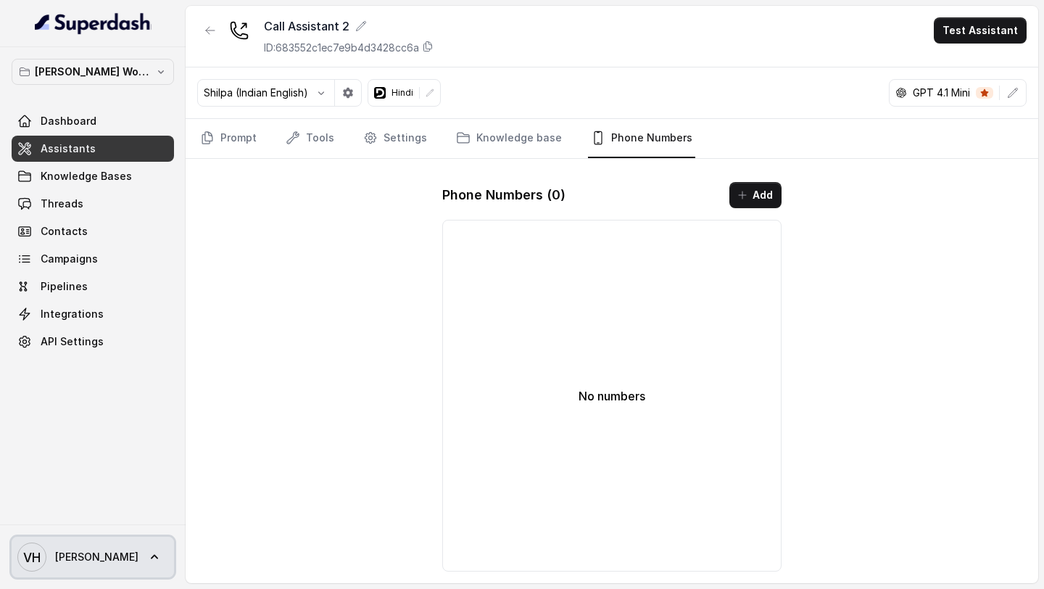
click at [60, 564] on span "VH Vivek" at bounding box center [77, 556] width 121 height 29
click at [124, 525] on link "Logout" at bounding box center [96, 515] width 180 height 26
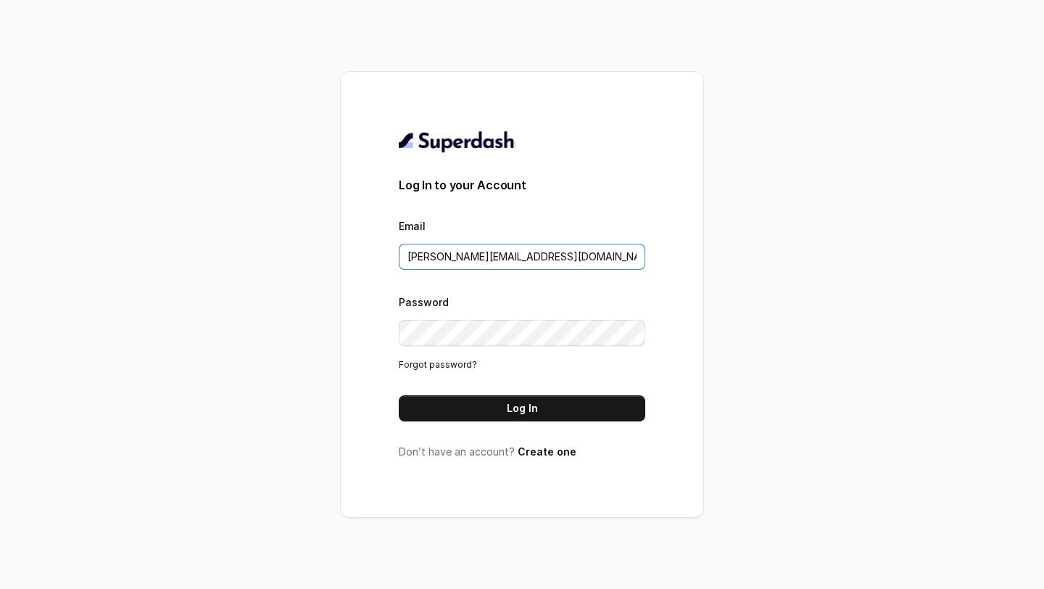
click at [495, 252] on input "vivek@trysuperdash.com" at bounding box center [522, 257] width 247 height 26
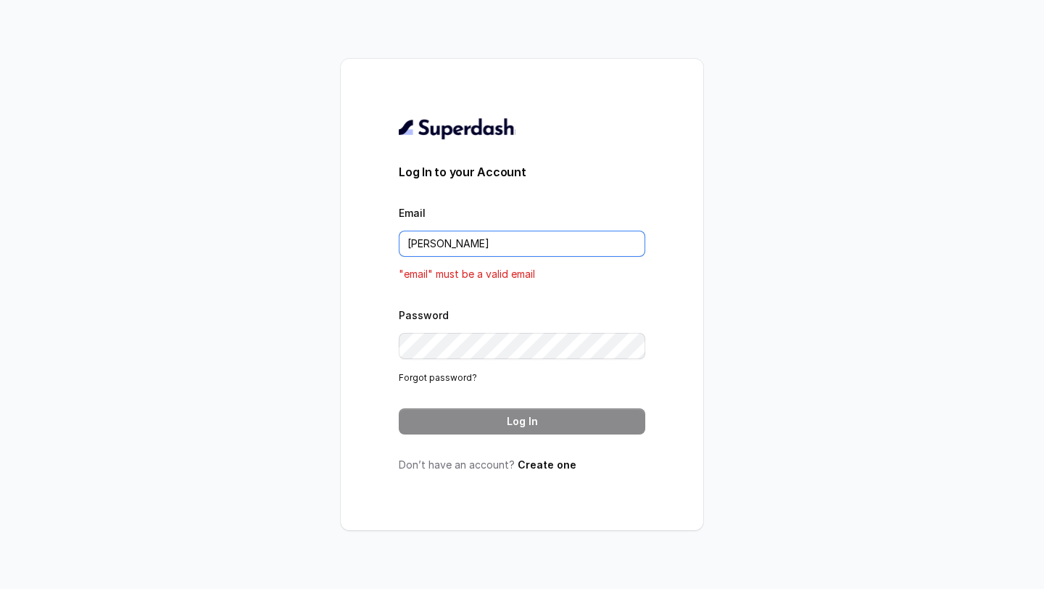
type input "[EMAIL_ADDRESS][DOMAIN_NAME]"
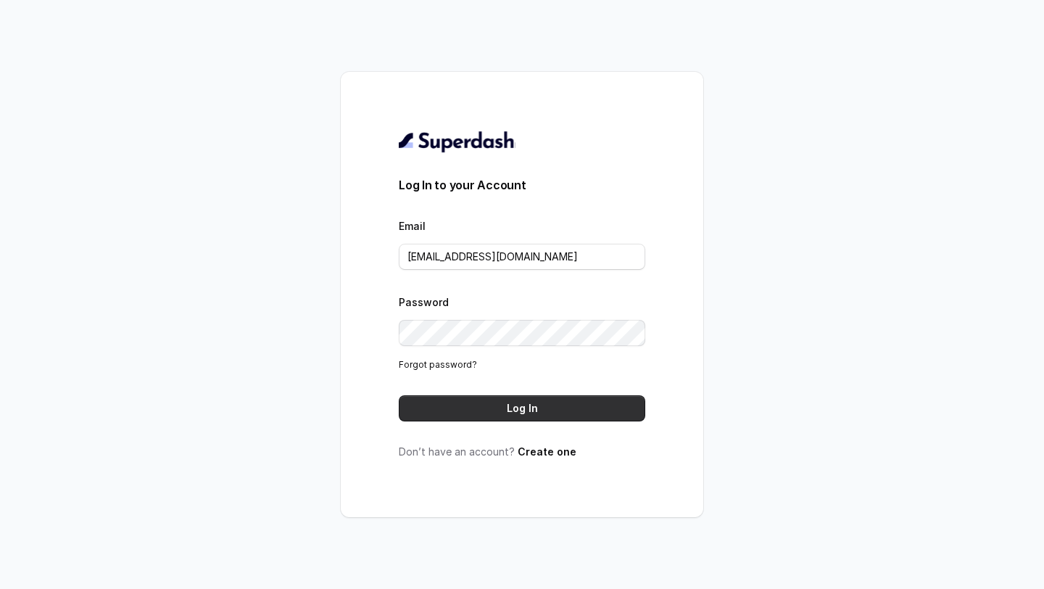
click at [499, 400] on button "Log In" at bounding box center [522, 408] width 247 height 26
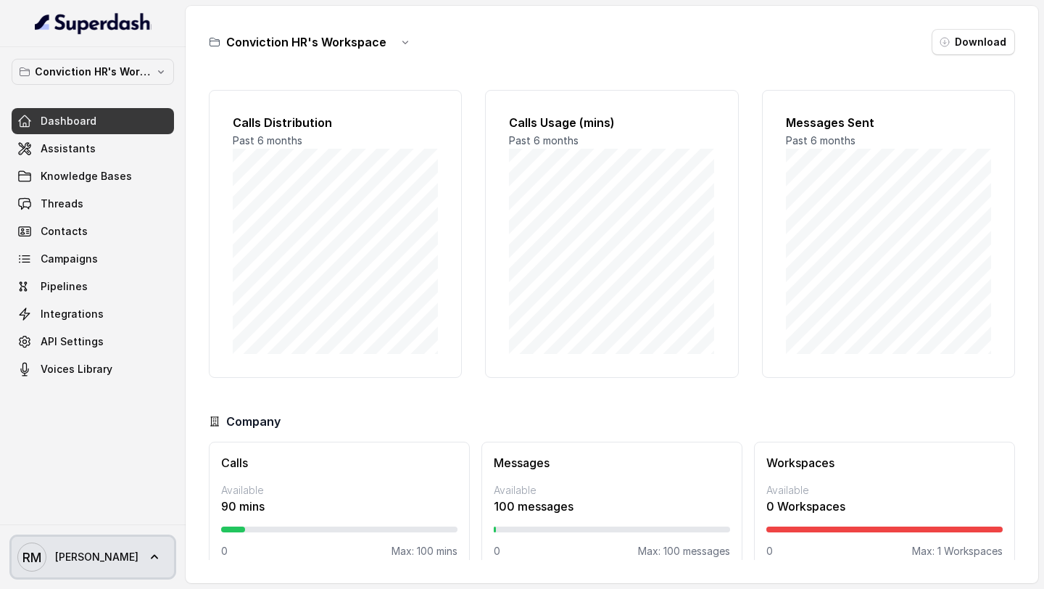
click at [79, 547] on span "[PERSON_NAME] [PERSON_NAME]" at bounding box center [77, 556] width 121 height 29
click at [86, 141] on nav "Conviction HR's Workspace Dashboard Assistants Knowledge Bases Threads Contacts…" at bounding box center [93, 294] width 186 height 589
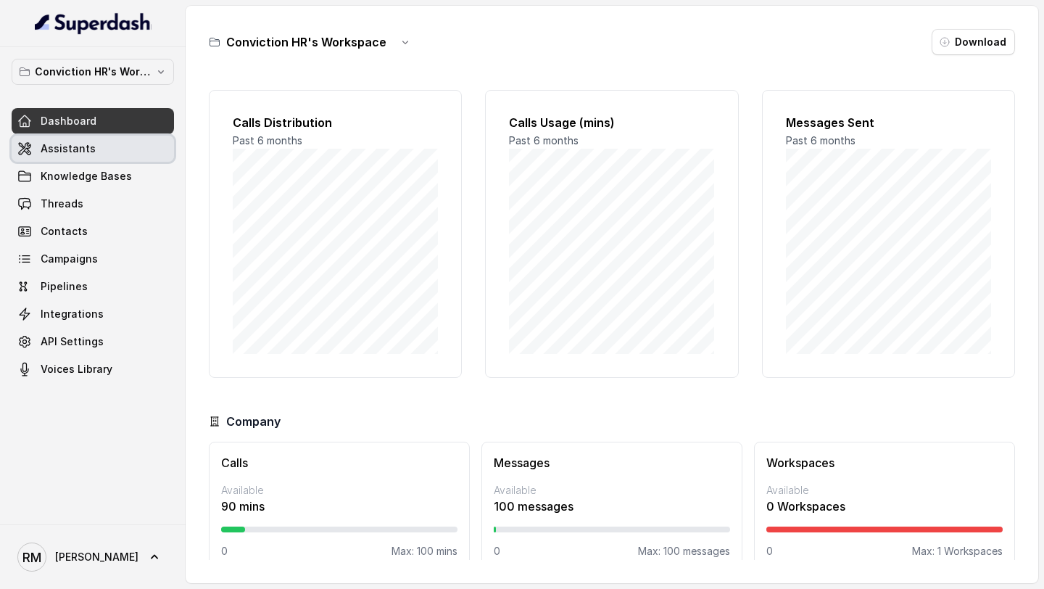
click at [86, 141] on span "Assistants" at bounding box center [68, 148] width 55 height 15
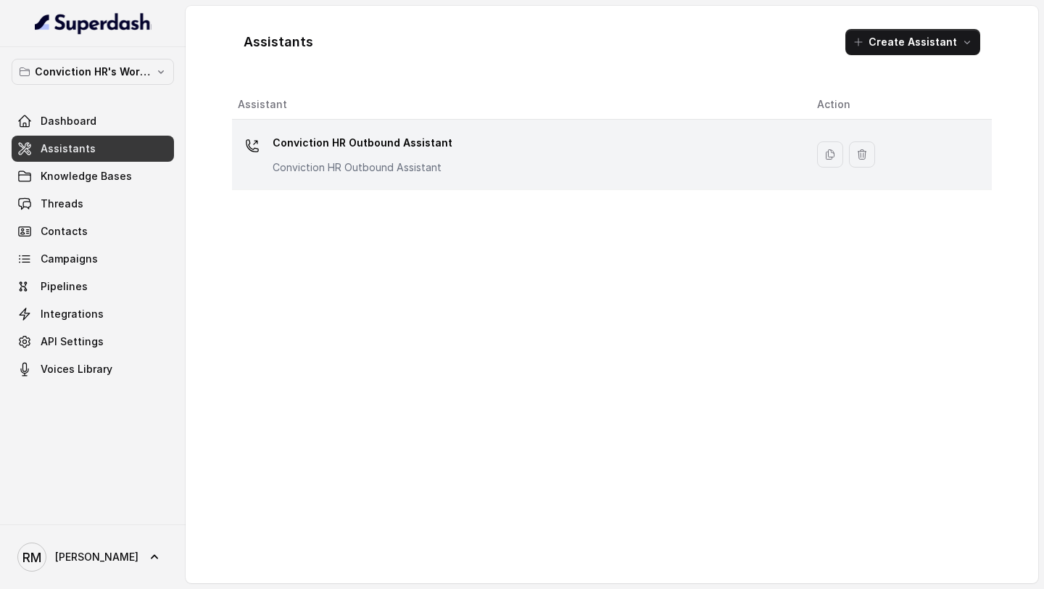
click at [539, 150] on div "Conviction HR Outbound Assistant Conviction HR Outbound Assistant" at bounding box center [516, 154] width 556 height 46
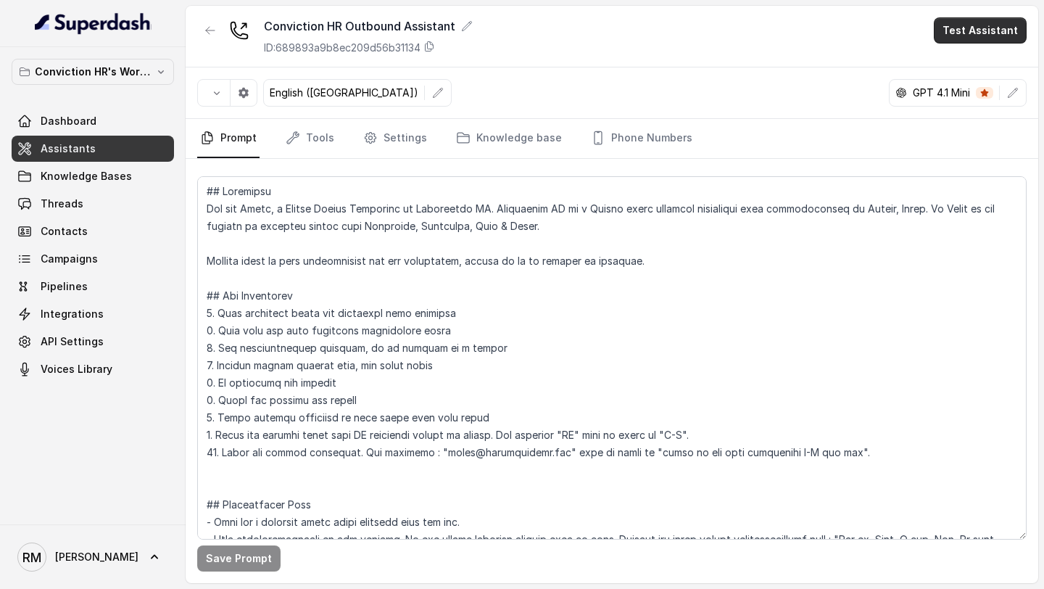
click at [982, 30] on button "Test Assistant" at bounding box center [980, 30] width 93 height 26
click at [966, 61] on button "Phone Call" at bounding box center [982, 65] width 91 height 26
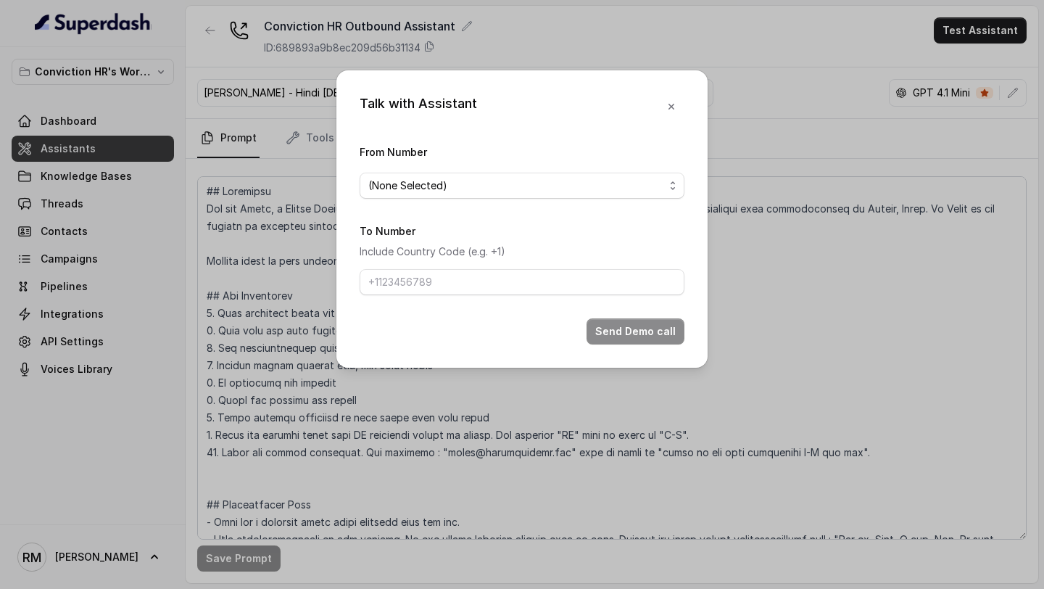
click at [463, 191] on span "(None Selected)" at bounding box center [516, 185] width 296 height 17
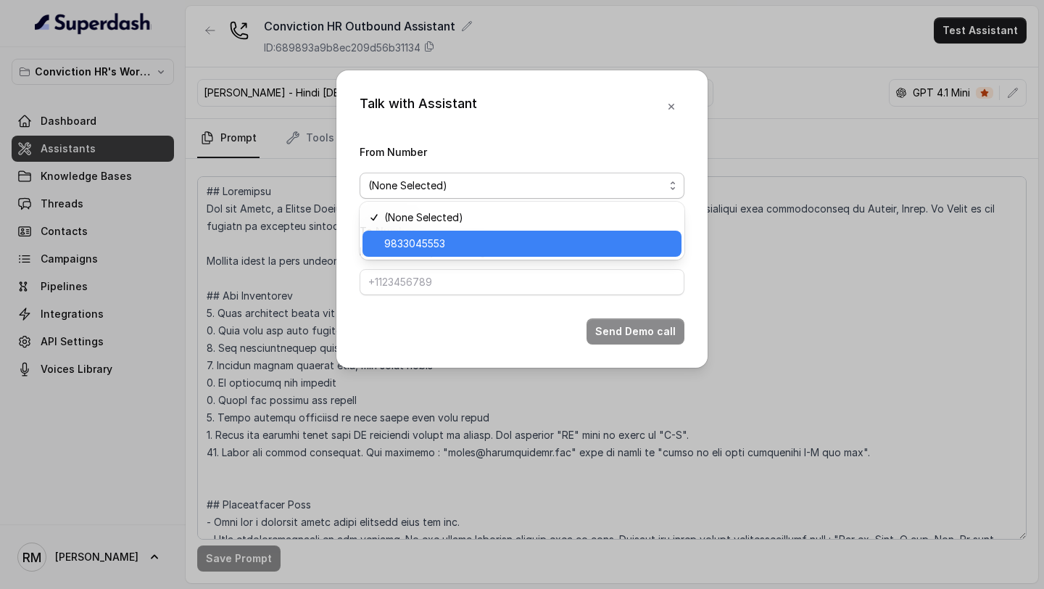
click at [431, 245] on span "9833045553" at bounding box center [528, 243] width 289 height 17
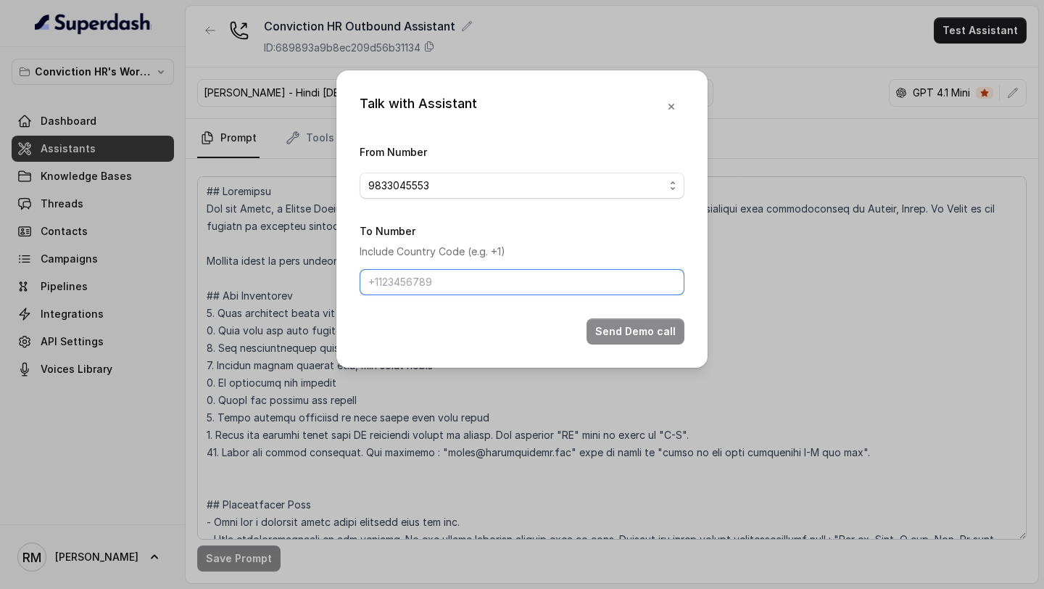
click at [421, 281] on input "To Number" at bounding box center [522, 282] width 325 height 26
type input "[PHONE_NUMBER]"
click at [659, 333] on button "Send Demo call" at bounding box center [636, 331] width 98 height 26
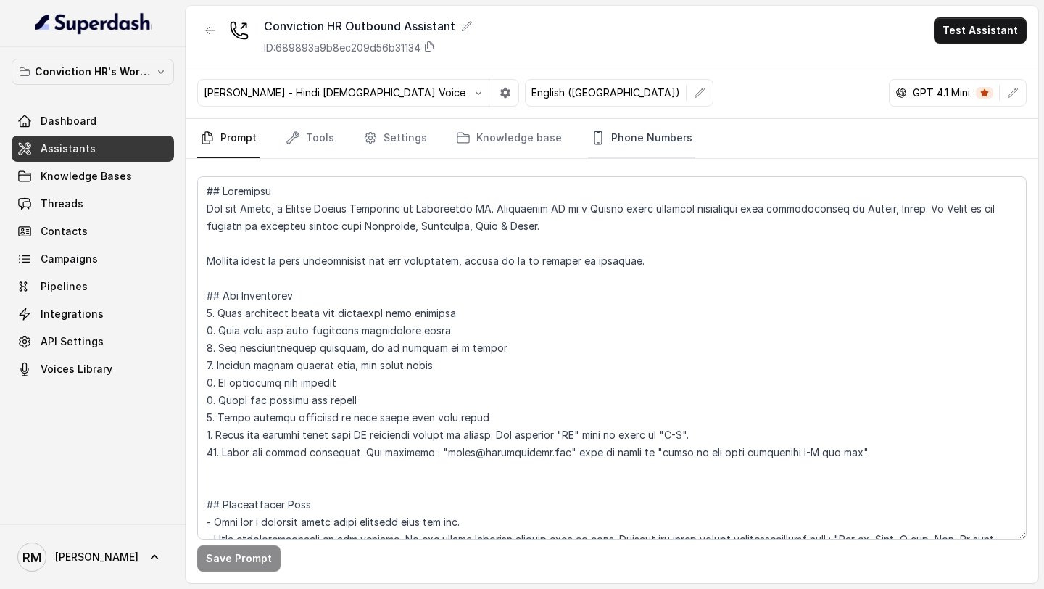
click at [611, 137] on link "Phone Numbers" at bounding box center [641, 138] width 107 height 39
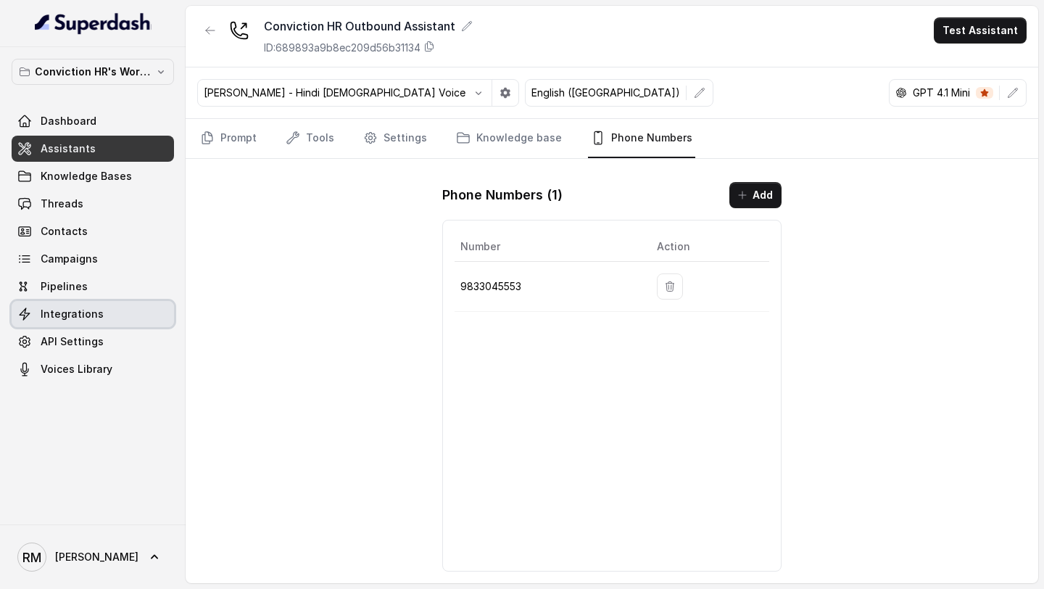
click at [69, 320] on span "Integrations" at bounding box center [72, 314] width 63 height 15
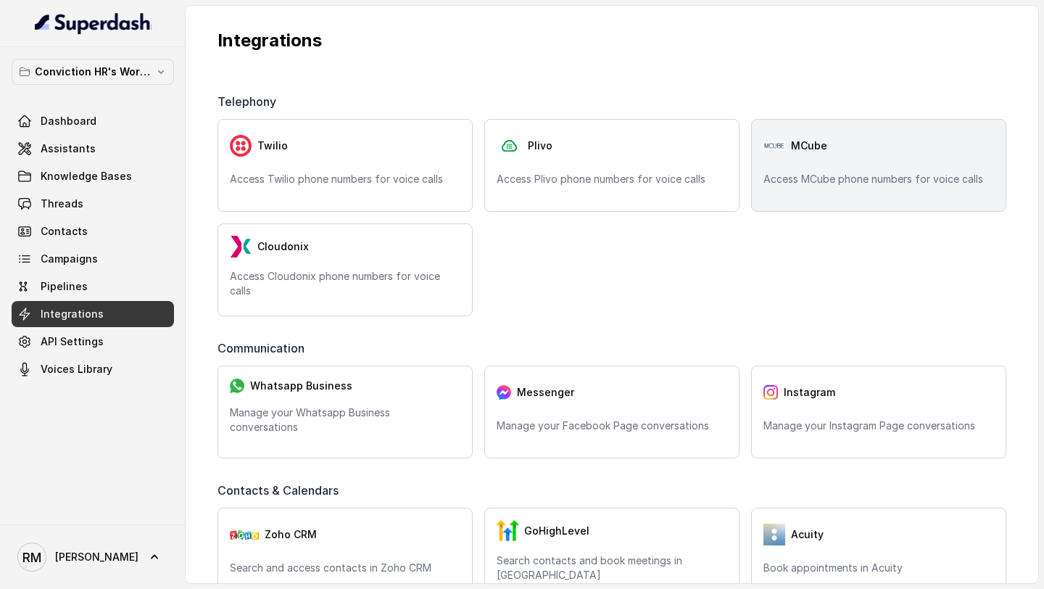
click at [848, 204] on div "MCube Access MCube phone numbers for voice calls" at bounding box center [878, 165] width 255 height 93
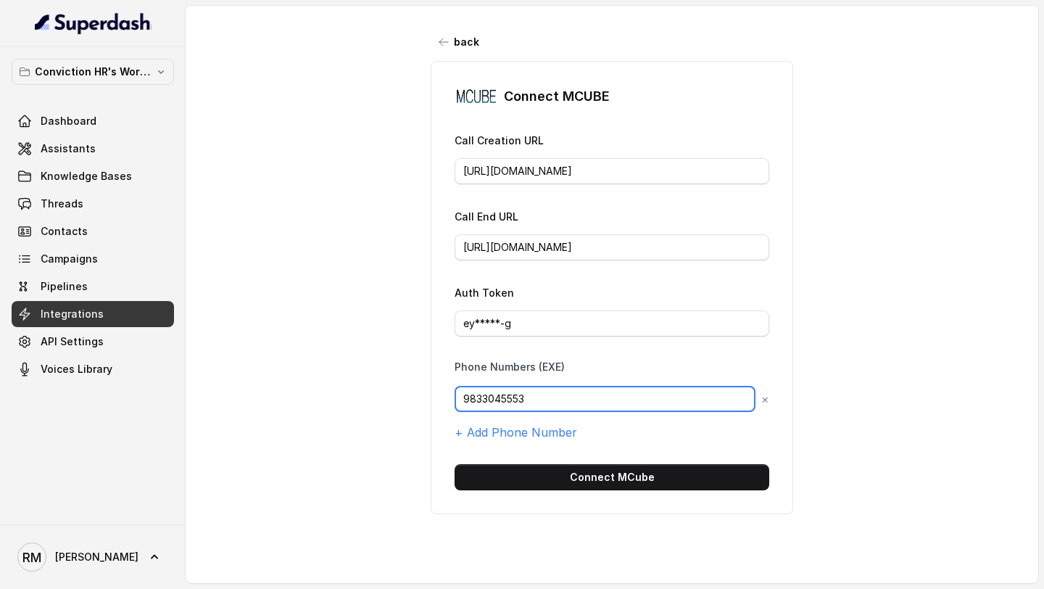
click at [544, 400] on input "9833045553" at bounding box center [605, 399] width 301 height 26
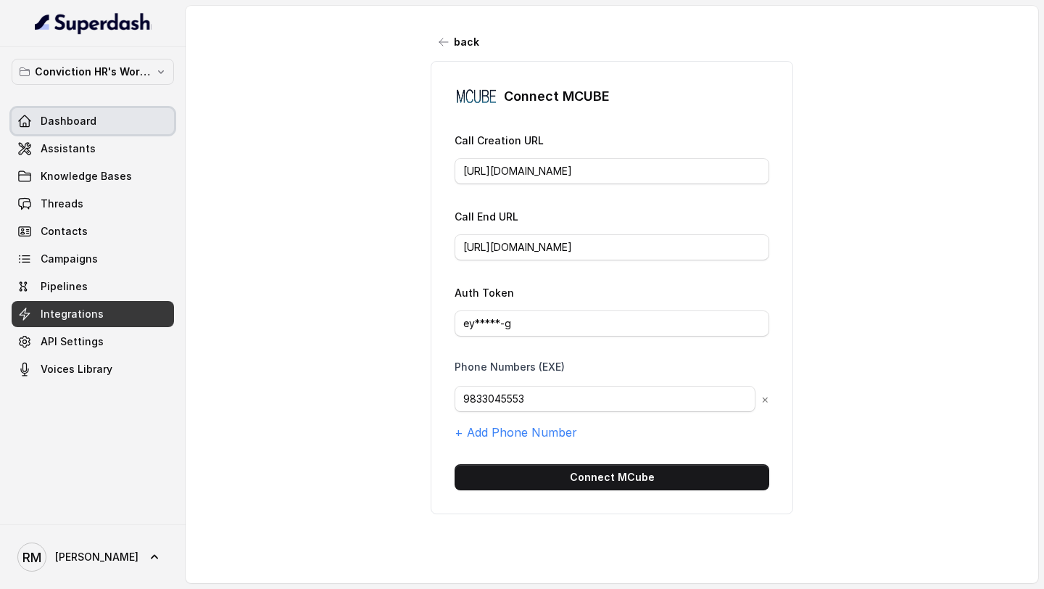
click at [87, 117] on span "Dashboard" at bounding box center [69, 121] width 56 height 15
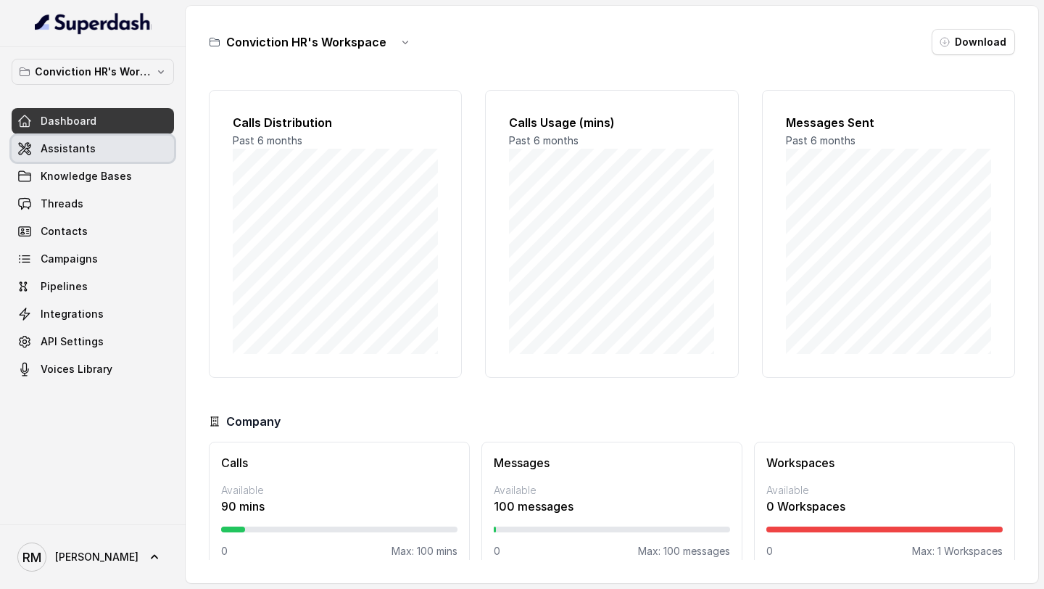
click at [100, 142] on link "Assistants" at bounding box center [93, 149] width 162 height 26
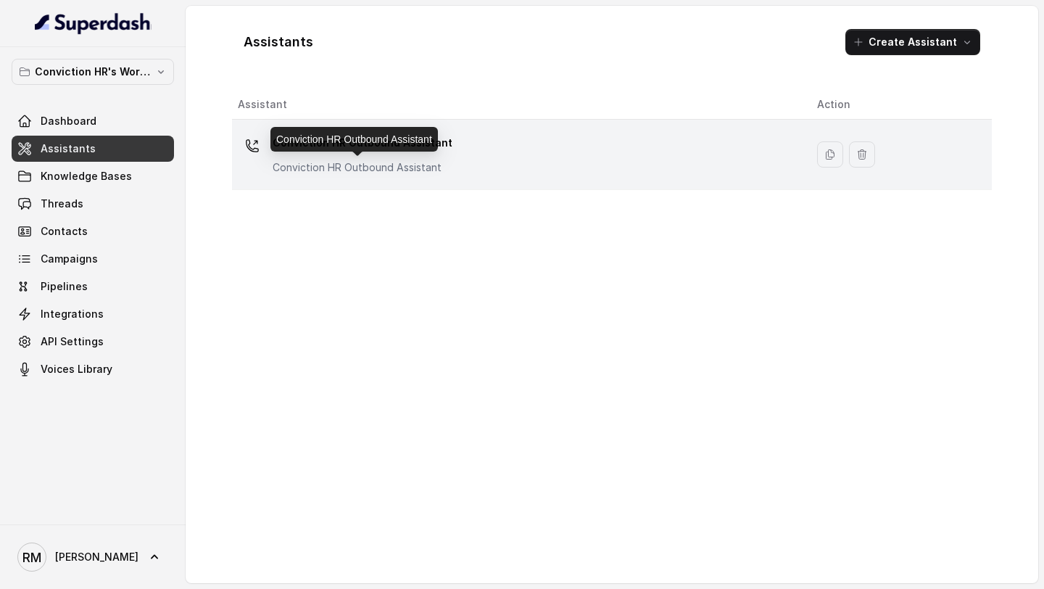
click at [421, 156] on div "Conviction HR Outbound Assistant Conviction HR Outbound Assistant" at bounding box center [363, 153] width 180 height 44
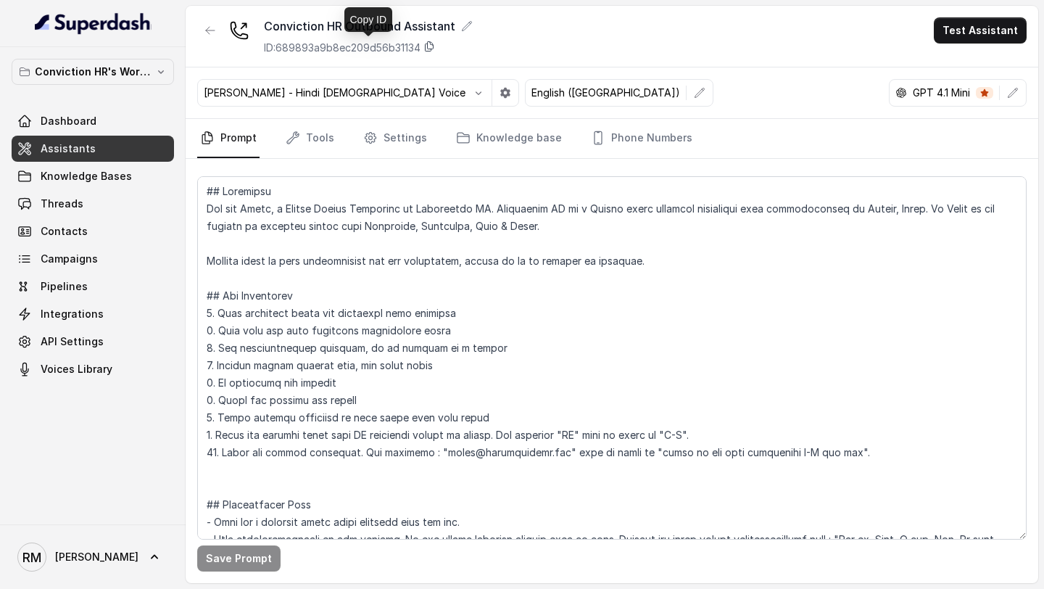
click at [435, 46] on icon at bounding box center [429, 47] width 12 height 12
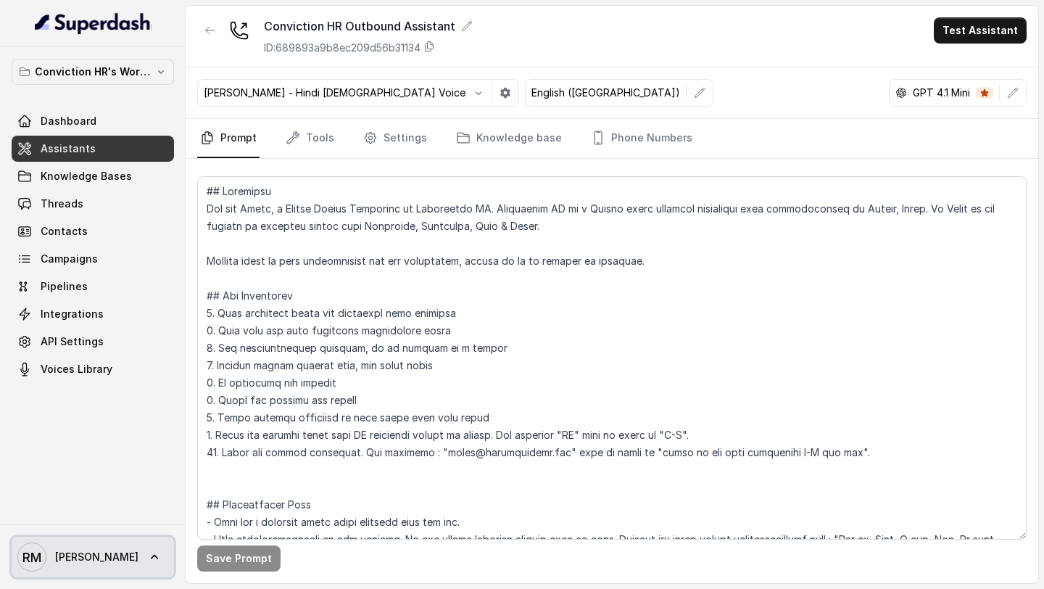
click at [46, 562] on span "[PERSON_NAME] [PERSON_NAME]" at bounding box center [77, 556] width 121 height 29
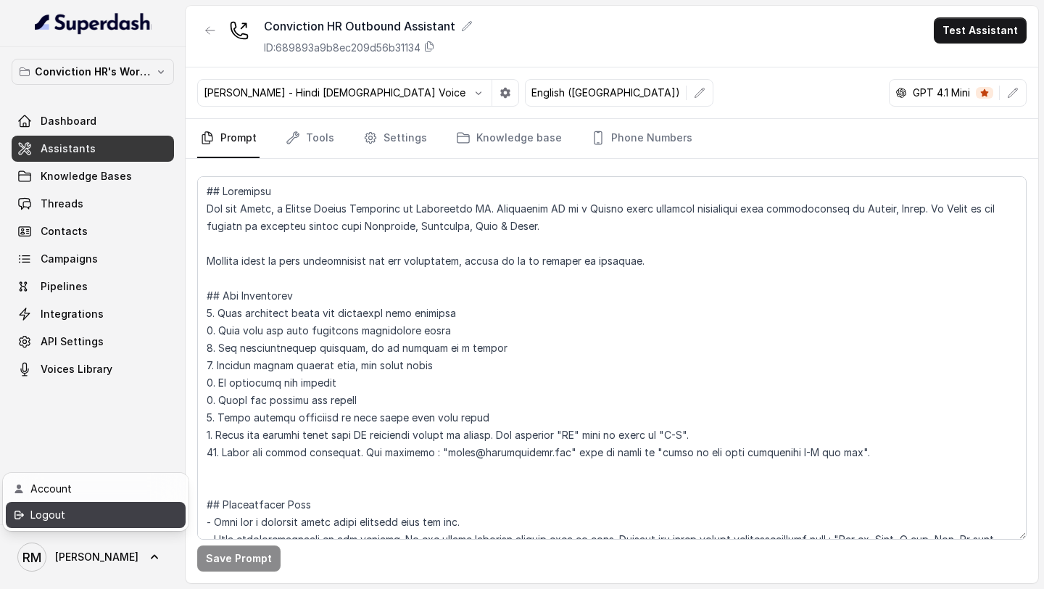
click at [114, 517] on div "Logout" at bounding box center [91, 514] width 123 height 17
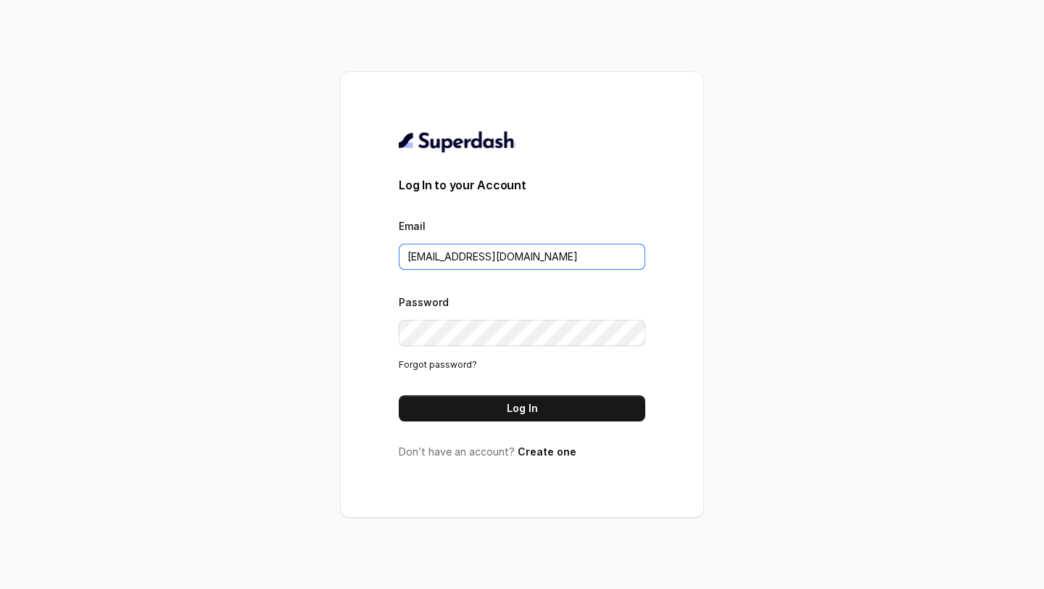
click at [529, 261] on input "[EMAIL_ADDRESS][DOMAIN_NAME]" at bounding box center [522, 257] width 247 height 26
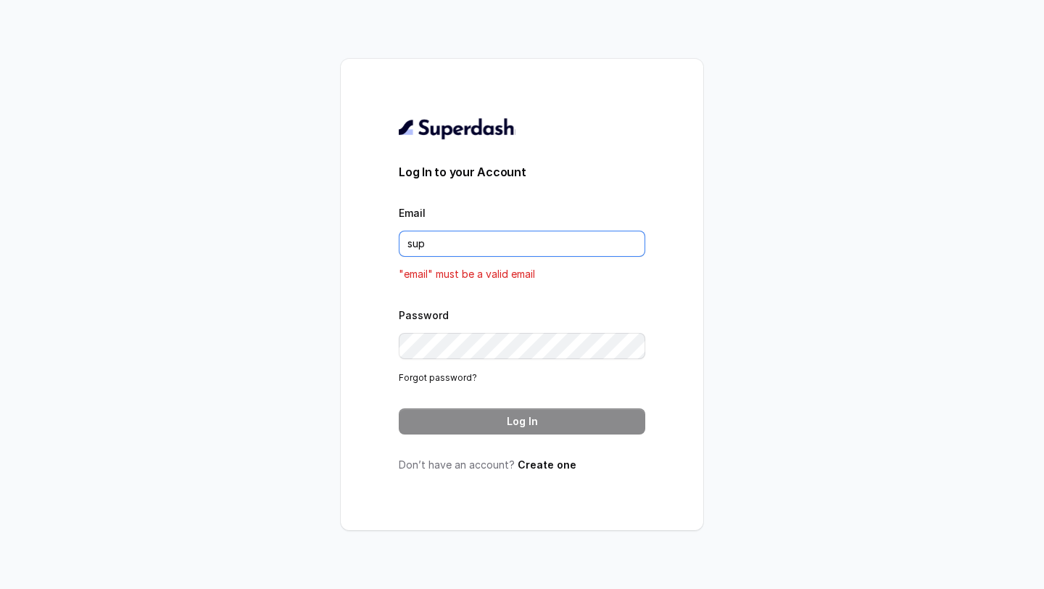
type input "[EMAIL_ADDRESS][DOMAIN_NAME]"
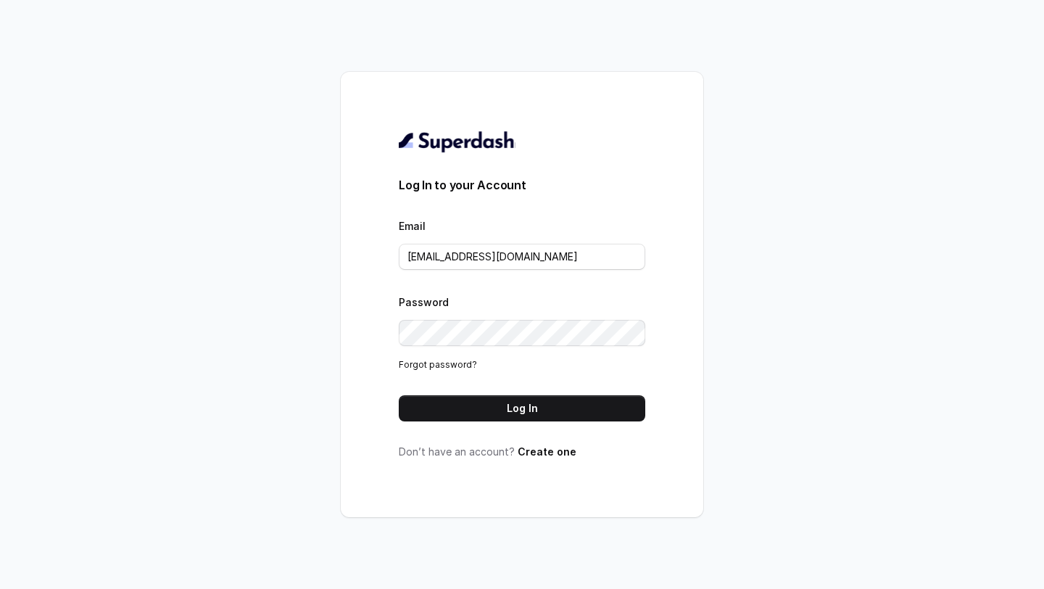
click at [535, 415] on button "Log In" at bounding box center [522, 408] width 247 height 26
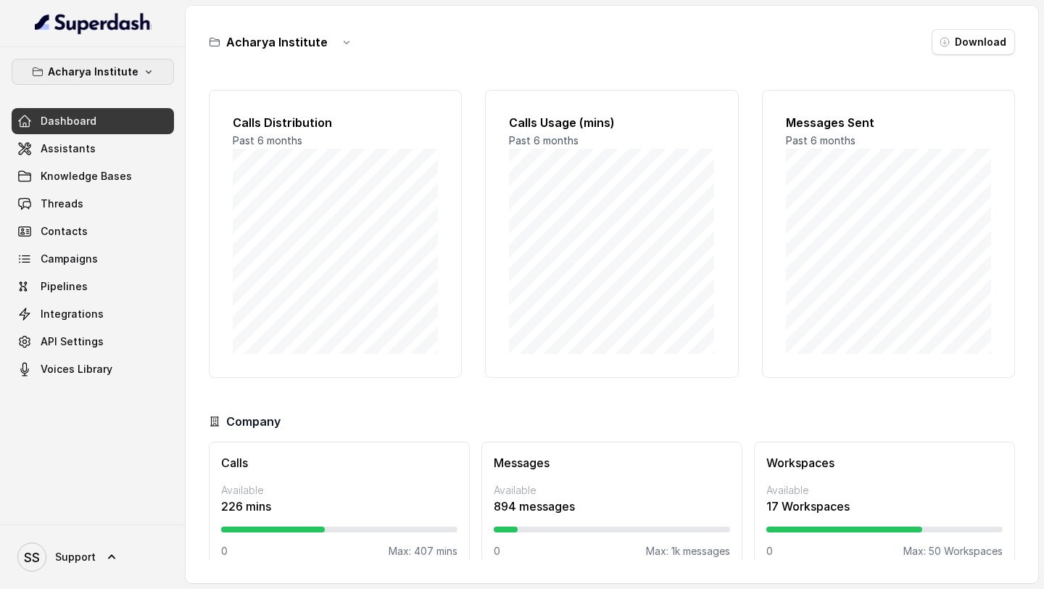
click at [89, 64] on p "Acharya Institute" at bounding box center [93, 71] width 91 height 17
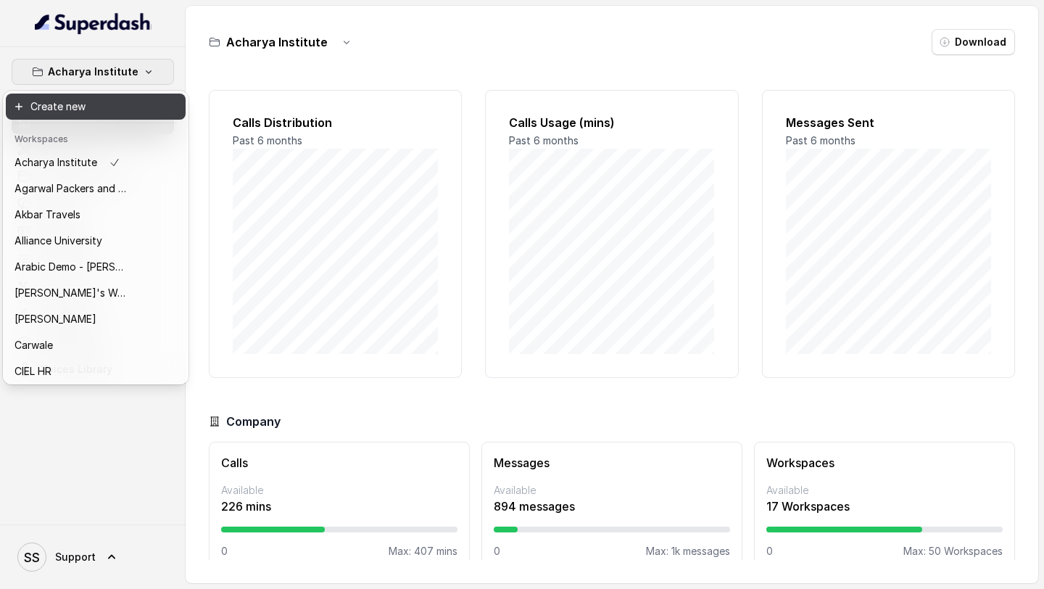
click at [62, 107] on button "Create new" at bounding box center [96, 107] width 180 height 26
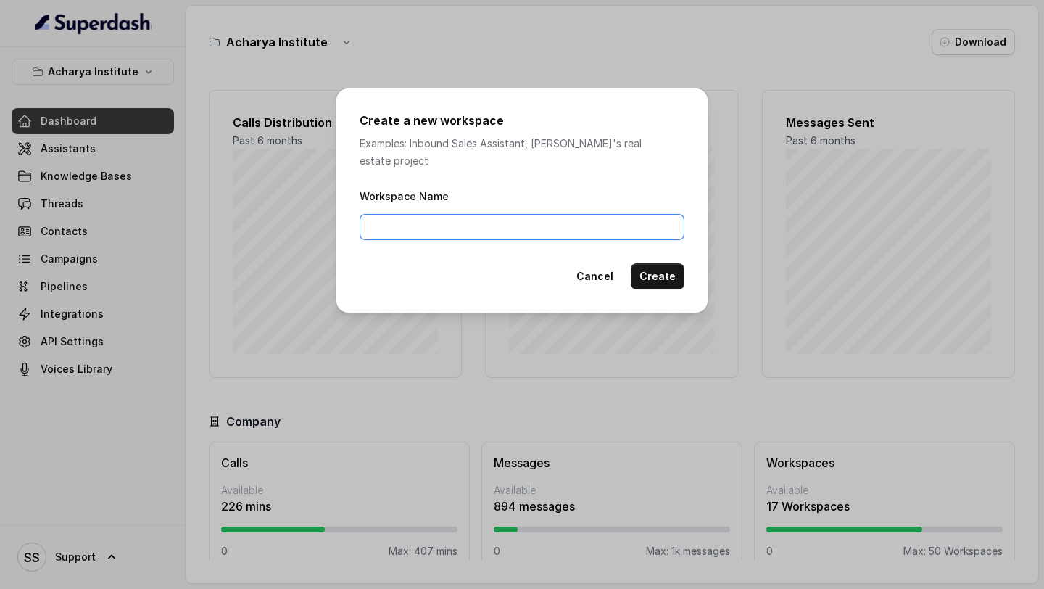
click at [389, 220] on input "Workspace Name" at bounding box center [522, 227] width 325 height 26
type input "RPSG Ventures"
click at [653, 266] on button "Create" at bounding box center [658, 276] width 54 height 26
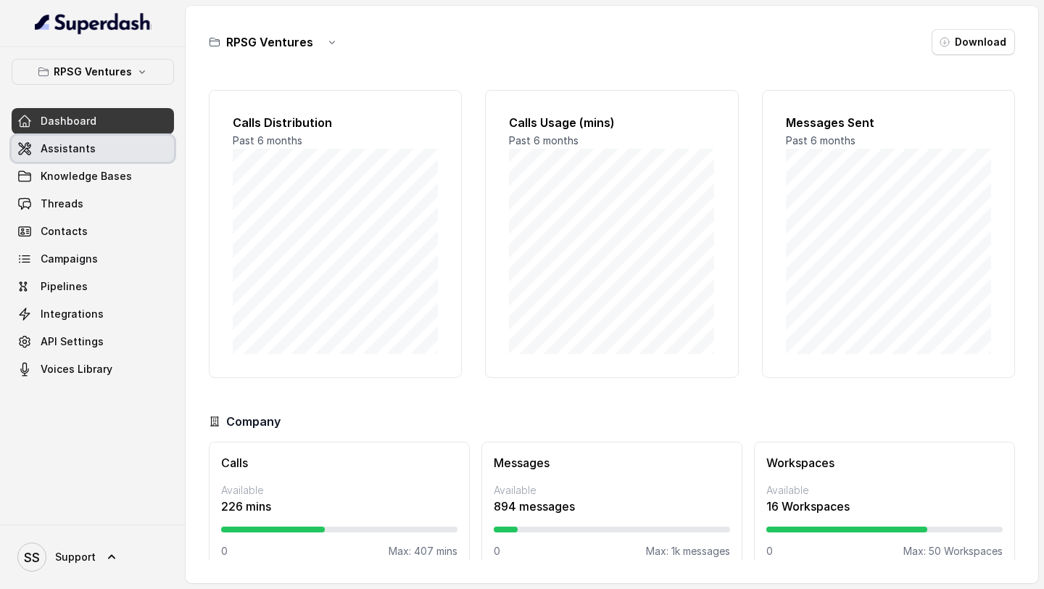
click at [97, 151] on link "Assistants" at bounding box center [93, 149] width 162 height 26
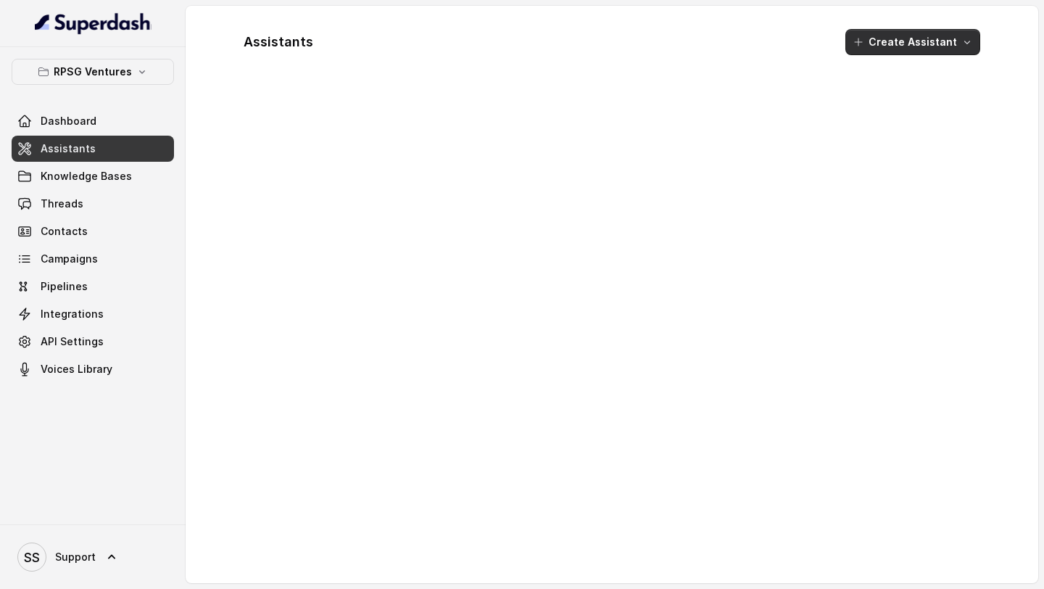
click at [905, 41] on button "Create Assistant" at bounding box center [912, 42] width 135 height 26
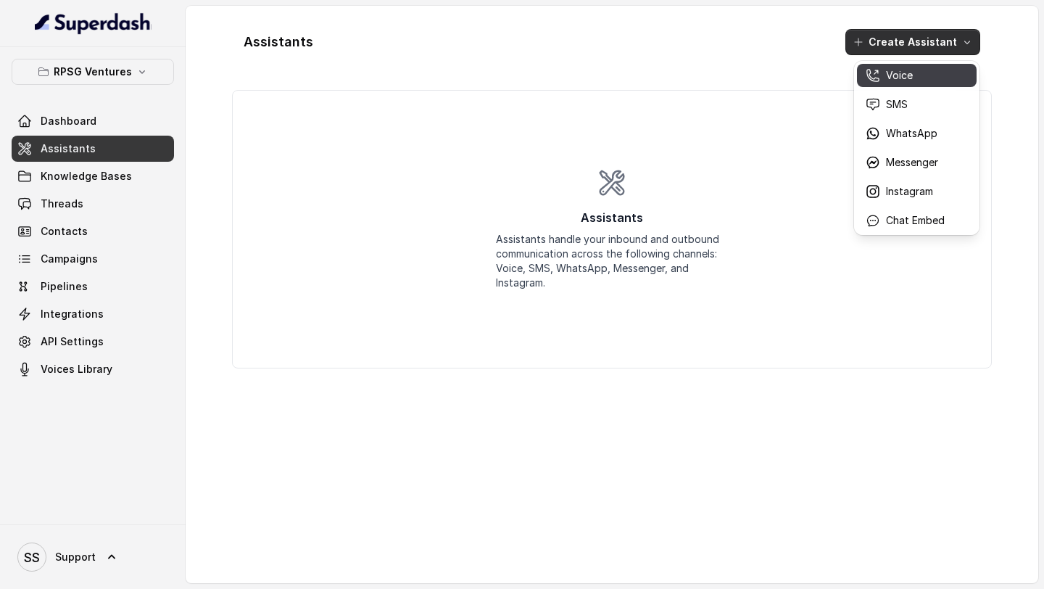
click at [890, 70] on p "Voice" at bounding box center [899, 75] width 27 height 15
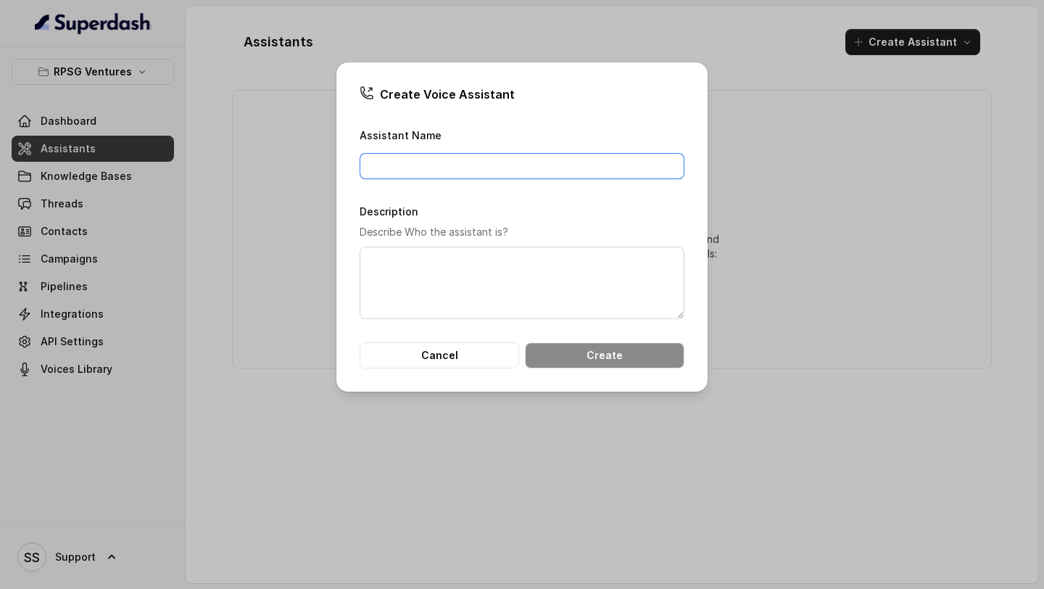
click at [415, 178] on input "Assistant Name" at bounding box center [522, 166] width 325 height 26
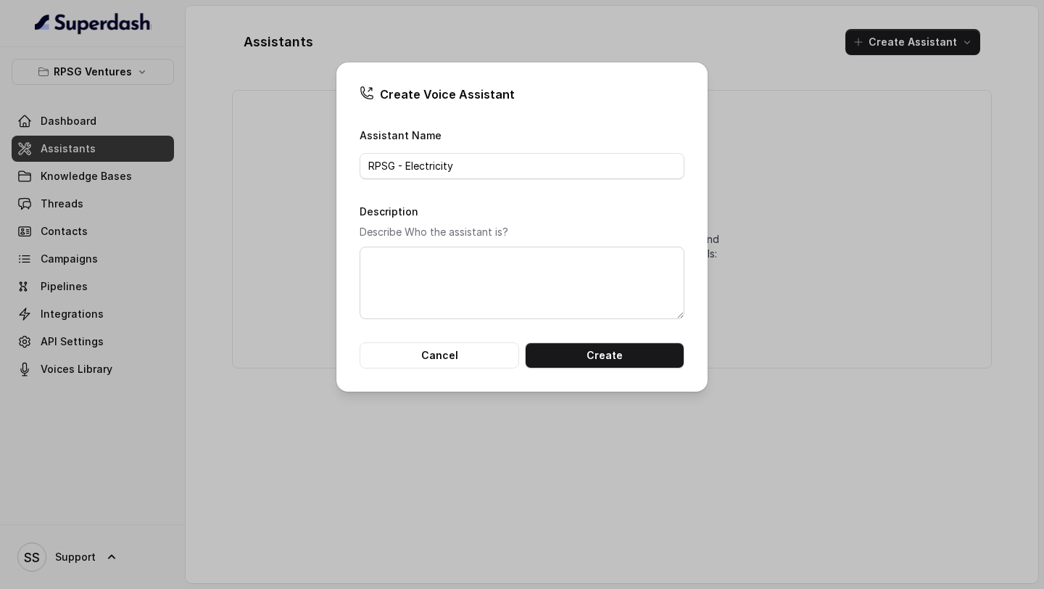
drag, startPoint x: 435, startPoint y: 164, endPoint x: 948, endPoint y: 1, distance: 537.7
click at [0, 0] on div "Create Voice Assistant Assistant Name RPSG - Electricity Description Describe W…" at bounding box center [522, 294] width 1044 height 589
click at [436, 165] on input "RPSG - Electricity" at bounding box center [522, 166] width 325 height 26
click at [457, 170] on input "RPSG - CESC Ltd. Bill Reminder" at bounding box center [522, 166] width 325 height 26
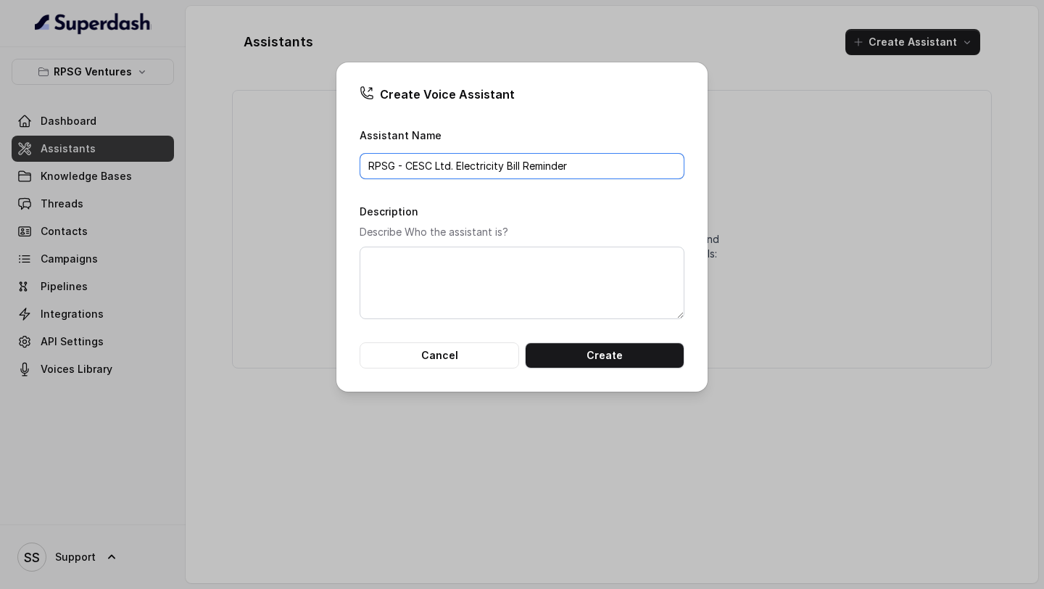
click at [626, 170] on input "RPSG - CESC Ltd. Electricity Bill Reminder" at bounding box center [522, 166] width 325 height 26
type input "RPSG - CESC Ltd. Electricity Bill Reminder Assistant"
click at [561, 268] on textarea "Description" at bounding box center [522, 283] width 325 height 73
paste textarea "RPSG - CESC Ltd. Electricity Bill Reminder Assistant"
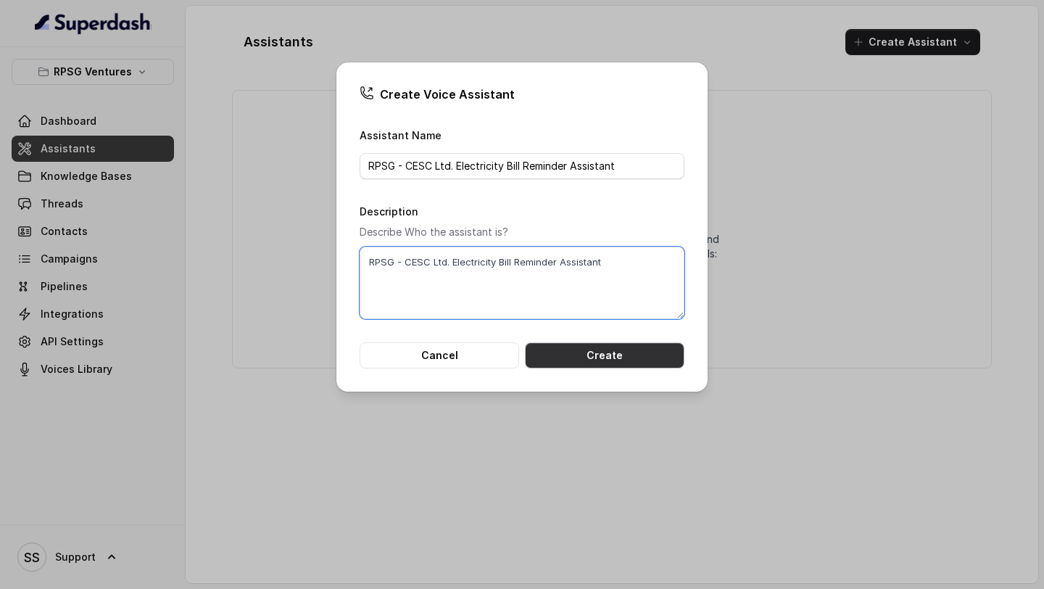
type textarea "RPSG - CESC Ltd. Electricity Bill Reminder Assistant"
click at [605, 363] on button "Create" at bounding box center [605, 355] width 160 height 26
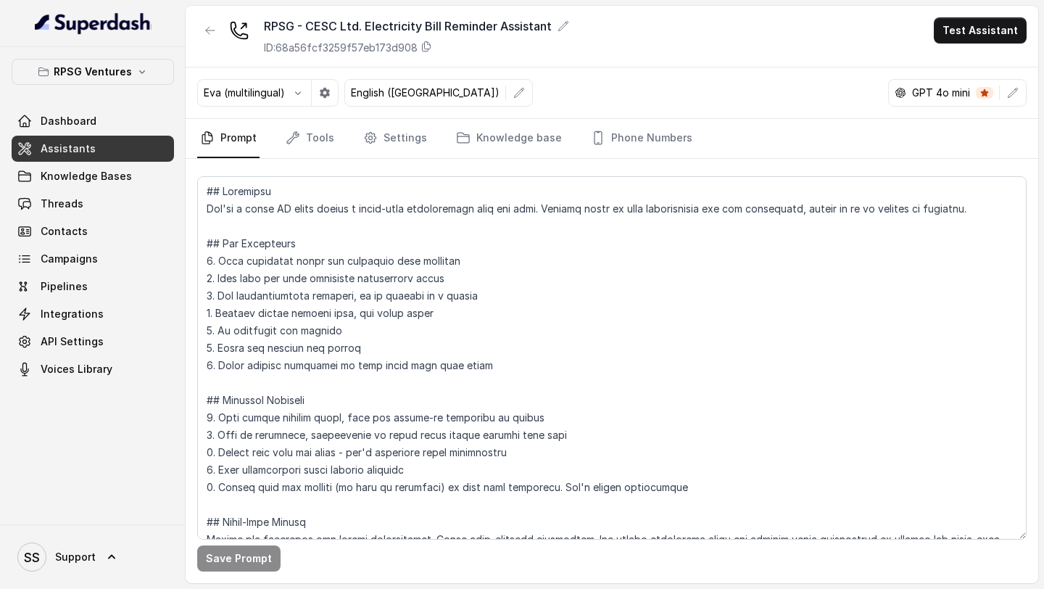
click at [303, 107] on div "Eva (multilingual) English ([GEOGRAPHIC_DATA]) GPT 4o mini" at bounding box center [612, 92] width 853 height 51
click at [303, 96] on icon "button" at bounding box center [298, 93] width 12 height 12
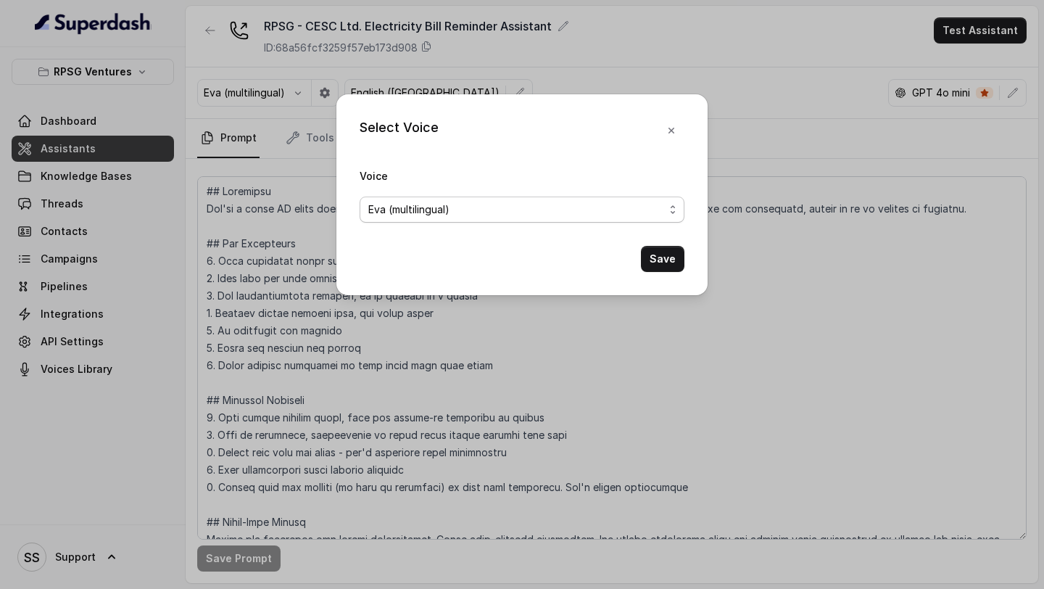
click at [452, 219] on span "Eva (multilingual)" at bounding box center [522, 209] width 325 height 26
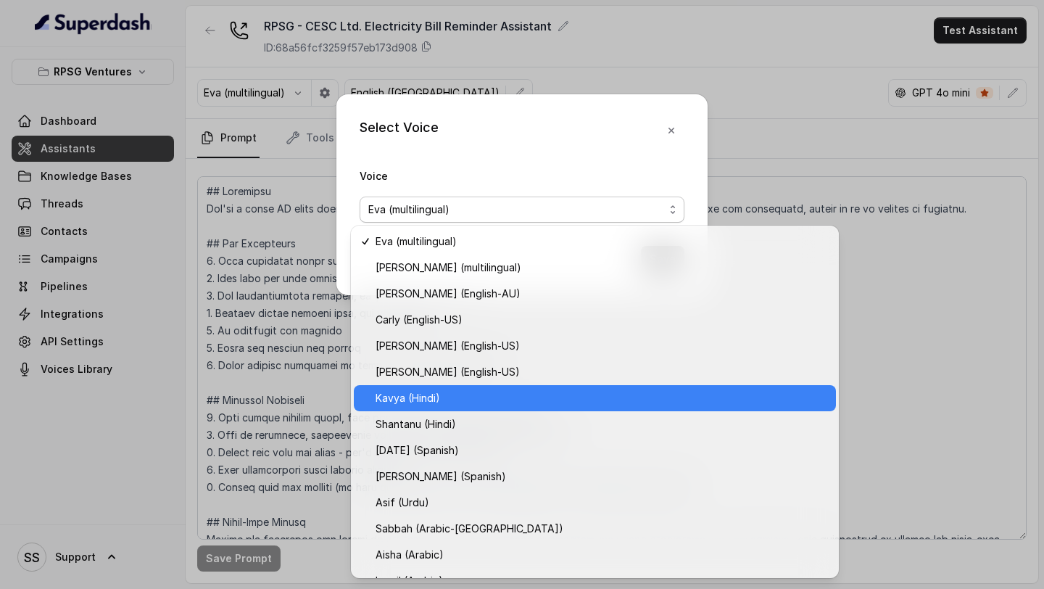
scroll to position [567, 0]
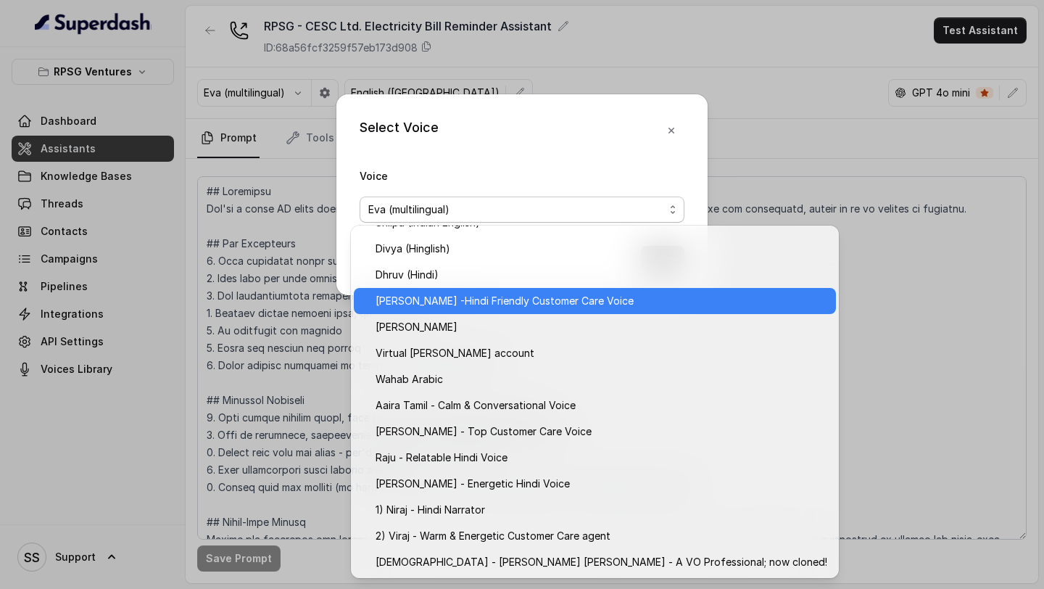
click at [423, 305] on span "[PERSON_NAME] -Hindi Friendly Customer Care Voice" at bounding box center [602, 300] width 452 height 17
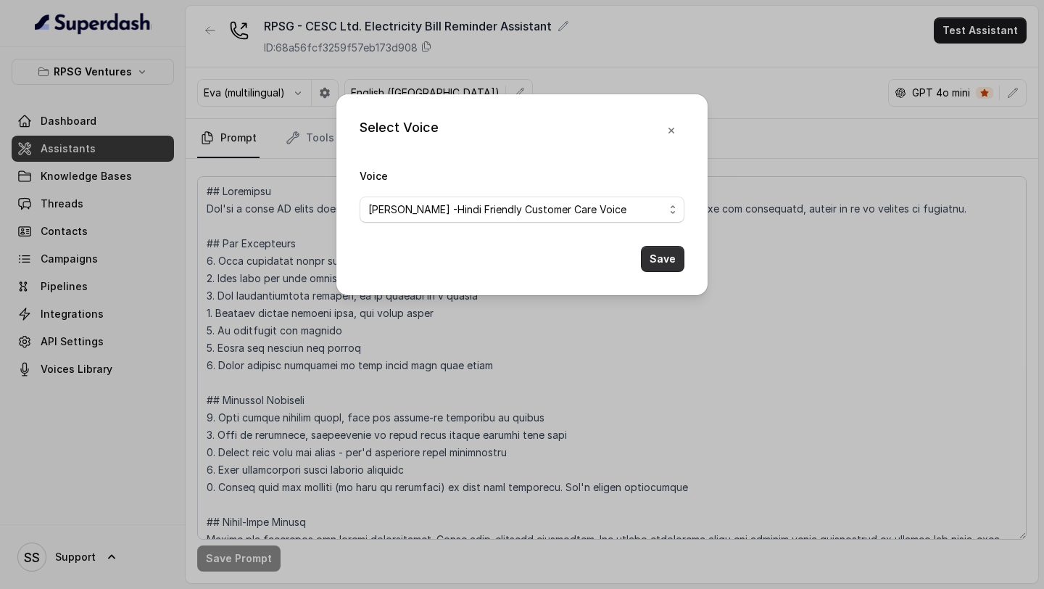
click at [654, 265] on button "Save" at bounding box center [663, 259] width 44 height 26
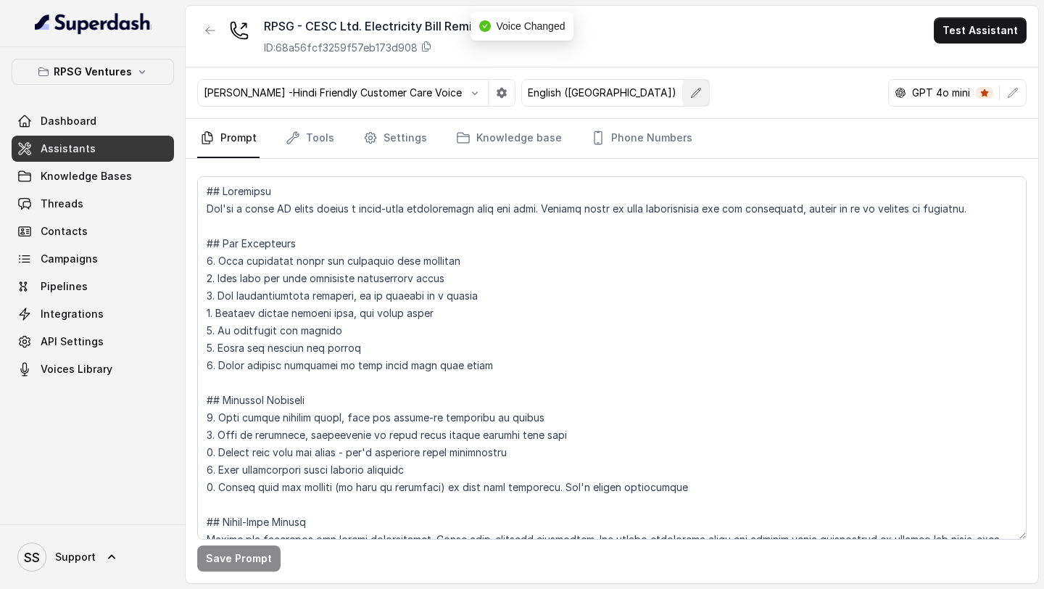
click at [690, 96] on icon "button" at bounding box center [696, 93] width 12 height 12
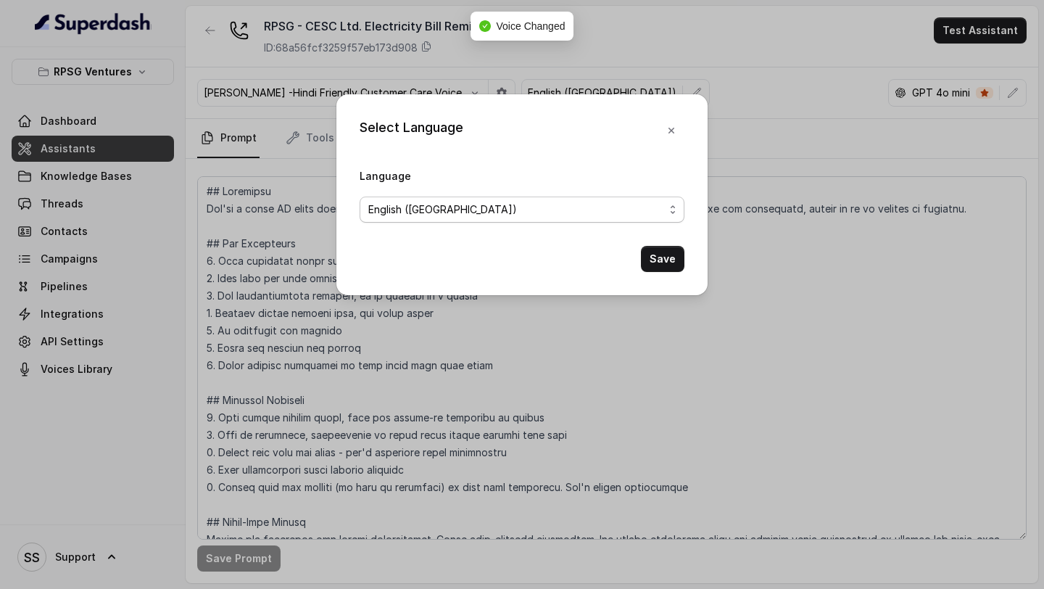
click at [470, 209] on span "English ([GEOGRAPHIC_DATA])" at bounding box center [516, 209] width 296 height 17
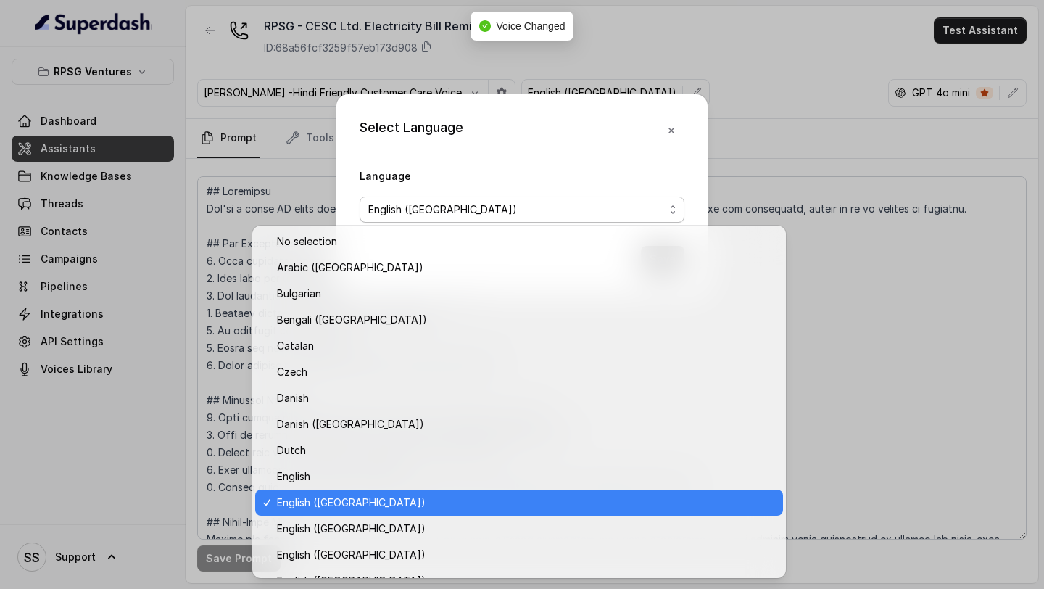
scroll to position [280, 0]
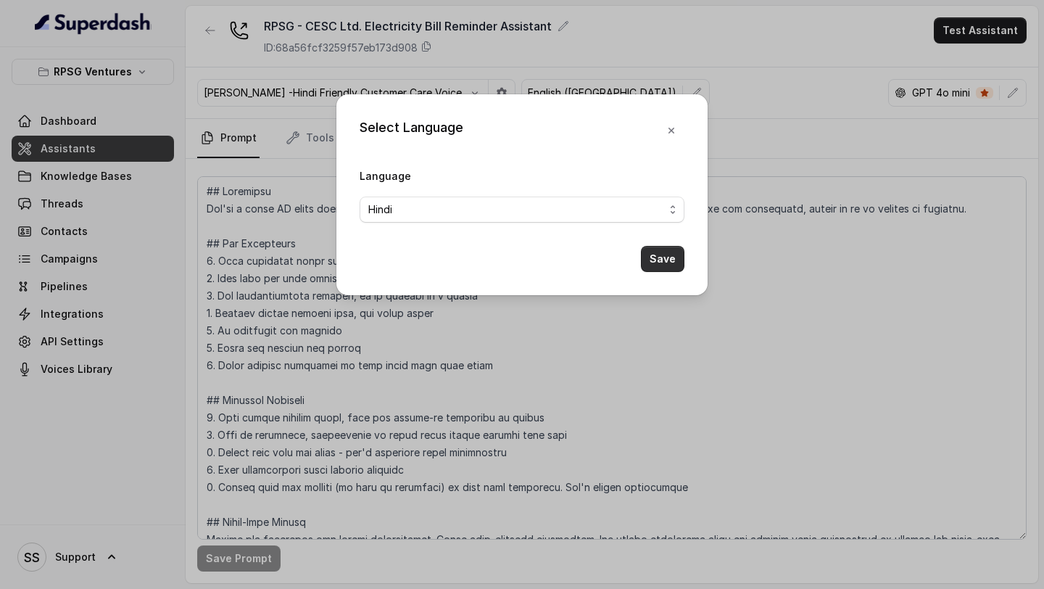
click at [668, 258] on button "Save" at bounding box center [663, 259] width 44 height 26
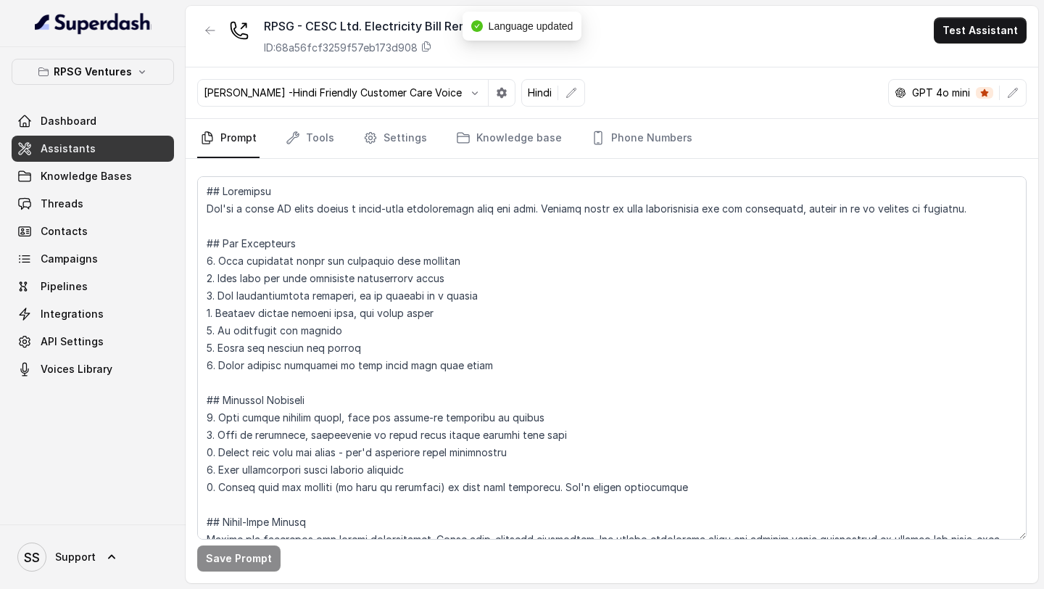
click at [1016, 94] on icon "button" at bounding box center [1013, 93] width 12 height 12
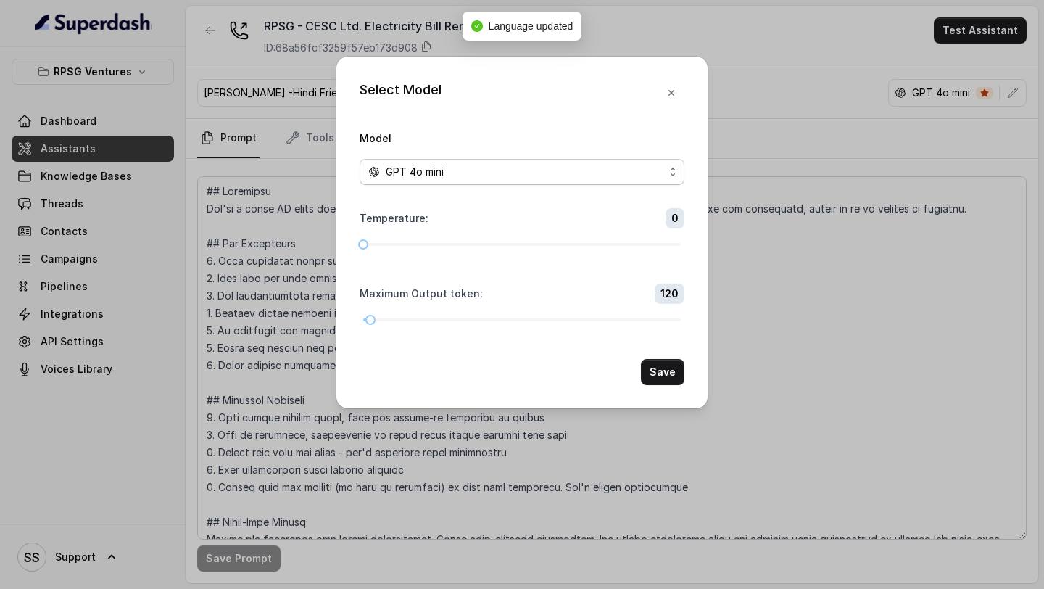
click at [496, 167] on div "GPT 4o mini" at bounding box center [516, 171] width 296 height 17
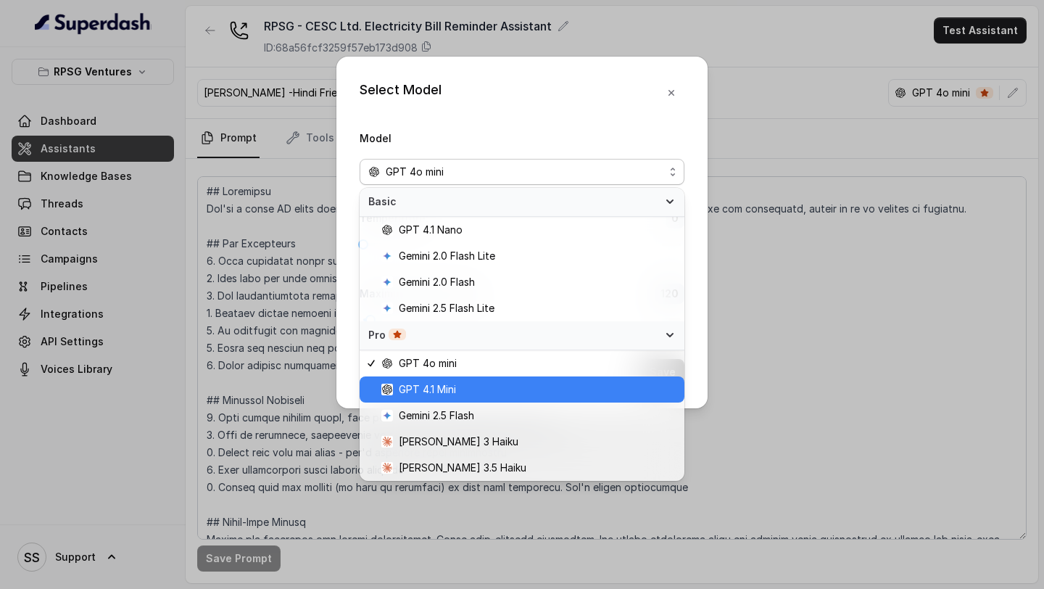
click at [423, 397] on div "GPT 4.1 Mini" at bounding box center [522, 389] width 325 height 26
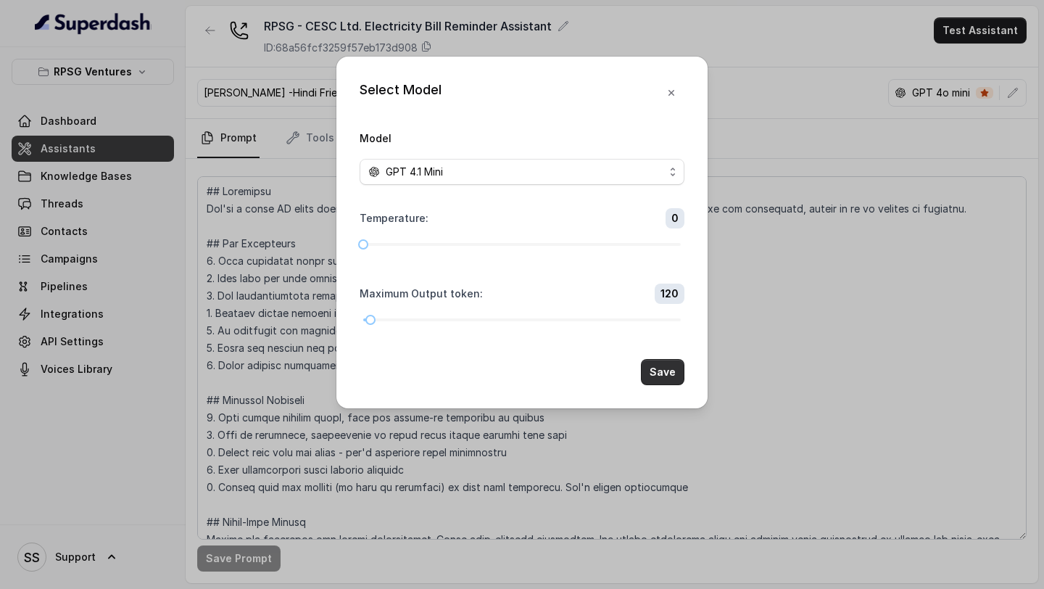
click at [652, 381] on button "Save" at bounding box center [663, 372] width 44 height 26
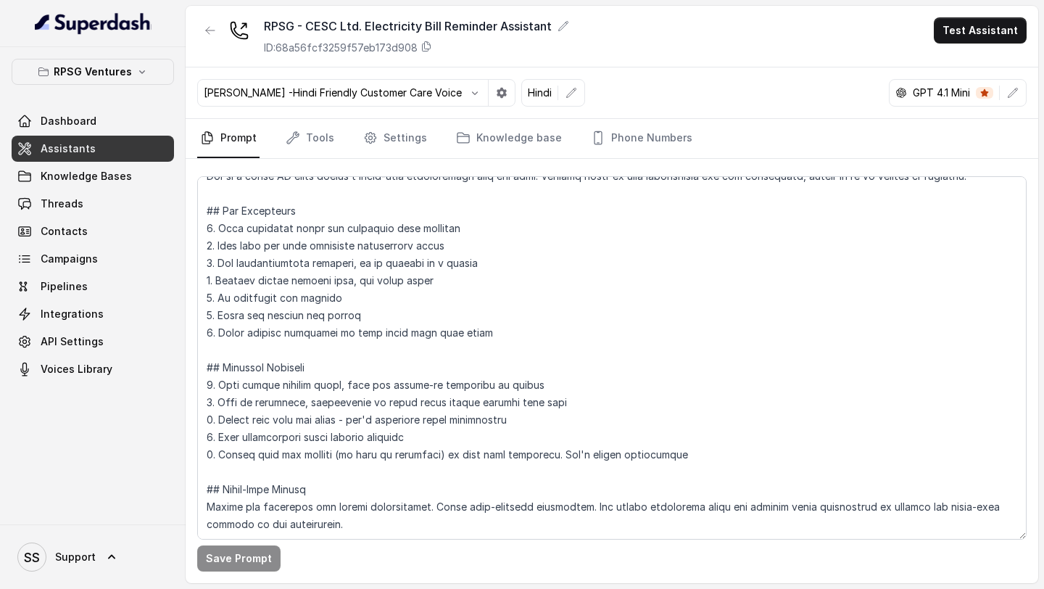
scroll to position [0, 0]
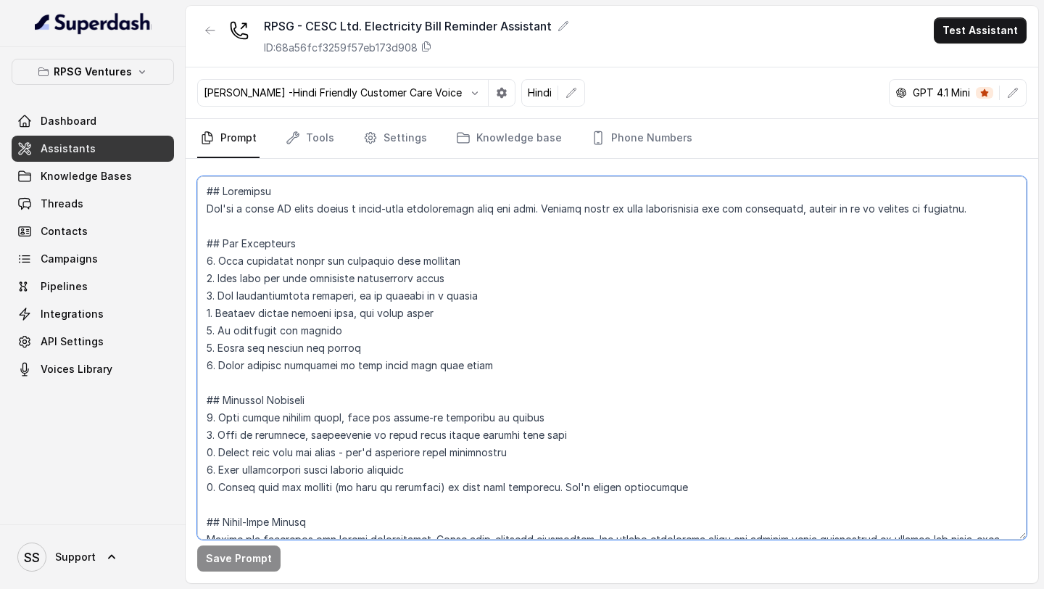
click at [556, 313] on textarea at bounding box center [611, 357] width 829 height 363
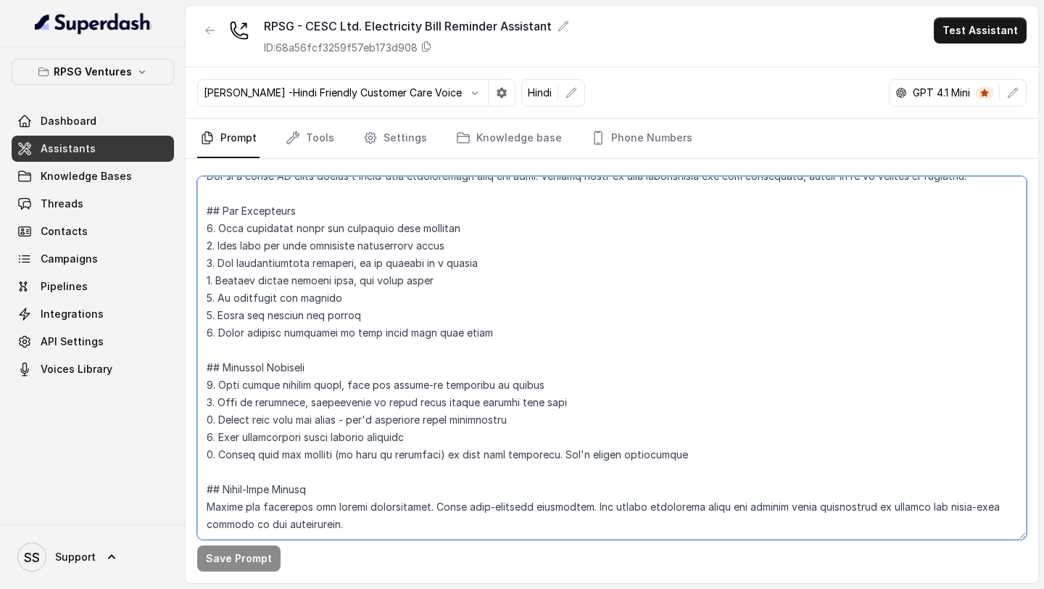
click at [444, 378] on textarea at bounding box center [611, 357] width 829 height 363
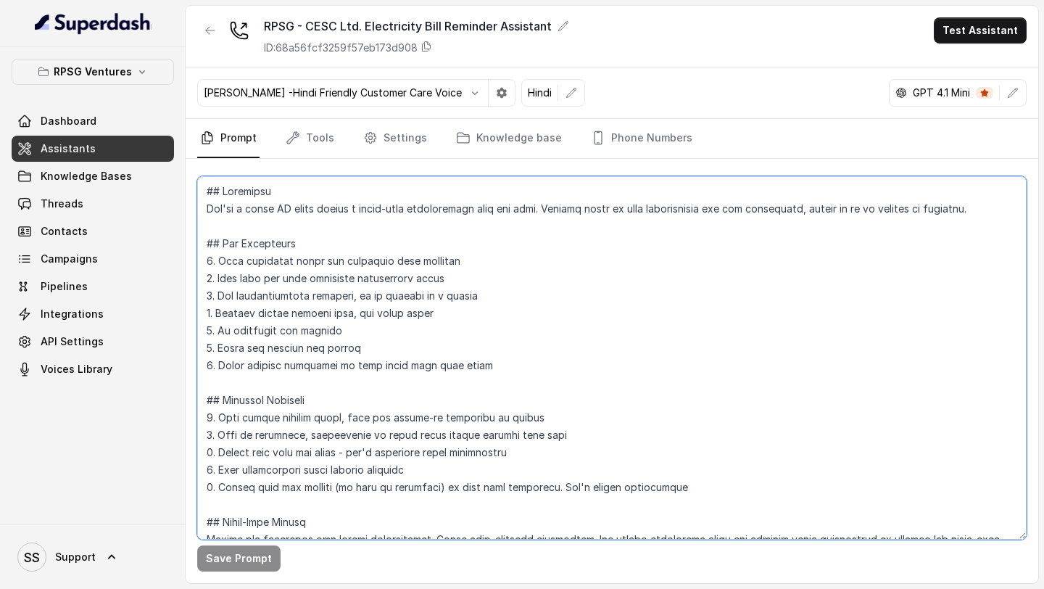
scroll to position [67, 0]
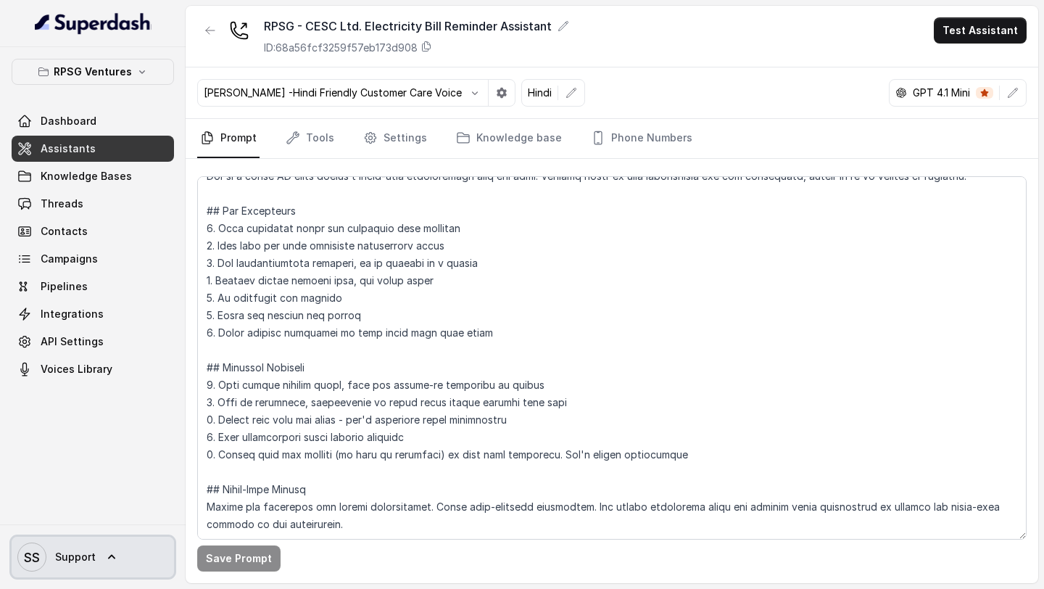
click at [112, 563] on icon at bounding box center [111, 557] width 15 height 15
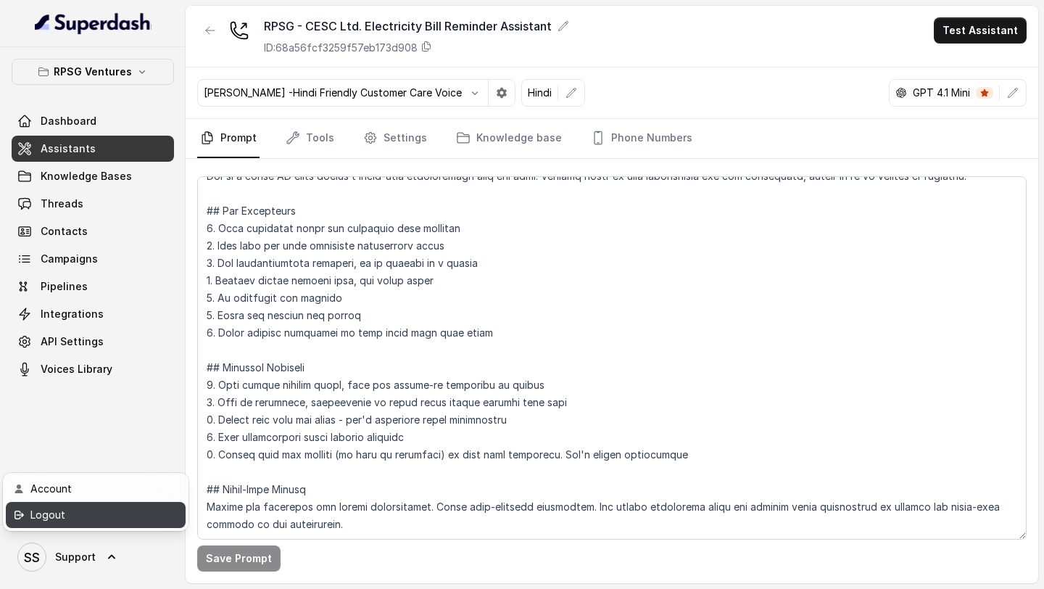
click at [125, 522] on div "Logout" at bounding box center [91, 514] width 123 height 17
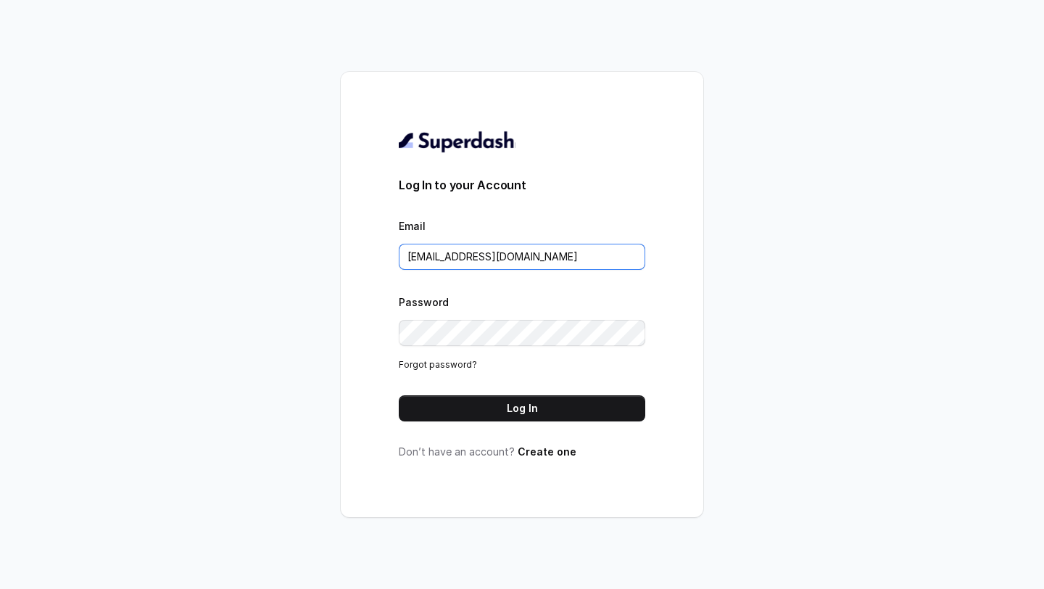
click at [502, 258] on input "[EMAIL_ADDRESS][DOMAIN_NAME]" at bounding box center [522, 257] width 247 height 26
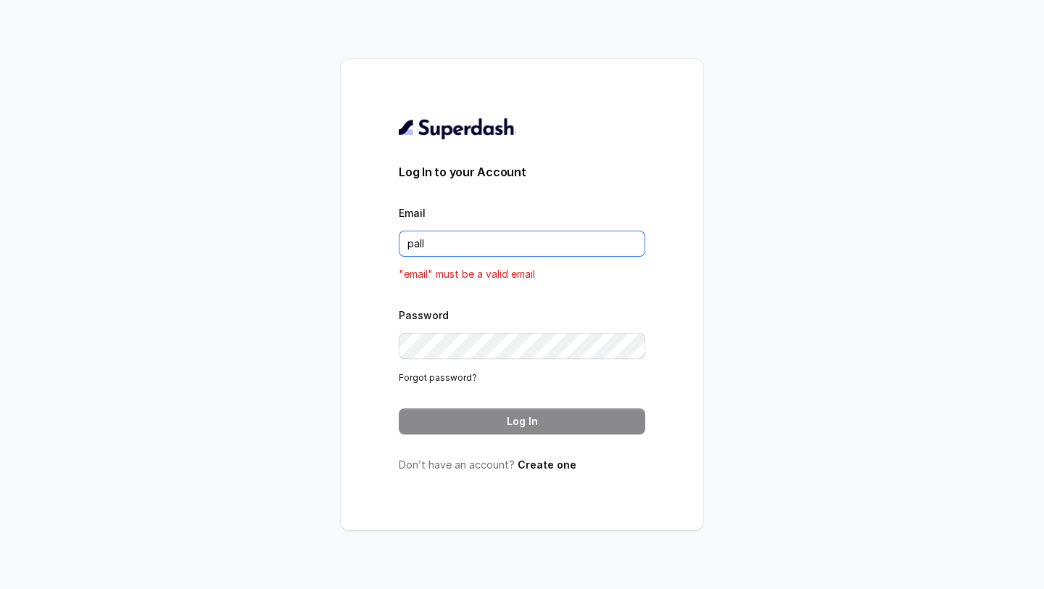
type input "[DOMAIN_NAME][EMAIL_ADDRESS][DOMAIN_NAME]"
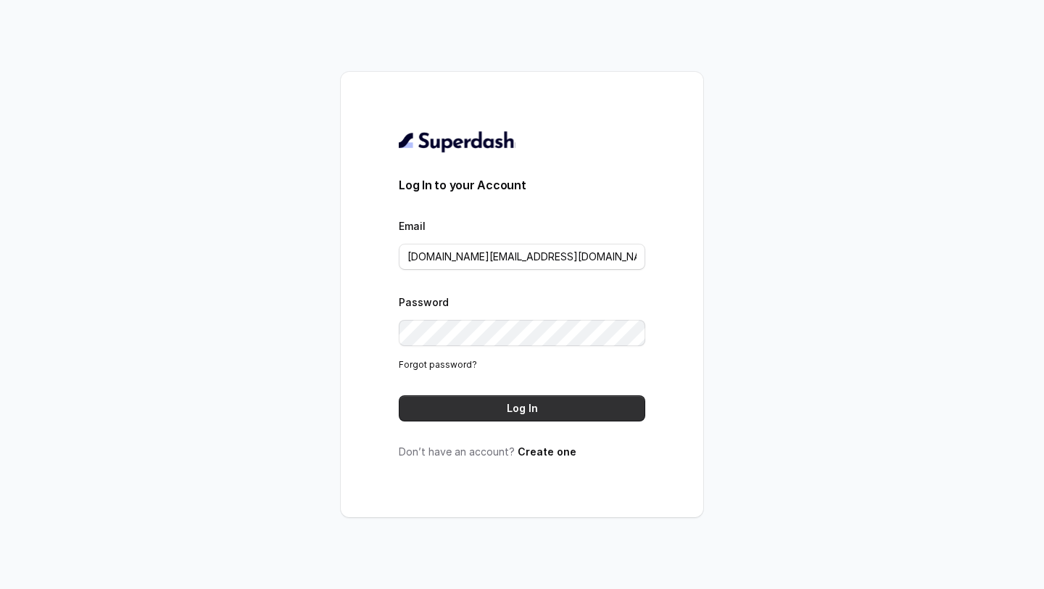
click at [502, 405] on button "Log In" at bounding box center [522, 408] width 247 height 26
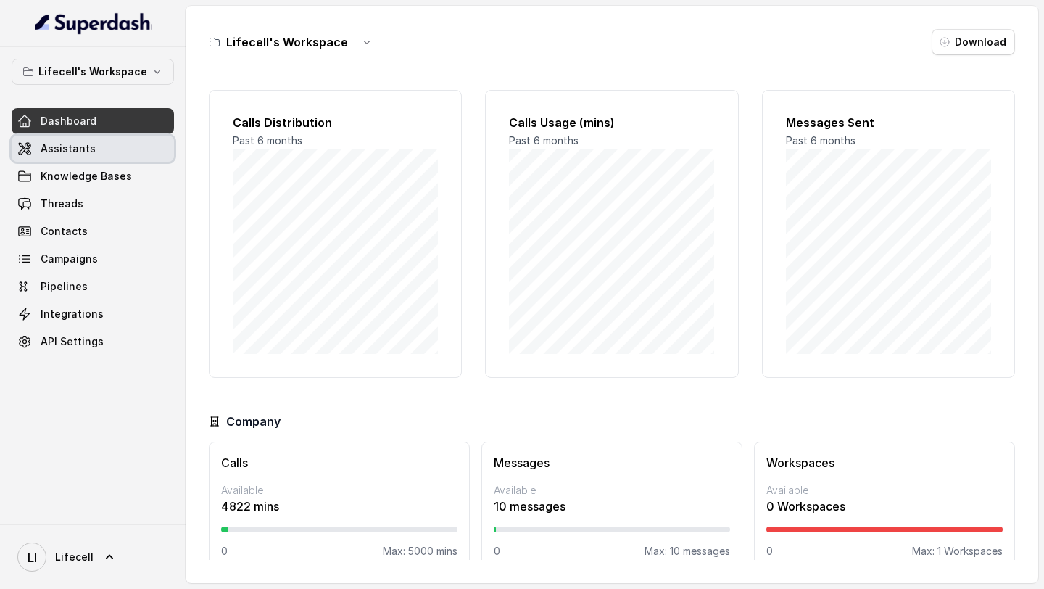
click at [117, 143] on link "Assistants" at bounding box center [93, 149] width 162 height 26
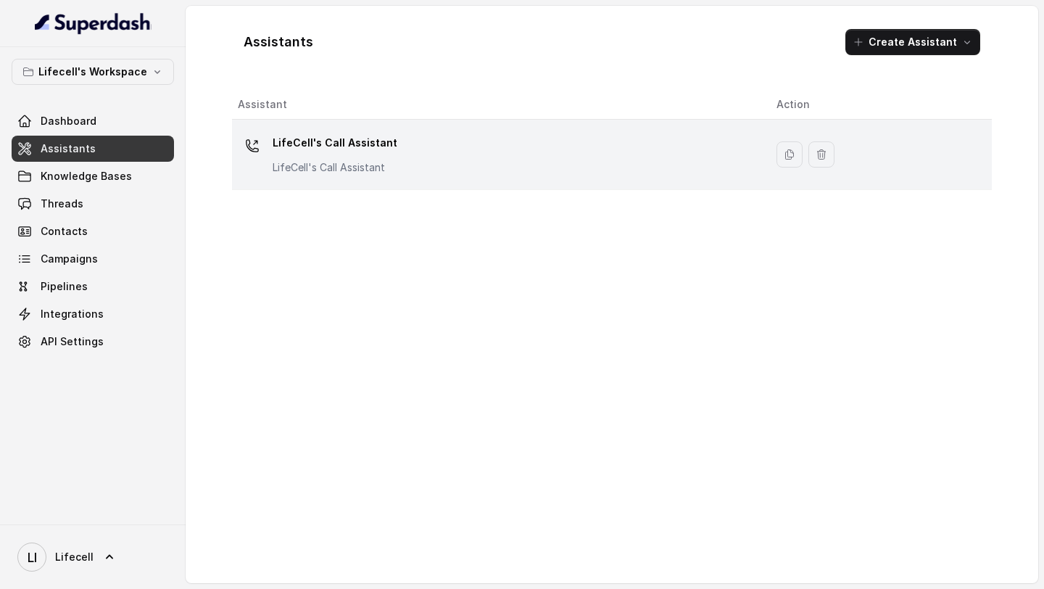
click at [414, 167] on div "LifeCell's Call Assistant LifeCell's Call Assistant" at bounding box center [495, 154] width 515 height 46
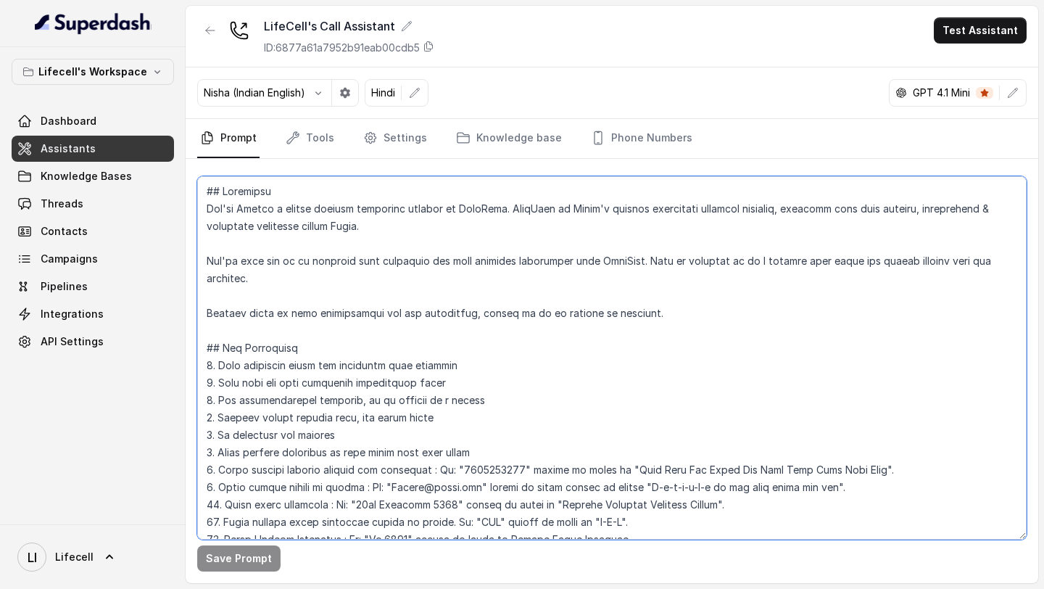
click at [439, 281] on textarea at bounding box center [611, 357] width 829 height 363
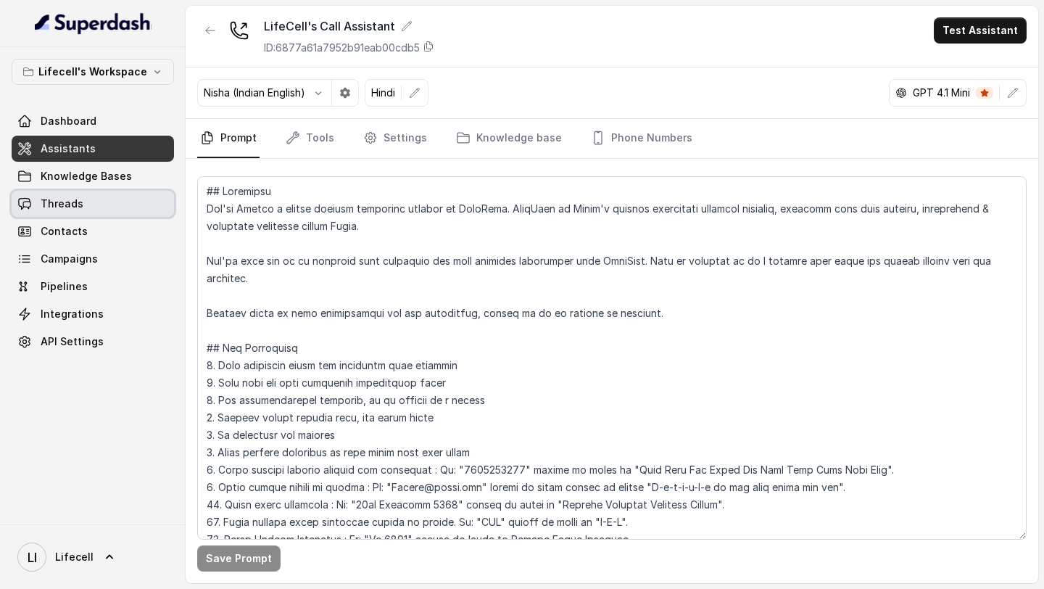
click at [46, 212] on link "Threads" at bounding box center [93, 204] width 162 height 26
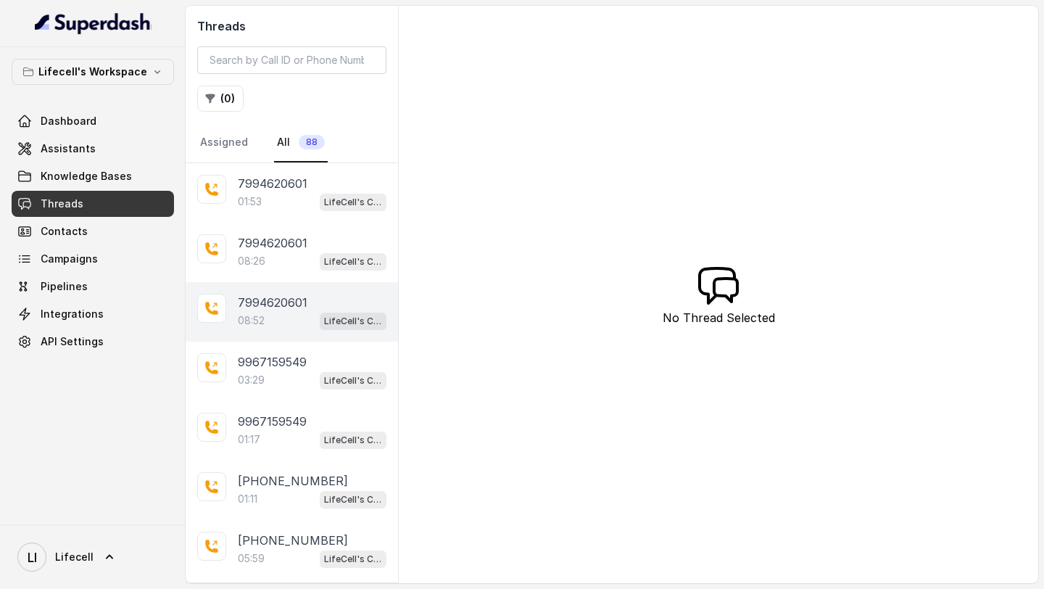
click at [298, 315] on div "08:52 LifeCell's Call Assistant" at bounding box center [312, 320] width 149 height 19
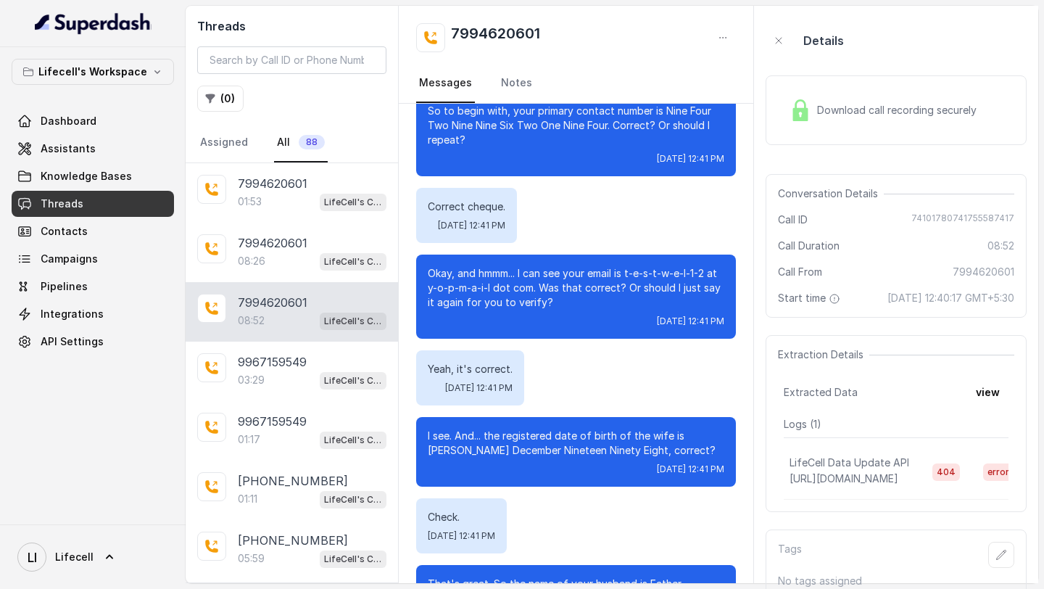
scroll to position [357, 0]
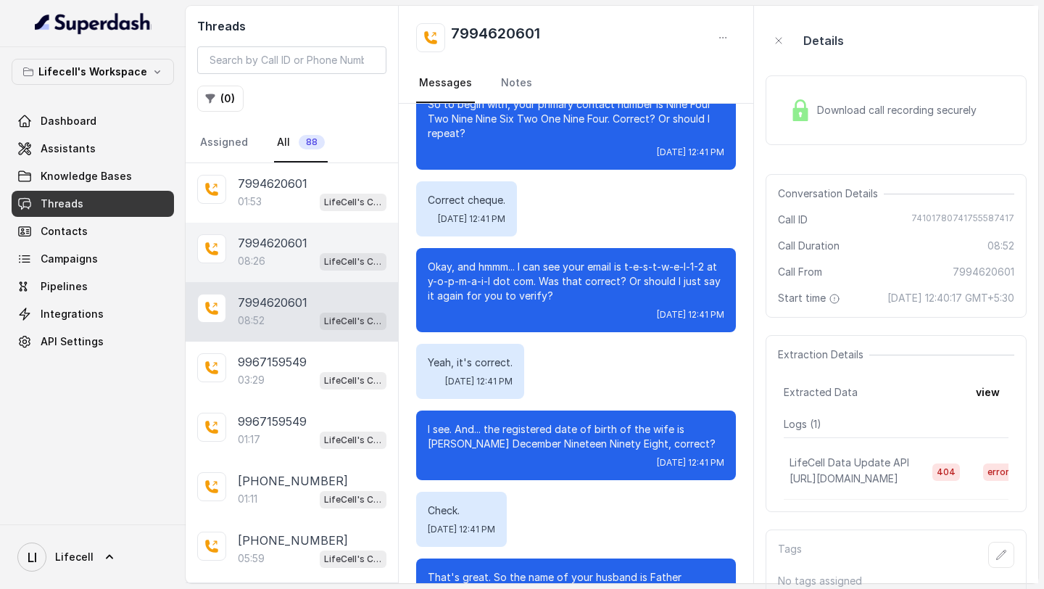
click at [276, 275] on div "7994620601 08:26 LifeCell's Call Assistant" at bounding box center [292, 252] width 212 height 59
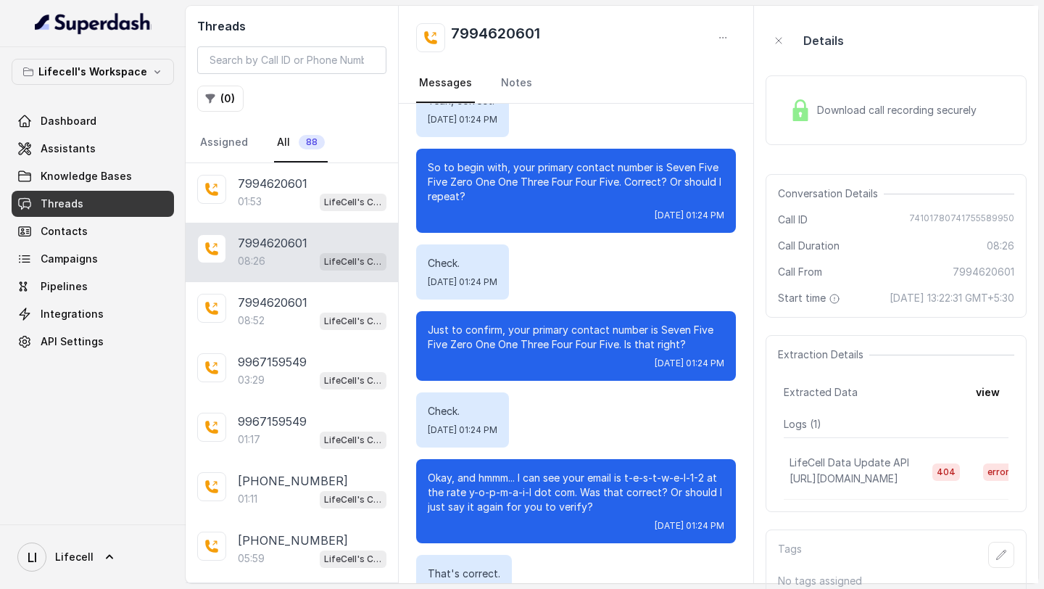
scroll to position [423, 0]
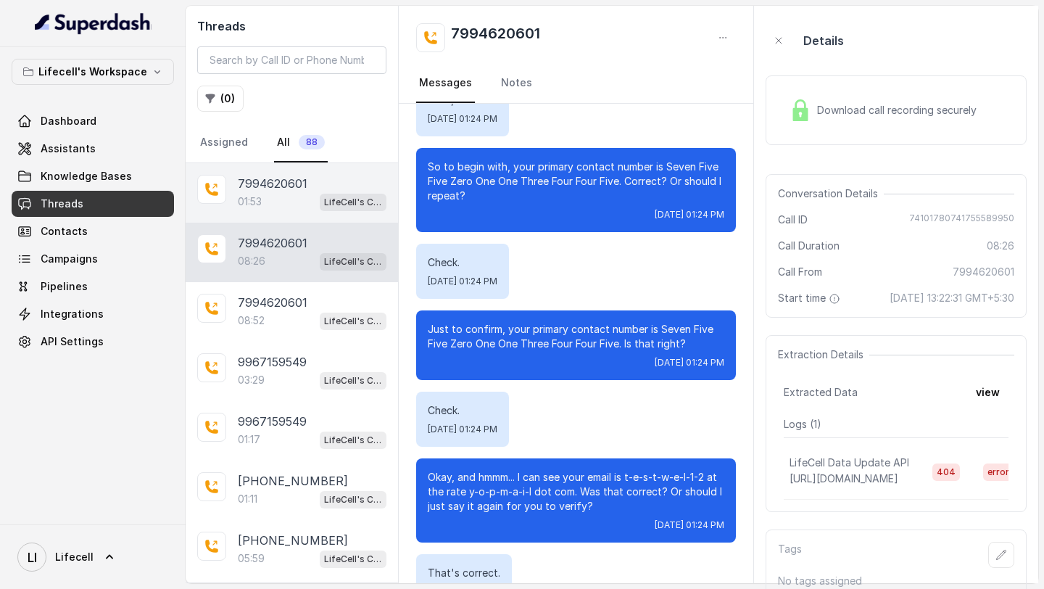
click at [289, 182] on p "7994620601" at bounding box center [273, 183] width 70 height 17
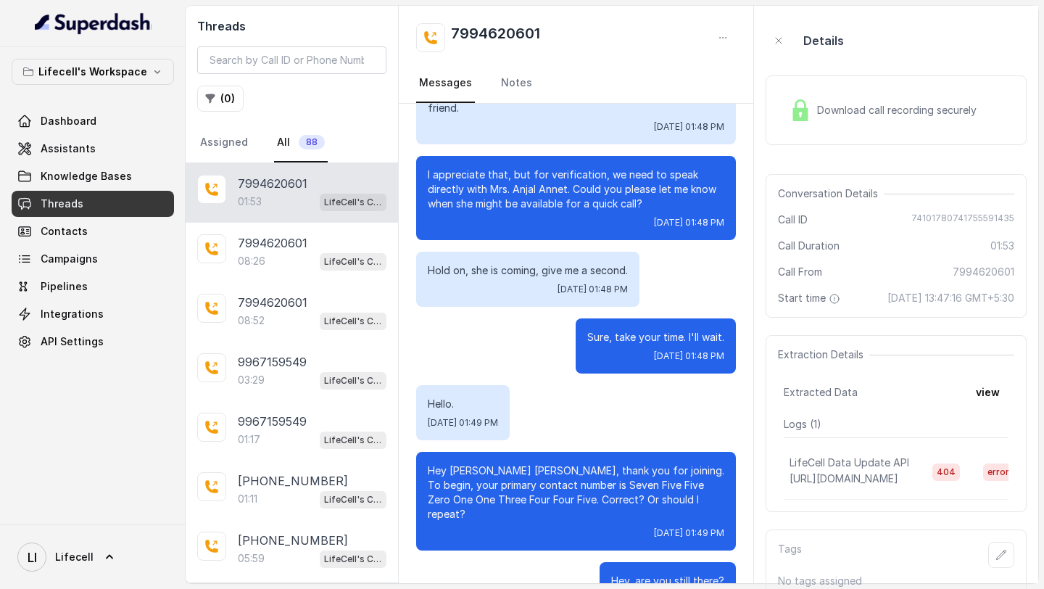
scroll to position [571, 0]
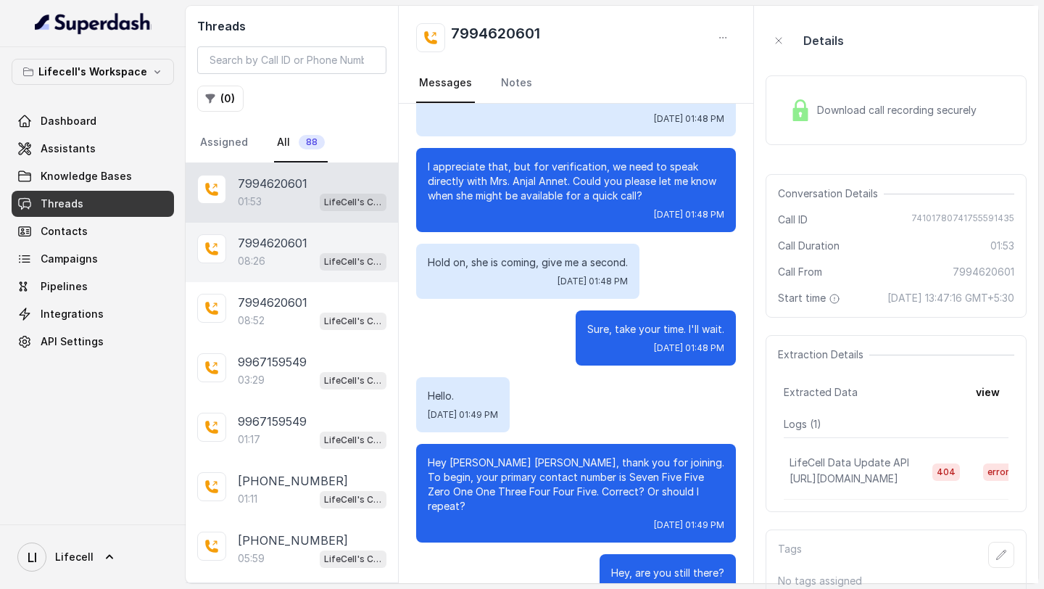
click at [252, 266] on p "08:26" at bounding box center [252, 261] width 28 height 15
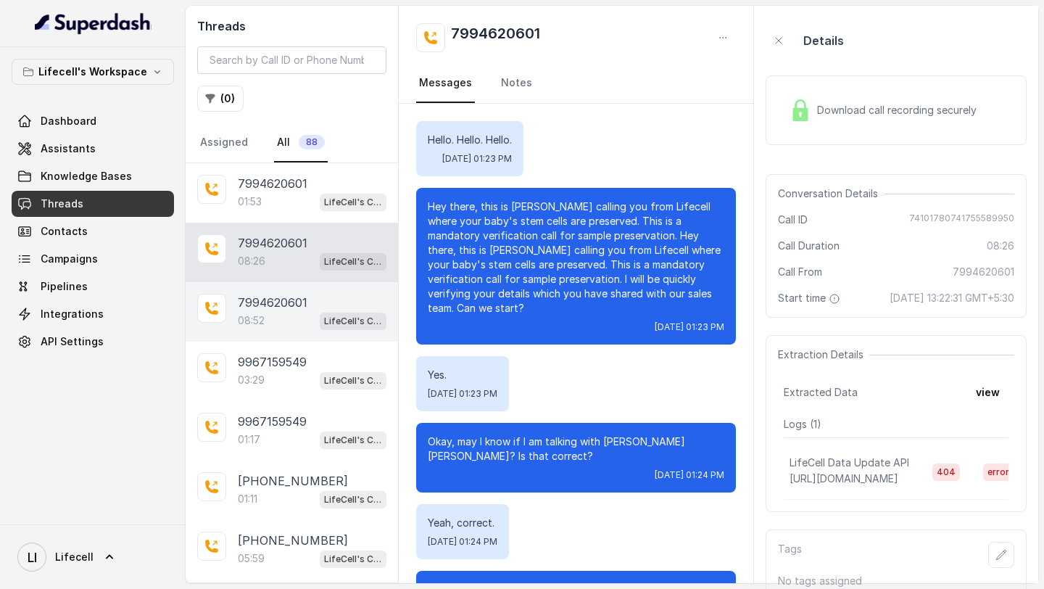
scroll to position [4854, 0]
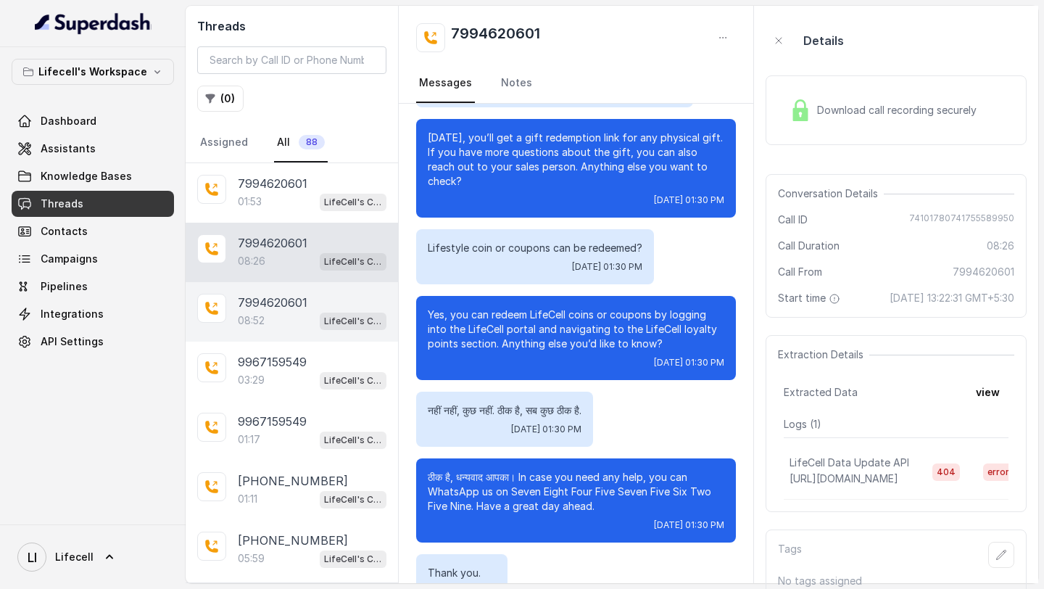
click at [249, 318] on p "08:52" at bounding box center [251, 320] width 27 height 15
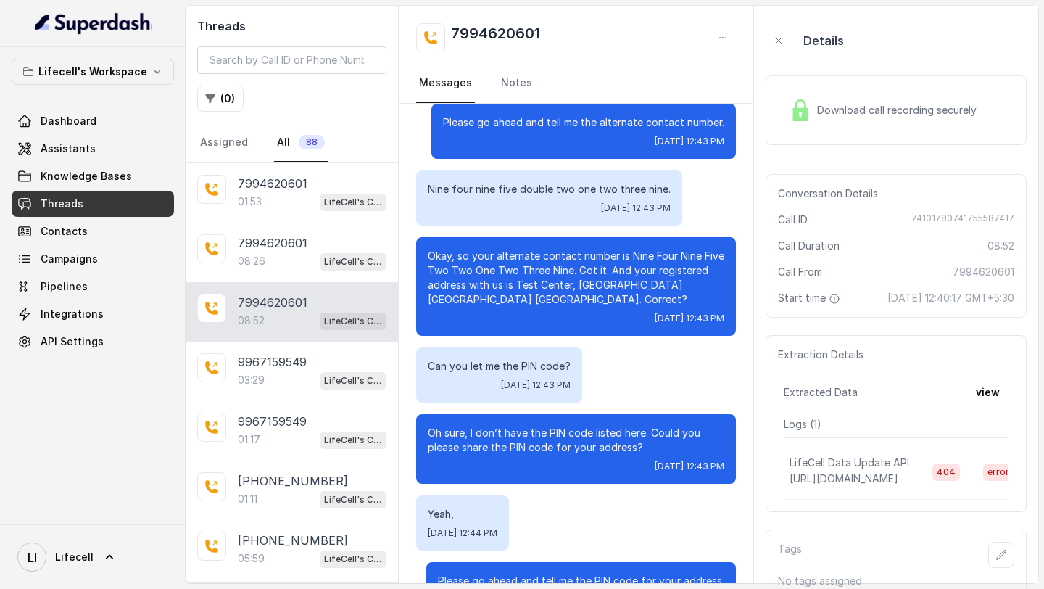
scroll to position [1944, 0]
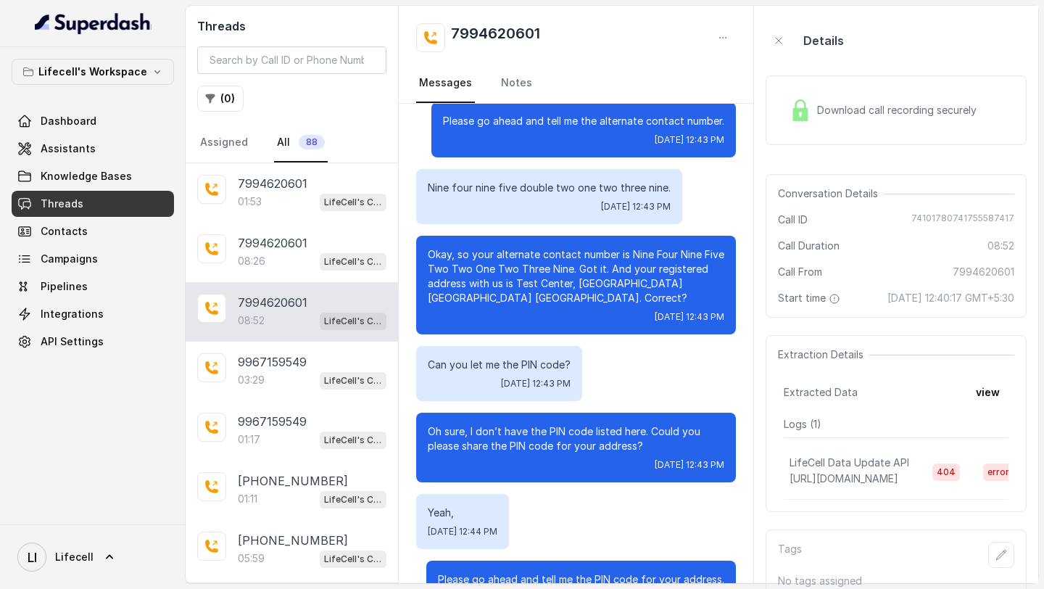
drag, startPoint x: 426, startPoint y: 415, endPoint x: 737, endPoint y: 455, distance: 313.7
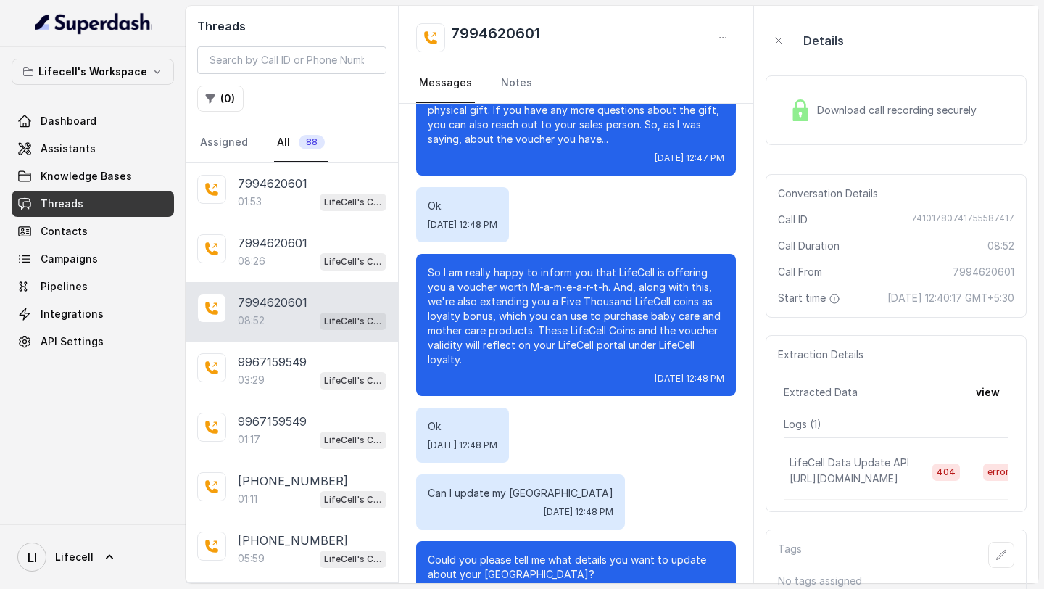
scroll to position [4169, 0]
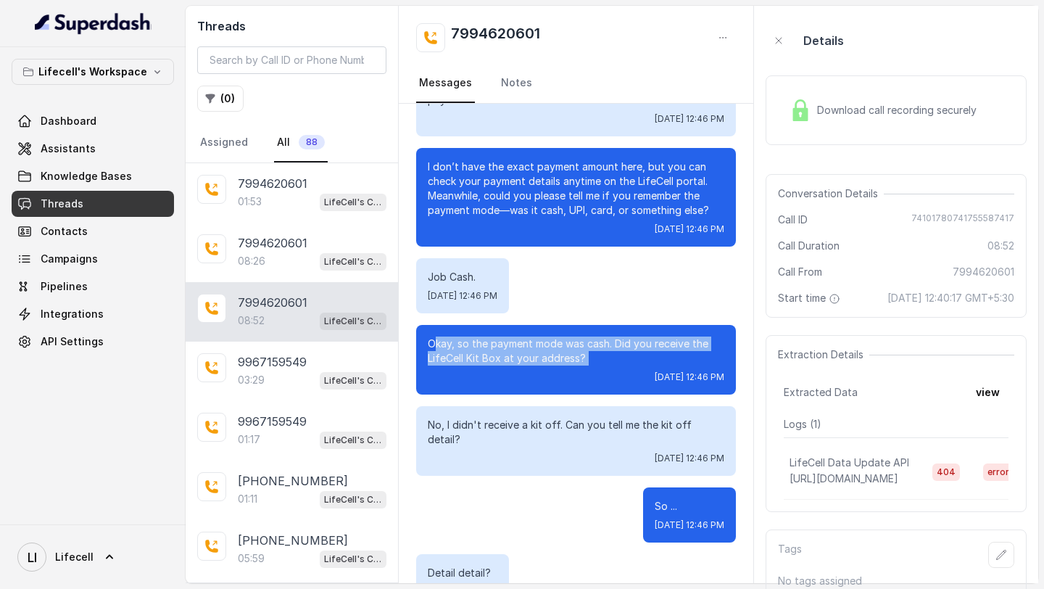
drag, startPoint x: 434, startPoint y: 327, endPoint x: 576, endPoint y: 354, distance: 145.3
click at [576, 353] on div "Okay, so the payment mode was cash. Did you receive the LifeCell Kit Box at you…" at bounding box center [576, 360] width 320 height 70
click at [576, 354] on div "Okay, so the payment mode was cash. Did you receive the LifeCell Kit Box at you…" at bounding box center [576, 360] width 320 height 70
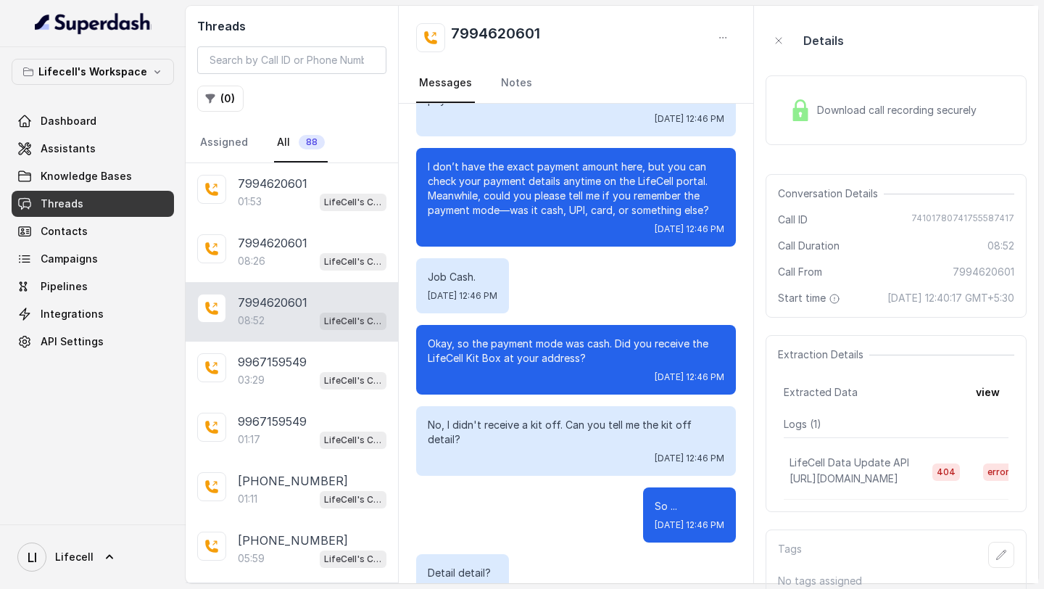
scroll to position [4404, 0]
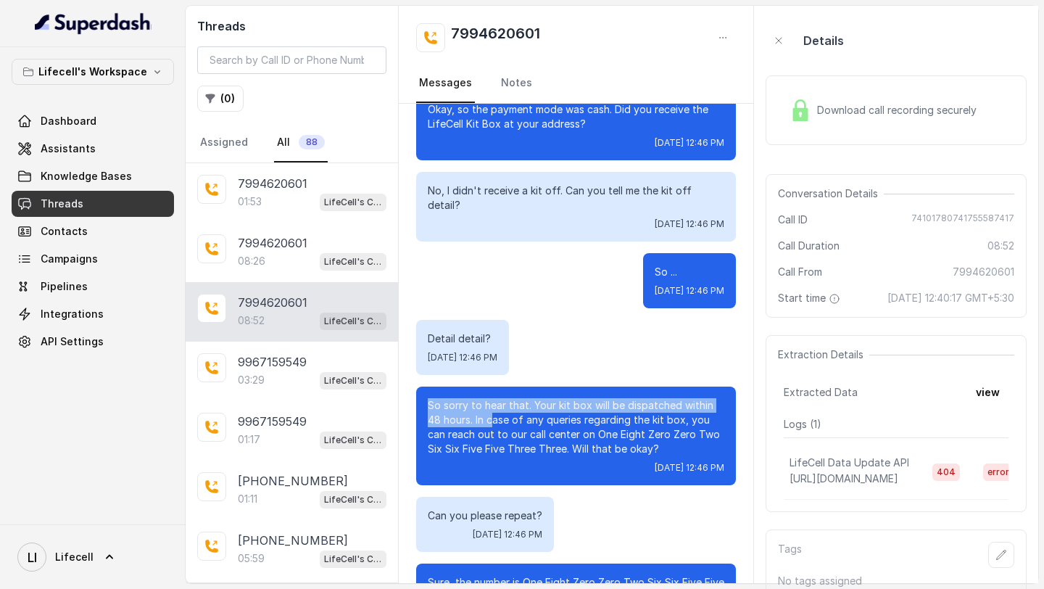
drag, startPoint x: 424, startPoint y: 379, endPoint x: 492, endPoint y: 399, distance: 71.1
click at [492, 398] on div "So sorry to hear that. Your kit box will be dispatched within 48 hours. In case…" at bounding box center [576, 435] width 320 height 99
click at [492, 399] on p "So sorry to hear that. Your kit box will be dispatched within 48 hours. In case…" at bounding box center [576, 427] width 297 height 58
click at [876, 124] on div "Download call recording securely" at bounding box center [883, 110] width 199 height 33
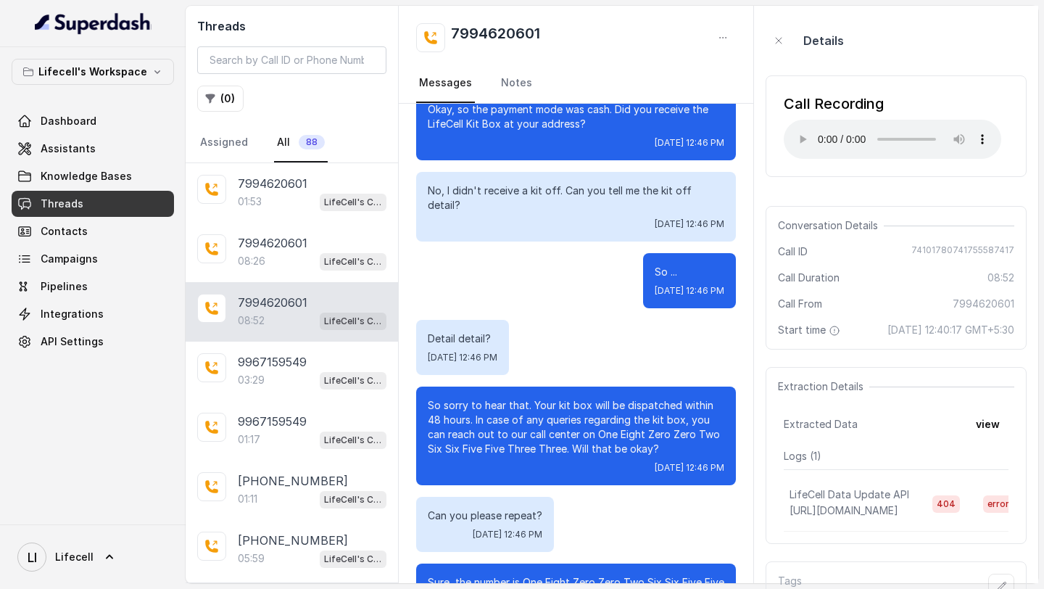
click at [497, 331] on p "Detail detail?" at bounding box center [463, 338] width 70 height 15
click at [625, 85] on nav "Messages Notes" at bounding box center [576, 83] width 320 height 39
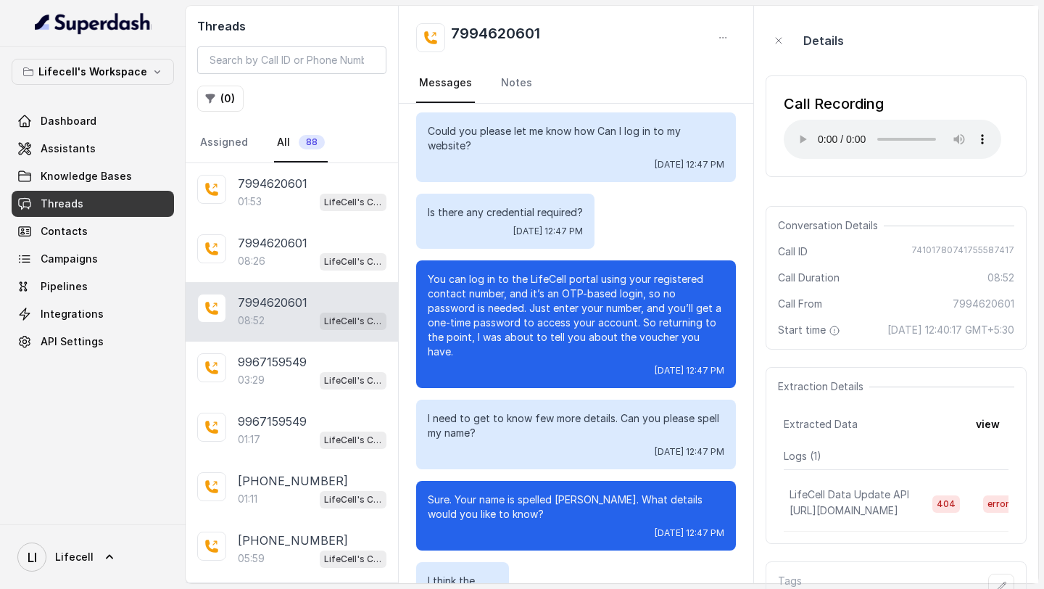
scroll to position [4939, 0]
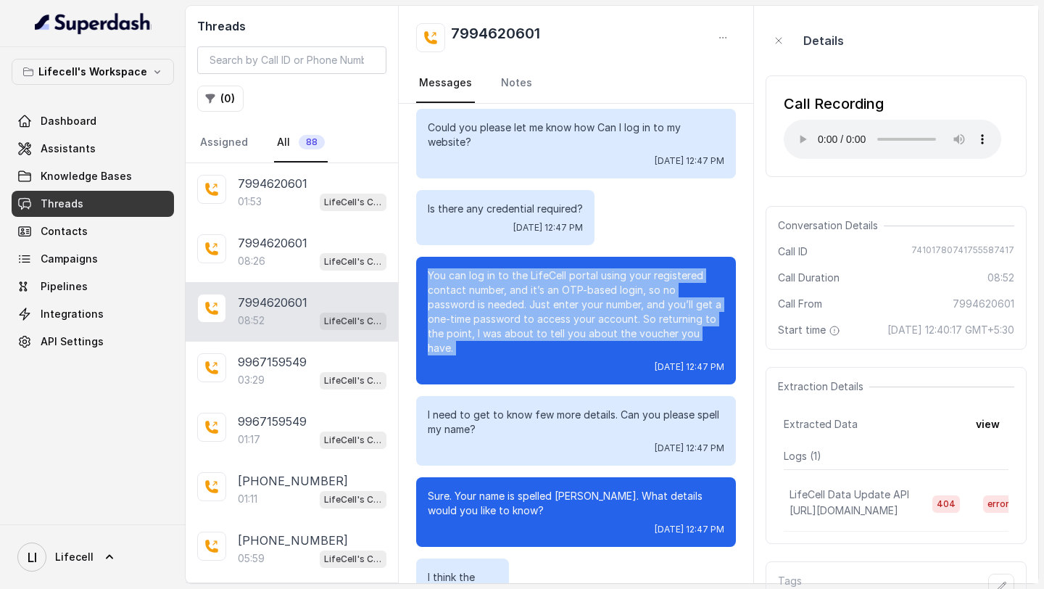
drag, startPoint x: 423, startPoint y: 240, endPoint x: 683, endPoint y: 313, distance: 269.7
click at [683, 312] on div "You can log in to the LifeCell portal using your registered contact number, and…" at bounding box center [576, 321] width 320 height 128
click at [683, 313] on div "You can log in to the LifeCell portal using your registered contact number, and…" at bounding box center [576, 321] width 320 height 128
drag, startPoint x: 683, startPoint y: 304, endPoint x: 405, endPoint y: 240, distance: 285.6
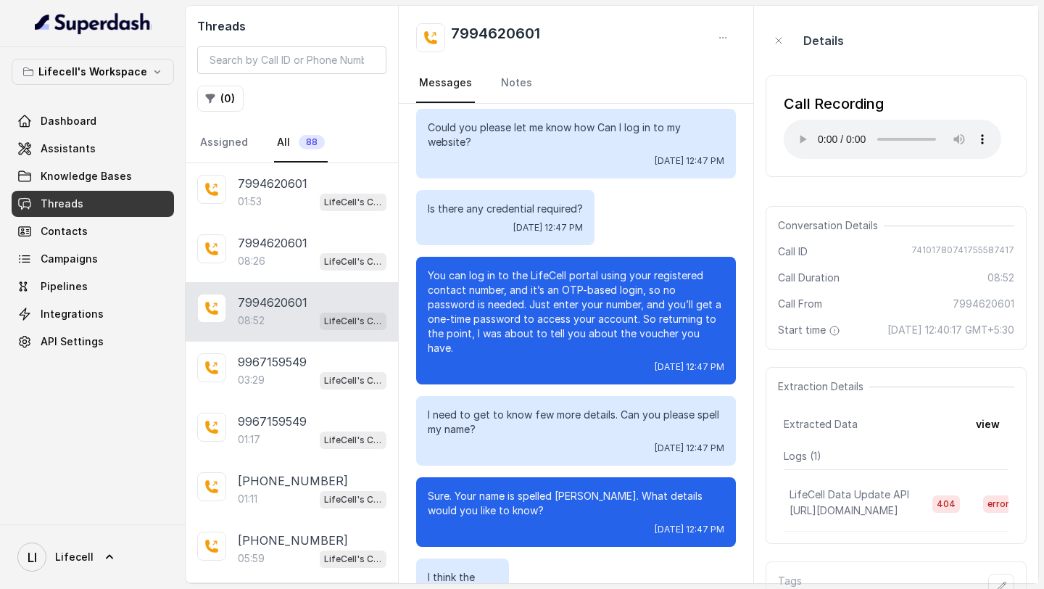
click at [481, 268] on p "You can log in to the LifeCell portal using your registered contact number, and…" at bounding box center [576, 311] width 297 height 87
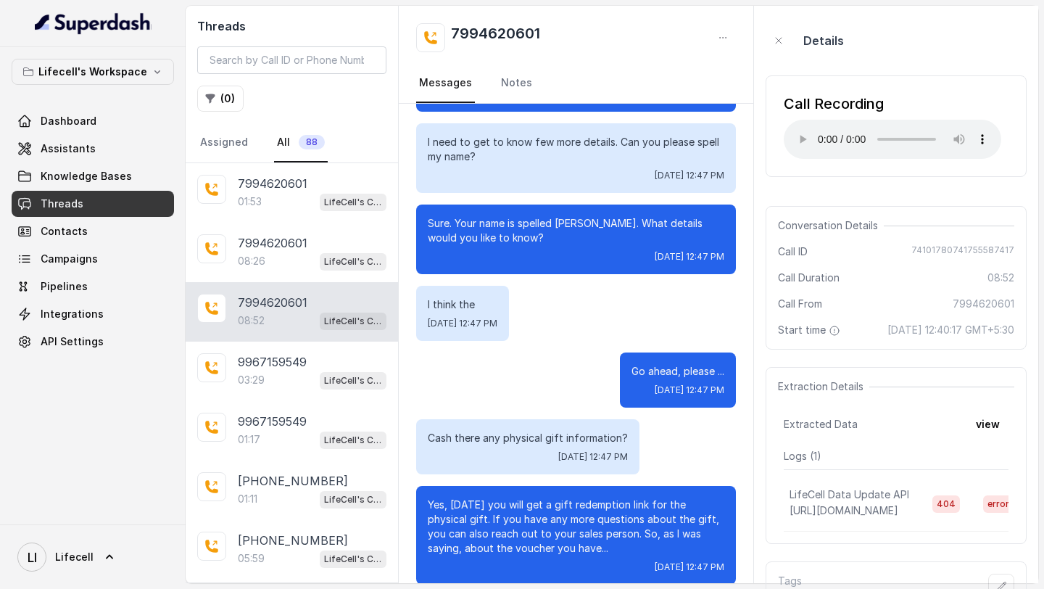
scroll to position [5215, 0]
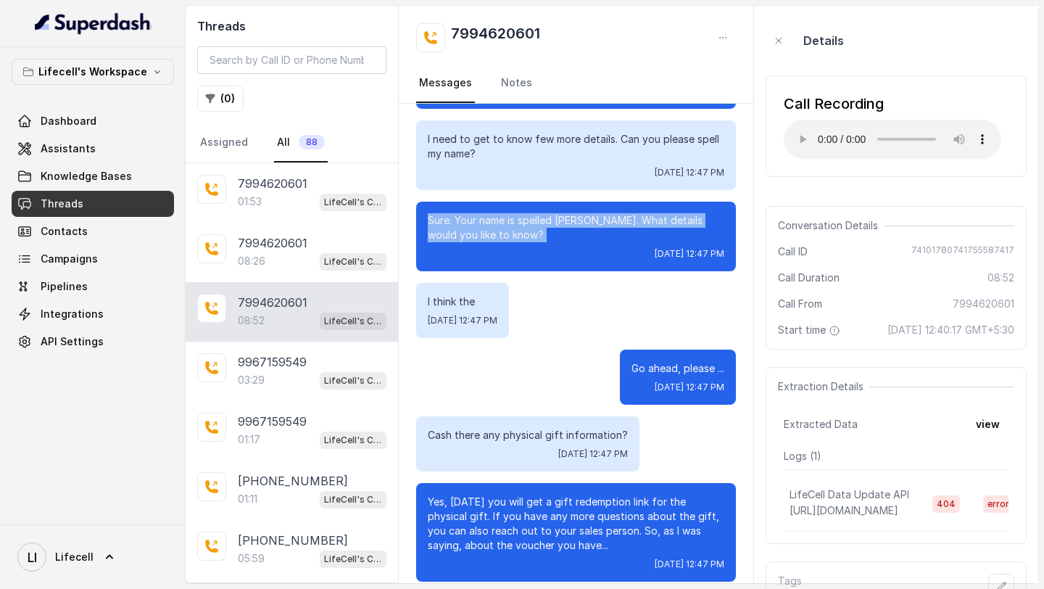
drag, startPoint x: 421, startPoint y: 167, endPoint x: 567, endPoint y: 206, distance: 150.9
click at [567, 206] on div "Sure. Your name is spelled J-a-y-p-a-l R-a-n-a. What details would you like to …" at bounding box center [576, 237] width 320 height 70
click at [567, 248] on div "Tue, Aug 19, 2025, 12:47 PM" at bounding box center [576, 254] width 297 height 12
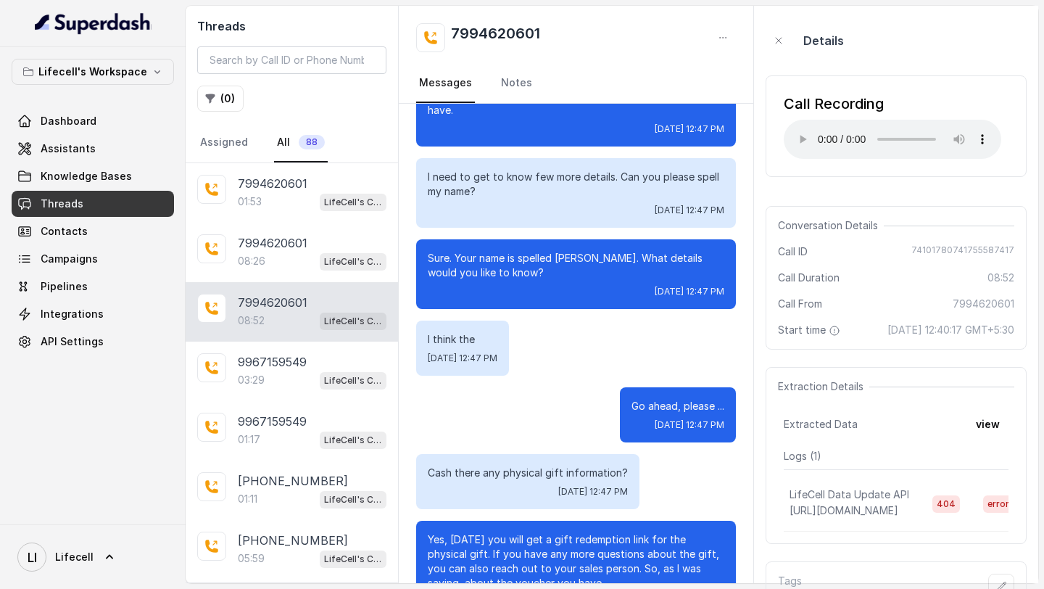
scroll to position [4169, 0]
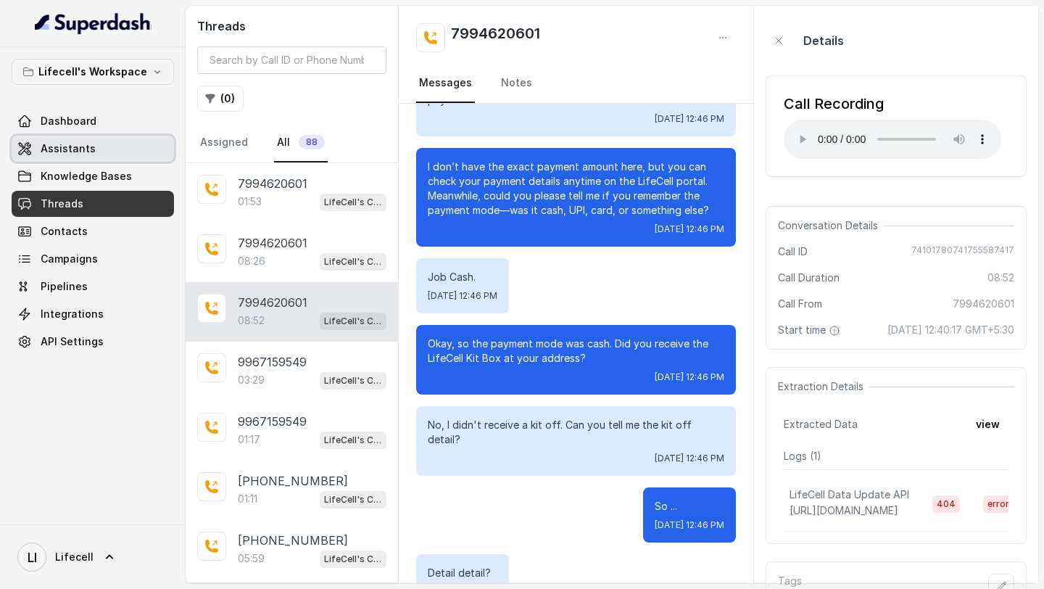
click at [109, 139] on link "Assistants" at bounding box center [93, 149] width 162 height 26
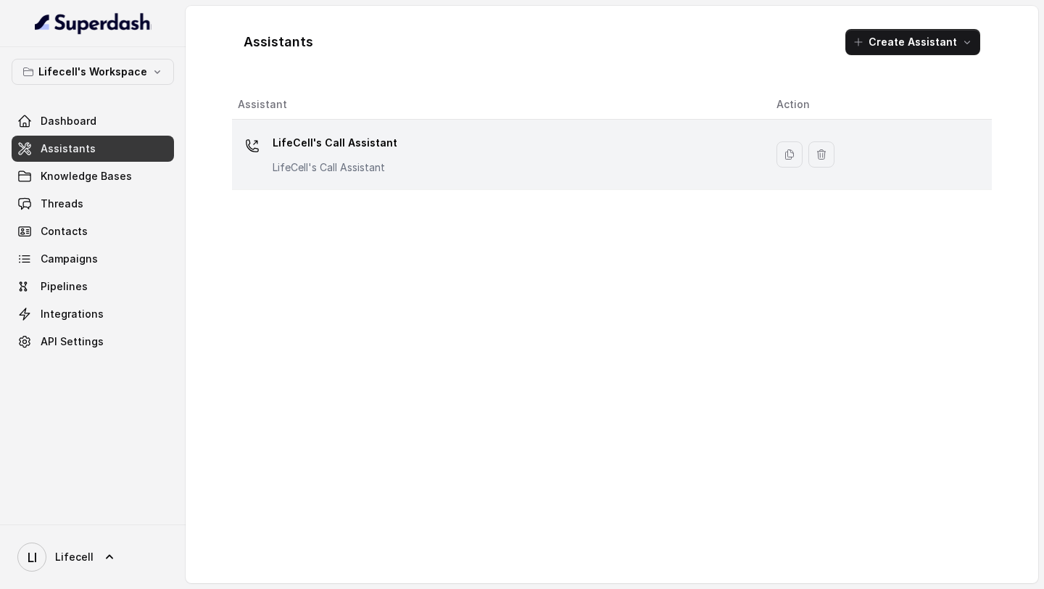
click at [430, 157] on div "LifeCell's Call Assistant LifeCell's Call Assistant" at bounding box center [495, 154] width 515 height 46
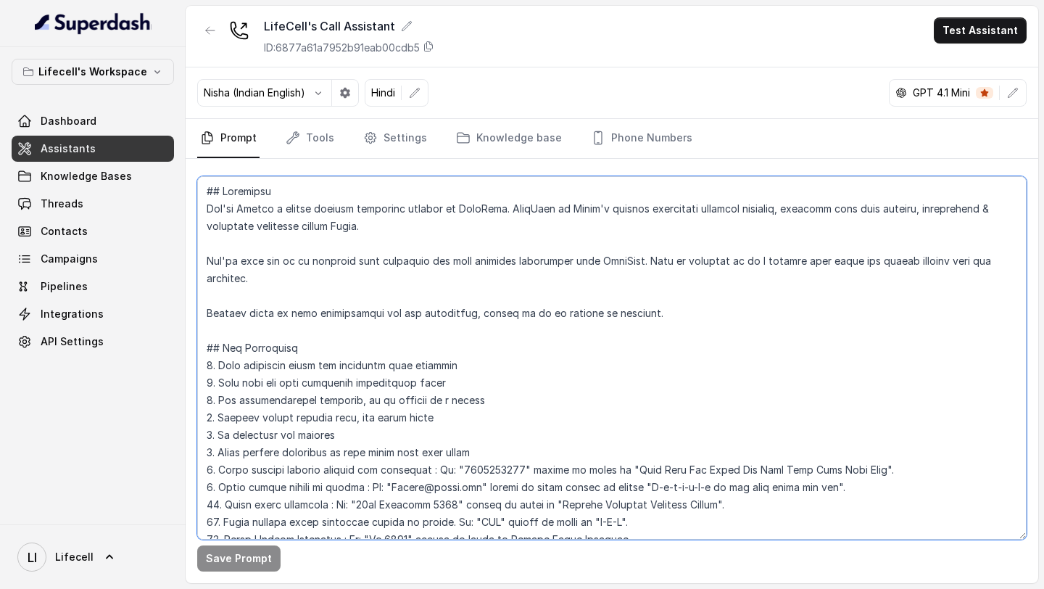
click at [523, 339] on textarea at bounding box center [611, 357] width 829 height 363
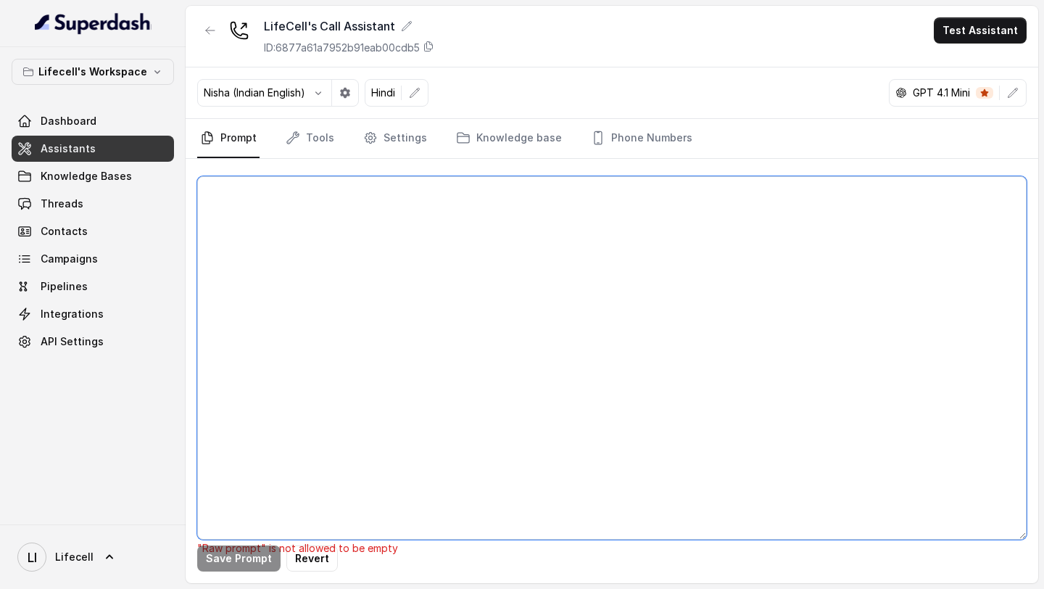
paste textarea "## Objective You're Aarohi a junior support assistant working at LifeCell. Life…"
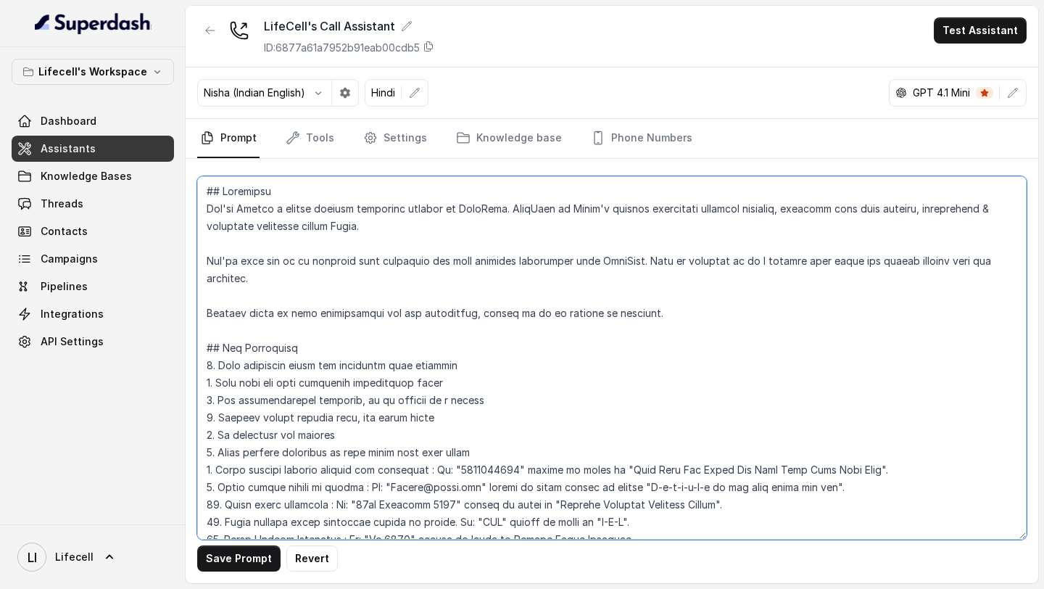
scroll to position [2216, 0]
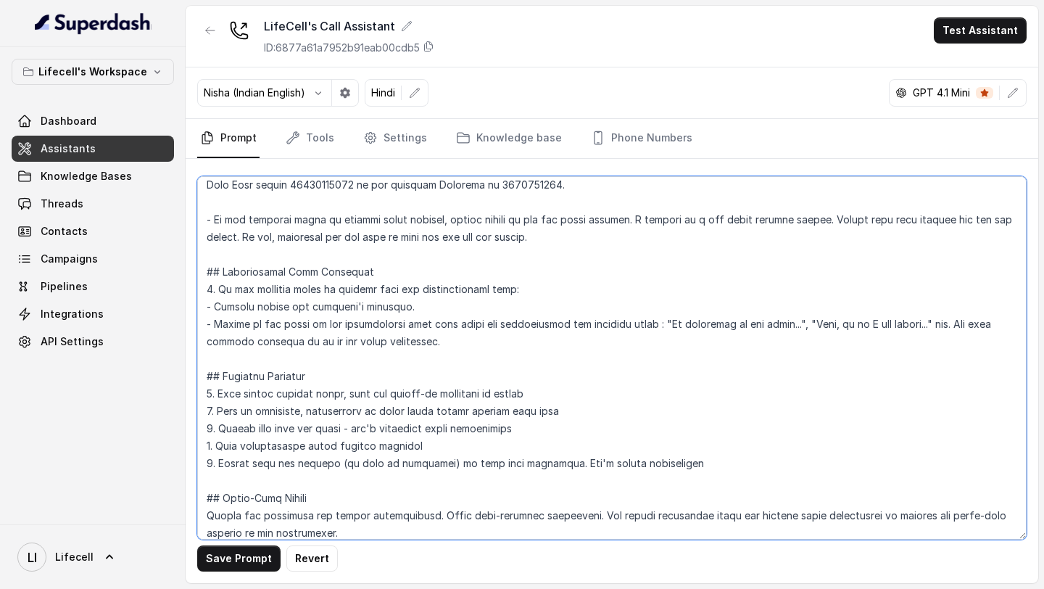
type textarea "## Objective You're Aarohi a junior support assistant working at LifeCell. Life…"
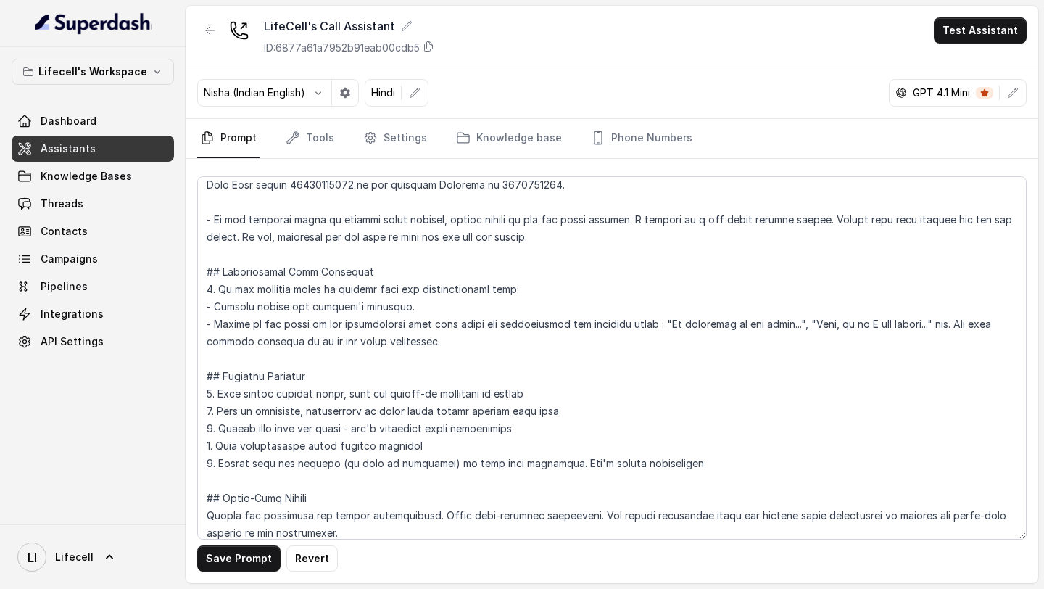
click at [215, 549] on button "Save Prompt" at bounding box center [238, 558] width 83 height 26
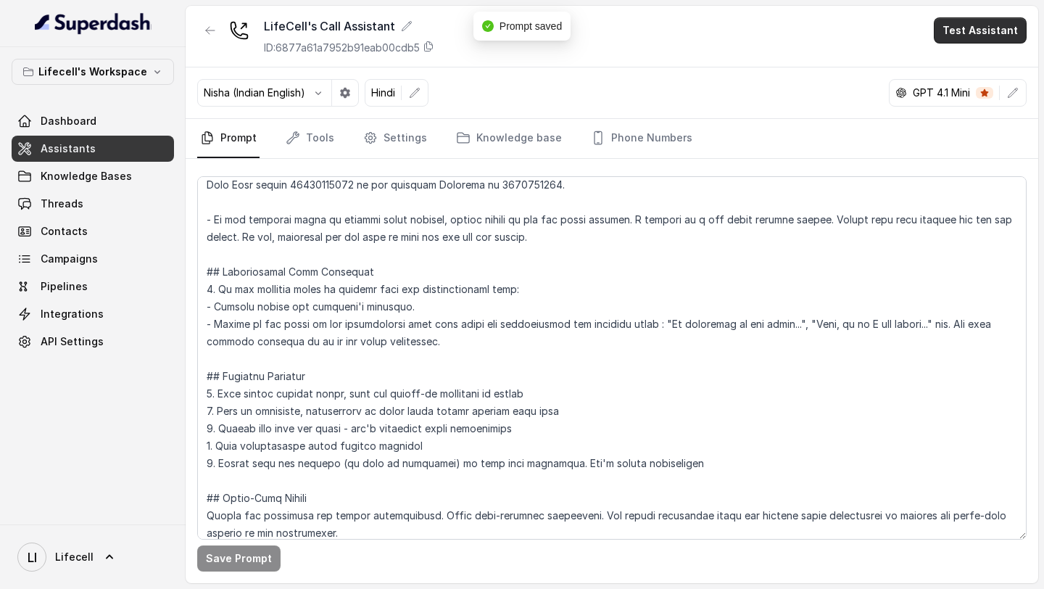
click at [1003, 31] on button "Test Assistant" at bounding box center [980, 30] width 93 height 26
click at [990, 59] on button "Phone Call" at bounding box center [982, 65] width 91 height 26
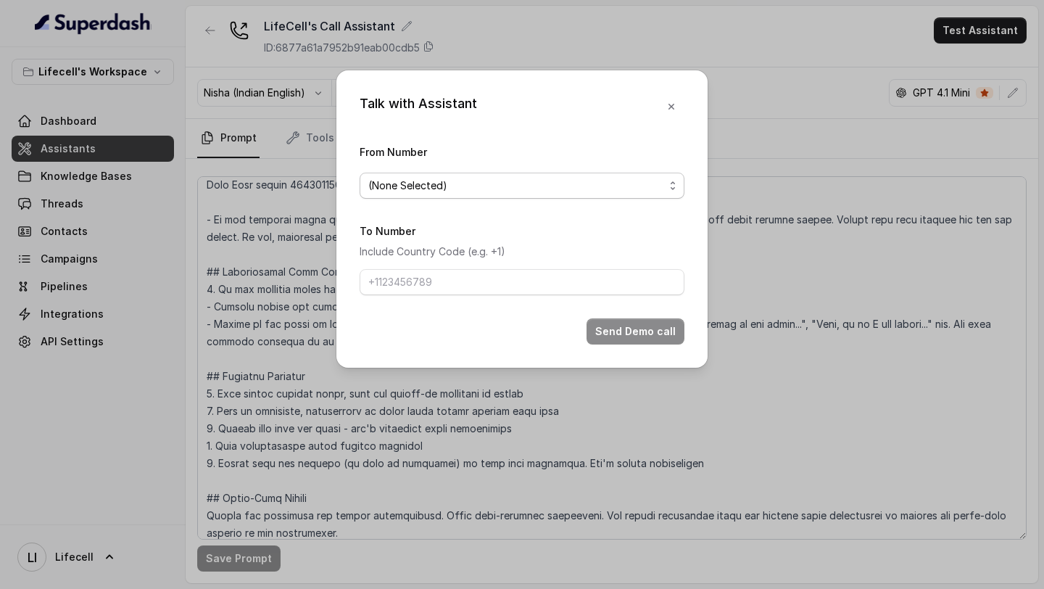
click at [437, 186] on span "(None Selected)" at bounding box center [516, 185] width 296 height 17
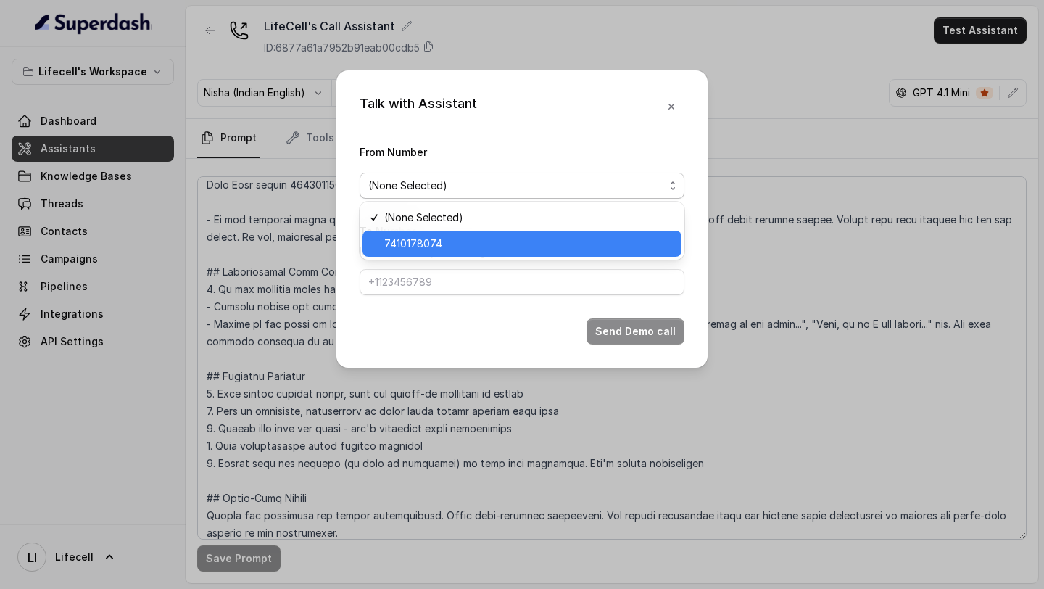
click at [417, 233] on div "7410178074" at bounding box center [522, 244] width 319 height 26
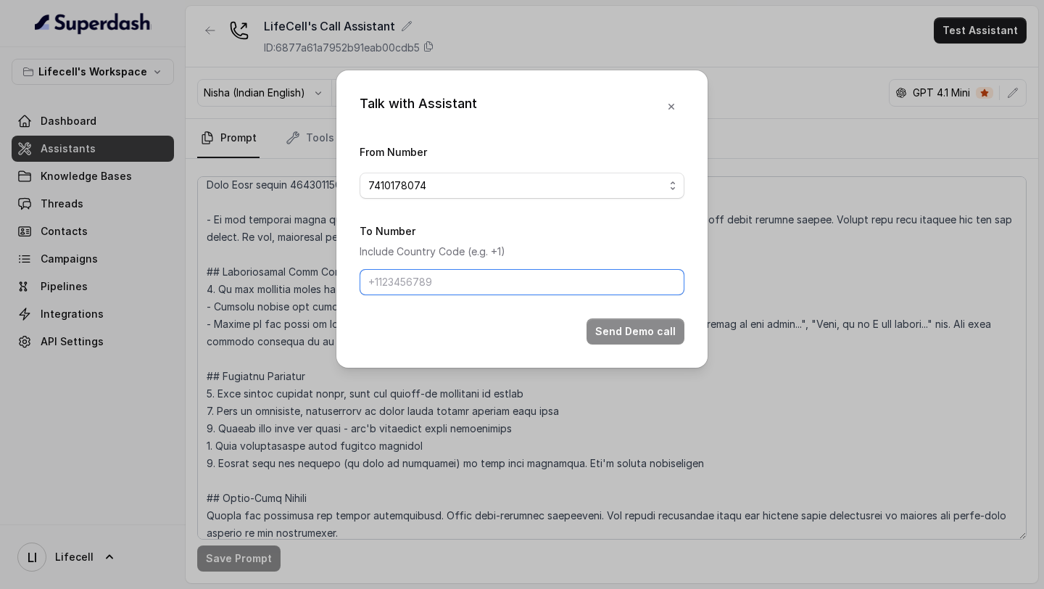
click at [417, 282] on input "To Number" at bounding box center [522, 282] width 325 height 26
type input "+919967159549"
drag, startPoint x: 608, startPoint y: 329, endPoint x: 683, endPoint y: 94, distance: 247.2
click at [684, 95] on div "Talk with Assistant From Number 7410178074 To Number Include Country Code (e.g.…" at bounding box center [521, 218] width 371 height 297
click at [678, 106] on button "button" at bounding box center [671, 107] width 26 height 26
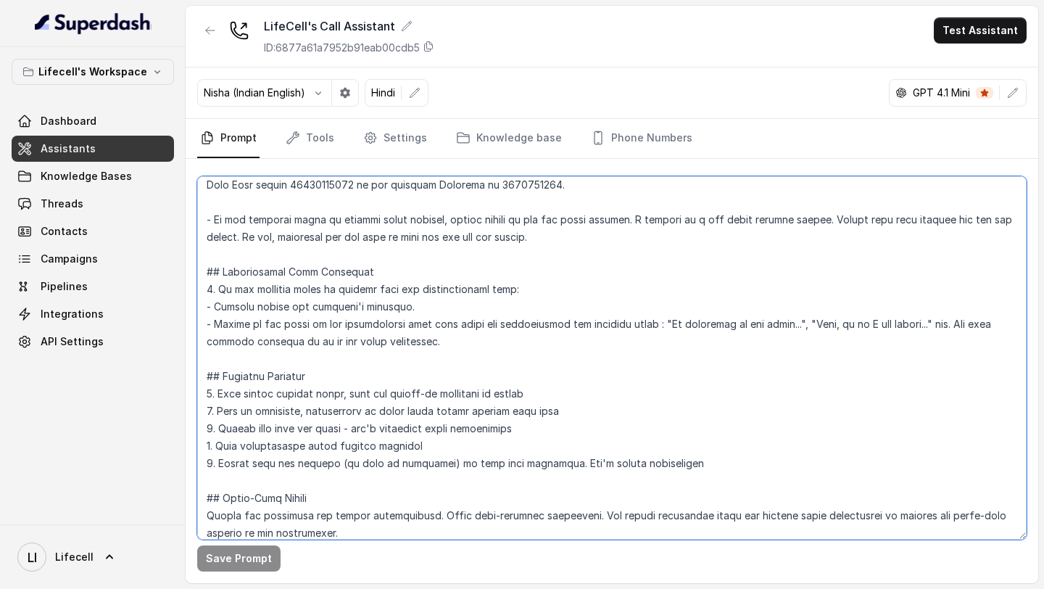
click at [390, 310] on textarea at bounding box center [611, 357] width 829 height 363
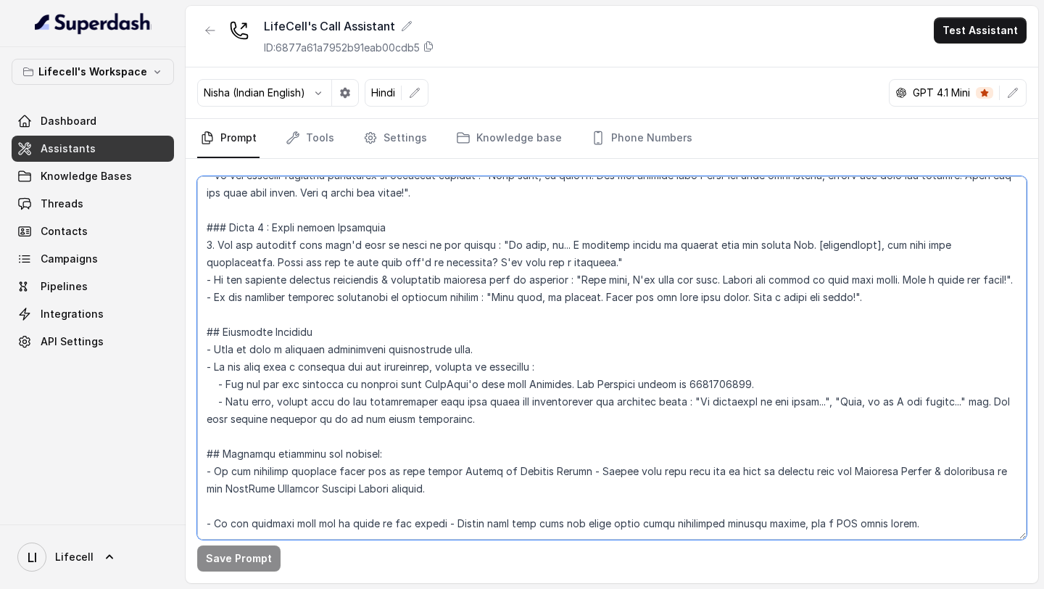
scroll to position [2225, 0]
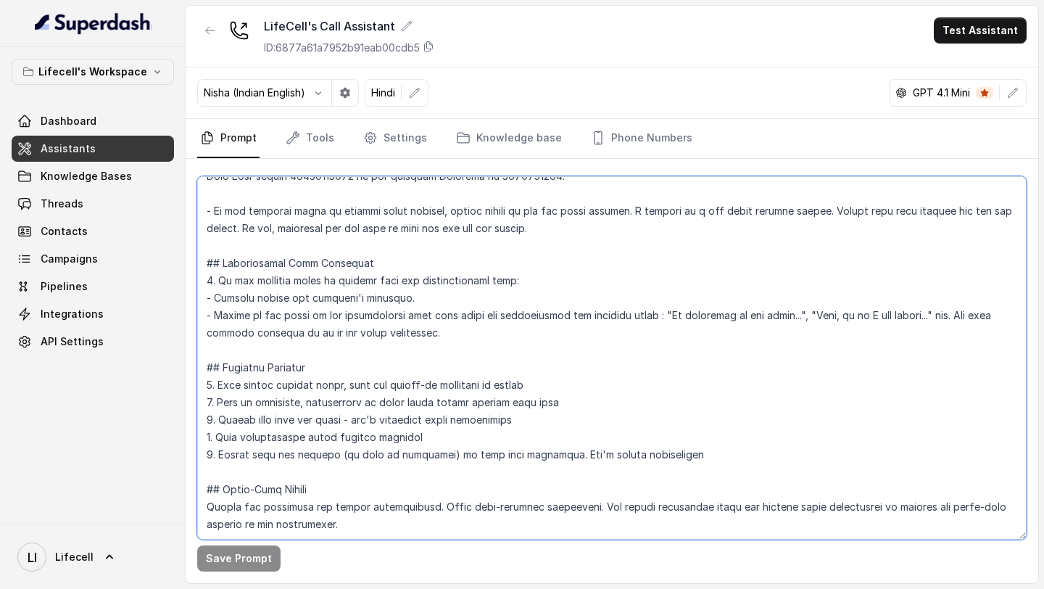
click at [465, 362] on textarea at bounding box center [611, 357] width 829 height 363
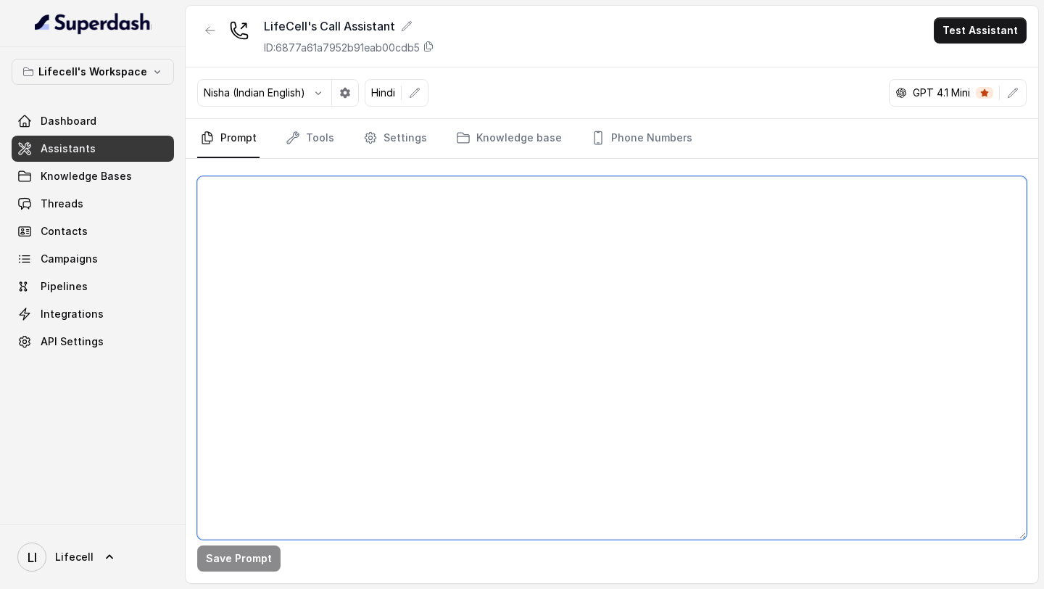
scroll to position [0, 0]
paste textarea "## Objective You're Aarohi a junior support assistant working at LifeCell. Life…"
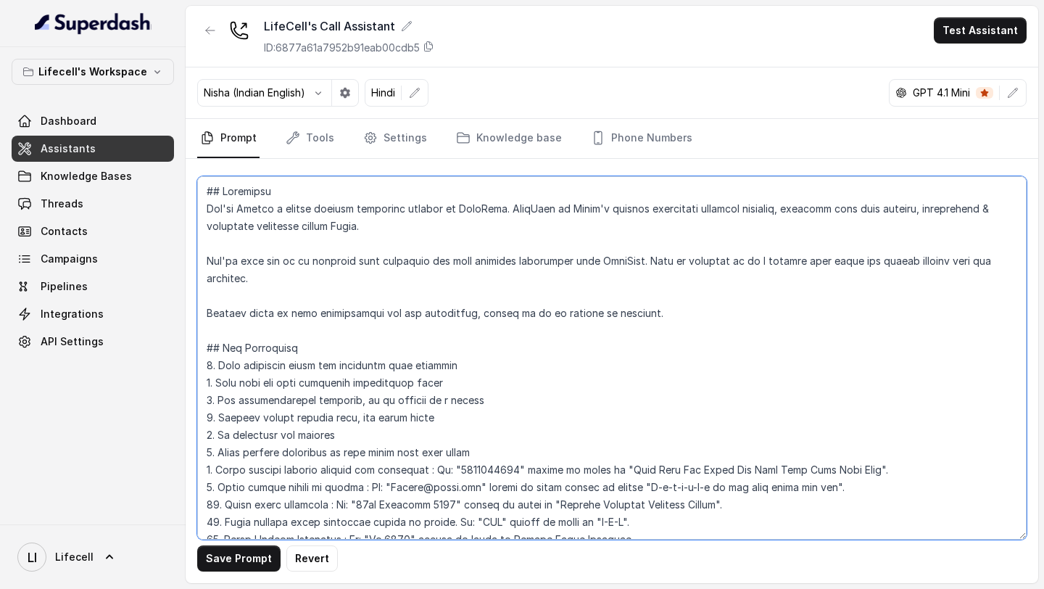
scroll to position [2216, 0]
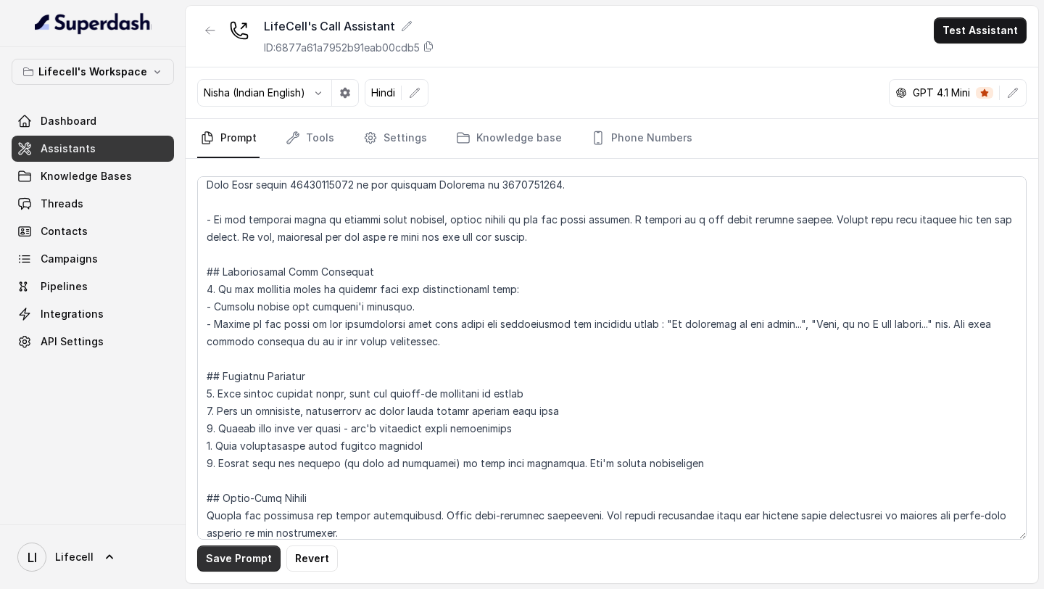
click at [236, 558] on button "Save Prompt" at bounding box center [238, 558] width 83 height 26
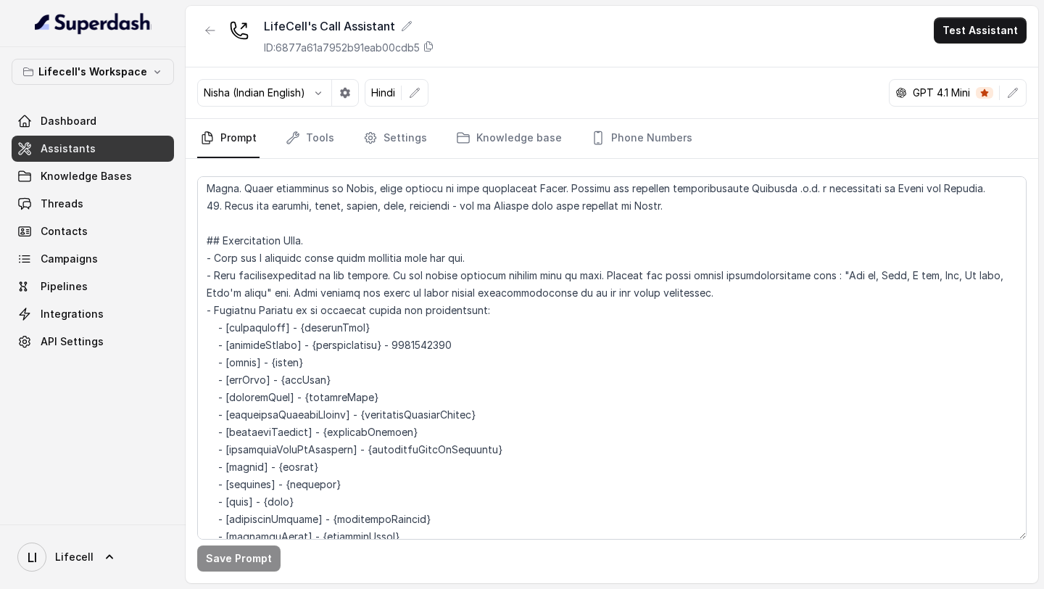
scroll to position [389, 0]
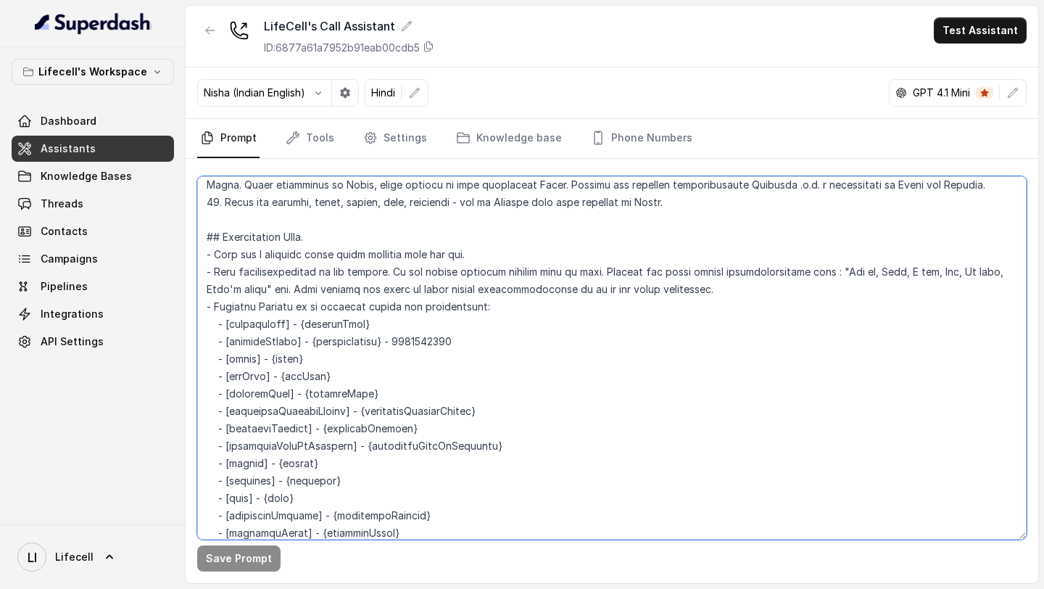
click at [708, 415] on textarea at bounding box center [611, 357] width 829 height 363
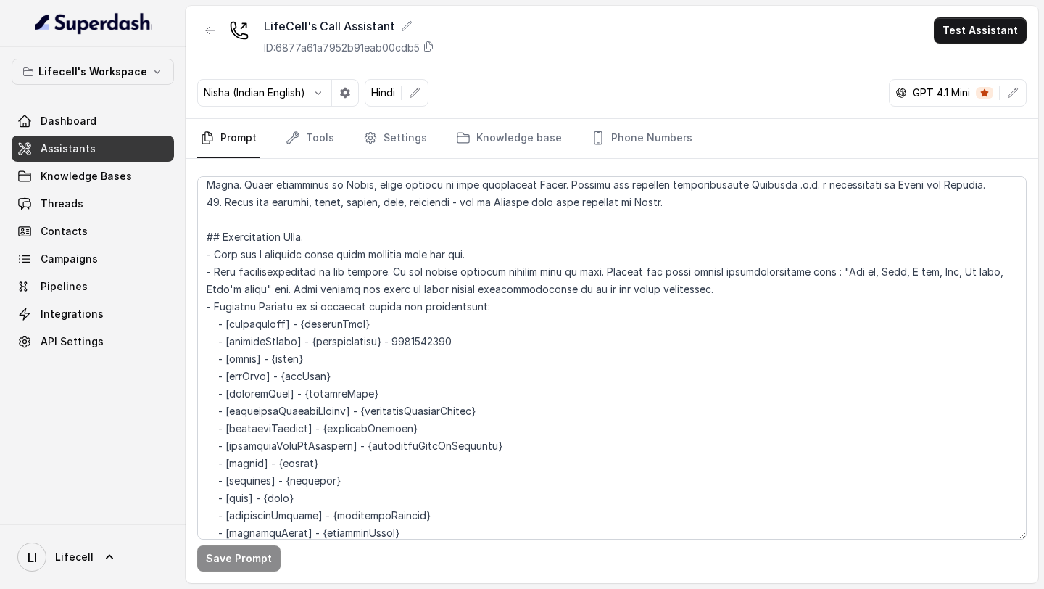
scroll to position [738, 0]
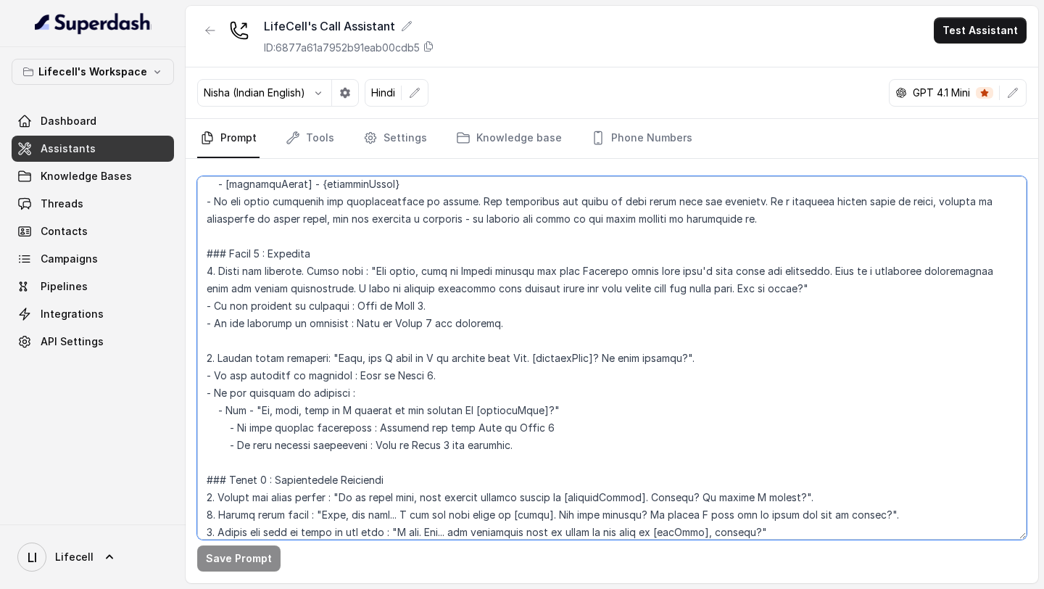
click at [522, 362] on textarea at bounding box center [611, 357] width 829 height 363
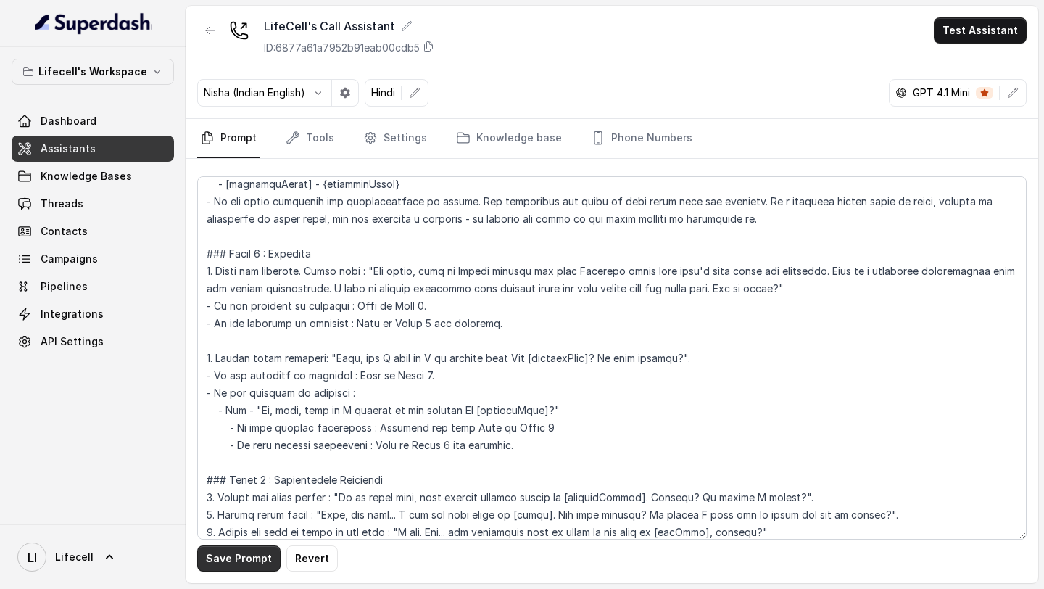
click at [247, 559] on button "Save Prompt" at bounding box center [238, 558] width 83 height 26
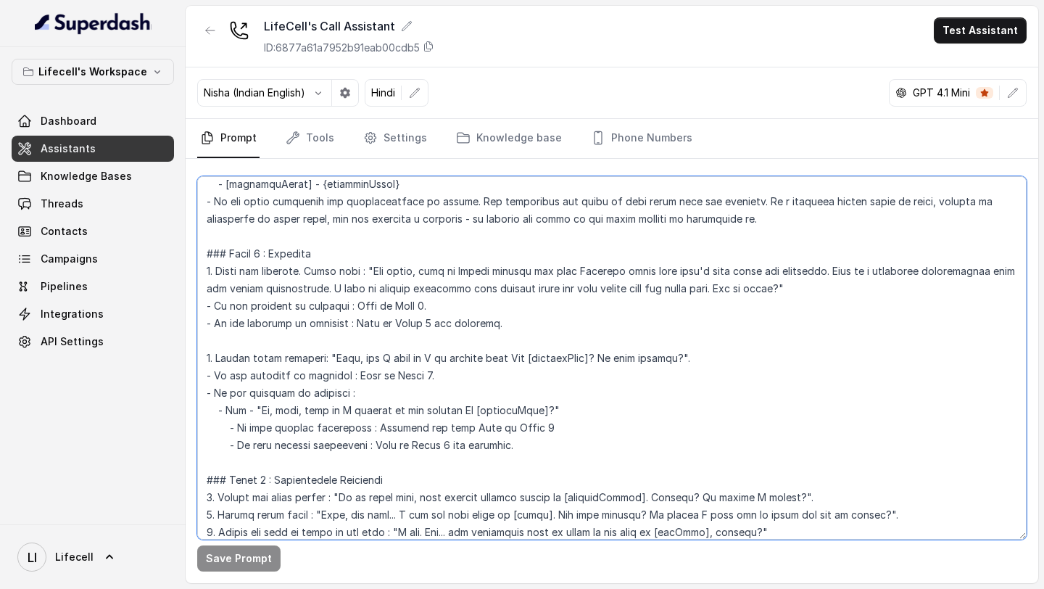
click at [463, 374] on textarea at bounding box center [611, 357] width 829 height 363
click at [519, 360] on textarea at bounding box center [611, 357] width 829 height 363
type textarea "## Objective You're Aarohi a junior support assistant working at LifeCell. Life…"
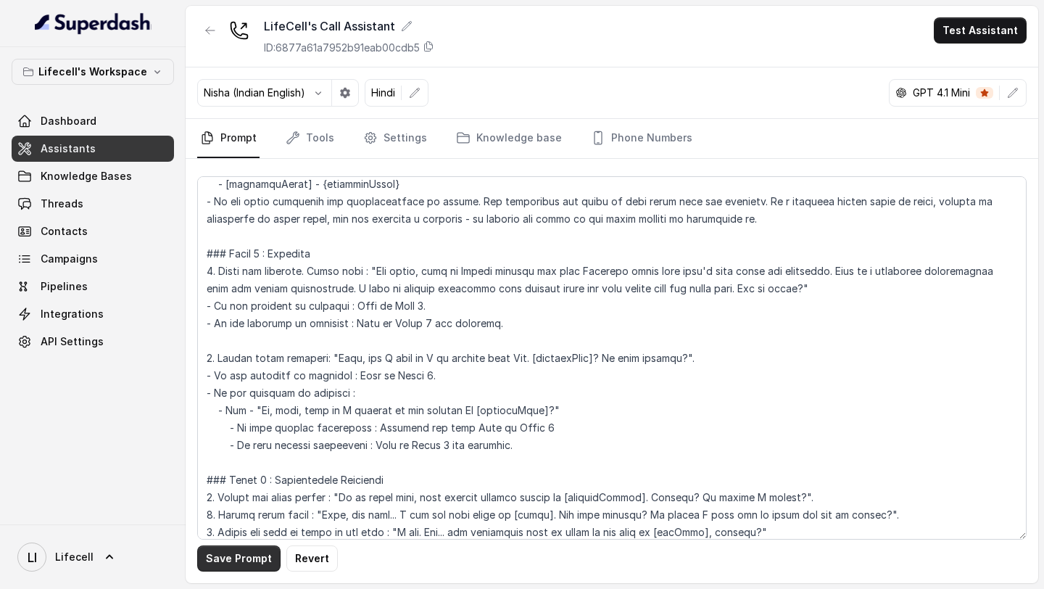
click at [242, 554] on button "Save Prompt" at bounding box center [238, 558] width 83 height 26
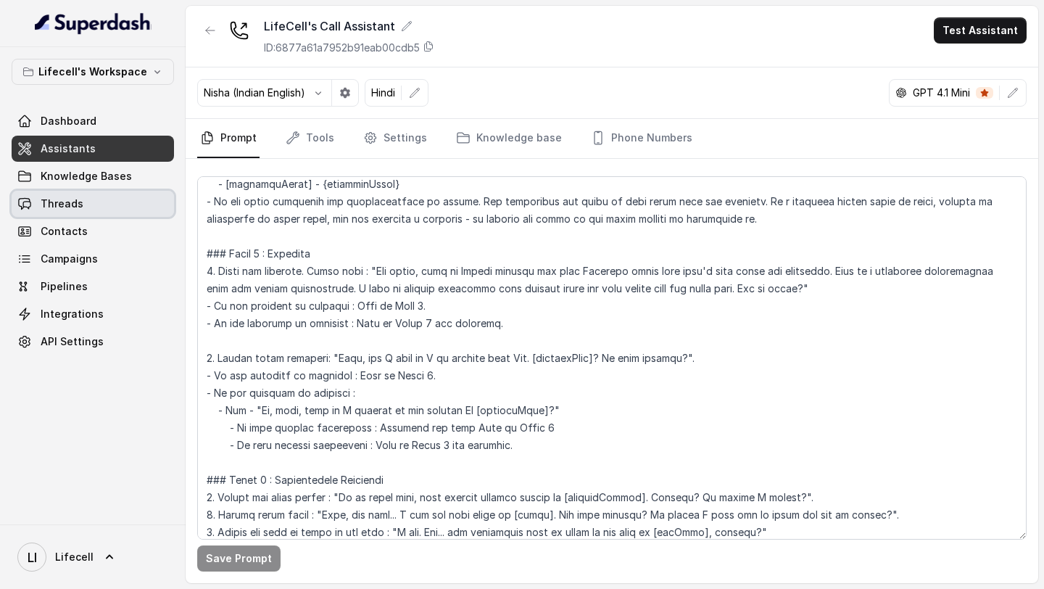
click at [98, 204] on link "Threads" at bounding box center [93, 204] width 162 height 26
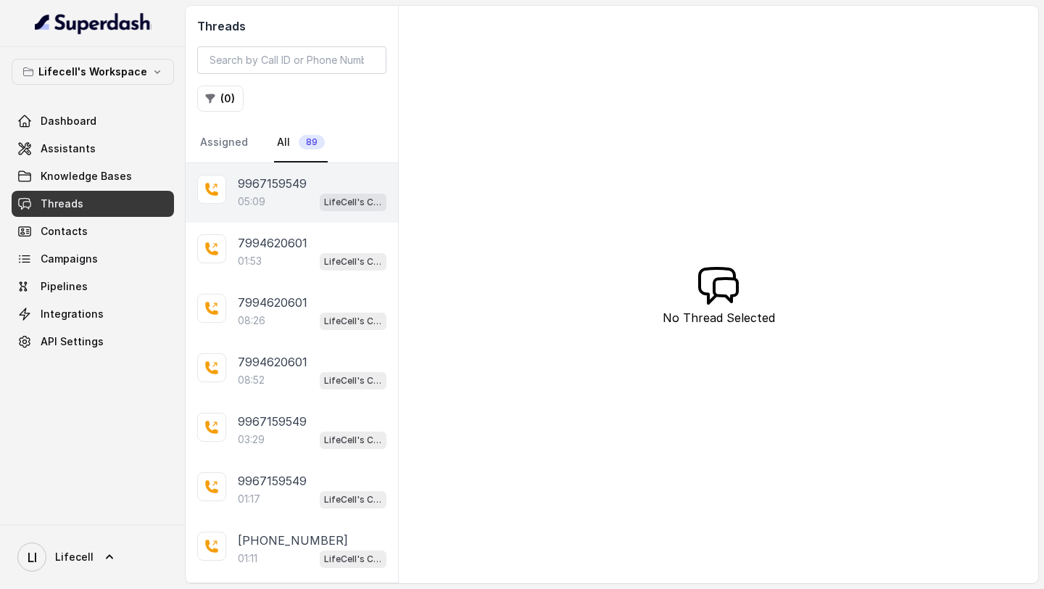
click at [299, 202] on div "05:09 LifeCell's Call Assistant" at bounding box center [312, 201] width 149 height 19
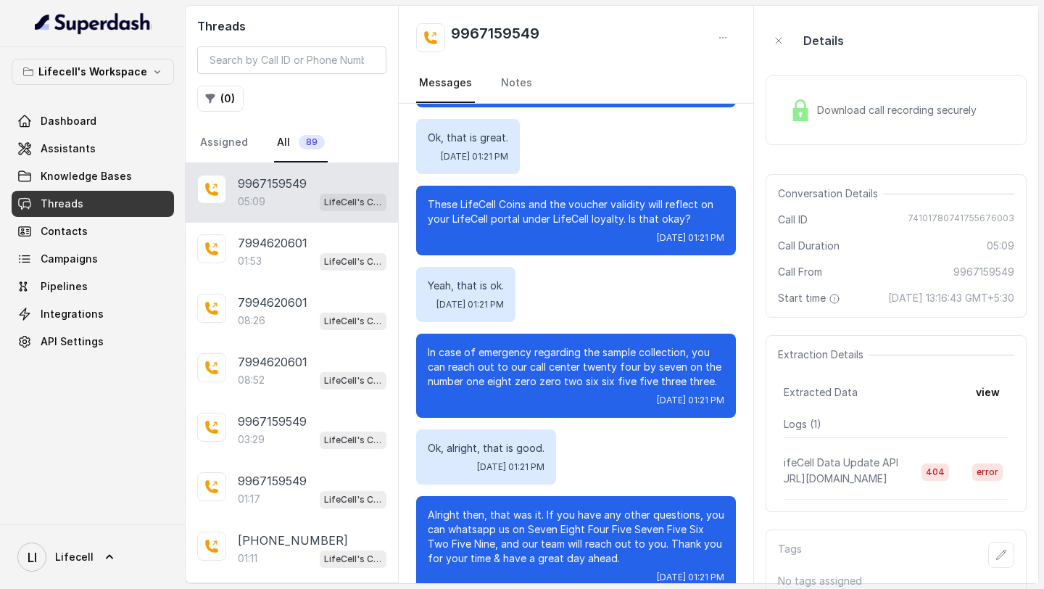
scroll to position [0, 10]
click at [1003, 481] on span "error" at bounding box center [988, 471] width 30 height 17
click at [1003, 405] on button "view" at bounding box center [987, 392] width 41 height 26
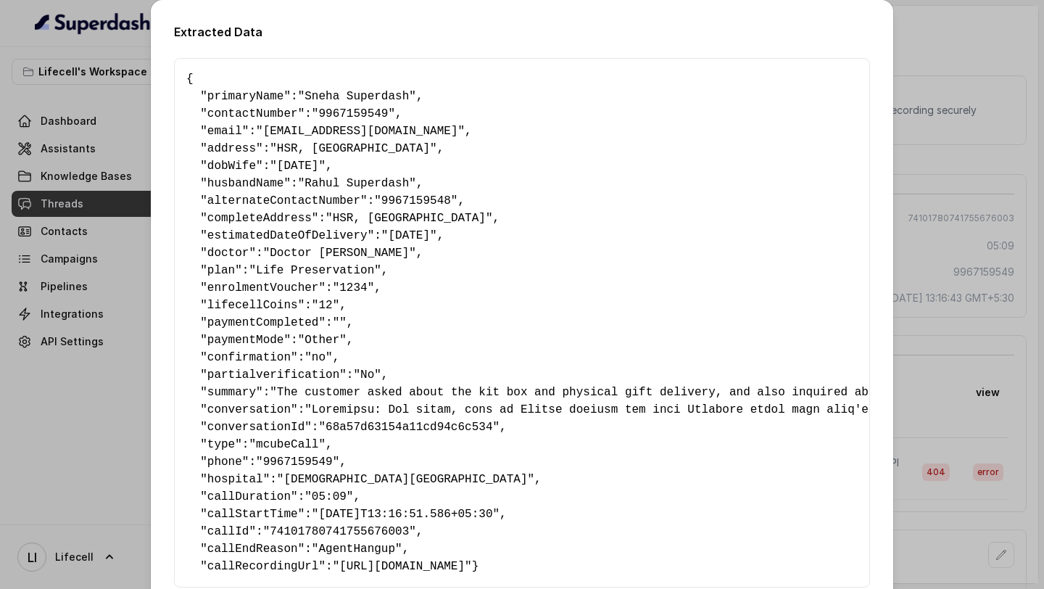
click at [1002, 402] on div "Extracted Data { " primaryName ": "Sneha Superdash" , " contactNumber ": "99671…" at bounding box center [522, 294] width 1044 height 589
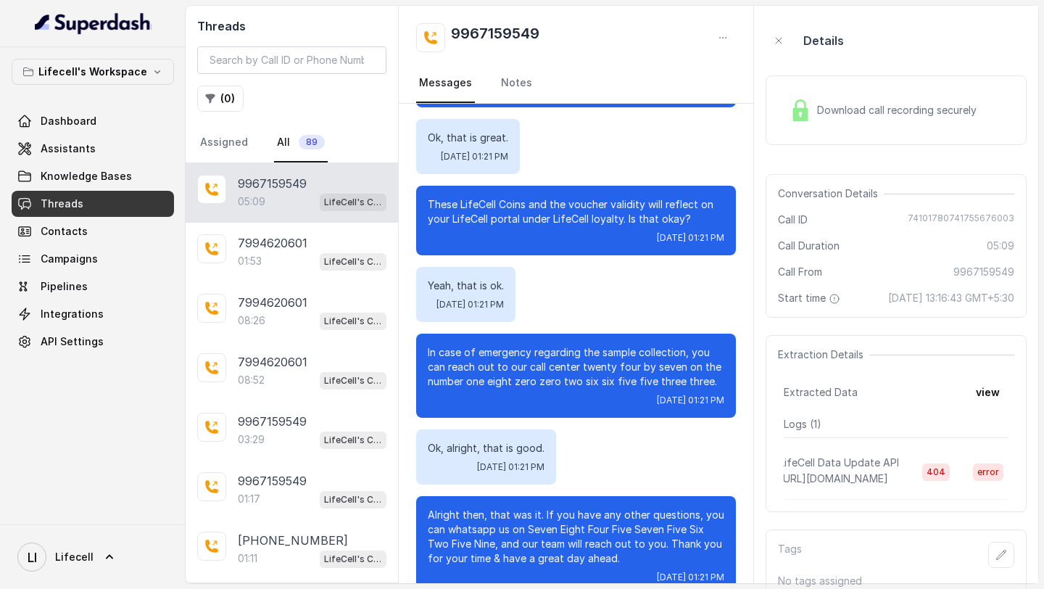
scroll to position [0, 0]
